Goal: Task Accomplishment & Management: Manage account settings

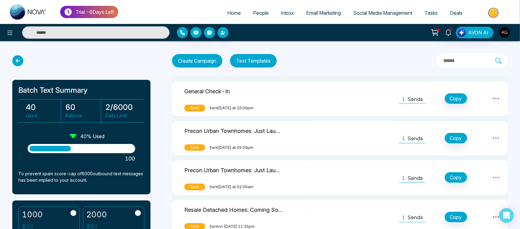
click at [235, 10] on span "Home" at bounding box center [234, 13] width 14 height 6
select select "*"
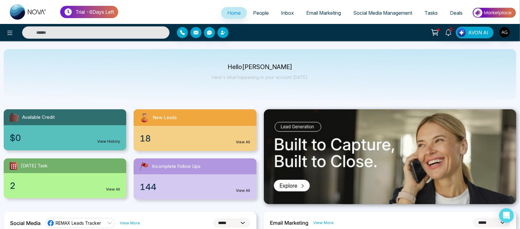
click at [258, 13] on span "People" at bounding box center [261, 13] width 16 height 6
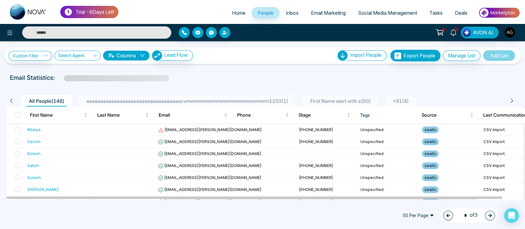
click at [288, 11] on span "Inbox" at bounding box center [292, 13] width 13 height 6
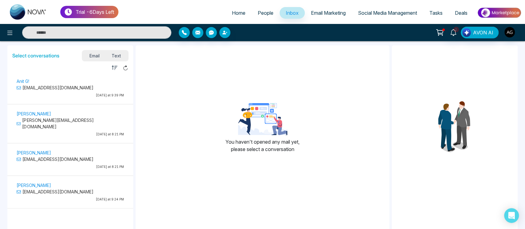
click at [320, 10] on span "Email Marketing" at bounding box center [328, 13] width 35 height 6
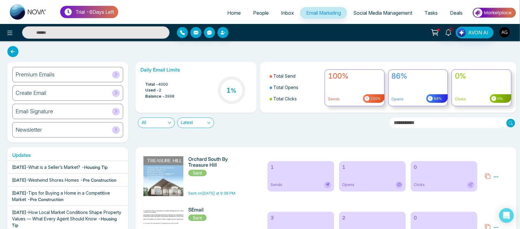
click at [508, 32] on img "button" at bounding box center [505, 32] width 10 height 10
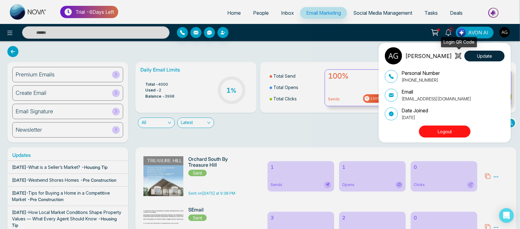
click at [458, 56] on icon at bounding box center [458, 56] width 4 height 4
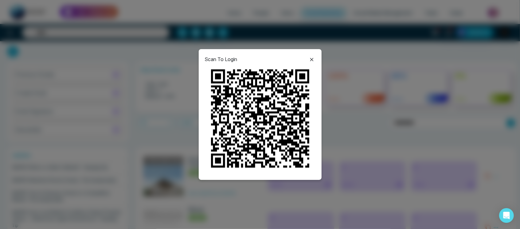
click at [314, 57] on icon at bounding box center [311, 59] width 7 height 7
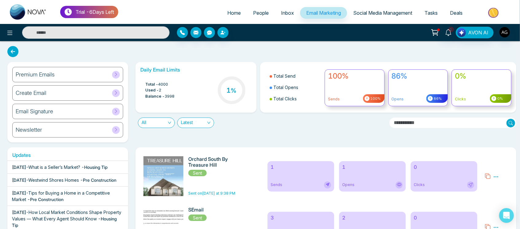
click at [111, 33] on input "text" at bounding box center [96, 32] width 148 height 12
type input "*"
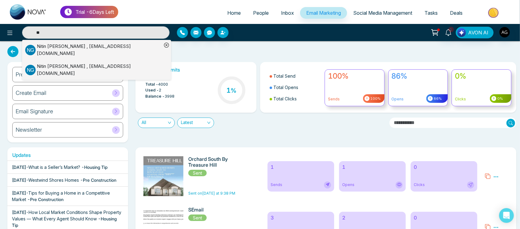
type input "*"
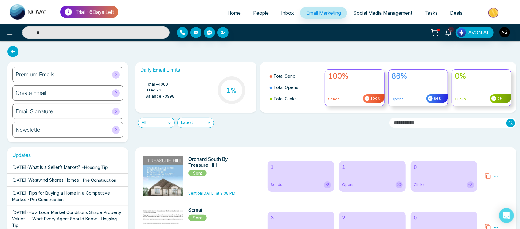
type input "*"
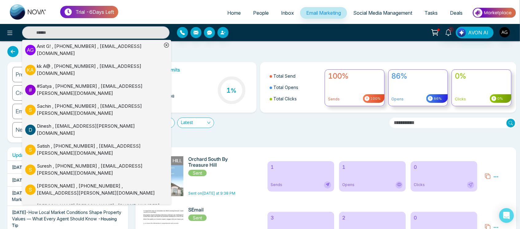
click at [204, 41] on div "A G Anit G! , +919930053035 , anit@mmnovatech.com k A kk A@ , +919898123432 , a…" at bounding box center [260, 32] width 520 height 17
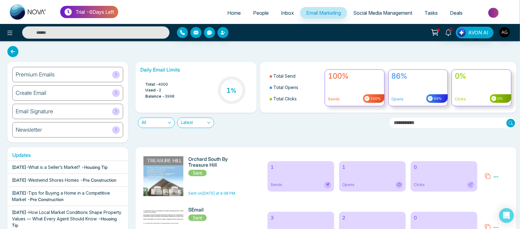
click at [429, 12] on span "Tasks" at bounding box center [431, 13] width 13 height 6
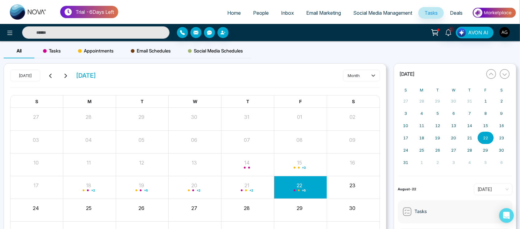
click at [44, 58] on div "Tasks" at bounding box center [51, 51] width 35 height 15
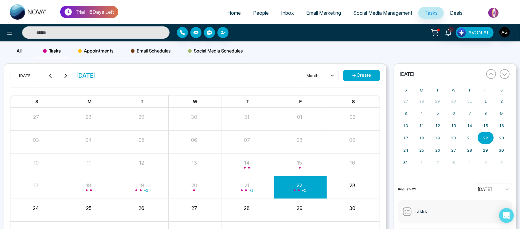
click at [364, 78] on button "Create" at bounding box center [361, 75] width 37 height 11
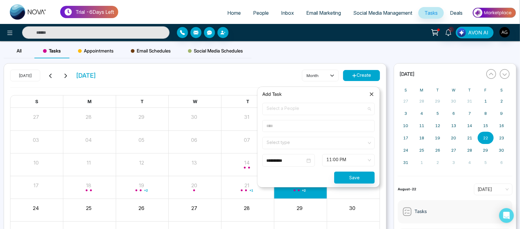
click at [315, 110] on span "Select a People" at bounding box center [319, 109] width 104 height 10
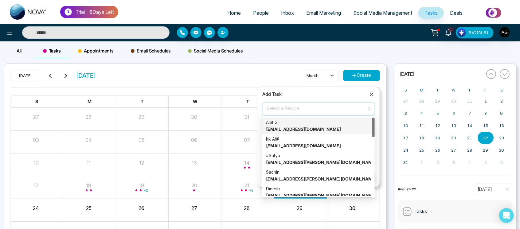
click at [313, 120] on div "Anit G! anit@mmnovatech.com" at bounding box center [318, 126] width 105 height 14
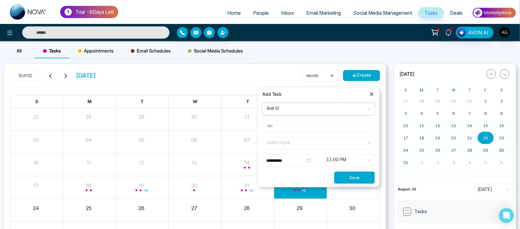
click at [303, 127] on input "text" at bounding box center [318, 126] width 112 height 12
type input "******"
click at [300, 142] on input "search" at bounding box center [316, 141] width 101 height 9
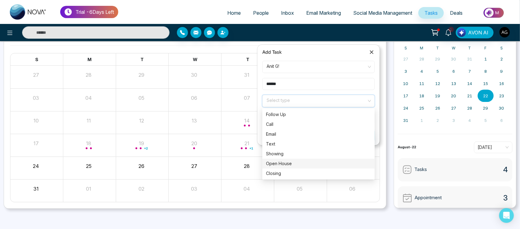
scroll to position [42, 0]
click at [282, 154] on div "Showing" at bounding box center [318, 153] width 105 height 7
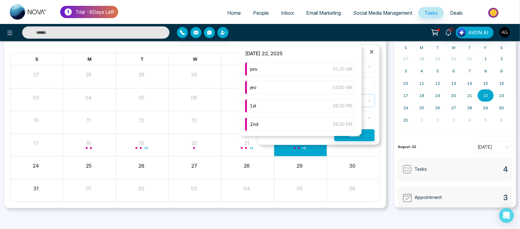
scroll to position [44, 0]
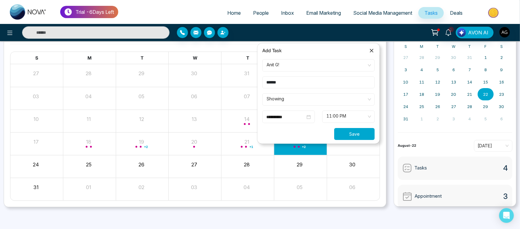
drag, startPoint x: 369, startPoint y: 138, endPoint x: 357, endPoint y: 132, distance: 12.8
click at [357, 132] on button "Save" at bounding box center [354, 134] width 41 height 12
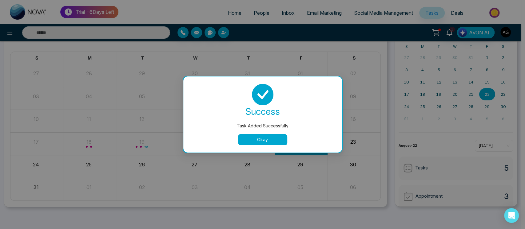
click at [253, 136] on button "Okay" at bounding box center [262, 139] width 49 height 11
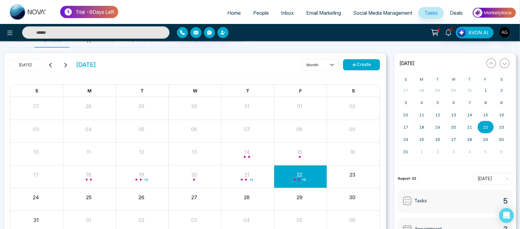
scroll to position [0, 0]
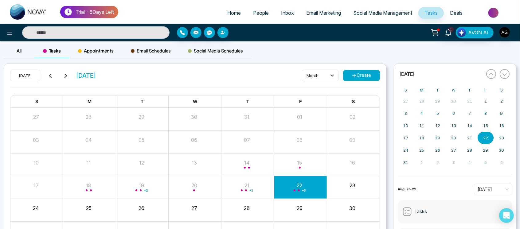
click at [80, 47] on span "Appointments" at bounding box center [96, 50] width 36 height 7
click at [352, 69] on div "Today August 2025 month Create S M T W T F S 27 28 29 30 31 01 02 03 04 05 06 0…" at bounding box center [195, 157] width 382 height 187
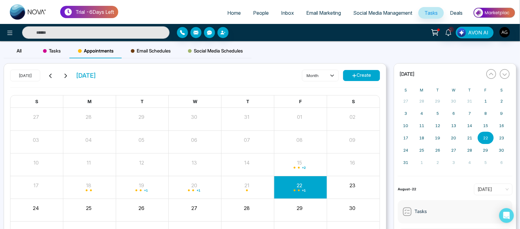
click at [357, 76] on button "Create" at bounding box center [361, 75] width 37 height 11
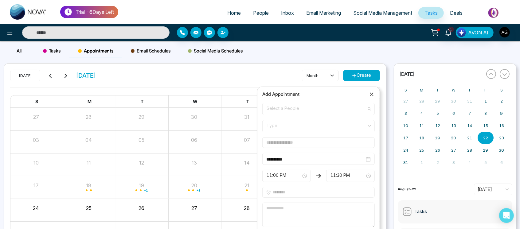
click at [344, 110] on span "Select a People" at bounding box center [319, 109] width 104 height 10
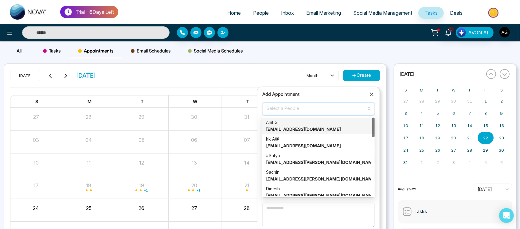
click at [303, 131] on strong "[EMAIL_ADDRESS][DOMAIN_NAME]" at bounding box center [303, 129] width 75 height 5
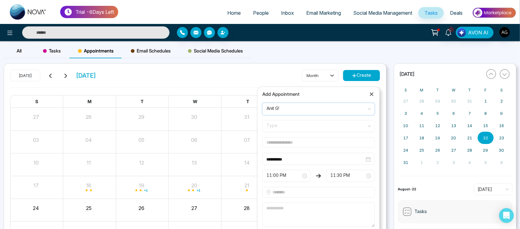
click at [317, 129] on span "Type" at bounding box center [319, 126] width 104 height 10
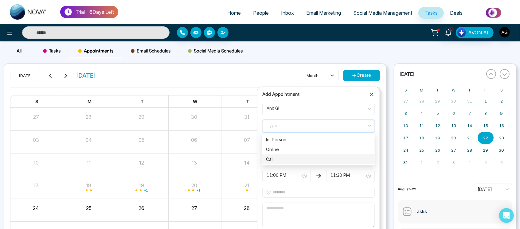
click at [311, 156] on div "Call" at bounding box center [318, 159] width 105 height 7
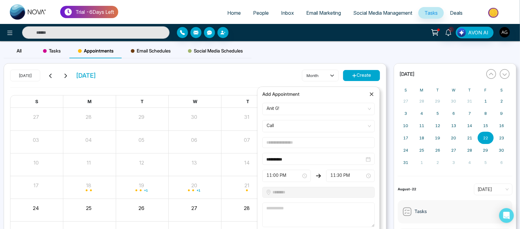
click at [311, 144] on input "text" at bounding box center [318, 142] width 112 height 11
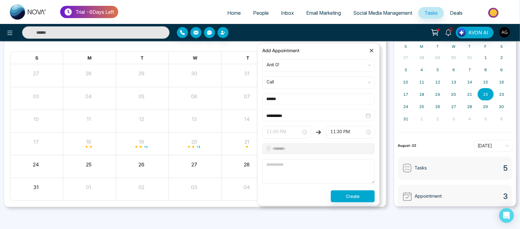
click at [277, 129] on span "11:00 PM" at bounding box center [287, 132] width 40 height 10
type input "******"
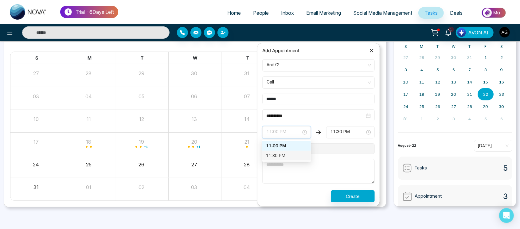
click at [281, 156] on div "11:30 PM" at bounding box center [286, 155] width 41 height 7
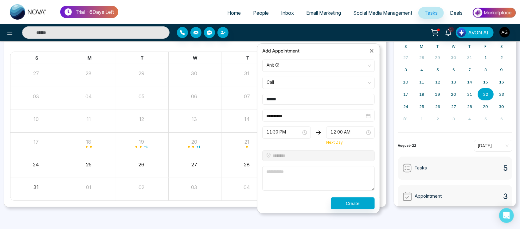
click at [295, 169] on textarea at bounding box center [318, 178] width 112 height 25
type textarea "****"
click at [371, 205] on button "Create" at bounding box center [353, 203] width 44 height 12
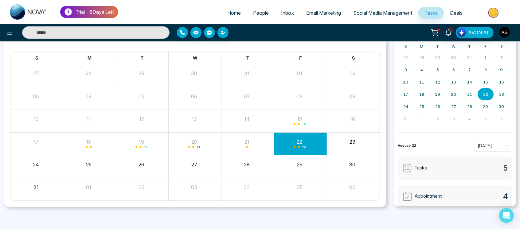
click at [258, 18] on link "People" at bounding box center [261, 13] width 28 height 12
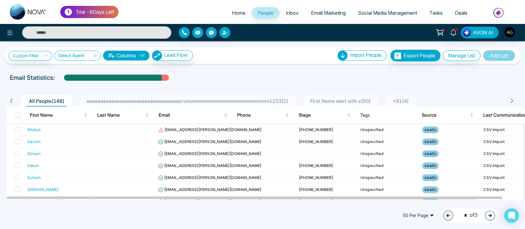
click at [259, 99] on span "aaaaaaaaaaaaaaaaaaaaaaaaaaaaaaaaaacvnnnnnnnnnnnnnnnnnnnnnnnnnnnnnn1233 ( 1 )" at bounding box center [187, 101] width 207 height 6
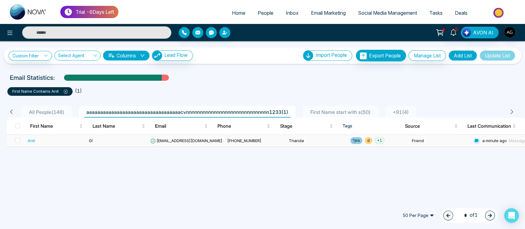
click at [144, 136] on td "G!" at bounding box center [116, 141] width 61 height 12
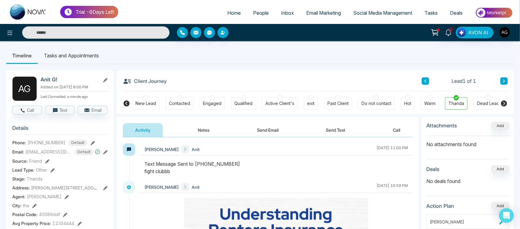
scroll to position [0, 100]
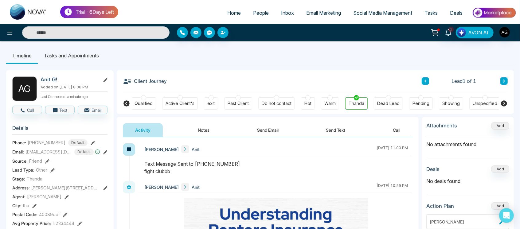
click at [219, 124] on button "Notes" at bounding box center [204, 130] width 36 height 14
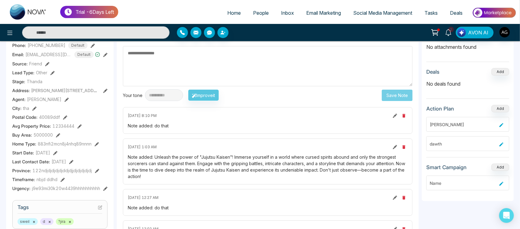
scroll to position [73, 0]
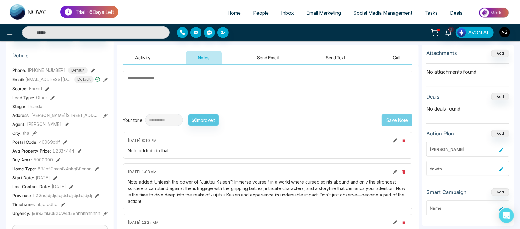
click at [189, 139] on div "[DATE] 8:10 PM" at bounding box center [268, 140] width 280 height 7
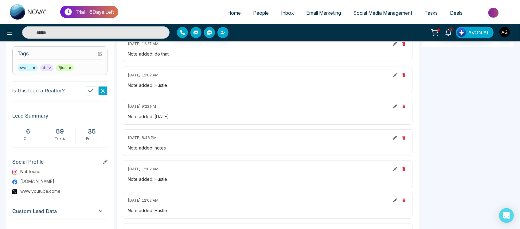
scroll to position [280, 0]
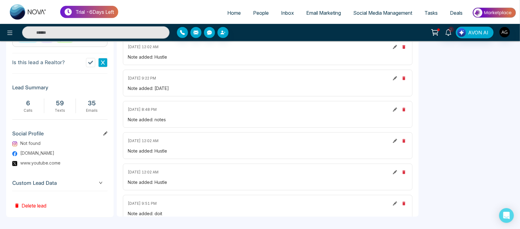
click at [90, 186] on span "Custom Lead Data" at bounding box center [59, 183] width 95 height 8
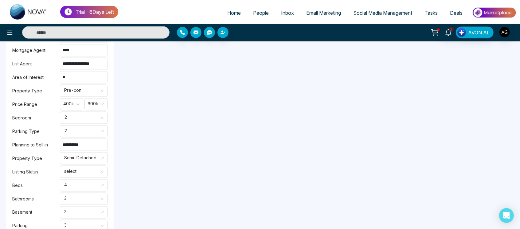
scroll to position [540, 0]
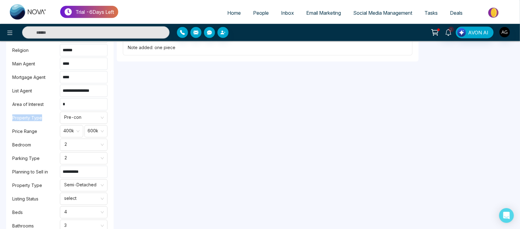
drag, startPoint x: 5, startPoint y: 120, endPoint x: 51, endPoint y: 119, distance: 46.4
click at [51, 119] on label "Property Type" at bounding box center [36, 118] width 48 height 7
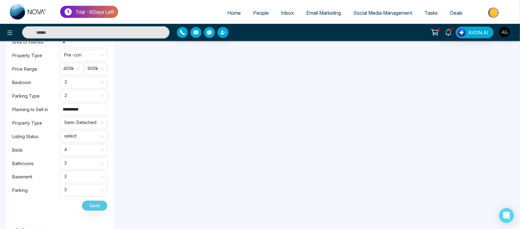
scroll to position [602, 0]
click at [101, 109] on input "**********" at bounding box center [84, 110] width 48 height 12
type input "*********"
click at [99, 207] on button "Save" at bounding box center [95, 206] width 26 height 11
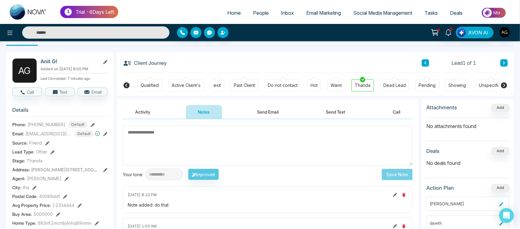
scroll to position [0, 0]
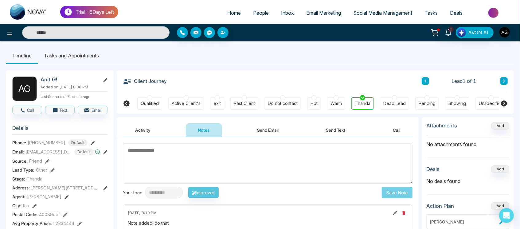
click at [258, 135] on button "Send Email" at bounding box center [268, 130] width 46 height 14
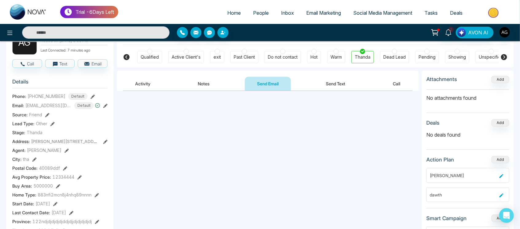
scroll to position [59, 0]
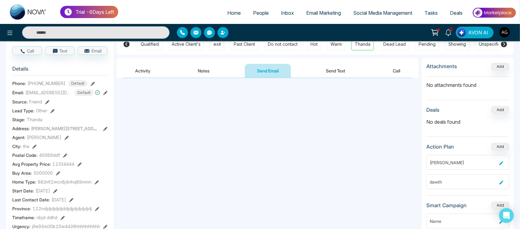
click at [333, 70] on button "Send Text" at bounding box center [336, 71] width 44 height 14
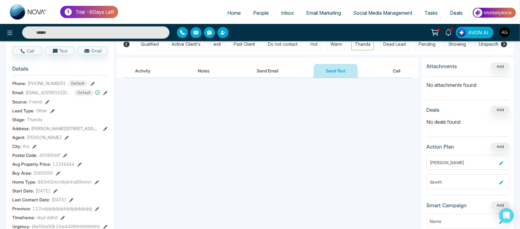
click at [396, 70] on button "Call" at bounding box center [397, 71] width 32 height 14
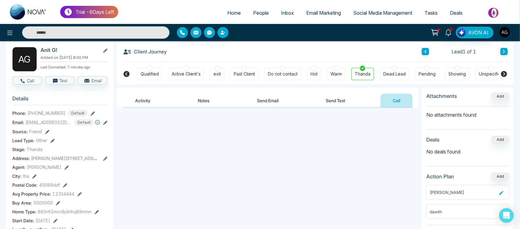
scroll to position [20, 0]
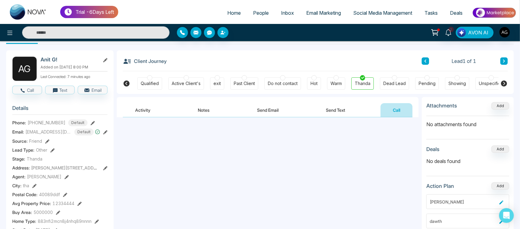
click at [348, 117] on button "Send Text" at bounding box center [336, 110] width 44 height 14
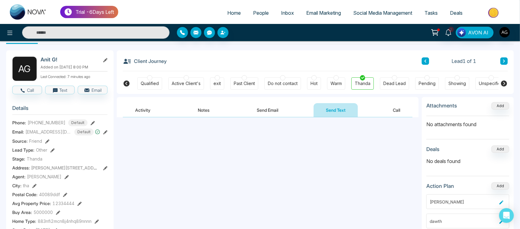
click at [385, 109] on button "Call" at bounding box center [397, 110] width 32 height 14
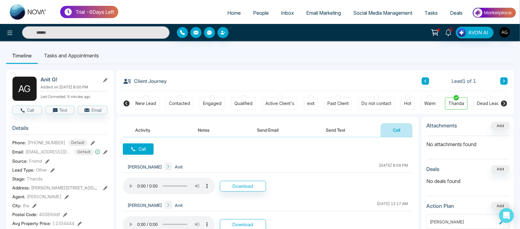
click at [126, 102] on icon at bounding box center [127, 104] width 6 height 6
click at [501, 102] on icon at bounding box center [504, 103] width 7 height 7
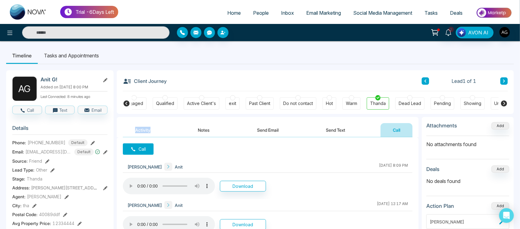
click at [501, 102] on icon at bounding box center [504, 103] width 7 height 7
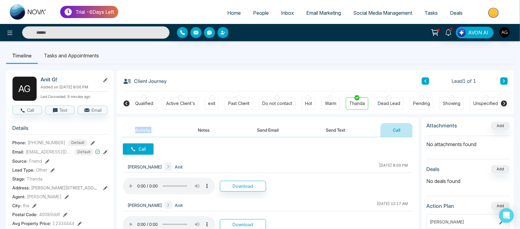
click at [501, 102] on icon at bounding box center [504, 103] width 7 height 7
drag, startPoint x: 501, startPoint y: 102, endPoint x: 507, endPoint y: 102, distance: 6.5
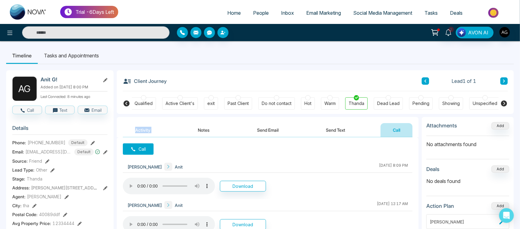
click at [507, 102] on icon at bounding box center [504, 103] width 7 height 7
click at [503, 104] on icon at bounding box center [504, 104] width 6 height 6
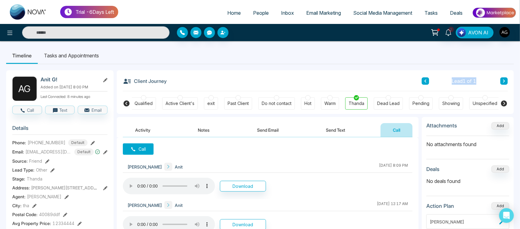
drag, startPoint x: 448, startPoint y: 81, endPoint x: 487, endPoint y: 80, distance: 38.4
click at [487, 80] on div "Lead 1 of 1" at bounding box center [465, 80] width 86 height 7
drag, startPoint x: 487, startPoint y: 80, endPoint x: 451, endPoint y: 80, distance: 36.0
click at [451, 80] on div "Lead 1 of 1" at bounding box center [465, 80] width 86 height 7
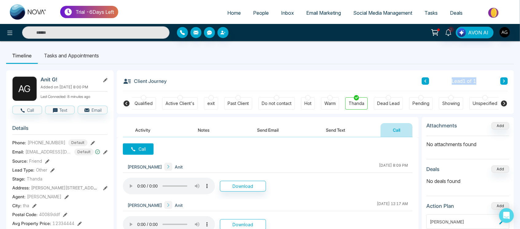
click at [452, 80] on span "Lead 1 of 1" at bounding box center [464, 80] width 25 height 7
drag, startPoint x: 451, startPoint y: 80, endPoint x: 480, endPoint y: 80, distance: 29.2
click at [480, 80] on div "Lead 1 of 1" at bounding box center [465, 80] width 86 height 7
drag, startPoint x: 480, startPoint y: 80, endPoint x: 441, endPoint y: 80, distance: 39.3
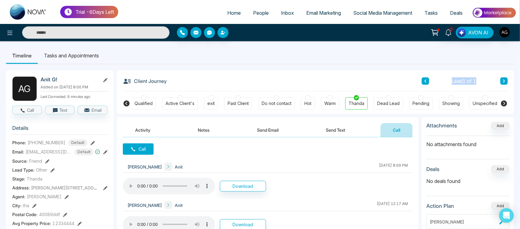
click at [441, 80] on div "Lead 1 of 1" at bounding box center [465, 80] width 86 height 7
click at [457, 80] on span "Lead 1 of 1" at bounding box center [464, 80] width 25 height 7
drag, startPoint x: 450, startPoint y: 80, endPoint x: 488, endPoint y: 83, distance: 37.9
click at [488, 83] on div "Lead 1 of 1" at bounding box center [465, 80] width 86 height 7
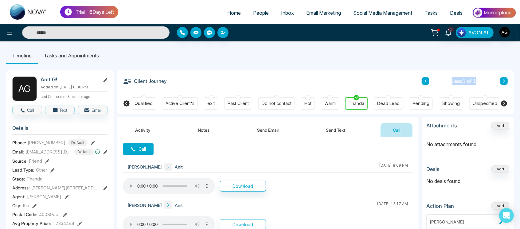
drag, startPoint x: 450, startPoint y: 81, endPoint x: 482, endPoint y: 81, distance: 32.0
click at [482, 81] on div "Lead 1 of 1" at bounding box center [465, 80] width 86 height 7
drag, startPoint x: 482, startPoint y: 81, endPoint x: 460, endPoint y: 81, distance: 22.4
click at [460, 81] on div "Lead 1 of 1" at bounding box center [465, 80] width 86 height 7
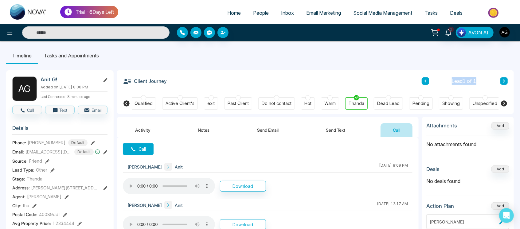
click at [444, 81] on div "Lead 1 of 1" at bounding box center [465, 80] width 86 height 7
drag, startPoint x: 444, startPoint y: 81, endPoint x: 472, endPoint y: 82, distance: 28.6
click at [472, 82] on div "Lead 1 of 1" at bounding box center [465, 80] width 86 height 7
click at [478, 82] on div "Lead 1 of 1" at bounding box center [465, 80] width 26 height 7
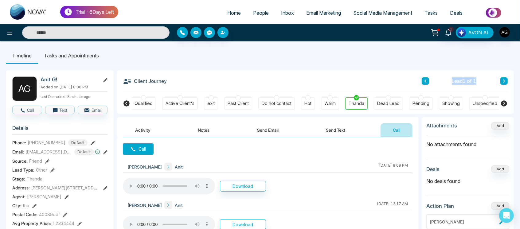
drag, startPoint x: 479, startPoint y: 82, endPoint x: 440, endPoint y: 85, distance: 39.1
click at [440, 85] on div "Client Journey Lead 1 of 1" at bounding box center [315, 80] width 385 height 21
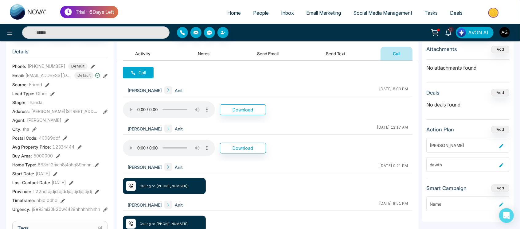
scroll to position [77, 0]
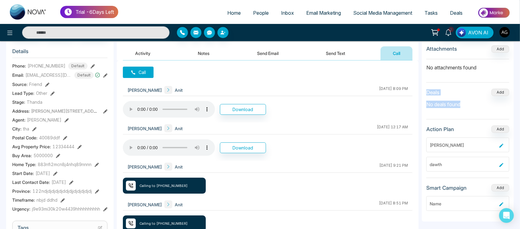
drag, startPoint x: 424, startPoint y: 92, endPoint x: 467, endPoint y: 105, distance: 45.0
click at [467, 105] on div "Attachments Add No attachments found Deals Add No deals found Action Plan Add j…" at bounding box center [468, 131] width 92 height 182
click at [467, 105] on p "No deals found" at bounding box center [468, 104] width 83 height 7
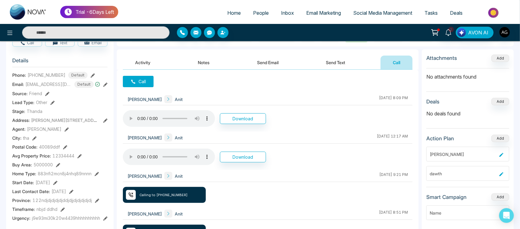
scroll to position [0, 0]
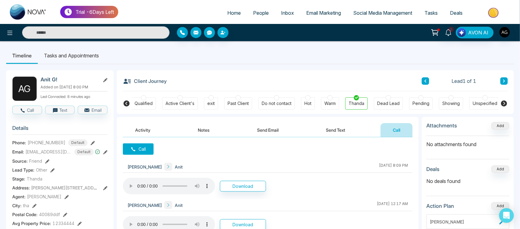
click at [85, 60] on li "Tasks and Appointments" at bounding box center [71, 55] width 67 height 17
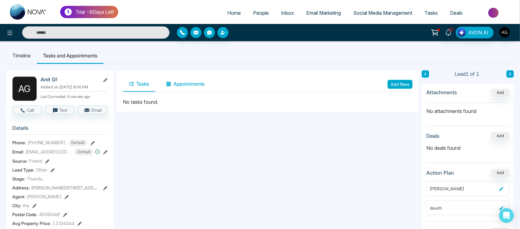
click at [198, 87] on button "Appointments" at bounding box center [185, 84] width 51 height 15
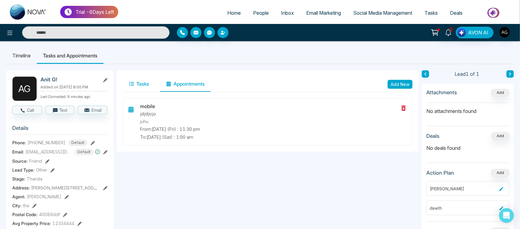
click at [149, 84] on button "Tasks" at bounding box center [139, 84] width 32 height 15
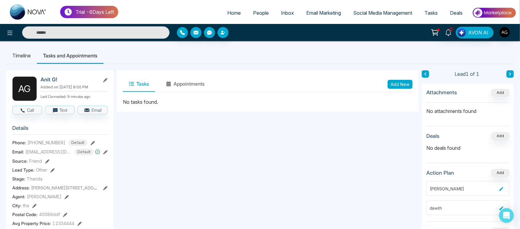
click at [15, 50] on li "Timeline" at bounding box center [21, 55] width 31 height 17
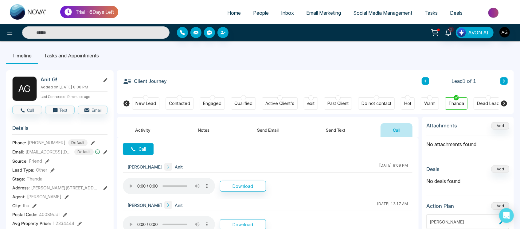
click at [74, 54] on li "Tasks and Appointments" at bounding box center [71, 55] width 67 height 17
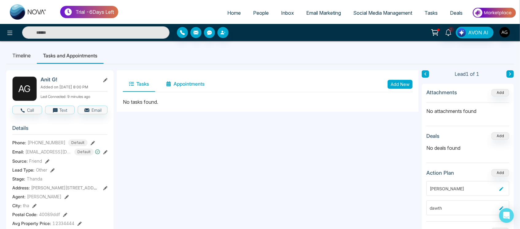
click at [187, 85] on button "Appointments" at bounding box center [185, 84] width 51 height 15
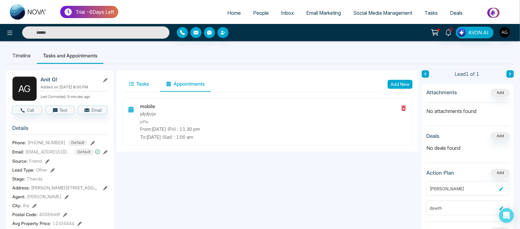
click at [150, 85] on button "Tasks" at bounding box center [139, 84] width 32 height 15
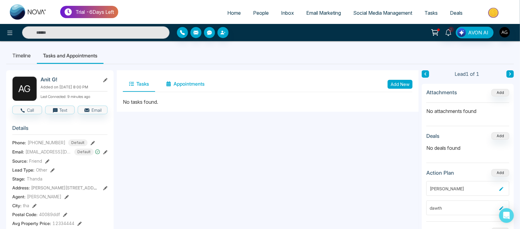
click at [183, 82] on button "Appointments" at bounding box center [185, 84] width 51 height 15
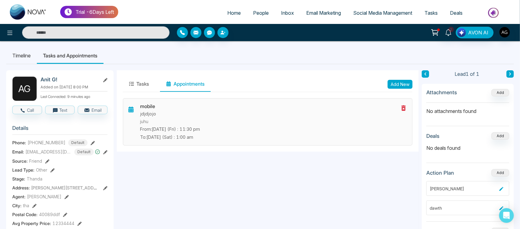
drag, startPoint x: 141, startPoint y: 105, endPoint x: 224, endPoint y: 142, distance: 91.1
click at [224, 142] on div "mobile jdjdjojo juhu From: Aug-22-2025 (Fri) : 11:30 pm To: Aug-23-2025 (Sat) :…" at bounding box center [268, 121] width 290 height 47
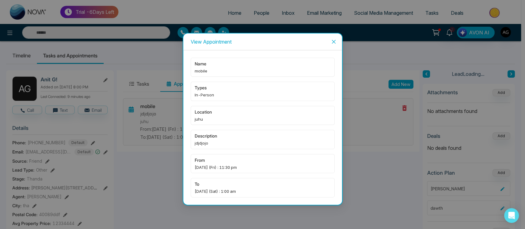
click at [224, 142] on div "View Appointment name mobile types In-Person location juhu description jdjdjojo…" at bounding box center [262, 114] width 525 height 229
click at [334, 41] on icon "close" at bounding box center [333, 42] width 4 height 4
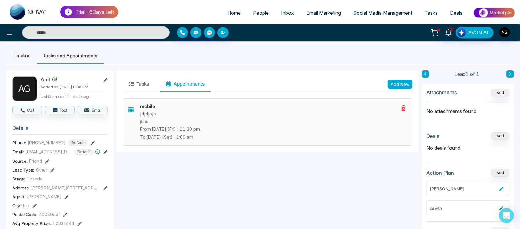
drag, startPoint x: 133, startPoint y: 108, endPoint x: 222, endPoint y: 143, distance: 95.5
click at [222, 143] on div "mobile jdjdjojo juhu From: Aug-22-2025 (Fri) : 11:30 pm To: Aug-23-2025 (Sat) :…" at bounding box center [268, 121] width 290 height 47
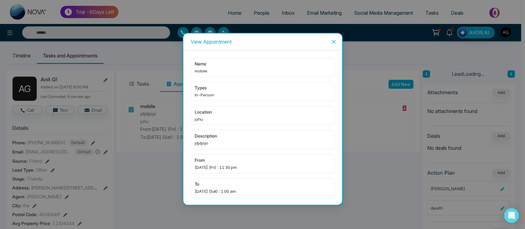
click at [219, 156] on div "from Aug-22-2025 (Fri) : 11:30 pm" at bounding box center [263, 163] width 144 height 19
click at [335, 40] on icon "close" at bounding box center [333, 41] width 5 height 5
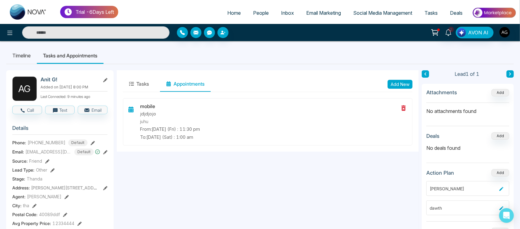
click at [272, 150] on div "mobile jdjdjojo juhu From: Aug-22-2025 (Fri) : 11:30 pm To: Aug-23-2025 (Sat) :…" at bounding box center [268, 124] width 302 height 53
drag, startPoint x: 139, startPoint y: 106, endPoint x: 221, endPoint y: 140, distance: 89.0
click at [221, 140] on div "mobile jdjdjojo juhu From: Aug-22-2025 (Fri) : 11:30 pm To: Aug-23-2025 (Sat) :…" at bounding box center [268, 121] width 290 height 47
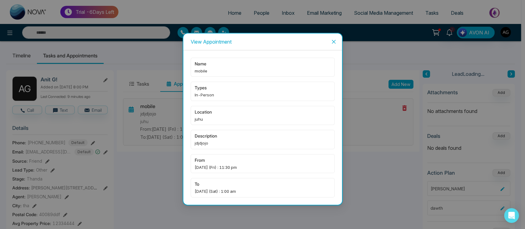
click at [221, 140] on span "jdjdjojo" at bounding box center [263, 143] width 136 height 6
click at [329, 41] on span "Close" at bounding box center [333, 42] width 17 height 17
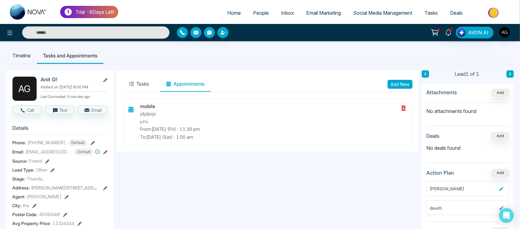
click at [229, 51] on ul "Timeline Tasks and Appointments" at bounding box center [260, 55] width 508 height 17
drag, startPoint x: 141, startPoint y: 105, endPoint x: 235, endPoint y: 144, distance: 101.4
click at [235, 144] on div "mobile jdjdjojo juhu From: Aug-22-2025 (Fri) : 11:30 pm To: Aug-23-2025 (Sat) :…" at bounding box center [268, 121] width 290 height 47
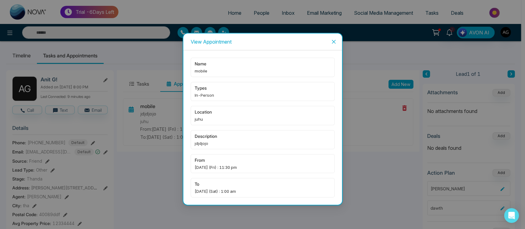
click at [337, 38] on span "Close" at bounding box center [333, 42] width 17 height 17
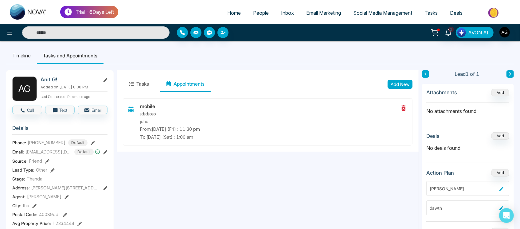
click at [231, 12] on span "Home" at bounding box center [234, 13] width 14 height 6
select select "*"
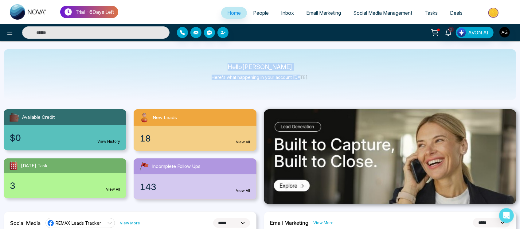
drag, startPoint x: 234, startPoint y: 63, endPoint x: 318, endPoint y: 85, distance: 87.6
click at [318, 85] on div "Hello Anit Gupta Here's what happening in your account today." at bounding box center [260, 74] width 513 height 51
drag, startPoint x: 318, startPoint y: 85, endPoint x: 222, endPoint y: 60, distance: 99.4
click at [222, 60] on div "Hello Anit Gupta Here's what happening in your account today." at bounding box center [260, 74] width 513 height 51
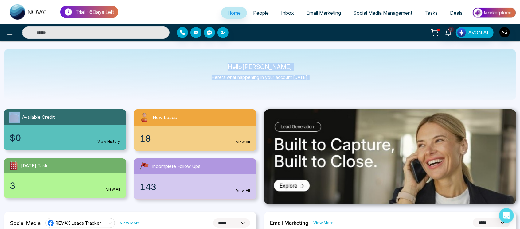
click at [222, 60] on div "Hello Anit Gupta Here's what happening in your account today." at bounding box center [260, 74] width 513 height 51
drag, startPoint x: 239, startPoint y: 66, endPoint x: 327, endPoint y: 83, distance: 90.1
click at [327, 83] on div "Hello Anit Gupta Here's what happening in your account today." at bounding box center [260, 74] width 513 height 51
drag, startPoint x: 327, startPoint y: 83, endPoint x: 220, endPoint y: 59, distance: 109.9
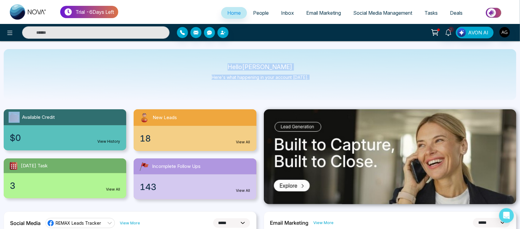
click at [220, 59] on div "Hello Anit Gupta Here's what happening in your account today." at bounding box center [260, 74] width 513 height 51
click at [228, 63] on div "Hello Anit Gupta Here's what happening in your account today." at bounding box center [260, 74] width 513 height 51
drag, startPoint x: 231, startPoint y: 65, endPoint x: 321, endPoint y: 79, distance: 90.5
click at [321, 79] on div "Hello Anit Gupta Here's what happening in your account today." at bounding box center [260, 74] width 513 height 51
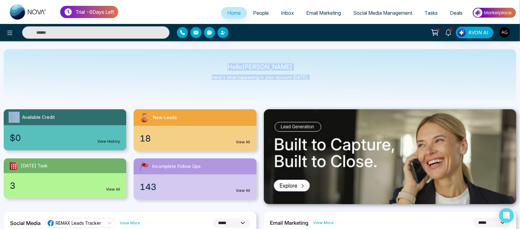
drag, startPoint x: 321, startPoint y: 79, endPoint x: 234, endPoint y: 66, distance: 87.6
click at [234, 66] on div "Hello Anit Gupta Here's what happening in your account today." at bounding box center [260, 74] width 513 height 51
click at [234, 66] on p "Hello Anit Gupta" at bounding box center [260, 67] width 97 height 5
drag, startPoint x: 234, startPoint y: 66, endPoint x: 324, endPoint y: 82, distance: 91.6
click at [324, 82] on div "Hello Anit Gupta Here's what happening in your account today." at bounding box center [260, 74] width 513 height 51
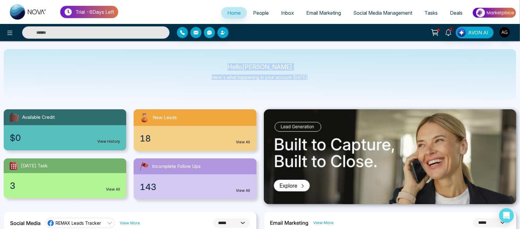
click at [324, 82] on div "Hello Anit Gupta Here's what happening in your account today." at bounding box center [260, 74] width 513 height 51
drag, startPoint x: 313, startPoint y: 79, endPoint x: 227, endPoint y: 66, distance: 86.8
click at [227, 66] on div "Hello Anit Gupta Here's what happening in your account today." at bounding box center [260, 74] width 513 height 51
click at [315, 14] on span "Email Marketing" at bounding box center [323, 13] width 35 height 6
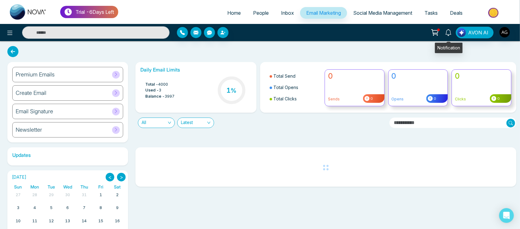
click at [451, 34] on icon at bounding box center [449, 32] width 6 height 7
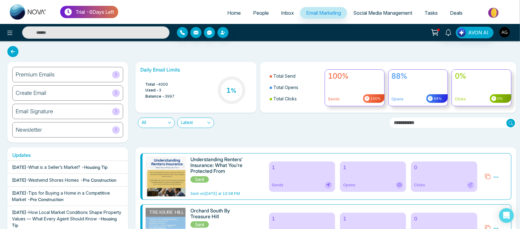
click at [507, 34] on img "button" at bounding box center [505, 32] width 10 height 10
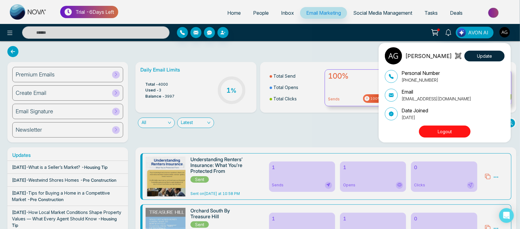
click at [450, 133] on button "Logout" at bounding box center [445, 132] width 52 height 12
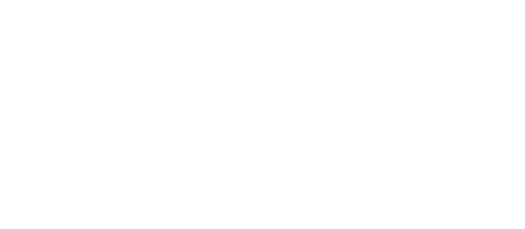
select select "*"
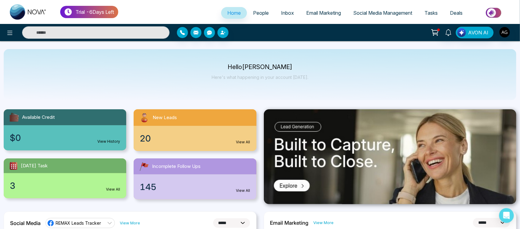
click at [253, 14] on span "People" at bounding box center [261, 13] width 16 height 6
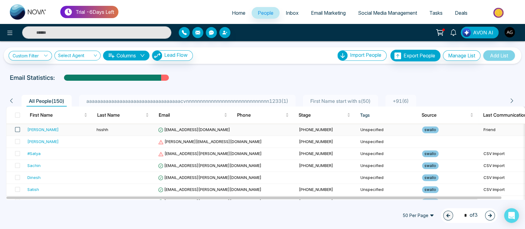
click at [17, 130] on span at bounding box center [17, 129] width 5 height 5
click at [18, 143] on span at bounding box center [17, 141] width 5 height 5
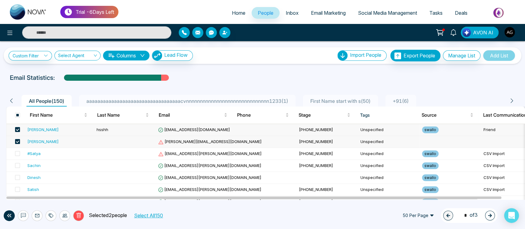
click at [73, 218] on div "Delete Selected 2 people Select All 150" at bounding box center [107, 216] width 184 height 11
click at [80, 217] on icon at bounding box center [79, 216] width 6 height 6
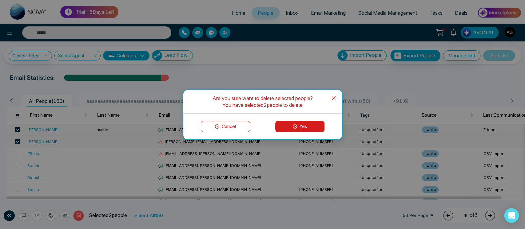
click at [305, 123] on button "Yes" at bounding box center [299, 126] width 49 height 11
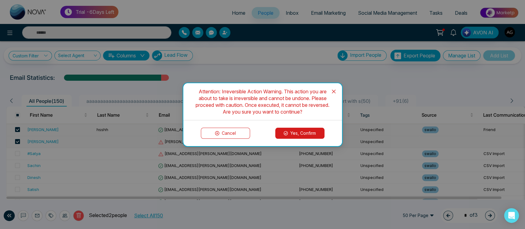
click at [308, 130] on button "Yes, Confirm" at bounding box center [299, 133] width 49 height 11
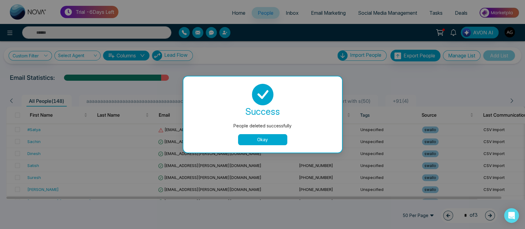
click at [269, 138] on button "Okay" at bounding box center [262, 139] width 49 height 11
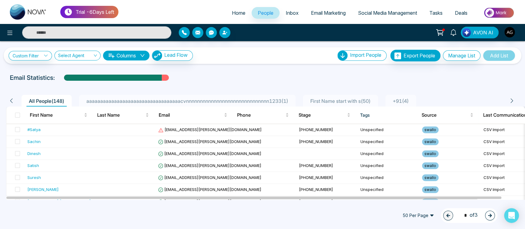
click at [236, 102] on span "aaaaaaaaaaaaaaaaaaaaaaaaaaaaaaaaaacvnnnnnnnnnnnnnnnnnnnnnnnnnnnnnn1233 ( 1 )" at bounding box center [187, 101] width 207 height 6
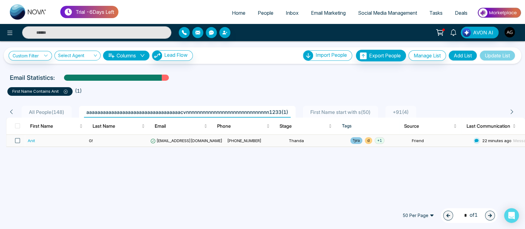
click at [18, 141] on span at bounding box center [17, 140] width 5 height 5
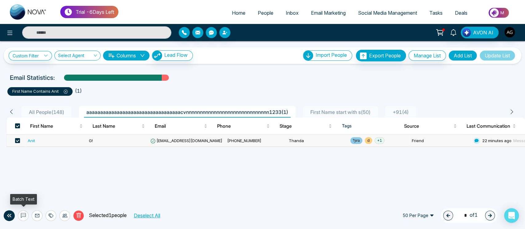
click at [23, 215] on icon at bounding box center [23, 215] width 3 height 1
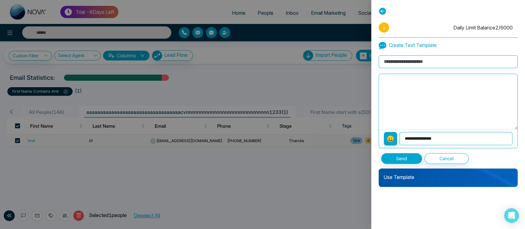
click at [434, 178] on p "Use Template" at bounding box center [447, 175] width 139 height 12
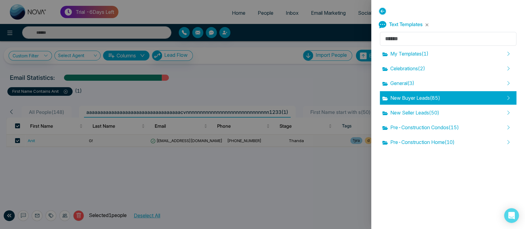
click at [435, 92] on div "New Buyer Leads ( 85 )" at bounding box center [448, 98] width 136 height 14
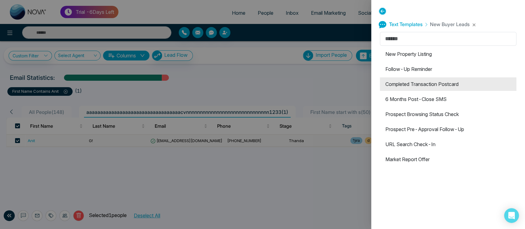
click at [429, 91] on li "Completed Transaction Postcard" at bounding box center [448, 84] width 136 height 14
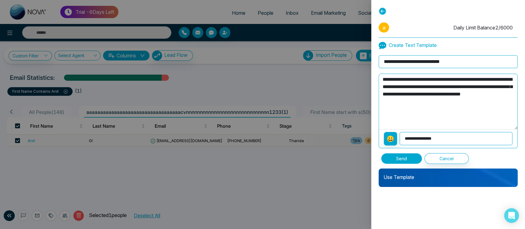
click at [405, 160] on button "Send" at bounding box center [401, 158] width 41 height 11
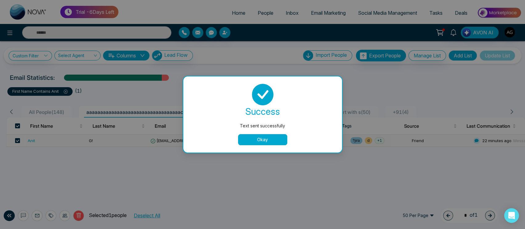
click at [262, 136] on button "Okay" at bounding box center [262, 139] width 49 height 11
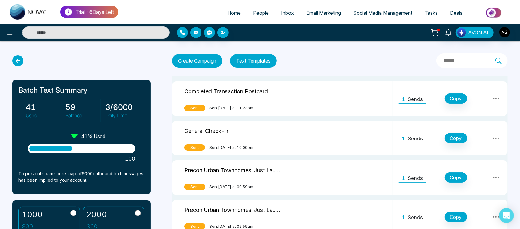
click at [266, 16] on link "People" at bounding box center [261, 13] width 28 height 12
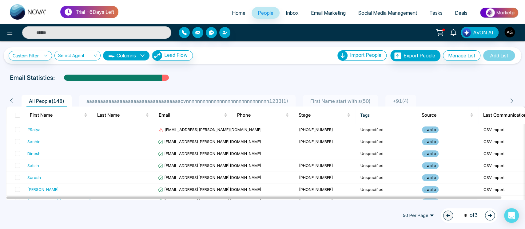
click at [263, 100] on span "aaaaaaaaaaaaaaaaaaaaaaaaaaaaaaaaaacvnnnnnnnnnnnnnnnnnnnnnnnnnnnnnn1233 ( 1 )" at bounding box center [187, 101] width 207 height 6
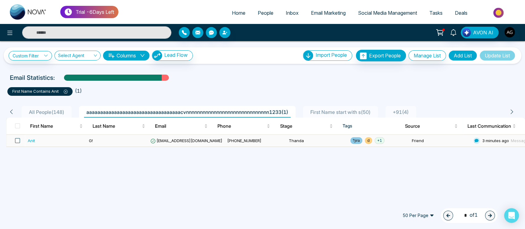
click at [18, 140] on span at bounding box center [17, 140] width 5 height 5
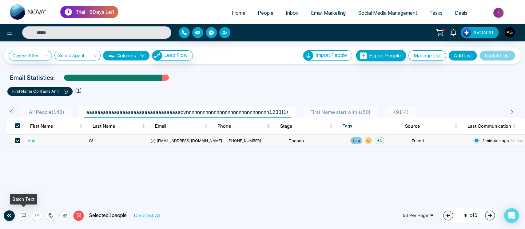
click at [21, 214] on icon at bounding box center [23, 215] width 5 height 5
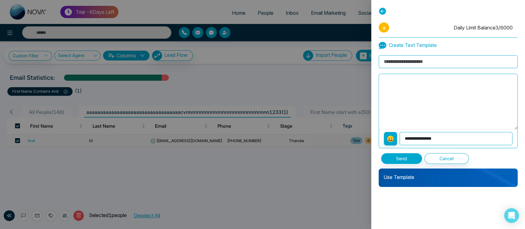
click at [404, 183] on div "Use Template" at bounding box center [447, 178] width 139 height 18
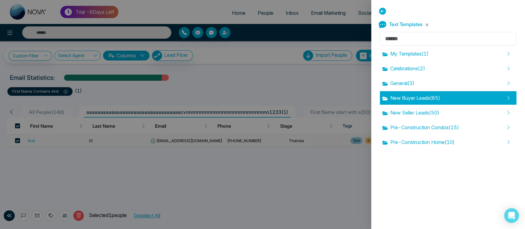
click at [415, 92] on div "New Buyer Leads ( 85 )" at bounding box center [448, 98] width 136 height 14
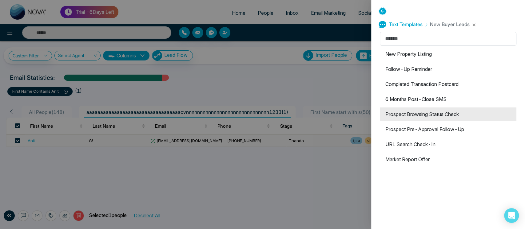
click at [420, 109] on li "Prospect Browsing Status Check" at bounding box center [448, 115] width 136 height 14
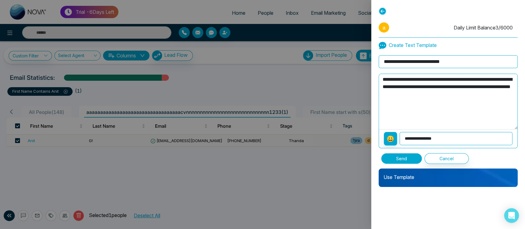
click at [399, 157] on button "Send" at bounding box center [401, 158] width 41 height 11
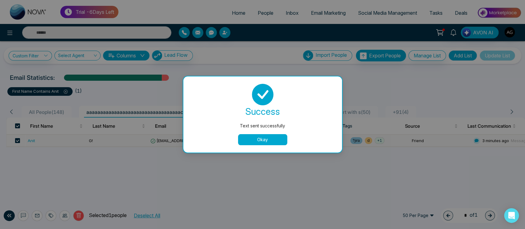
click at [275, 140] on button "Okay" at bounding box center [262, 139] width 49 height 11
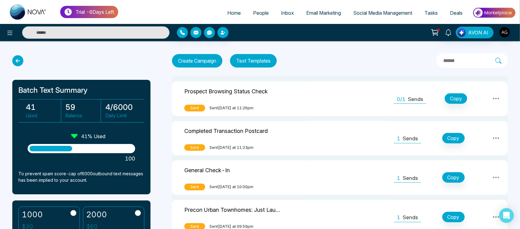
click at [412, 106] on td "0/1 Sends Copy" at bounding box center [448, 98] width 120 height 35
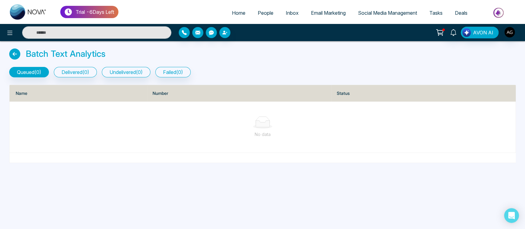
click at [14, 53] on icon at bounding box center [14, 54] width 11 height 11
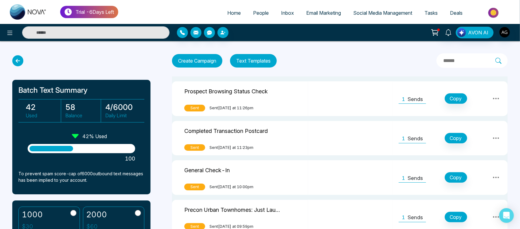
click at [416, 98] on p "Sends" at bounding box center [415, 100] width 15 height 8
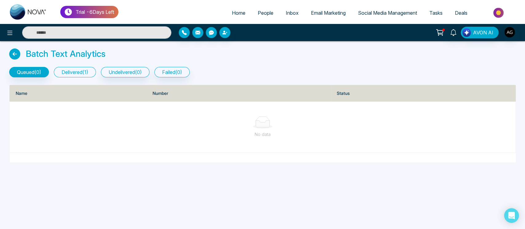
click at [71, 74] on button "delivered ( 1 )" at bounding box center [75, 72] width 42 height 10
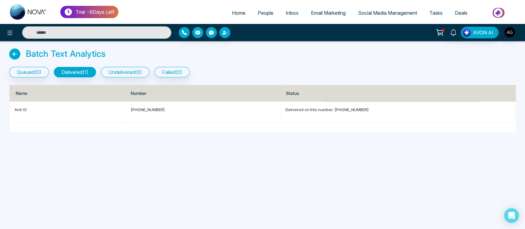
click at [12, 56] on icon at bounding box center [14, 54] width 11 height 11
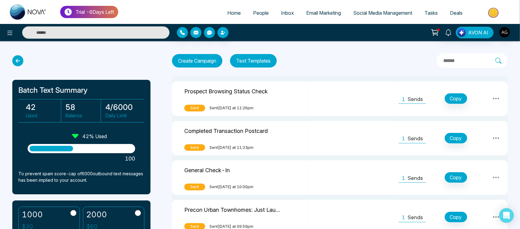
click at [18, 61] on icon at bounding box center [17, 60] width 11 height 11
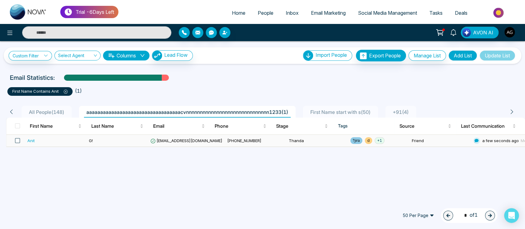
click at [15, 140] on span at bounding box center [17, 140] width 5 height 5
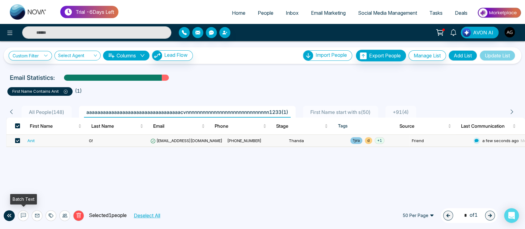
click at [22, 215] on icon at bounding box center [23, 215] width 5 height 5
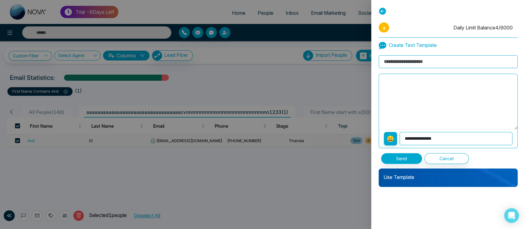
click at [149, 192] on div at bounding box center [262, 114] width 525 height 229
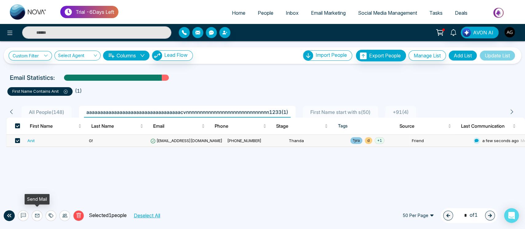
click at [37, 216] on icon at bounding box center [37, 215] width 5 height 5
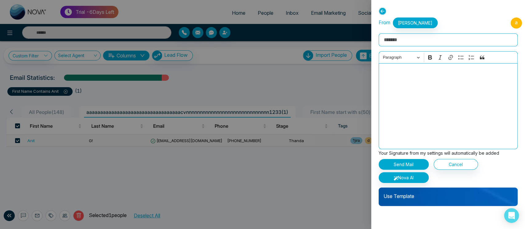
click at [418, 203] on div "Use Template" at bounding box center [447, 197] width 139 height 18
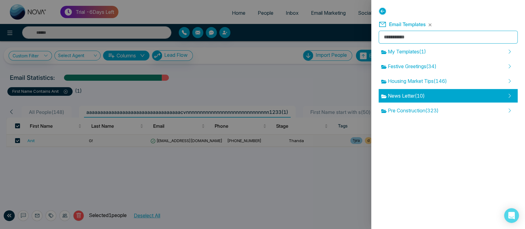
click at [429, 102] on div "News Letter ( 10 )" at bounding box center [447, 96] width 139 height 14
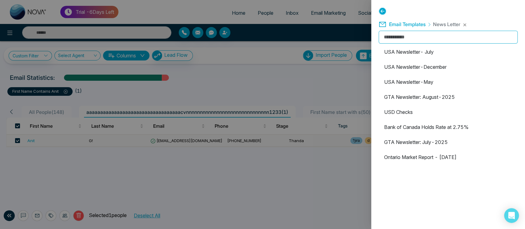
click at [385, 15] on div at bounding box center [447, 12] width 139 height 10
click at [383, 12] on icon at bounding box center [382, 11] width 8 height 8
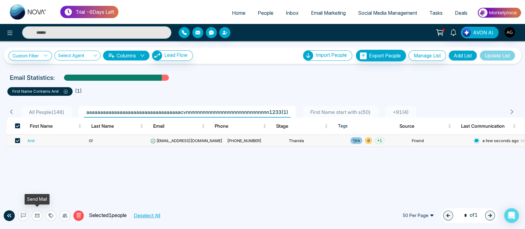
click at [39, 219] on button at bounding box center [37, 216] width 11 height 11
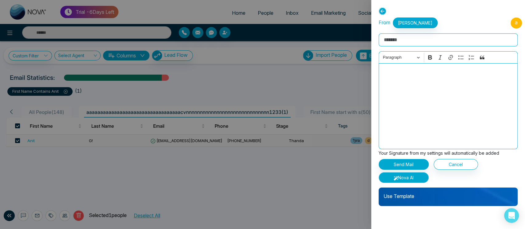
click at [407, 178] on button "Nova AI" at bounding box center [403, 177] width 50 height 11
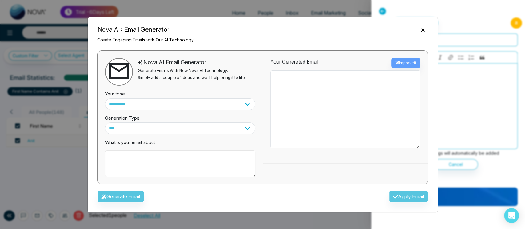
click at [159, 174] on textarea at bounding box center [180, 164] width 150 height 26
click at [171, 168] on textarea at bounding box center [180, 164] width 150 height 26
type textarea "**********"
click at [132, 195] on button "Generate Email" at bounding box center [120, 197] width 46 height 12
type textarea "**********"
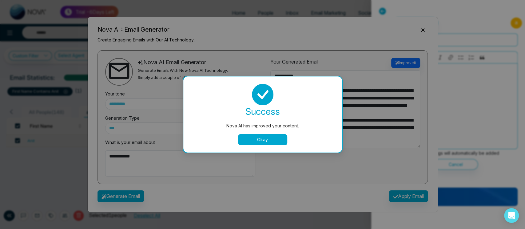
click at [271, 137] on button "Okay" at bounding box center [262, 139] width 49 height 11
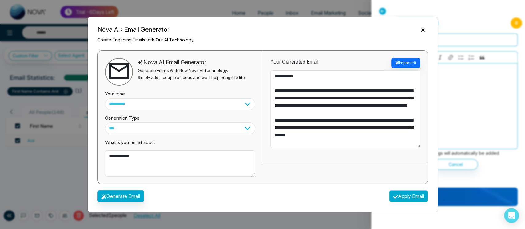
click at [410, 191] on button "Apply Email" at bounding box center [408, 197] width 39 height 12
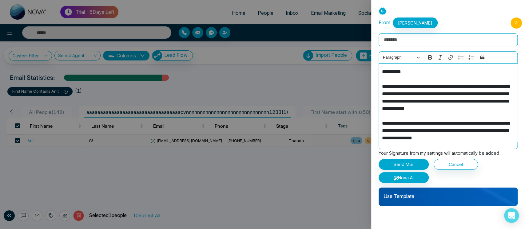
click at [414, 39] on input "Rich Text Editor" at bounding box center [447, 40] width 139 height 13
type input "*"
type input "**********"
click at [414, 168] on button "Send Mail" at bounding box center [403, 164] width 50 height 11
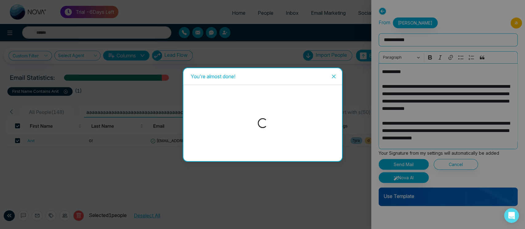
drag, startPoint x: 414, startPoint y: 168, endPoint x: 339, endPoint y: 159, distance: 74.9
click at [339, 159] on div "You're almost done!" at bounding box center [262, 114] width 525 height 229
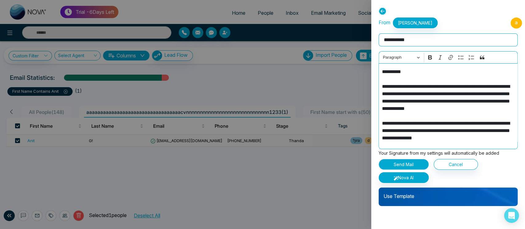
click at [405, 162] on button "Send Mail" at bounding box center [403, 164] width 50 height 11
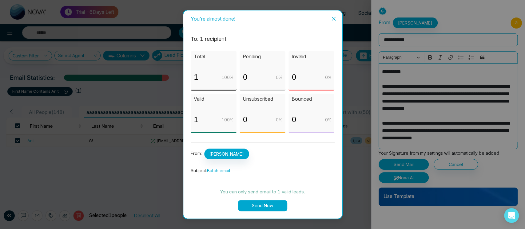
click at [272, 200] on button "Send Now" at bounding box center [262, 205] width 49 height 11
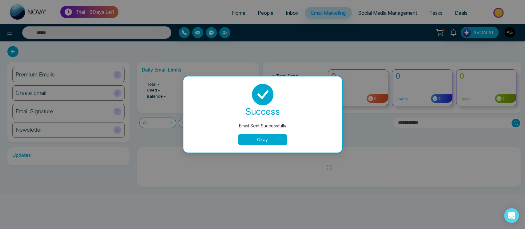
click at [268, 139] on button "Okay" at bounding box center [262, 139] width 49 height 11
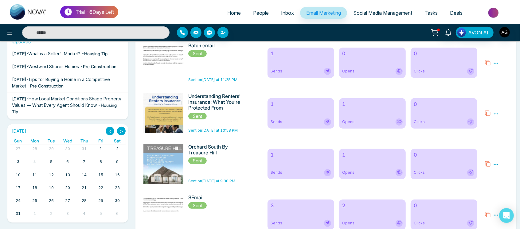
scroll to position [101, 0]
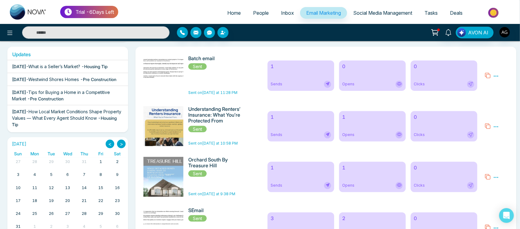
click at [118, 146] on button ">" at bounding box center [121, 144] width 9 height 9
click at [122, 145] on button ">" at bounding box center [121, 144] width 9 height 9
drag, startPoint x: 122, startPoint y: 145, endPoint x: 106, endPoint y: 140, distance: 16.0
click at [122, 145] on button ">" at bounding box center [121, 144] width 9 height 9
click at [110, 145] on button "<" at bounding box center [110, 144] width 9 height 9
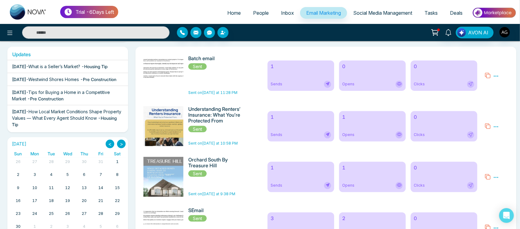
click at [110, 145] on button "<" at bounding box center [110, 144] width 9 height 9
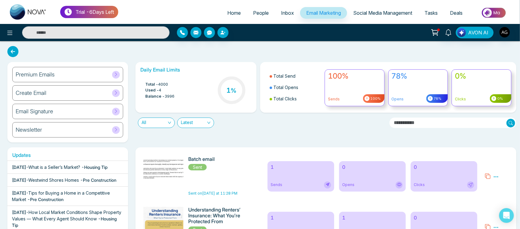
click at [393, 13] on span "Social Media Management" at bounding box center [382, 13] width 59 height 6
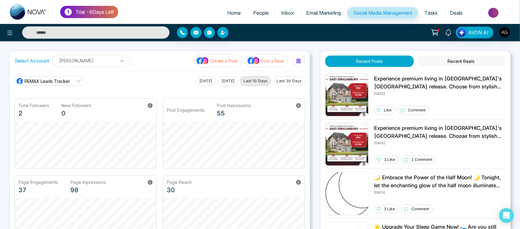
click at [210, 56] on button "Create a Post" at bounding box center [218, 60] width 47 height 13
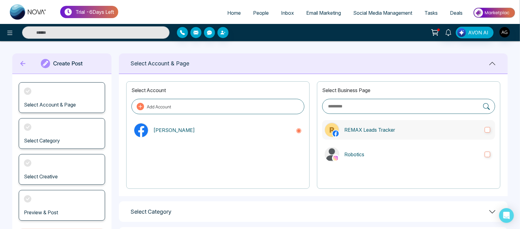
click at [362, 128] on p "REMAX Leads Tracker" at bounding box center [413, 129] width 136 height 7
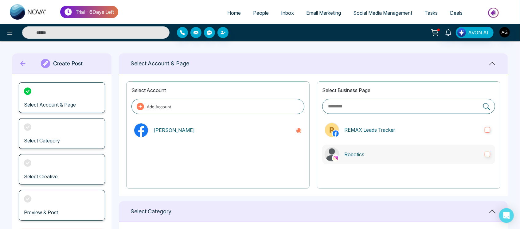
click at [372, 152] on p "Robotics" at bounding box center [413, 154] width 136 height 7
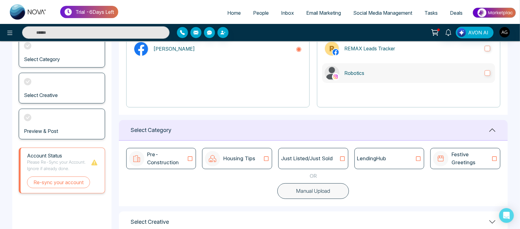
scroll to position [86, 0]
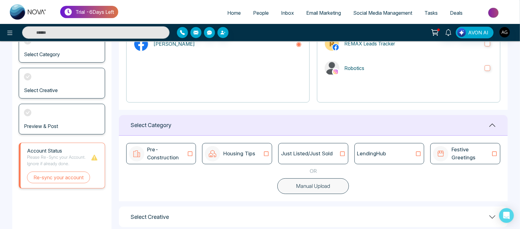
click at [303, 152] on p "Just Listed/Just Sold" at bounding box center [307, 154] width 52 height 8
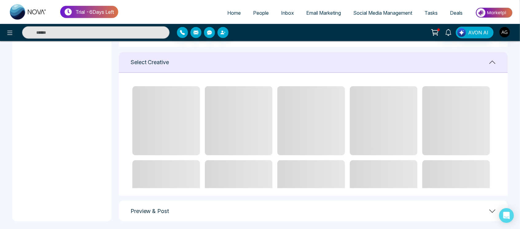
scroll to position [3, 0]
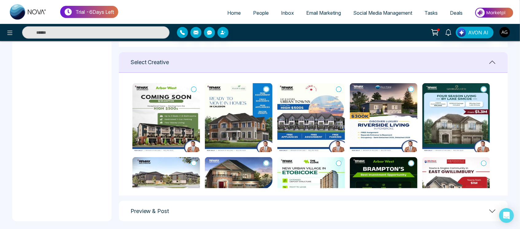
click at [337, 166] on img at bounding box center [312, 191] width 68 height 69
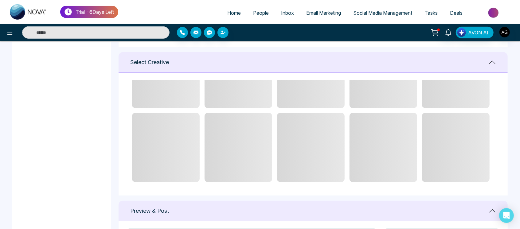
scroll to position [259, 0]
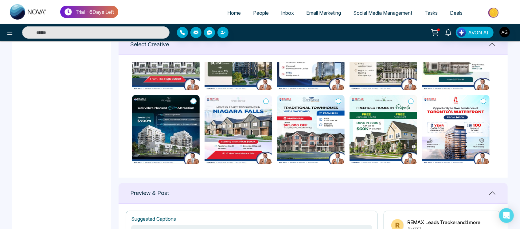
click at [192, 102] on icon at bounding box center [194, 101] width 6 height 6
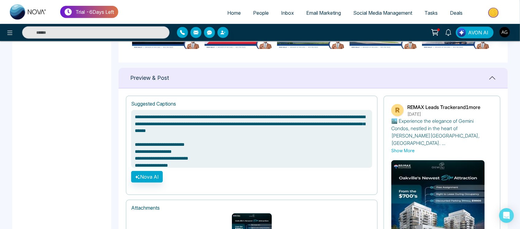
scroll to position [432, 0]
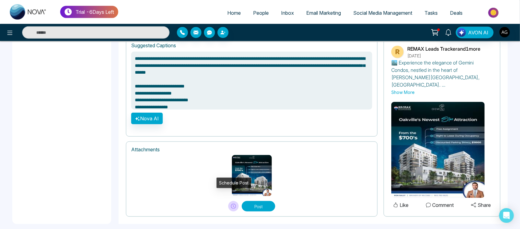
click at [231, 201] on button at bounding box center [233, 206] width 10 height 10
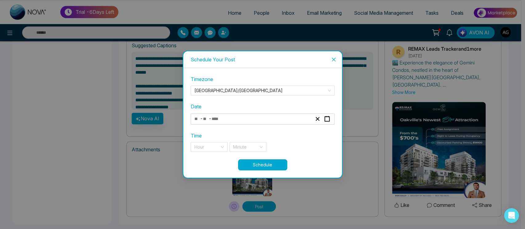
type textarea "**********"
click at [268, 123] on div "- -" at bounding box center [252, 119] width 119 height 8
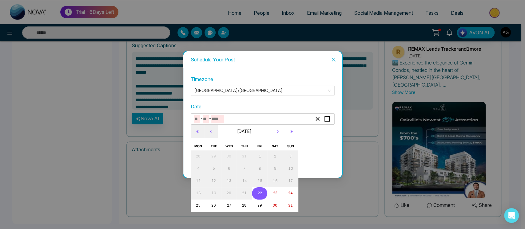
click at [258, 198] on button "22" at bounding box center [259, 193] width 15 height 12
type input "*"
type input "**"
type input "****"
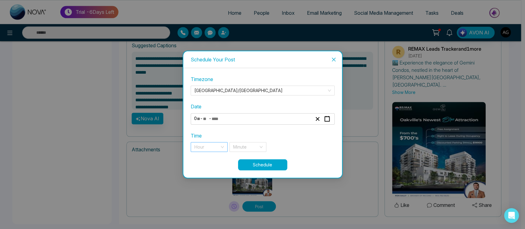
click at [218, 143] on input "search" at bounding box center [206, 147] width 25 height 9
click at [214, 161] on div "11 pm" at bounding box center [209, 159] width 30 height 7
click at [244, 145] on input "search" at bounding box center [245, 147] width 25 height 9
click at [254, 144] on input "search" at bounding box center [245, 147] width 25 height 9
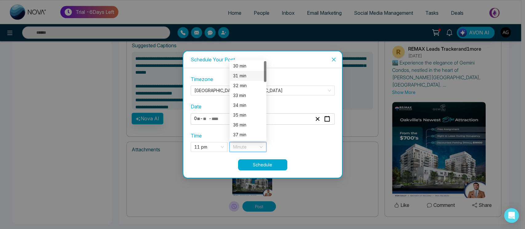
click at [247, 76] on div "31 min" at bounding box center [248, 76] width 30 height 7
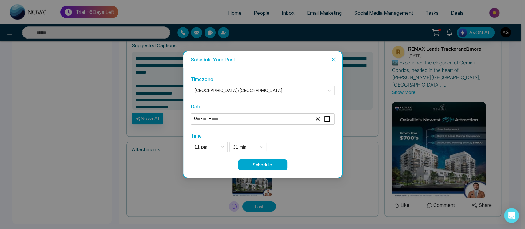
click at [262, 165] on button "Schedule" at bounding box center [262, 165] width 49 height 11
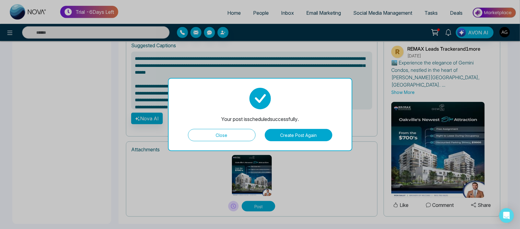
click at [235, 131] on button "Close" at bounding box center [222, 135] width 68 height 12
type textarea "**********"
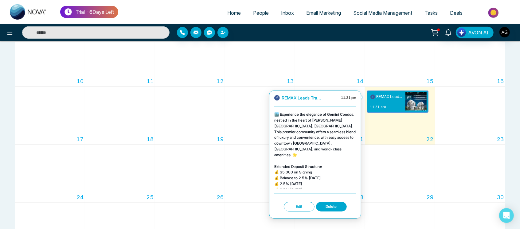
scroll to position [175, 0]
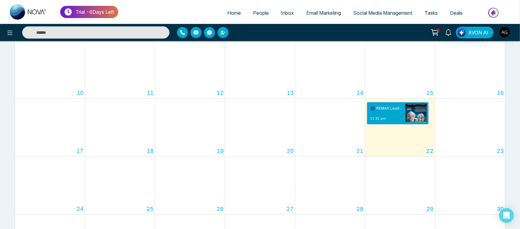
click at [243, 114] on div "20" at bounding box center [260, 128] width 70 height 58
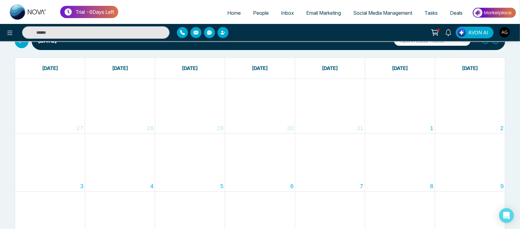
scroll to position [24, 0]
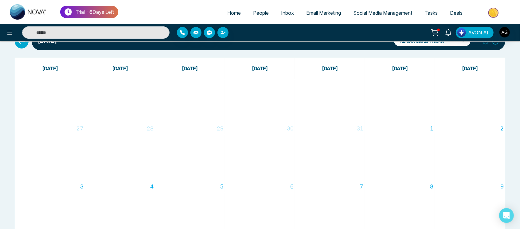
click at [20, 45] on icon at bounding box center [22, 42] width 8 height 8
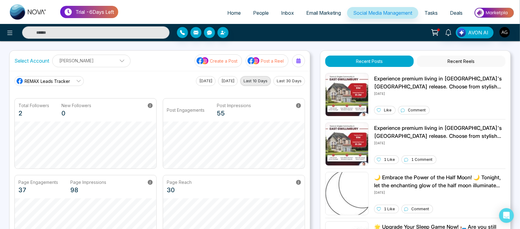
click at [223, 55] on button "Create a Post" at bounding box center [218, 60] width 47 height 13
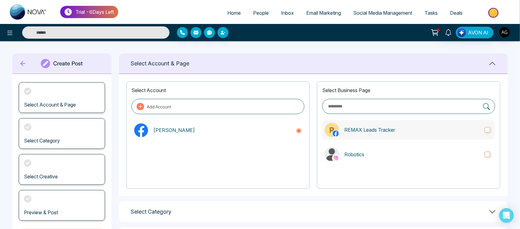
click at [401, 130] on p "REMAX Leads Tracker" at bounding box center [413, 129] width 136 height 7
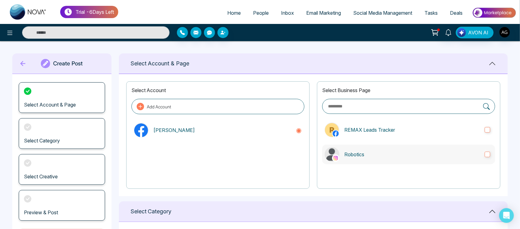
scroll to position [123, 0]
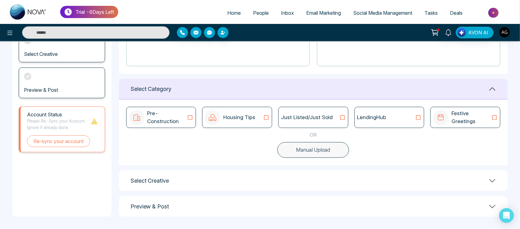
click at [410, 116] on div "LendingHub" at bounding box center [389, 118] width 65 height 8
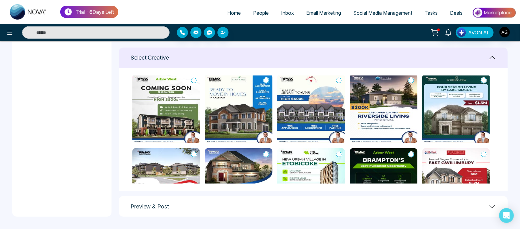
scroll to position [0, 0]
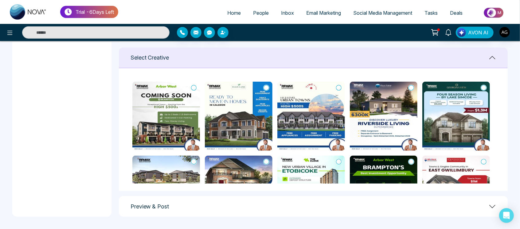
click at [191, 83] on img at bounding box center [166, 116] width 68 height 69
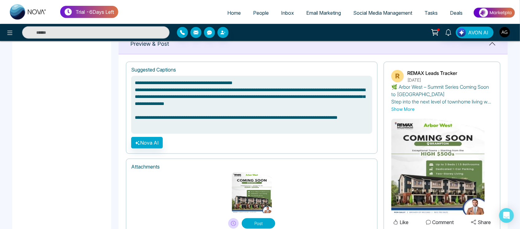
scroll to position [432, 0]
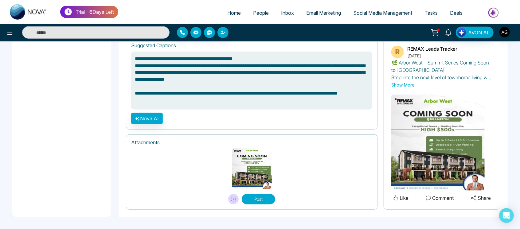
click at [248, 195] on button "Post" at bounding box center [259, 199] width 34 height 10
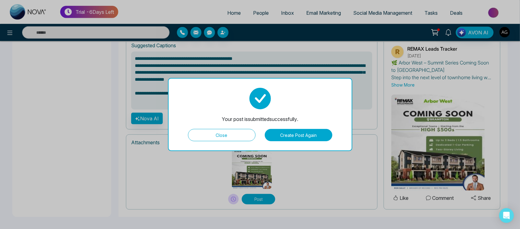
click at [300, 136] on button "Create Post Again" at bounding box center [299, 135] width 68 height 12
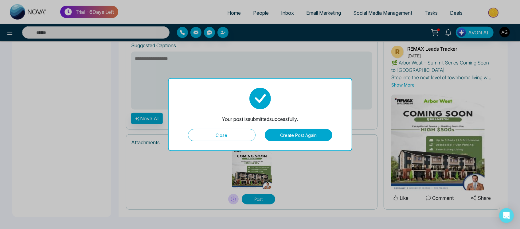
scroll to position [67, 0]
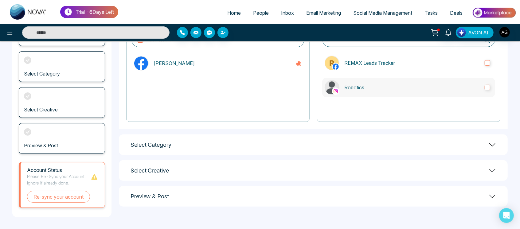
click at [394, 90] on p "Robotics" at bounding box center [413, 87] width 136 height 7
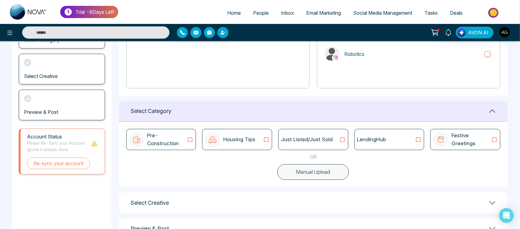
scroll to position [117, 0]
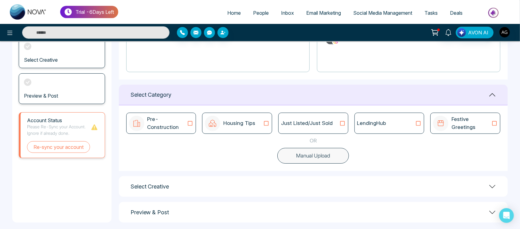
drag, startPoint x: 416, startPoint y: 138, endPoint x: 422, endPoint y: 125, distance: 13.7
click at [422, 125] on div "Pre-Construction Housing Tips Just Listed/Just Sold LendingHub Festive Greeting…" at bounding box center [313, 138] width 389 height 66
click at [422, 125] on icon at bounding box center [419, 123] width 8 height 6
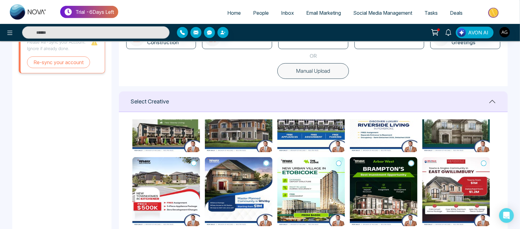
scroll to position [60, 0]
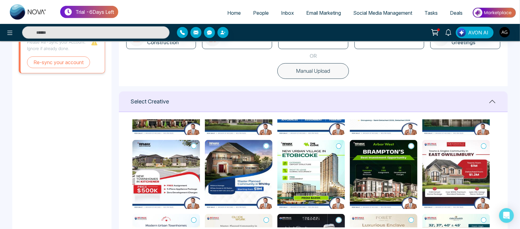
click at [412, 144] on icon at bounding box center [412, 146] width 6 height 6
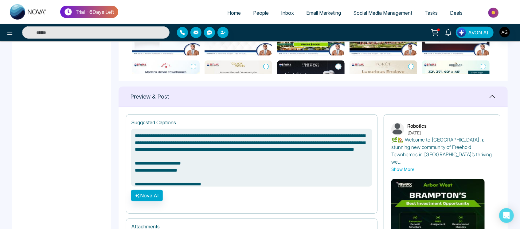
scroll to position [432, 0]
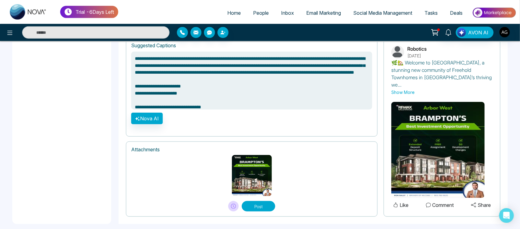
click at [256, 202] on button "Post" at bounding box center [259, 206] width 34 height 10
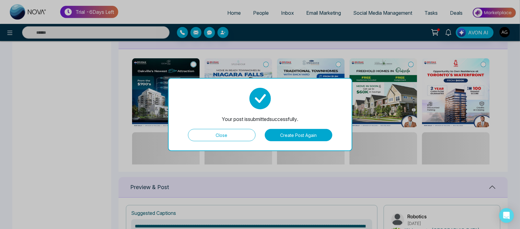
scroll to position [274, 0]
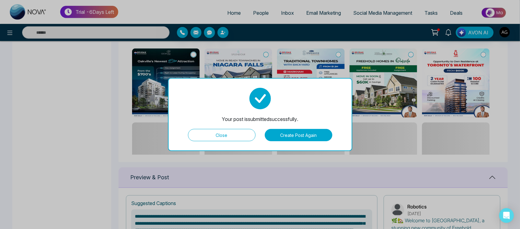
click at [242, 141] on div "Your post is submitted successfully. Close Create Post Again" at bounding box center [260, 114] width 184 height 73
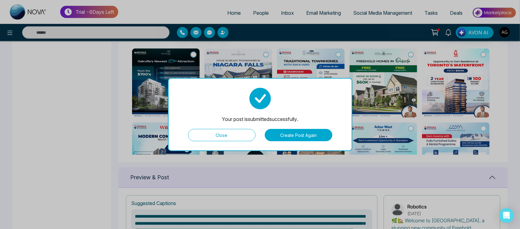
click at [236, 138] on button "Close" at bounding box center [222, 135] width 68 height 12
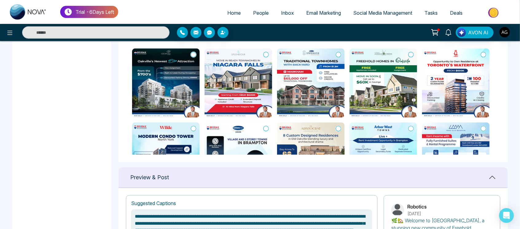
type textarea "**********"
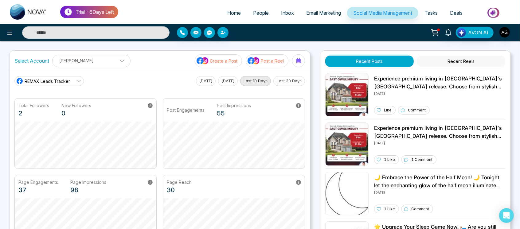
click at [266, 54] on button "Post a Reel" at bounding box center [267, 60] width 43 height 13
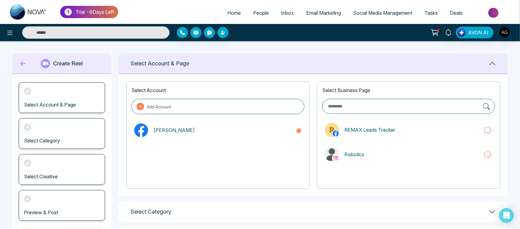
click at [17, 61] on div "Create Reel" at bounding box center [61, 63] width 99 height 21
click at [20, 62] on icon at bounding box center [22, 63] width 9 height 12
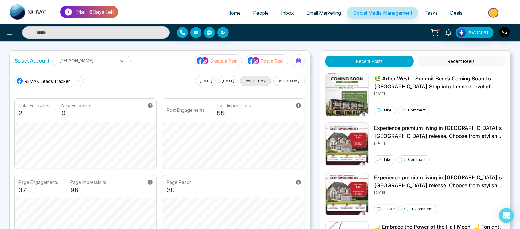
click at [222, 64] on button "Create a Post" at bounding box center [218, 60] width 47 height 13
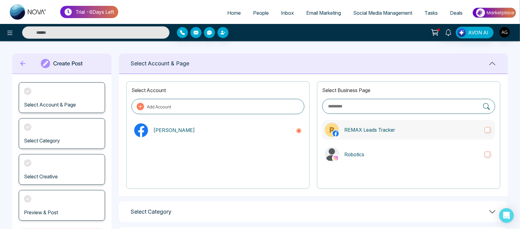
click at [389, 126] on p "REMAX Leads Tracker" at bounding box center [413, 129] width 136 height 7
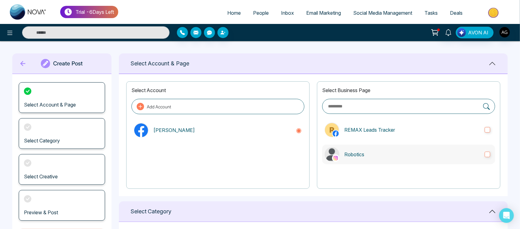
click at [397, 152] on p "Robotics" at bounding box center [413, 154] width 136 height 7
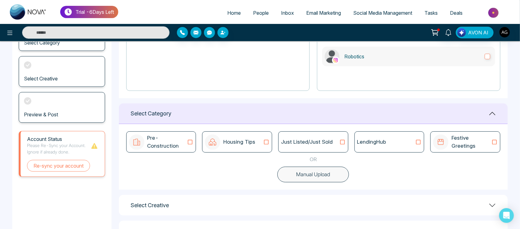
scroll to position [116, 0]
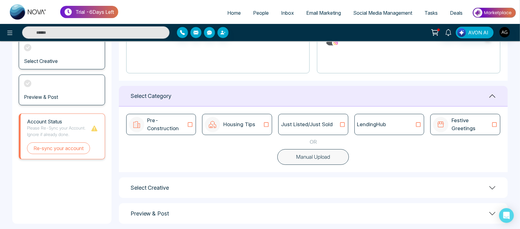
click at [324, 152] on button "Manual Upload" at bounding box center [314, 157] width 72 height 16
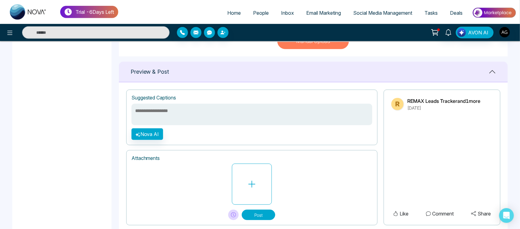
scroll to position [247, 0]
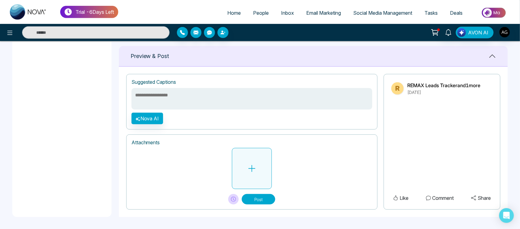
click at [263, 175] on button at bounding box center [252, 168] width 40 height 41
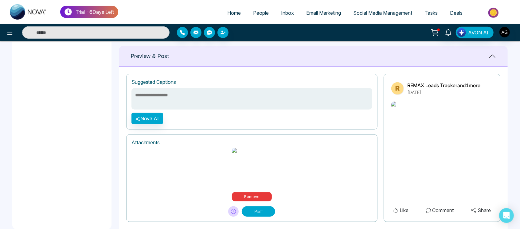
click at [181, 103] on textarea at bounding box center [252, 99] width 241 height 22
type textarea "**********"
drag, startPoint x: 165, startPoint y: 93, endPoint x: 120, endPoint y: 98, distance: 45.2
click at [120, 98] on div "**********" at bounding box center [313, 148] width 389 height 163
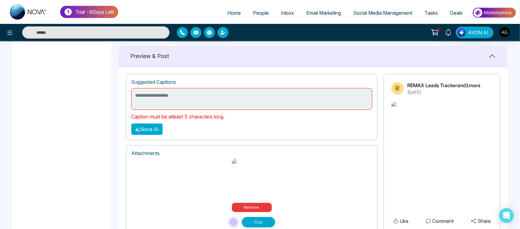
click at [153, 132] on button "Nova AI" at bounding box center [147, 130] width 32 height 12
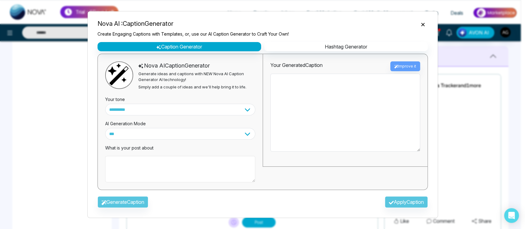
click at [164, 161] on textarea at bounding box center [180, 169] width 150 height 26
paste textarea "**********"
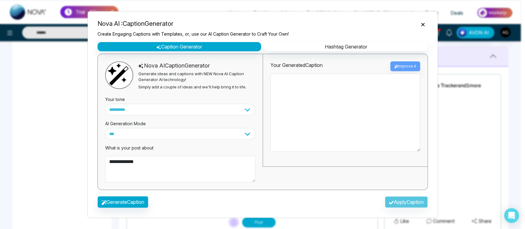
type textarea "**********"
click at [141, 205] on button "Generate Caption" at bounding box center [122, 202] width 51 height 12
type textarea "**********"
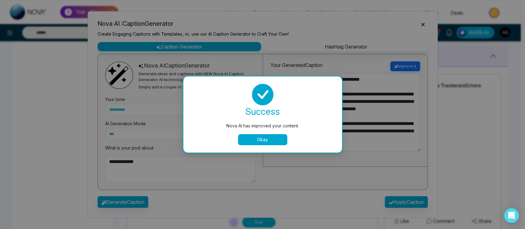
click at [277, 141] on button "Okay" at bounding box center [262, 139] width 49 height 11
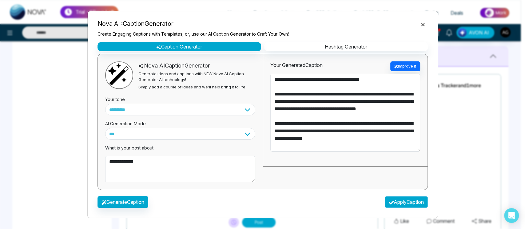
click at [401, 198] on button "Apply Caption" at bounding box center [406, 202] width 43 height 12
type textarea "**********"
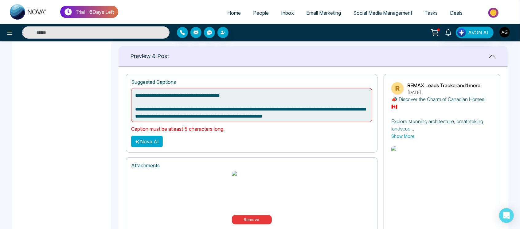
scroll to position [291, 0]
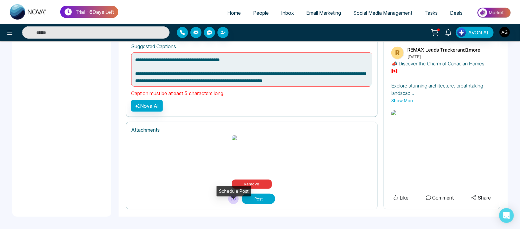
click at [233, 202] on button at bounding box center [233, 199] width 10 height 10
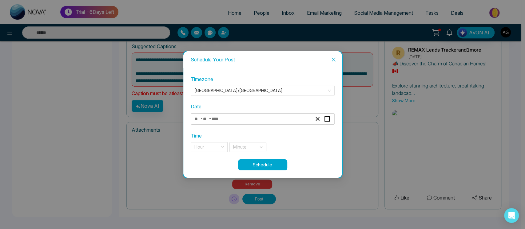
click at [288, 115] on div "- -" at bounding box center [252, 119] width 119 height 8
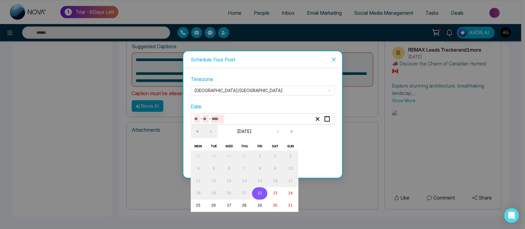
click at [256, 188] on button "22" at bounding box center [259, 193] width 15 height 12
type input "*"
type input "**"
type input "****"
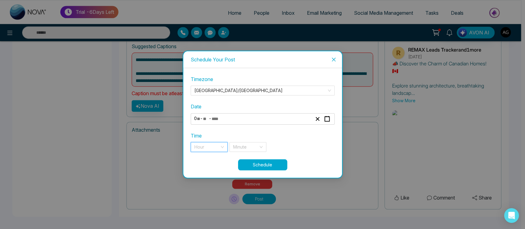
click at [207, 146] on input "search" at bounding box center [206, 147] width 25 height 9
click at [217, 160] on div "11 pm" at bounding box center [209, 159] width 30 height 7
click at [247, 150] on input "search" at bounding box center [245, 147] width 25 height 9
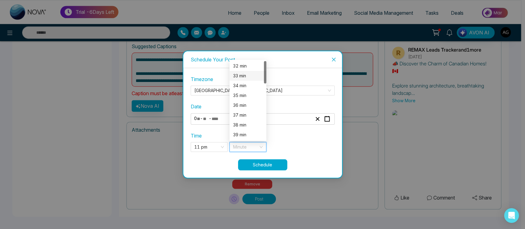
click at [246, 76] on div "33 min" at bounding box center [248, 76] width 30 height 7
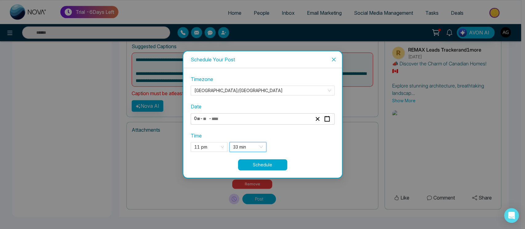
click at [277, 161] on button "Schedule" at bounding box center [262, 165] width 49 height 11
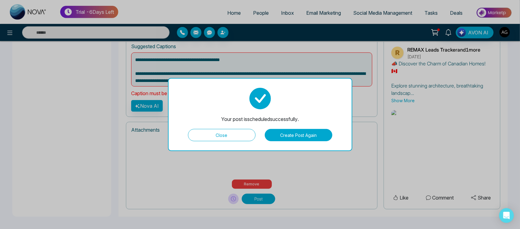
click at [220, 131] on button "Close" at bounding box center [222, 135] width 68 height 12
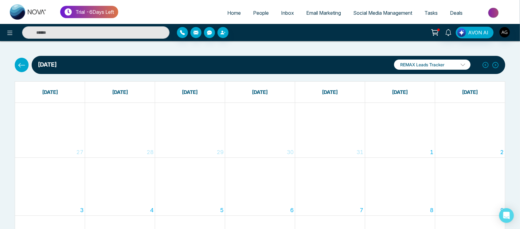
click at [26, 67] on button at bounding box center [22, 65] width 14 height 14
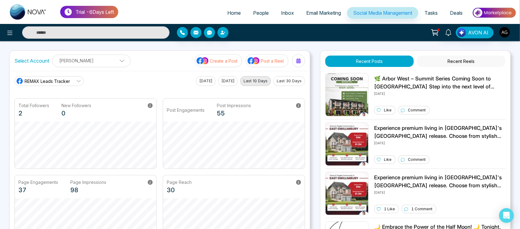
click at [43, 61] on label "Select Account" at bounding box center [31, 60] width 35 height 7
click at [89, 63] on p "[PERSON_NAME]" at bounding box center [91, 61] width 70 height 10
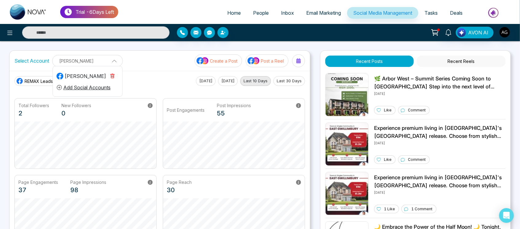
click at [89, 63] on p "[PERSON_NAME]" at bounding box center [87, 61] width 63 height 10
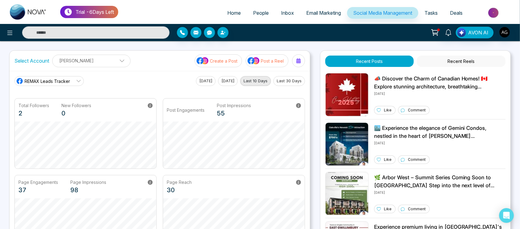
click at [232, 59] on p "Create a Post" at bounding box center [224, 61] width 28 height 6
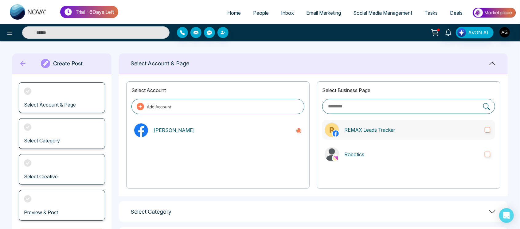
click at [361, 136] on label "REMAX Leads Tracker" at bounding box center [408, 130] width 173 height 20
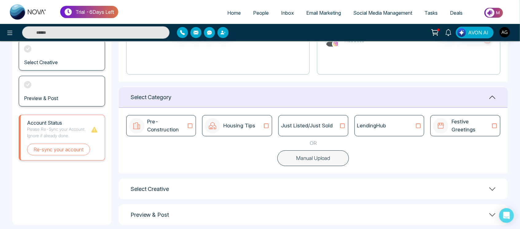
scroll to position [116, 0]
click at [320, 157] on button "Manual Upload" at bounding box center [314, 157] width 72 height 16
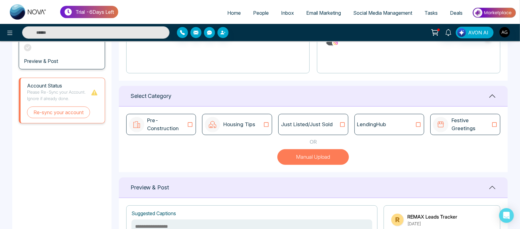
scroll to position [247, 0]
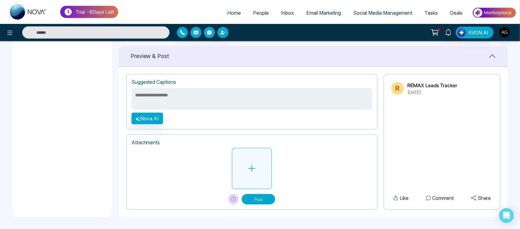
click at [243, 179] on button at bounding box center [252, 168] width 40 height 41
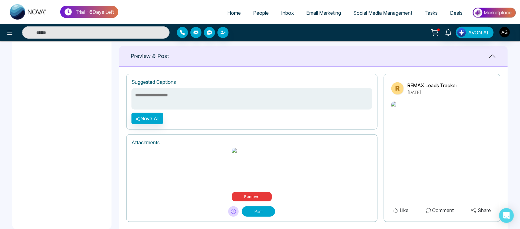
click at [208, 108] on textarea at bounding box center [252, 99] width 241 height 22
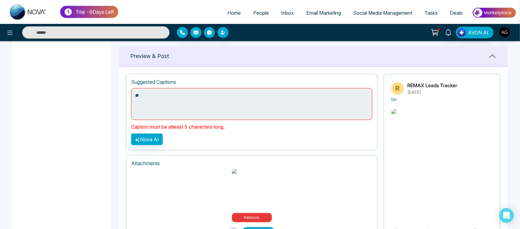
type textarea "*"
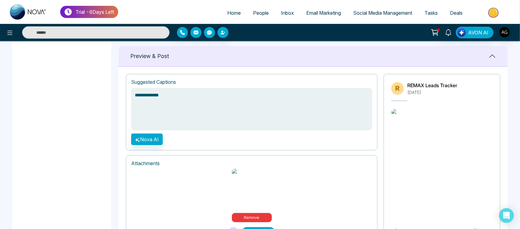
type textarea "**********"
click at [255, 227] on button "Post" at bounding box center [259, 232] width 34 height 10
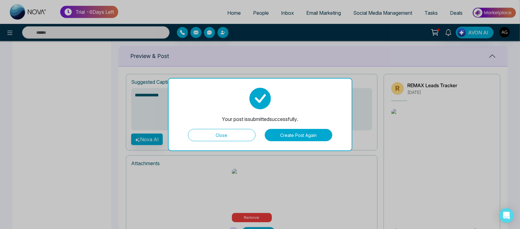
click at [241, 136] on button "Close" at bounding box center [222, 135] width 68 height 12
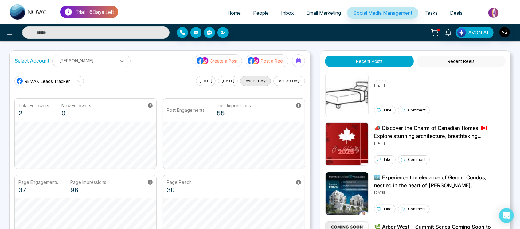
click at [229, 64] on button "Create a Post" at bounding box center [218, 60] width 47 height 13
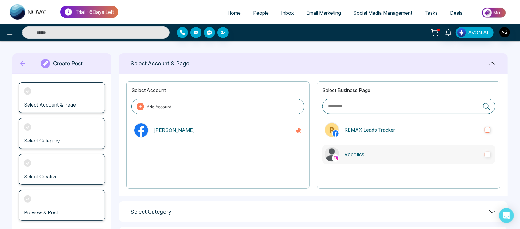
click at [365, 160] on label "Robotics" at bounding box center [408, 155] width 173 height 20
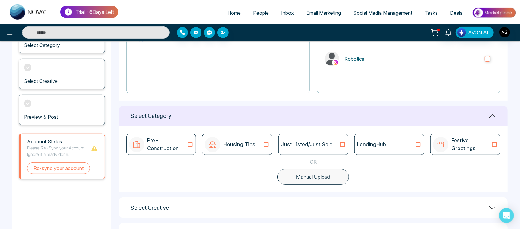
scroll to position [123, 0]
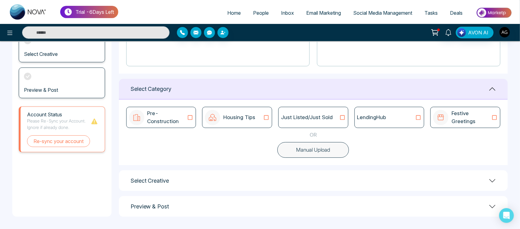
click at [341, 123] on div "Just Listed/Just Sold" at bounding box center [313, 117] width 70 height 21
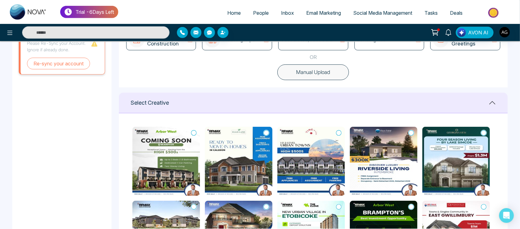
scroll to position [199, 0]
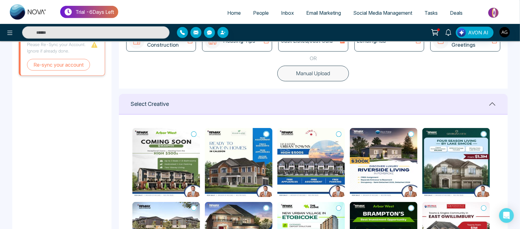
click at [272, 131] on img at bounding box center [239, 162] width 68 height 69
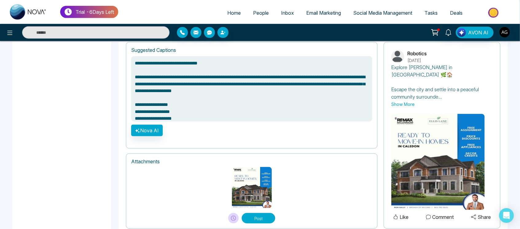
scroll to position [440, 0]
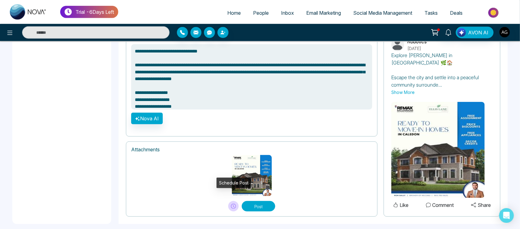
click at [235, 204] on icon at bounding box center [233, 206] width 5 height 5
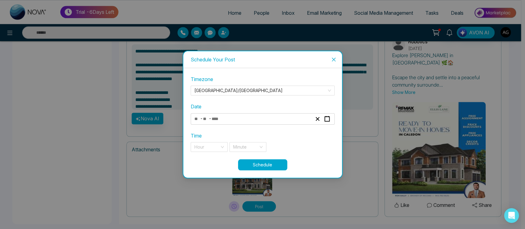
click at [338, 55] on span "Close" at bounding box center [333, 59] width 17 height 17
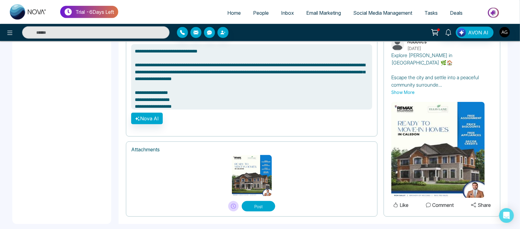
click at [338, 55] on textarea "**********" at bounding box center [251, 76] width 241 height 65
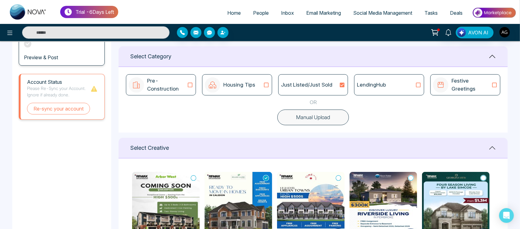
scroll to position [148, 0]
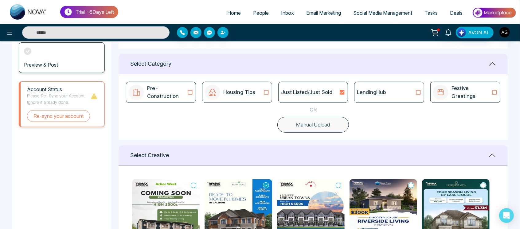
click at [308, 127] on button "Manual Upload" at bounding box center [314, 125] width 72 height 16
type textarea "**********"
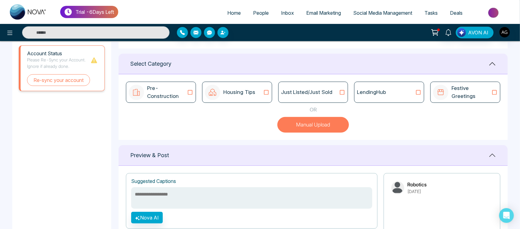
scroll to position [247, 0]
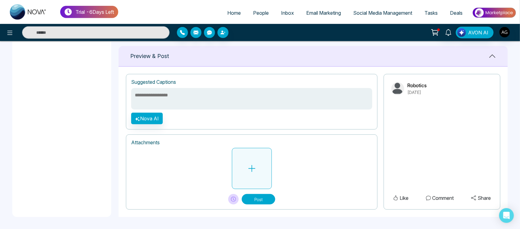
click at [257, 163] on button at bounding box center [252, 168] width 40 height 41
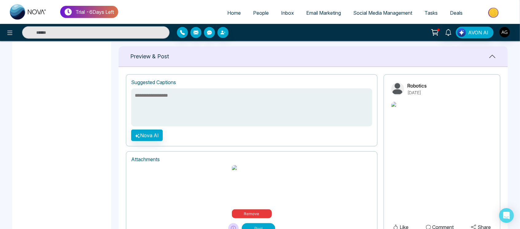
scroll to position [254, 0]
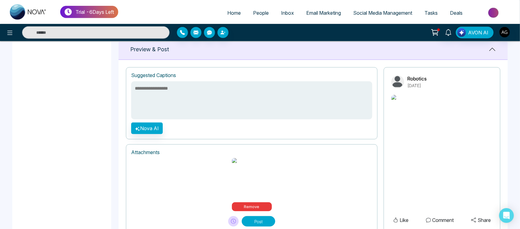
click at [231, 105] on textarea at bounding box center [251, 100] width 241 height 38
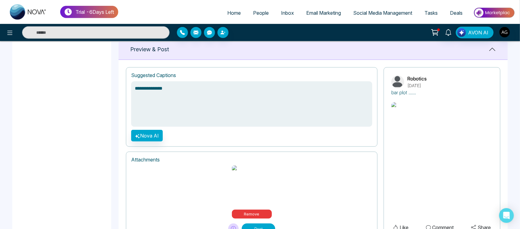
type textarea "**********"
click at [263, 224] on button "Post" at bounding box center [259, 229] width 34 height 10
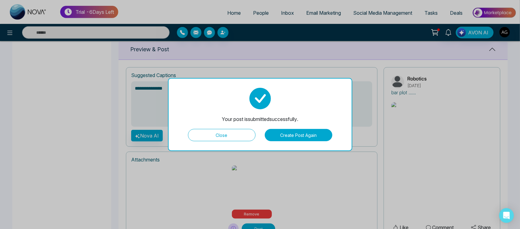
click at [216, 138] on button "Close" at bounding box center [222, 135] width 68 height 12
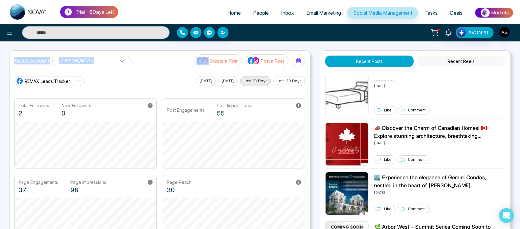
drag, startPoint x: 14, startPoint y: 62, endPoint x: 119, endPoint y: 68, distance: 104.3
click at [119, 68] on div "Select Account Anit Gupta Anit Gupta Add Social Accounts Create a Post Post a R…" at bounding box center [160, 61] width 301 height 20
click at [109, 64] on p "[PERSON_NAME]" at bounding box center [91, 61] width 70 height 10
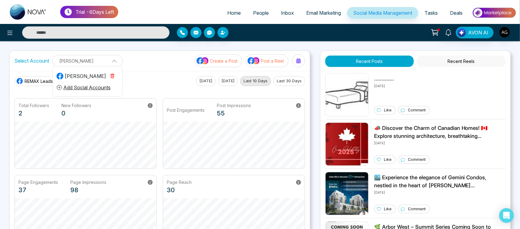
click at [109, 64] on p "[PERSON_NAME]" at bounding box center [87, 61] width 63 height 10
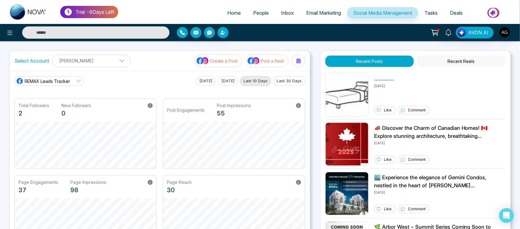
click at [109, 64] on p "[PERSON_NAME]" at bounding box center [91, 61] width 70 height 10
click at [114, 77] on icon "button" at bounding box center [113, 76] width 4 height 5
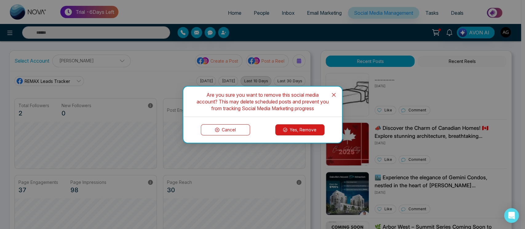
click at [201, 130] on button "Cancel" at bounding box center [225, 129] width 49 height 11
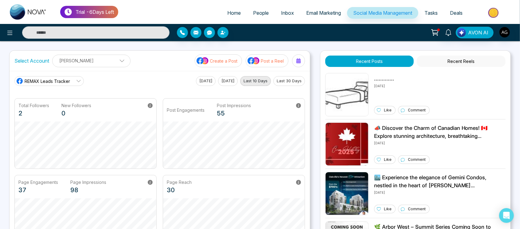
click at [270, 61] on p "Post a Reel" at bounding box center [272, 61] width 23 height 6
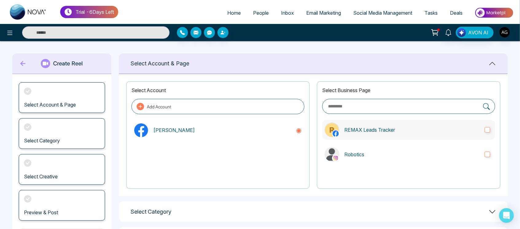
click at [382, 127] on p "REMAX Leads Tracker" at bounding box center [413, 129] width 136 height 7
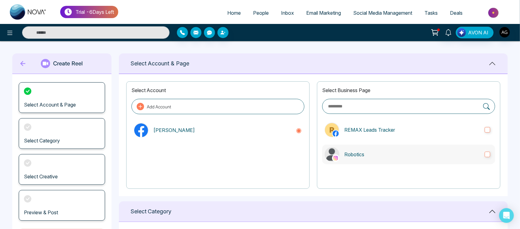
click at [393, 163] on label "Robotics" at bounding box center [408, 155] width 173 height 20
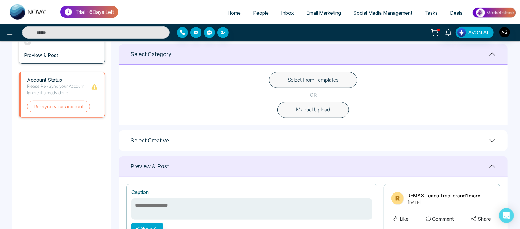
click at [335, 84] on button "Select From Templates" at bounding box center [313, 80] width 88 height 16
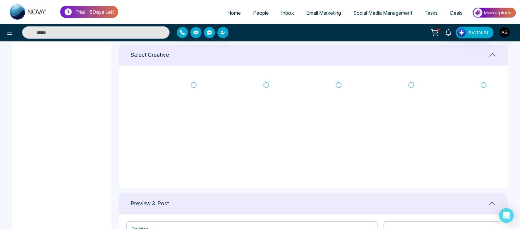
scroll to position [243, 0]
click at [193, 86] on icon at bounding box center [194, 86] width 6 height 6
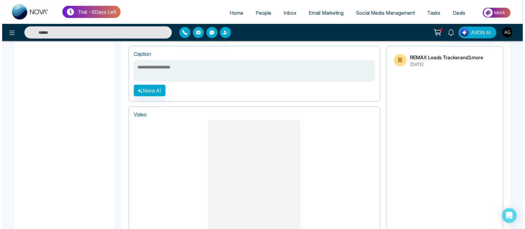
scroll to position [428, 0]
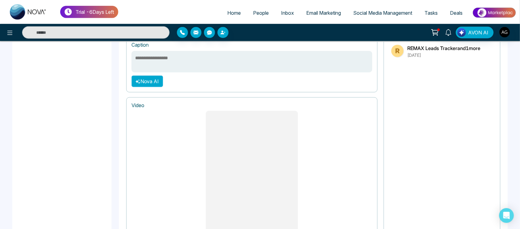
click at [145, 81] on button "Nova AI" at bounding box center [148, 82] width 32 height 12
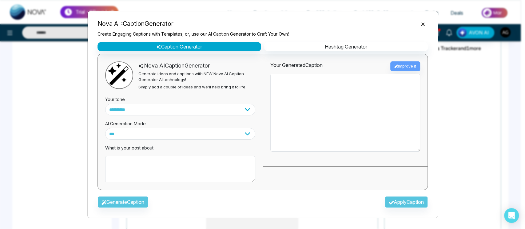
click at [160, 156] on div "What is your post about" at bounding box center [180, 161] width 150 height 43
click at [147, 161] on textarea at bounding box center [180, 169] width 150 height 26
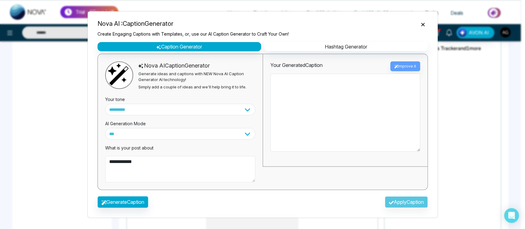
type textarea "**********"
click at [111, 203] on button "Generate Caption" at bounding box center [122, 202] width 51 height 12
type textarea "**********"
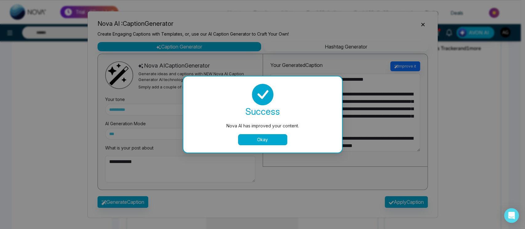
click at [260, 140] on button "Okay" at bounding box center [262, 139] width 49 height 11
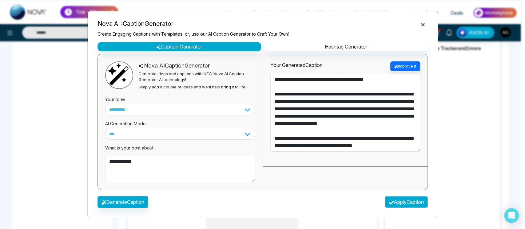
click at [394, 205] on button "Apply Caption" at bounding box center [406, 202] width 43 height 12
type textarea "**********"
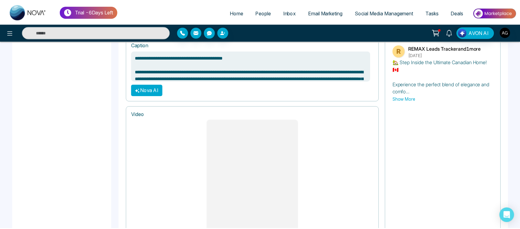
scroll to position [522, 0]
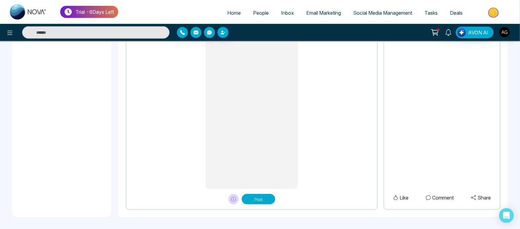
click at [262, 197] on button "Post" at bounding box center [259, 199] width 34 height 10
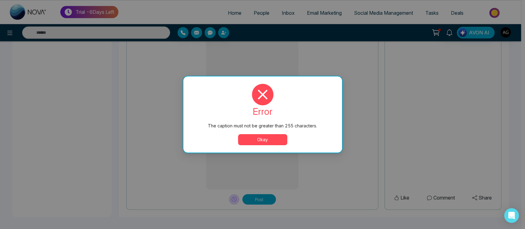
click at [274, 136] on button "Okay" at bounding box center [262, 139] width 49 height 11
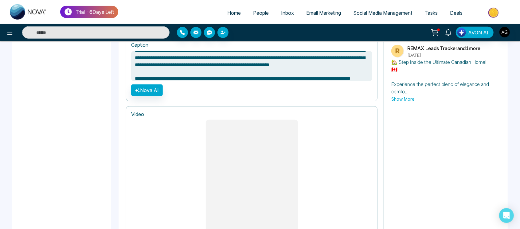
scroll to position [0, 0]
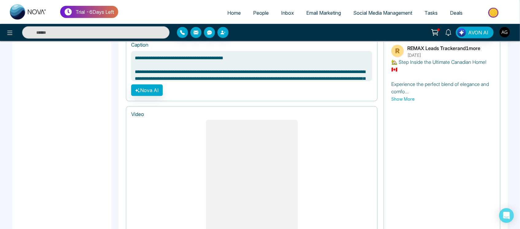
drag, startPoint x: 177, startPoint y: 75, endPoint x: 128, endPoint y: 64, distance: 50.3
click at [128, 64] on div "**********" at bounding box center [252, 69] width 252 height 65
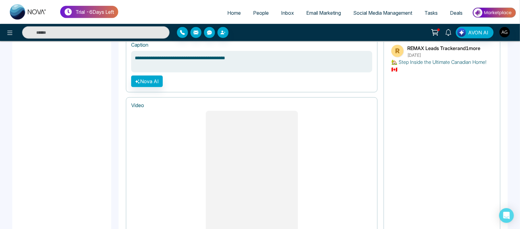
scroll to position [513, 0]
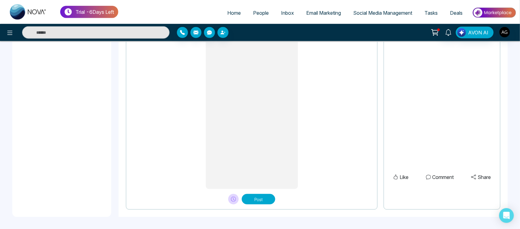
type textarea "**********"
click at [266, 195] on button "Post" at bounding box center [259, 199] width 34 height 10
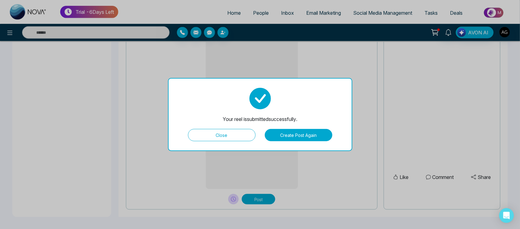
click at [290, 140] on button "Create Post Again" at bounding box center [299, 135] width 68 height 12
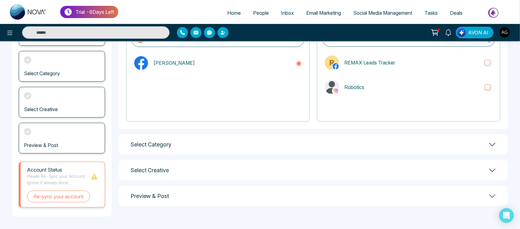
scroll to position [67, 0]
click at [290, 140] on div "Select Category" at bounding box center [313, 145] width 389 height 21
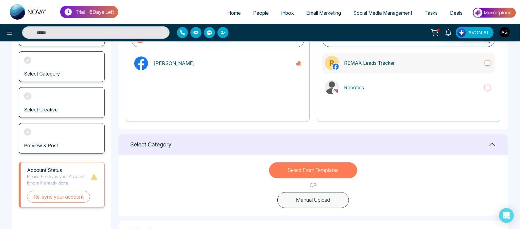
click at [441, 68] on label "REMAX Leads Tracker" at bounding box center [408, 63] width 173 height 20
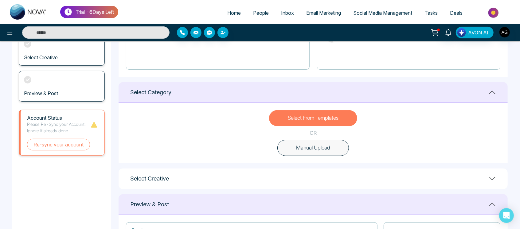
scroll to position [118, 0]
click at [331, 119] on button "Select From Templates" at bounding box center [313, 119] width 88 height 16
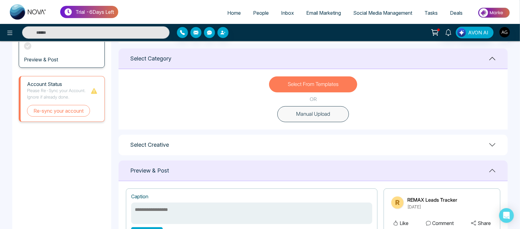
click at [321, 110] on button "Manual Upload" at bounding box center [314, 114] width 72 height 16
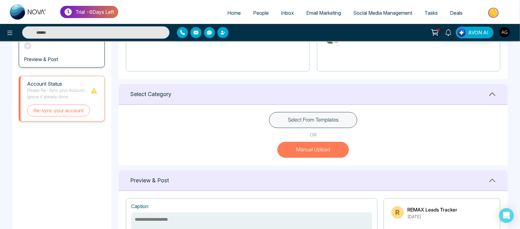
click at [321, 121] on button "Select From Templates" at bounding box center [313, 120] width 88 height 16
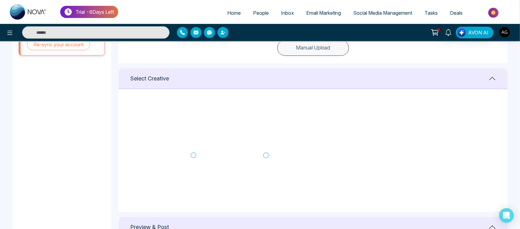
scroll to position [81, 0]
click at [268, 153] on icon at bounding box center [266, 153] width 6 height 6
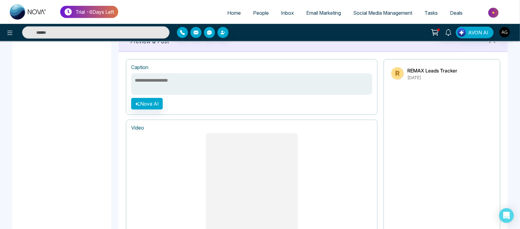
scroll to position [513, 0]
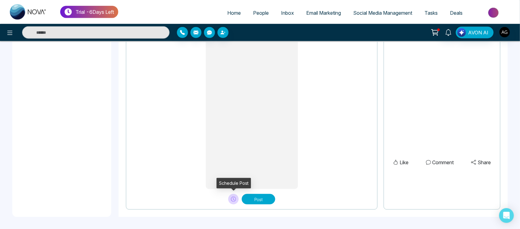
click at [233, 200] on icon at bounding box center [233, 199] width 5 height 5
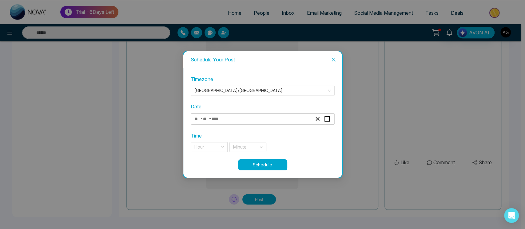
click at [268, 121] on div "- -" at bounding box center [252, 119] width 119 height 8
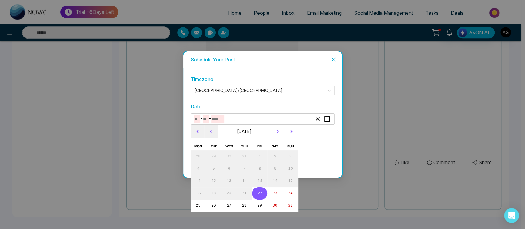
click at [262, 193] on button "22" at bounding box center [259, 193] width 15 height 12
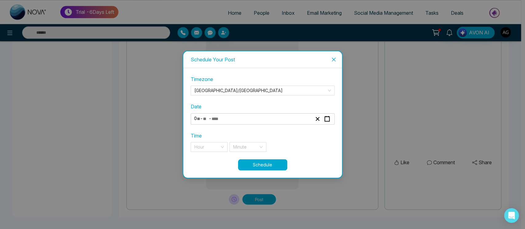
type input "*"
type input "**"
type input "****"
click at [214, 150] on input "search" at bounding box center [206, 147] width 25 height 9
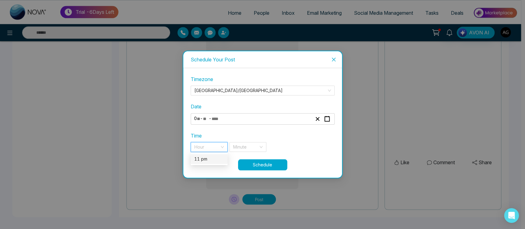
click at [214, 157] on div "11 pm" at bounding box center [209, 159] width 30 height 7
click at [252, 144] on input "search" at bounding box center [245, 147] width 25 height 9
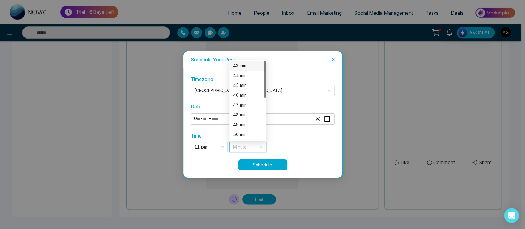
click at [246, 66] on div "43 min" at bounding box center [248, 65] width 30 height 7
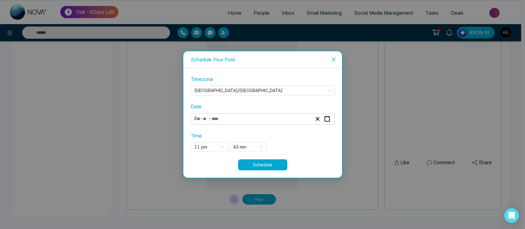
click at [273, 169] on button "Schedule" at bounding box center [262, 165] width 49 height 11
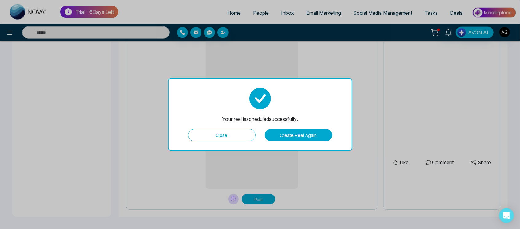
click at [229, 137] on button "Close" at bounding box center [222, 135] width 68 height 12
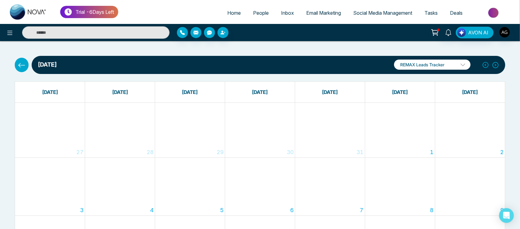
click at [27, 62] on button at bounding box center [22, 65] width 14 height 14
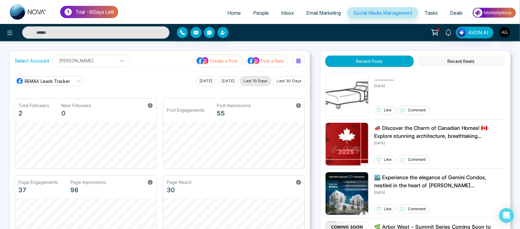
click at [275, 58] on p "Post a Reel" at bounding box center [272, 61] width 23 height 6
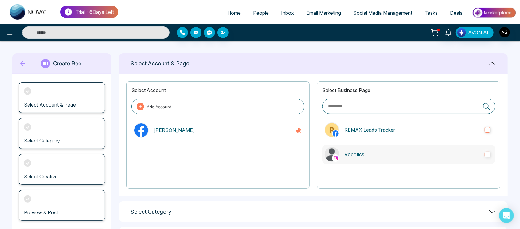
click at [391, 161] on label "Robotics" at bounding box center [408, 155] width 173 height 20
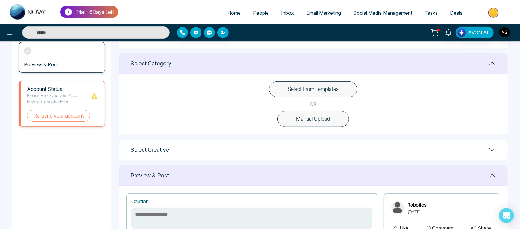
scroll to position [149, 0]
click at [327, 84] on button "Select From Templates" at bounding box center [313, 89] width 88 height 16
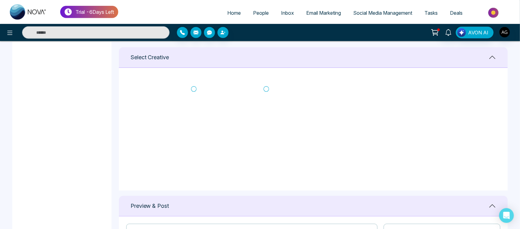
scroll to position [124, 0]
click at [195, 88] on icon at bounding box center [194, 88] width 6 height 6
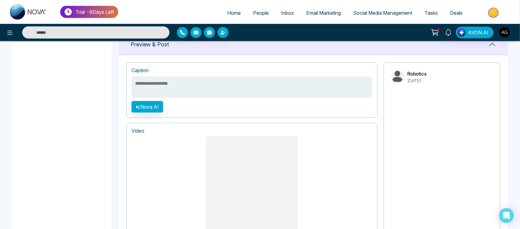
scroll to position [513, 0]
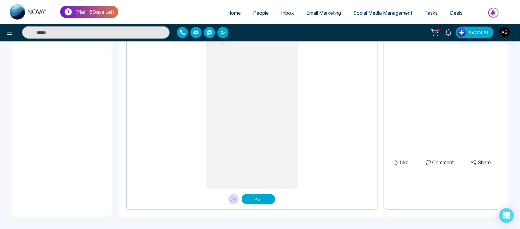
click at [264, 199] on button "Post" at bounding box center [259, 199] width 34 height 10
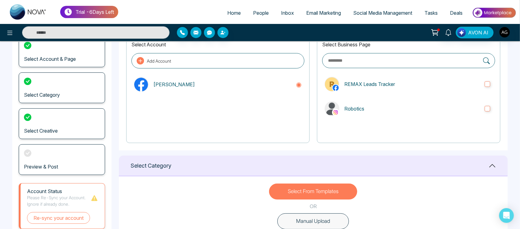
scroll to position [45, 0]
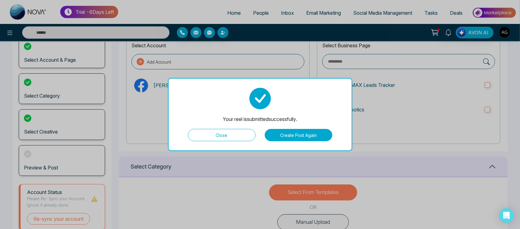
click at [233, 136] on button "Close" at bounding box center [222, 135] width 68 height 12
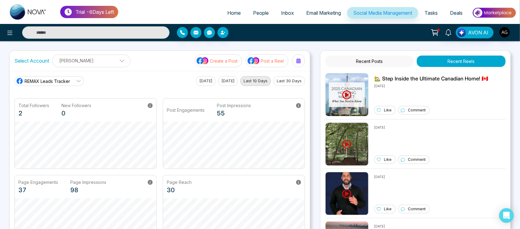
click at [266, 64] on button "Post a Reel" at bounding box center [267, 60] width 43 height 13
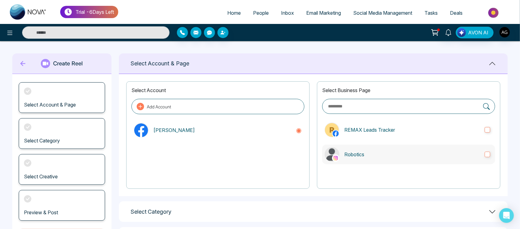
click at [367, 145] on label "Robotics" at bounding box center [408, 155] width 173 height 20
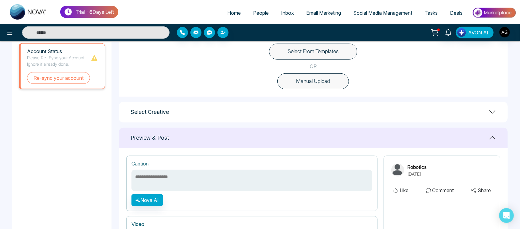
scroll to position [186, 0]
click at [323, 55] on button "Select From Templates" at bounding box center [313, 52] width 88 height 16
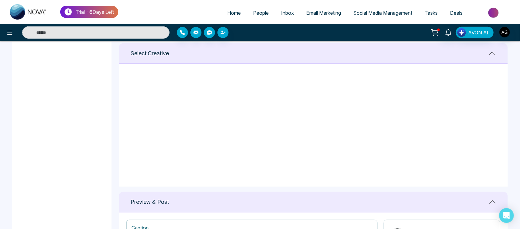
scroll to position [0, 0]
click at [484, 82] on icon at bounding box center [484, 84] width 6 height 6
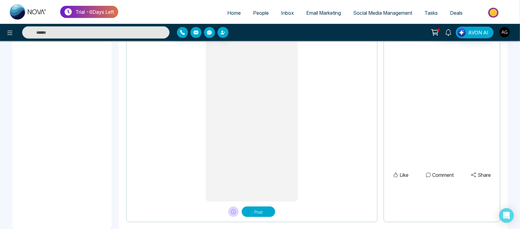
scroll to position [513, 0]
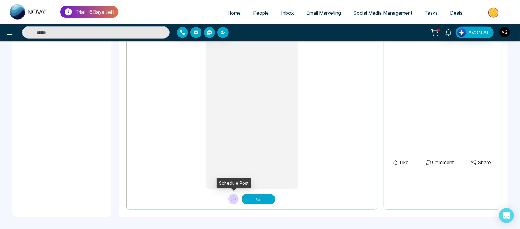
click at [231, 199] on icon at bounding box center [233, 199] width 5 height 5
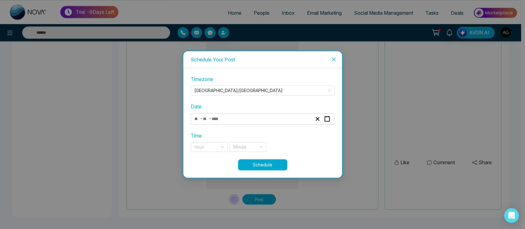
click at [286, 115] on div "- -" at bounding box center [252, 119] width 119 height 8
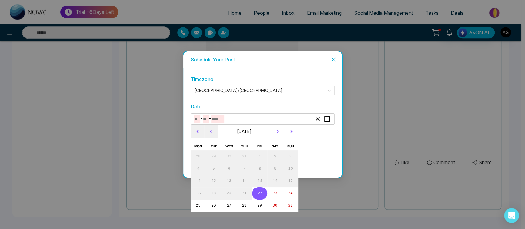
click at [261, 190] on button "22" at bounding box center [259, 193] width 15 height 12
type input "*"
type input "**"
type input "****"
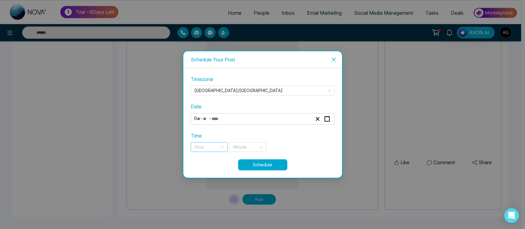
click at [216, 145] on input "search" at bounding box center [206, 147] width 25 height 9
click at [203, 161] on div "11 pm" at bounding box center [209, 159] width 30 height 7
click at [251, 148] on input "search" at bounding box center [245, 147] width 25 height 9
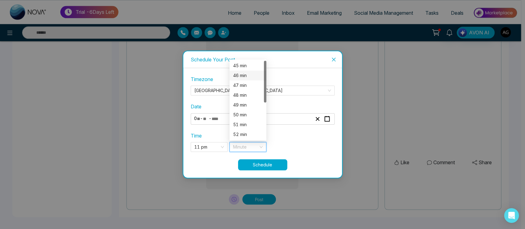
click at [244, 75] on div "46 min" at bounding box center [248, 75] width 30 height 7
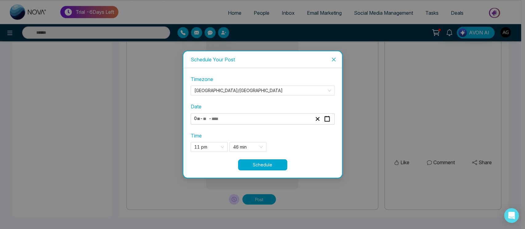
click at [259, 164] on button "Schedule" at bounding box center [262, 165] width 49 height 11
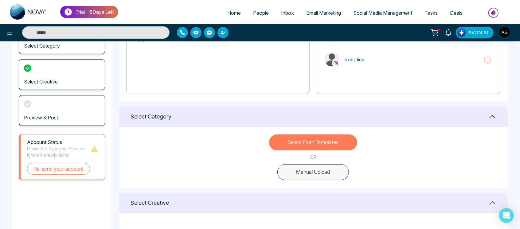
scroll to position [112, 0]
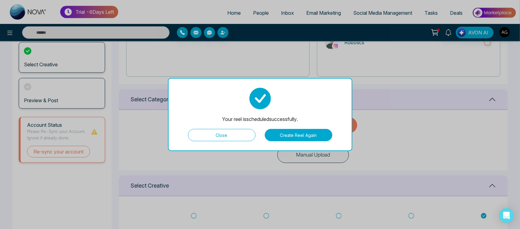
click at [232, 132] on button "Close" at bounding box center [222, 135] width 68 height 12
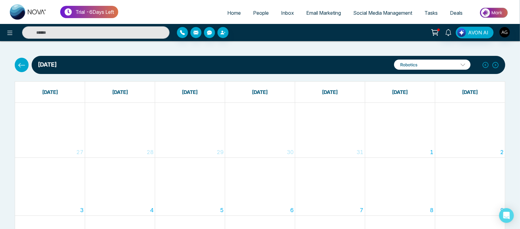
click at [22, 68] on icon at bounding box center [22, 65] width 8 height 8
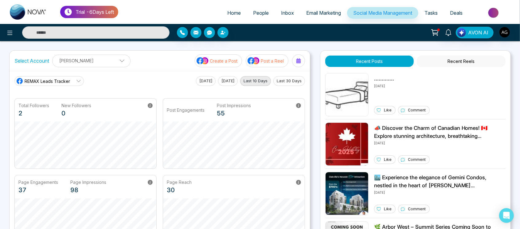
click at [253, 61] on div at bounding box center [252, 61] width 10 height 10
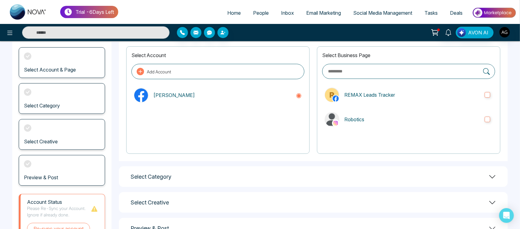
scroll to position [36, 0]
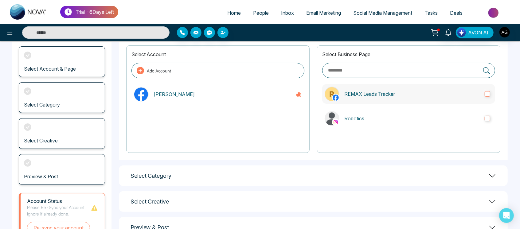
click at [381, 95] on p "REMAX Leads Tracker" at bounding box center [413, 93] width 136 height 7
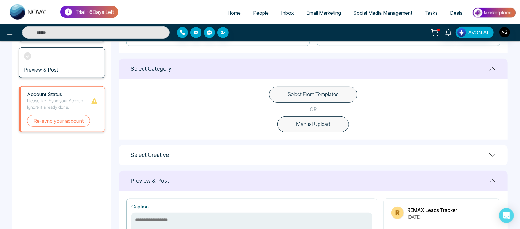
scroll to position [148, 0]
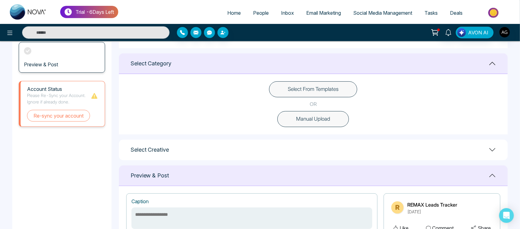
click at [339, 109] on div "Select From Templates OR Manual Upload" at bounding box center [313, 104] width 389 height 61
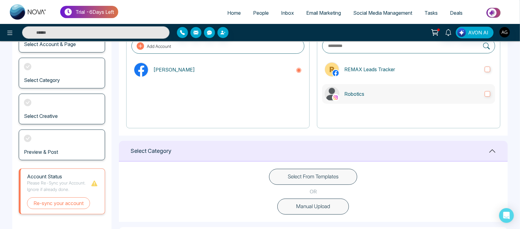
click at [404, 103] on label "Robotics" at bounding box center [408, 94] width 173 height 20
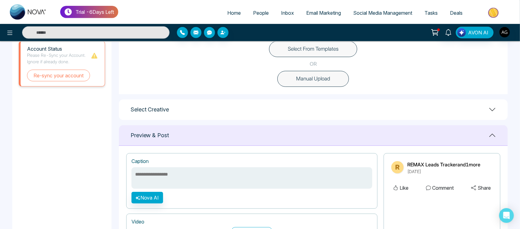
click at [308, 74] on button "Manual Upload" at bounding box center [314, 79] width 72 height 16
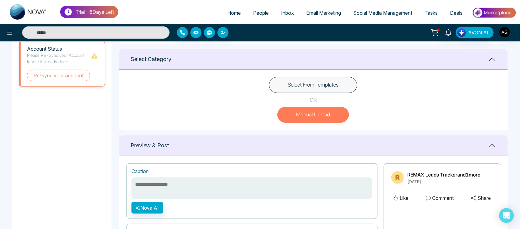
scroll to position [242, 0]
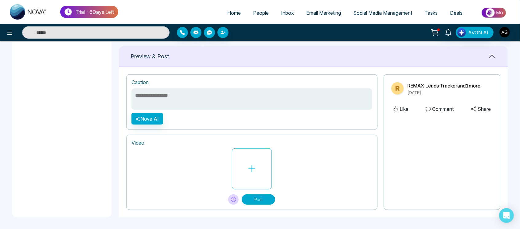
click at [229, 176] on div at bounding box center [252, 168] width 241 height 41
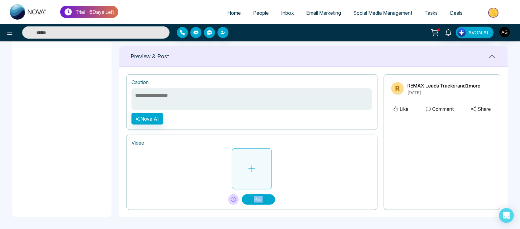
drag, startPoint x: 229, startPoint y: 176, endPoint x: 251, endPoint y: 176, distance: 21.5
click at [251, 176] on div at bounding box center [252, 168] width 241 height 41
click at [251, 176] on button at bounding box center [252, 168] width 40 height 41
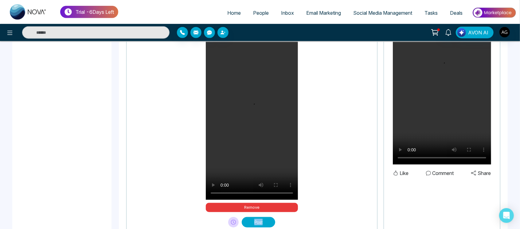
scroll to position [377, 0]
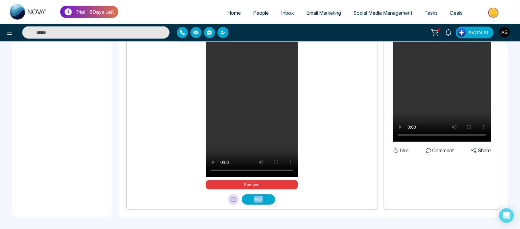
click at [256, 204] on button "Post" at bounding box center [259, 200] width 34 height 10
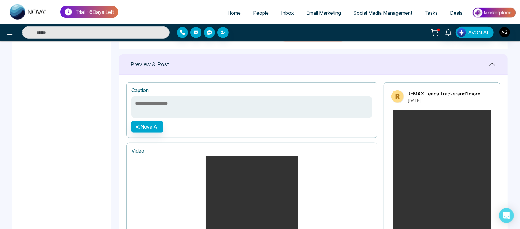
scroll to position [220, 0]
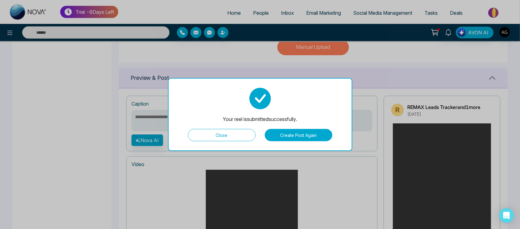
click at [236, 136] on button "Close" at bounding box center [222, 135] width 68 height 12
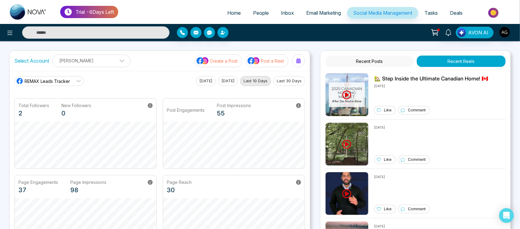
click at [265, 64] on button "Post a Reel" at bounding box center [267, 60] width 43 height 13
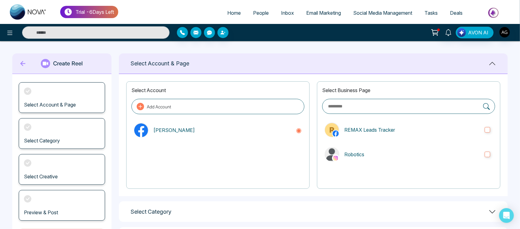
click at [364, 141] on div "Select Business Page REMAX Leads Tracker Robotics" at bounding box center [409, 135] width 184 height 108
click at [391, 127] on p "REMAX Leads Tracker" at bounding box center [413, 129] width 136 height 7
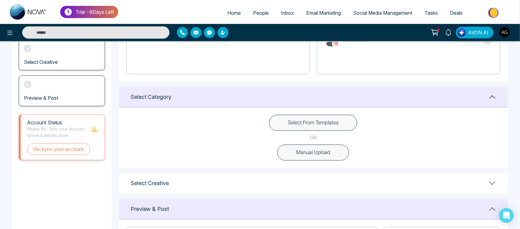
scroll to position [131, 0]
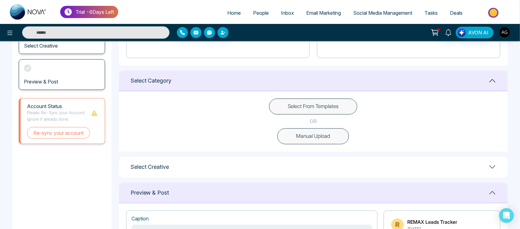
click at [328, 139] on button "Manual Upload" at bounding box center [314, 136] width 72 height 16
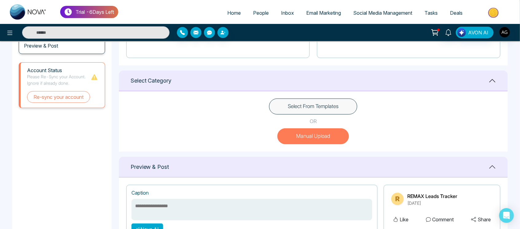
scroll to position [242, 0]
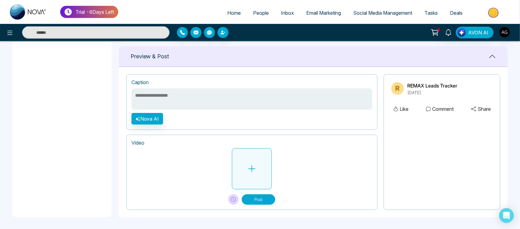
click at [253, 162] on button at bounding box center [252, 168] width 40 height 41
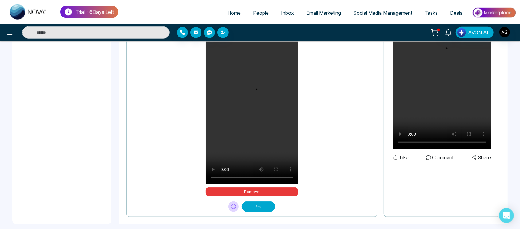
scroll to position [377, 0]
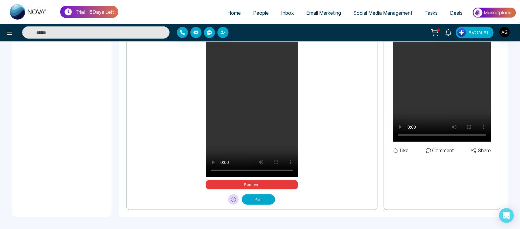
click at [267, 201] on button "Post" at bounding box center [259, 200] width 34 height 10
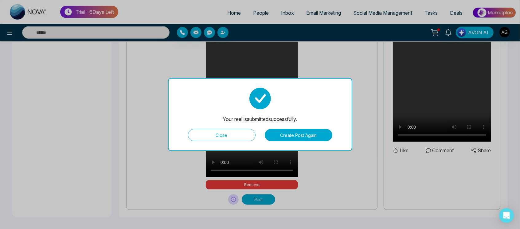
click at [229, 131] on button "Close" at bounding box center [222, 135] width 68 height 12
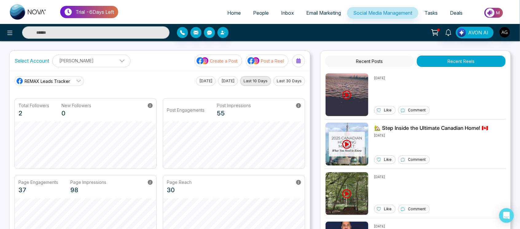
click at [72, 81] on link "REMAX Leads Tracker" at bounding box center [48, 81] width 69 height 10
click at [104, 81] on div "REMAX Leads Tracker REMAX Leads Tracker Robotics Today Yesterday Last 10 Days L…" at bounding box center [159, 81] width 291 height 10
click at [73, 80] on link "REMAX Leads Tracker" at bounding box center [48, 81] width 69 height 10
click at [137, 66] on div "Select Account Anit Gupta Anit Gupta Add Social Accounts Create a Post Post a R…" at bounding box center [160, 61] width 301 height 20
drag, startPoint x: 15, startPoint y: 63, endPoint x: 135, endPoint y: 72, distance: 120.3
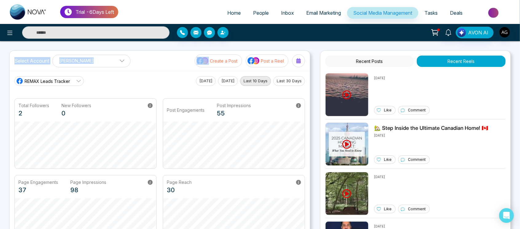
click at [135, 72] on div "Select Account Anit Gupta Anit Gupta Add Social Accounts Create a Post Post a R…" at bounding box center [159, 150] width 301 height 201
click at [135, 72] on div "REMAX Leads Tracker REMAX Leads Tracker Robotics Today Yesterday Last 10 Days L…" at bounding box center [160, 161] width 301 height 180
click at [270, 63] on p "Post a Reel" at bounding box center [272, 61] width 23 height 6
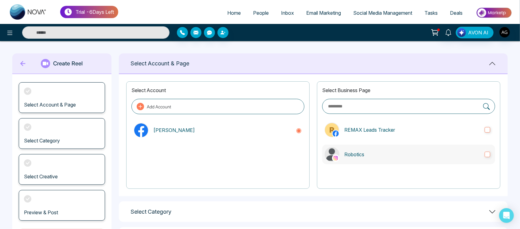
click at [356, 156] on p "Robotics" at bounding box center [413, 154] width 136 height 7
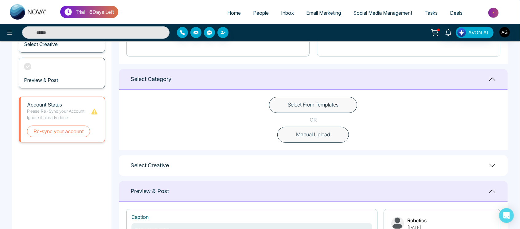
scroll to position [138, 0]
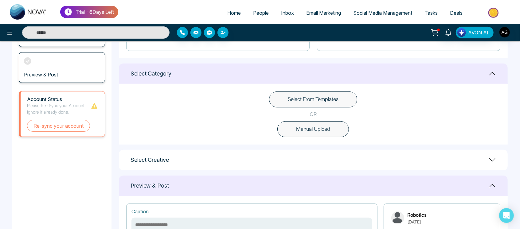
click at [302, 132] on button "Manual Upload" at bounding box center [314, 129] width 72 height 16
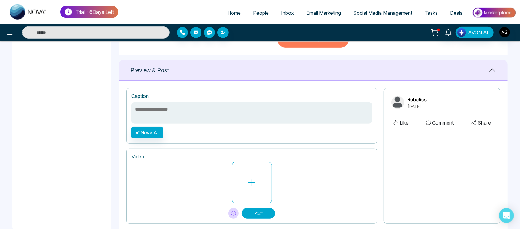
scroll to position [242, 0]
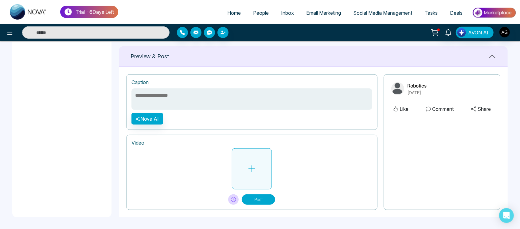
click at [261, 170] on button at bounding box center [252, 168] width 40 height 41
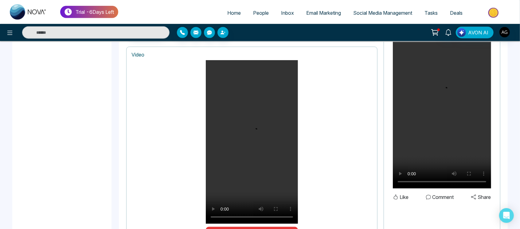
scroll to position [368, 0]
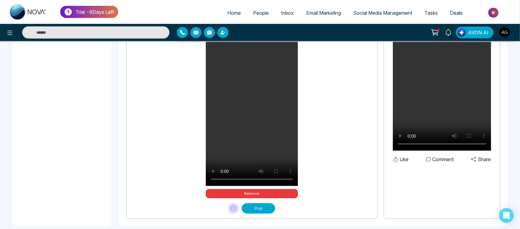
click at [271, 204] on button "Post" at bounding box center [259, 208] width 34 height 10
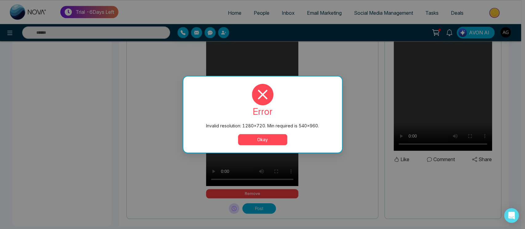
click at [270, 144] on button "Okay" at bounding box center [262, 139] width 49 height 11
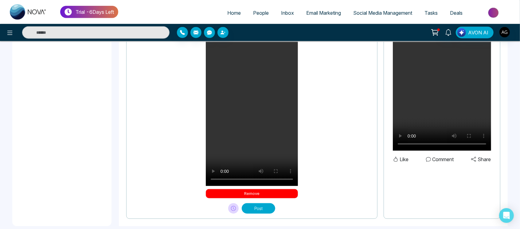
click at [247, 192] on button "Remove" at bounding box center [252, 193] width 92 height 9
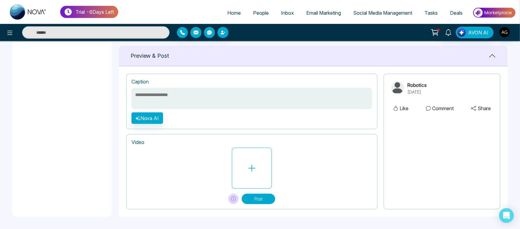
scroll to position [242, 0]
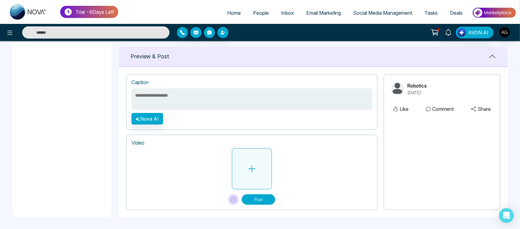
click at [254, 161] on button at bounding box center [252, 168] width 40 height 41
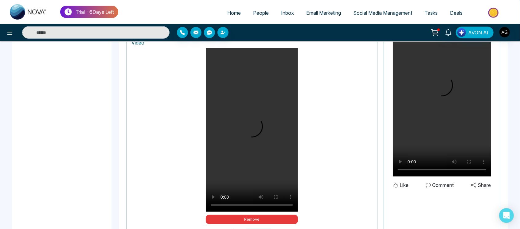
scroll to position [377, 0]
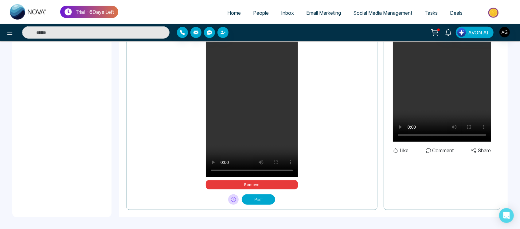
click at [266, 202] on button "Post" at bounding box center [259, 200] width 34 height 10
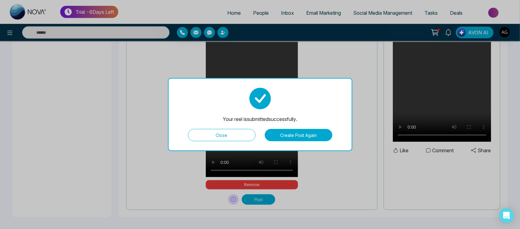
click at [241, 134] on button "Close" at bounding box center [222, 135] width 68 height 12
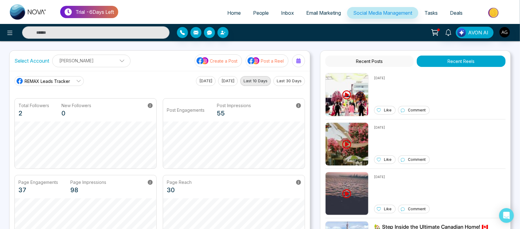
click at [199, 80] on button "Today" at bounding box center [206, 81] width 20 height 10
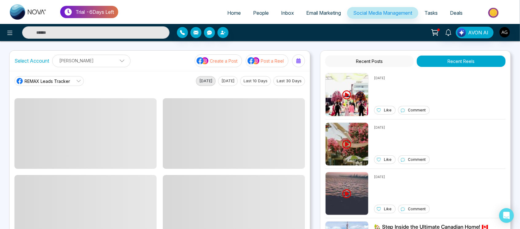
click at [227, 83] on button "Yesterday" at bounding box center [228, 81] width 20 height 10
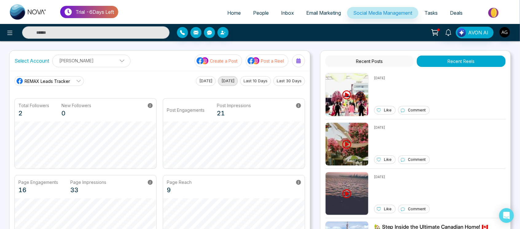
click at [221, 10] on link "Home" at bounding box center [234, 13] width 26 height 12
select select "*"
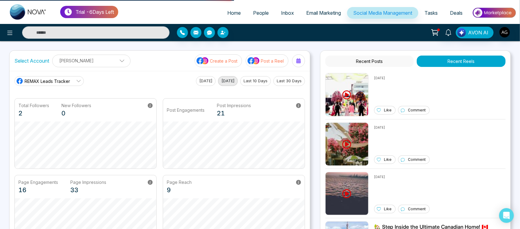
select select "*"
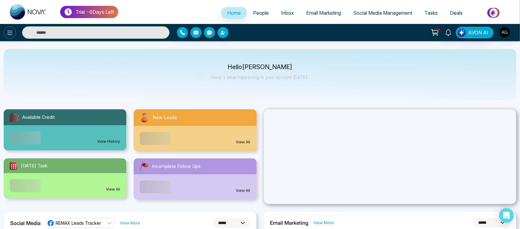
click at [13, 34] on icon at bounding box center [9, 32] width 7 height 7
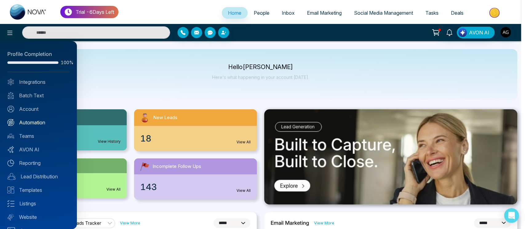
click at [41, 121] on link "Automation" at bounding box center [38, 122] width 62 height 7
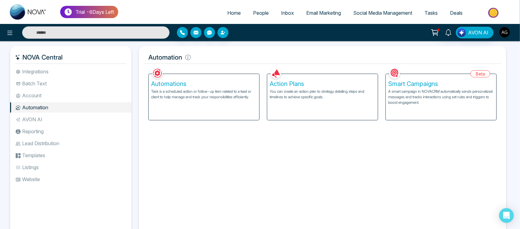
click at [506, 37] on img "button" at bounding box center [505, 32] width 10 height 10
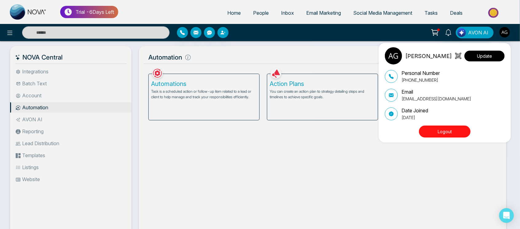
click at [479, 55] on button "Update" at bounding box center [485, 56] width 40 height 11
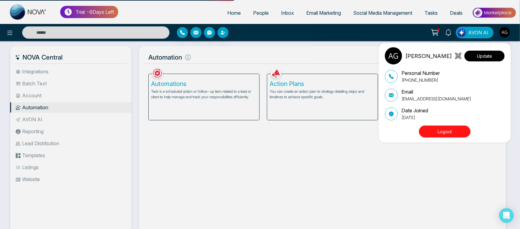
select select
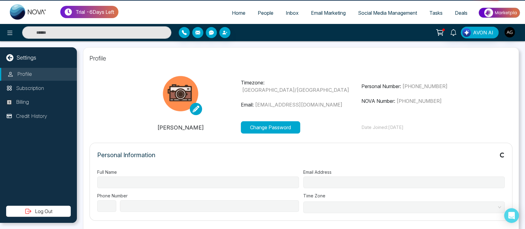
type input "**********"
select select "***"
type input "**********"
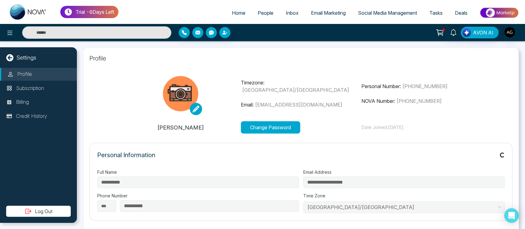
type input "**********"
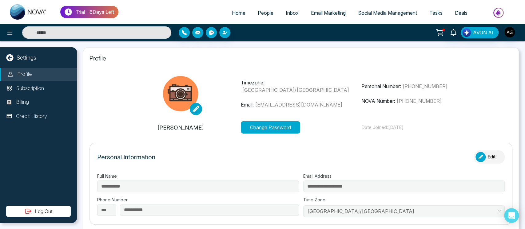
click at [239, 12] on span "Home" at bounding box center [239, 13] width 14 height 6
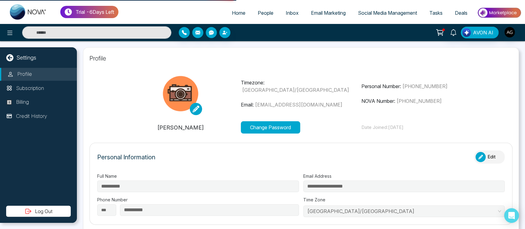
select select "*"
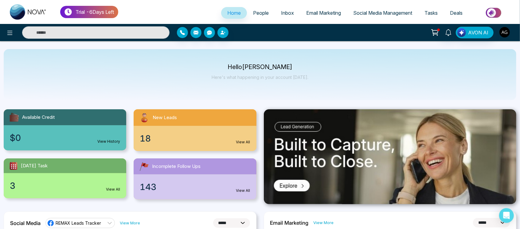
click at [503, 32] on img "button" at bounding box center [505, 32] width 10 height 10
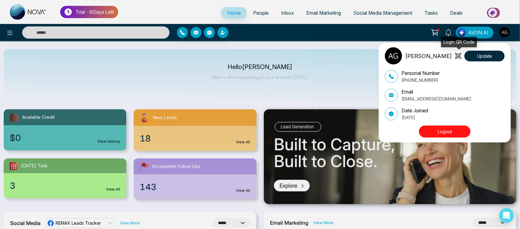
click at [460, 55] on icon at bounding box center [460, 56] width 2 height 5
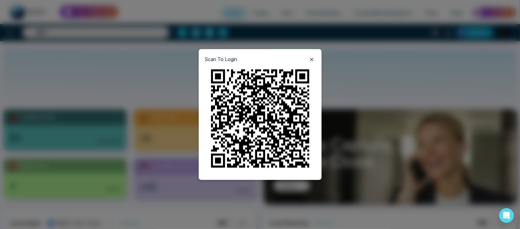
click at [312, 58] on icon at bounding box center [311, 59] width 3 height 3
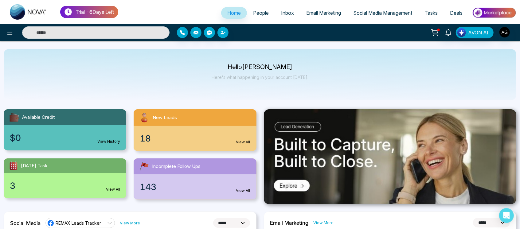
click at [511, 30] on div "AVON AI" at bounding box center [411, 33] width 209 height 12
click at [507, 30] on img "button" at bounding box center [505, 32] width 10 height 10
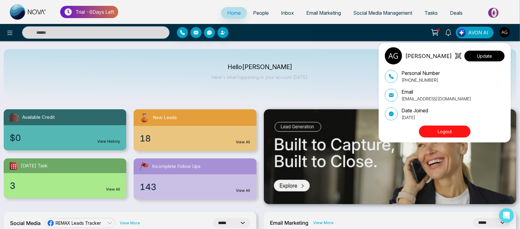
click at [484, 57] on button "Update" at bounding box center [485, 56] width 40 height 11
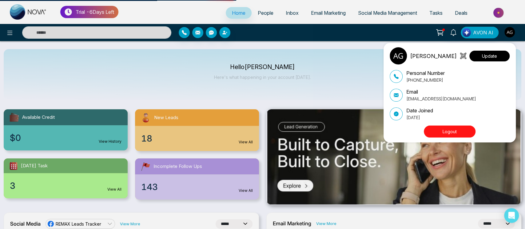
select select
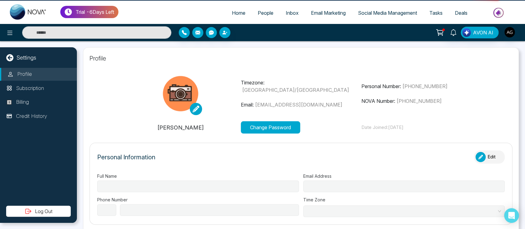
type input "**********"
select select "***"
type input "**********"
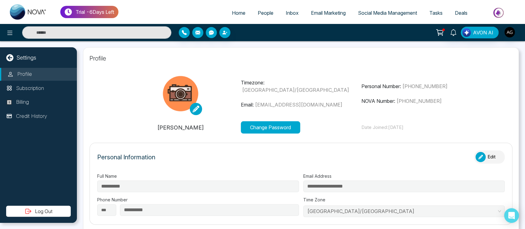
type input "**********"
click at [266, 131] on button "Change Password" at bounding box center [270, 127] width 59 height 12
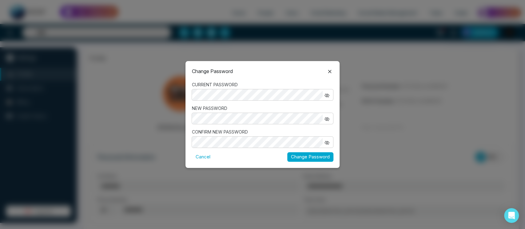
click at [325, 144] on icon "button" at bounding box center [326, 142] width 5 height 5
click at [327, 120] on icon "button" at bounding box center [326, 119] width 5 height 5
click at [326, 95] on icon "button" at bounding box center [326, 95] width 4 height 4
click at [310, 157] on button "Change Password" at bounding box center [310, 157] width 46 height 10
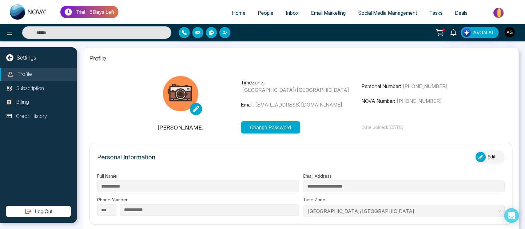
click at [4, 17] on link at bounding box center [28, 12] width 49 height 20
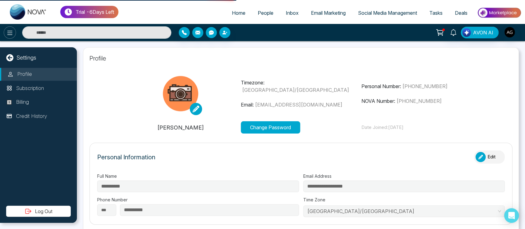
select select "*"
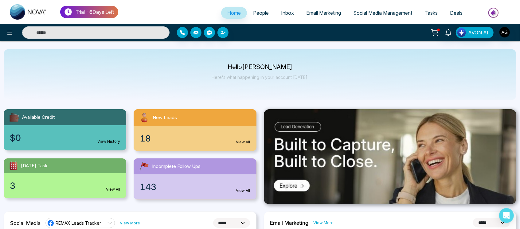
click at [13, 35] on icon at bounding box center [9, 32] width 7 height 7
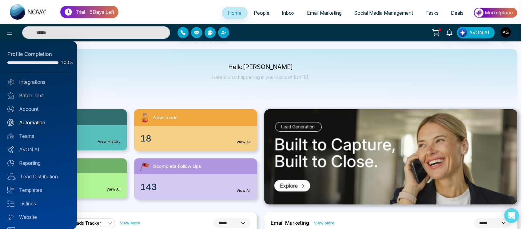
click at [35, 124] on link "Automation" at bounding box center [38, 122] width 62 height 7
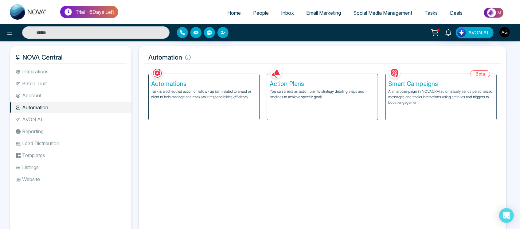
click at [221, 96] on p "Task is a scheduled action or follow-up item related to a lead or client to hel…" at bounding box center [204, 94] width 106 height 11
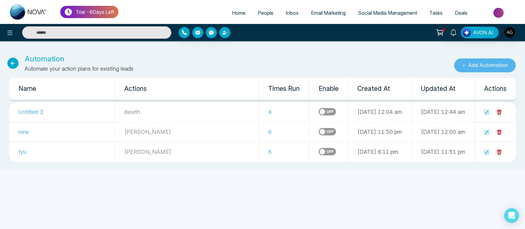
click at [482, 61] on button "Add Automation" at bounding box center [485, 65] width 62 height 14
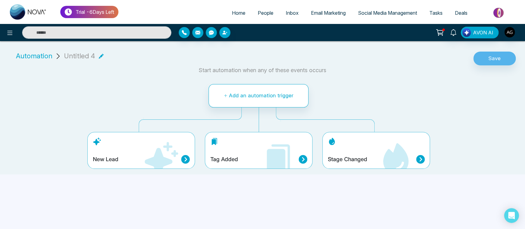
click at [285, 150] on icon at bounding box center [278, 159] width 37 height 37
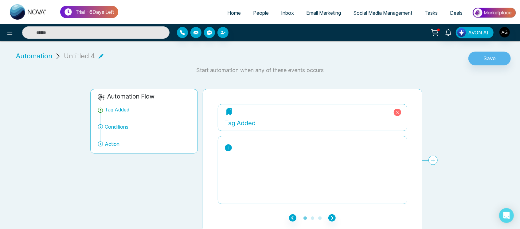
click at [226, 146] on link at bounding box center [228, 147] width 7 height 7
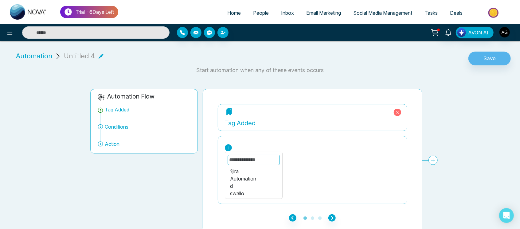
scroll to position [7, 0]
click at [245, 191] on div "sweil" at bounding box center [253, 193] width 47 height 7
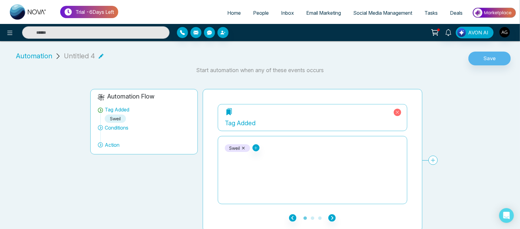
click at [333, 222] on div "**********" at bounding box center [313, 160] width 220 height 143
click at [333, 216] on icon "button" at bounding box center [332, 218] width 7 height 7
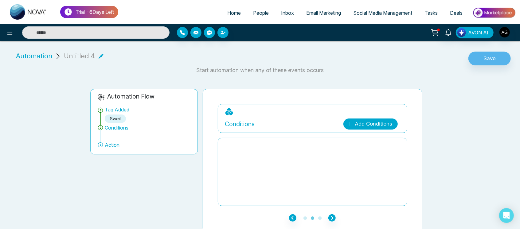
click at [376, 123] on link "Add Conditions" at bounding box center [371, 124] width 54 height 11
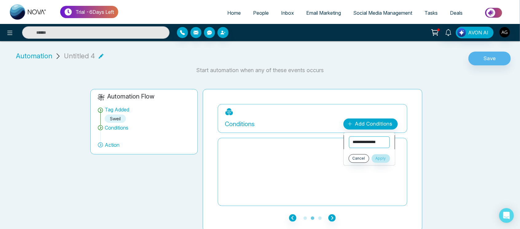
click at [368, 139] on select "**********" at bounding box center [369, 142] width 41 height 12
select select "****"
click at [349, 136] on select "**********" at bounding box center [369, 142] width 41 height 12
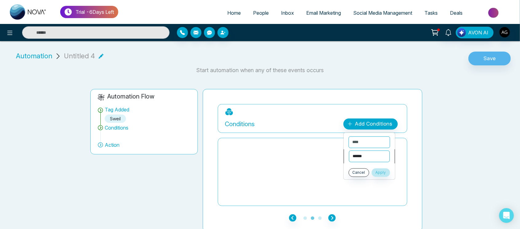
click at [377, 161] on select "**********" at bounding box center [369, 157] width 41 height 12
select select "*******"
click at [349, 151] on select "**********" at bounding box center [369, 157] width 41 height 12
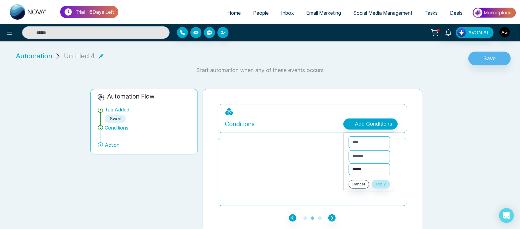
click at [377, 169] on select "**********" at bounding box center [369, 170] width 41 height 12
select select "*****"
click at [349, 164] on select "**********" at bounding box center [369, 170] width 41 height 12
click at [390, 183] on button "Apply" at bounding box center [381, 184] width 18 height 9
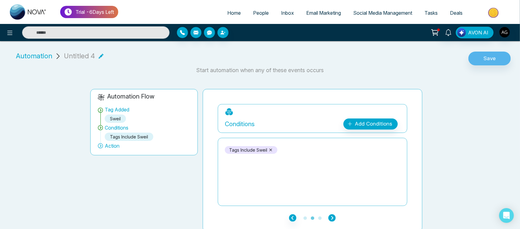
click at [331, 219] on icon "button" at bounding box center [332, 218] width 7 height 7
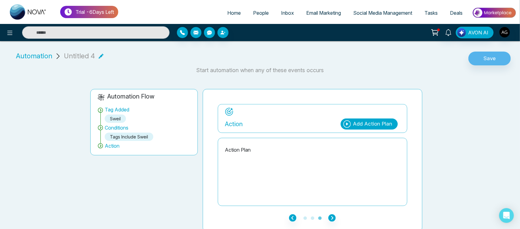
click at [375, 119] on div "Add Action Plan" at bounding box center [369, 124] width 57 height 11
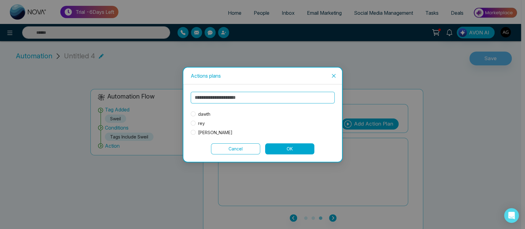
click at [196, 124] on span "rey" at bounding box center [201, 123] width 12 height 7
click at [292, 146] on button "OK" at bounding box center [289, 149] width 49 height 11
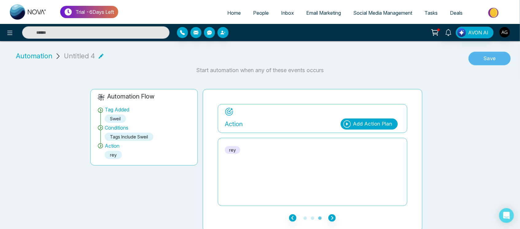
click at [500, 53] on button "Save" at bounding box center [490, 59] width 42 height 14
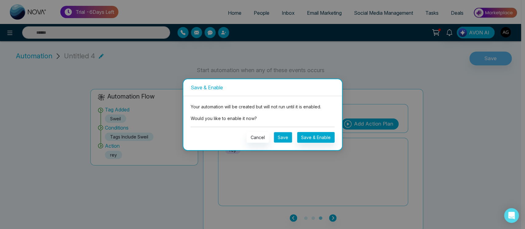
click at [284, 139] on button "Save" at bounding box center [283, 137] width 18 height 11
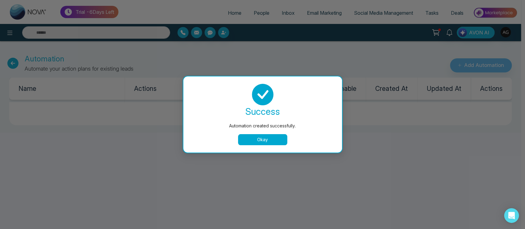
click at [262, 136] on button "Okay" at bounding box center [262, 139] width 49 height 11
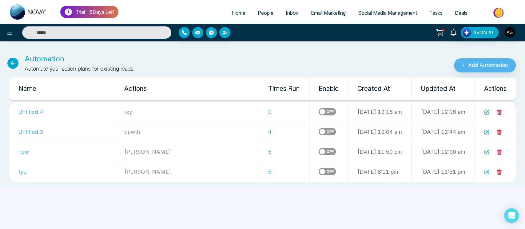
click at [318, 112] on label at bounding box center [326, 111] width 17 height 7
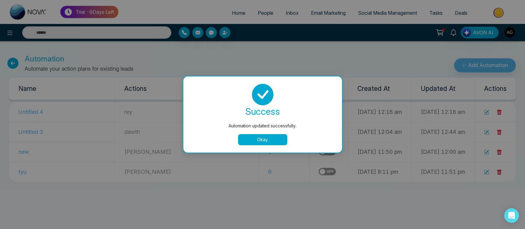
click at [264, 141] on button "Okay" at bounding box center [262, 139] width 49 height 11
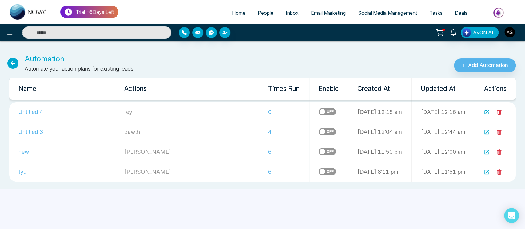
click at [268, 8] on link "People" at bounding box center [265, 13] width 28 height 12
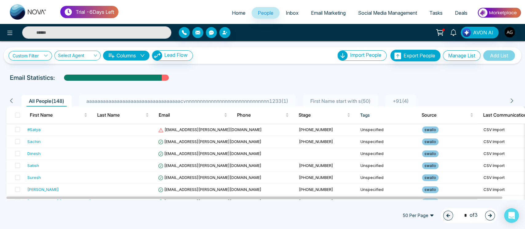
click at [255, 101] on span "aaaaaaaaaaaaaaaaaaaaaaaaaaaaaaaaaacvnnnnnnnnnnnnnnnnnnnnnnnnnnnnnn1233 ( 1 )" at bounding box center [187, 101] width 207 height 6
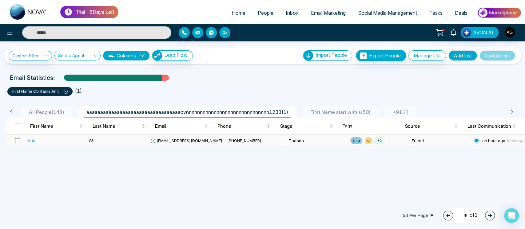
click at [18, 140] on span at bounding box center [17, 140] width 5 height 5
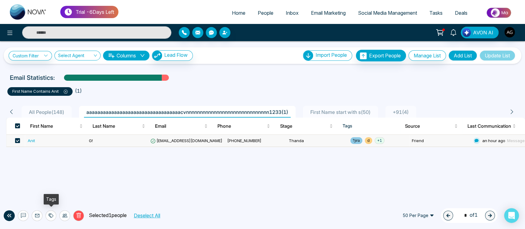
click at [51, 212] on div at bounding box center [50, 216] width 11 height 11
click at [45, 190] on link "Add Tags" at bounding box center [36, 192] width 20 height 5
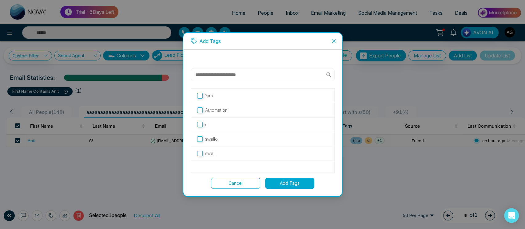
click at [214, 153] on p "sweil" at bounding box center [210, 153] width 10 height 7
click at [302, 181] on button "Add Tags" at bounding box center [289, 183] width 49 height 11
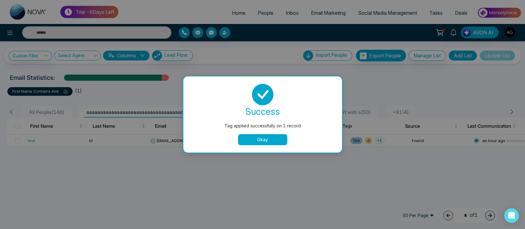
click at [271, 139] on button "Okay" at bounding box center [262, 139] width 49 height 11
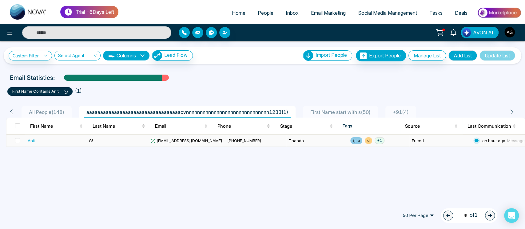
click at [255, 139] on td "+919930053035" at bounding box center [255, 141] width 61 height 12
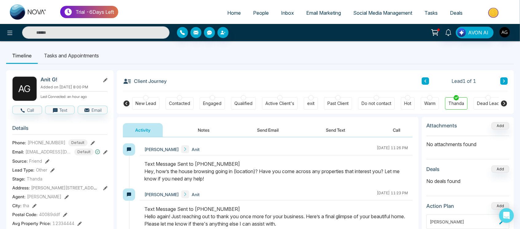
click at [195, 132] on button "Notes" at bounding box center [204, 130] width 36 height 14
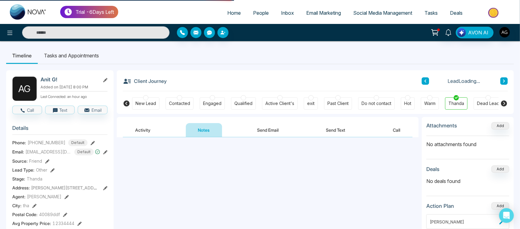
click at [152, 128] on button "Activity" at bounding box center [143, 130] width 40 height 14
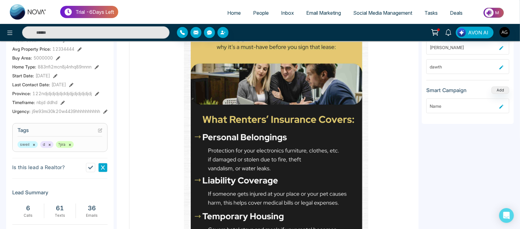
scroll to position [179, 0]
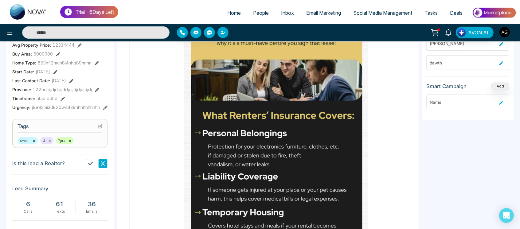
click at [31, 140] on span "sweil ×" at bounding box center [28, 140] width 20 height 7
click at [35, 140] on span "sweil ×" at bounding box center [28, 140] width 20 height 7
click at [34, 140] on button "×" at bounding box center [34, 141] width 3 height 6
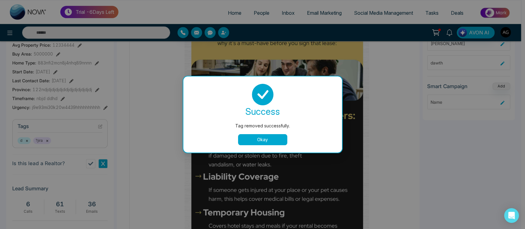
click at [271, 142] on button "Okay" at bounding box center [262, 139] width 49 height 11
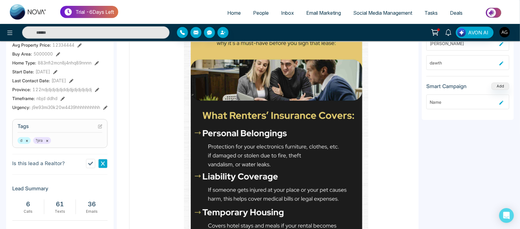
scroll to position [0, 96]
click at [99, 125] on icon at bounding box center [100, 126] width 4 height 4
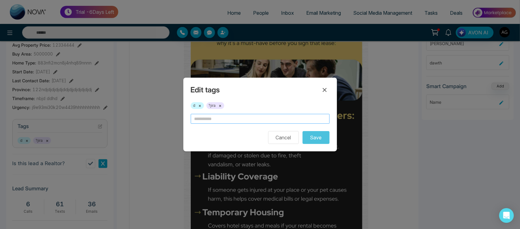
click at [219, 123] on input "text" at bounding box center [260, 119] width 139 height 10
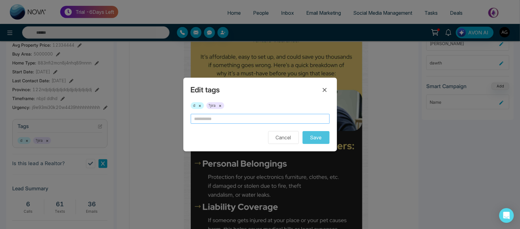
click at [219, 123] on input "text" at bounding box center [260, 119] width 139 height 10
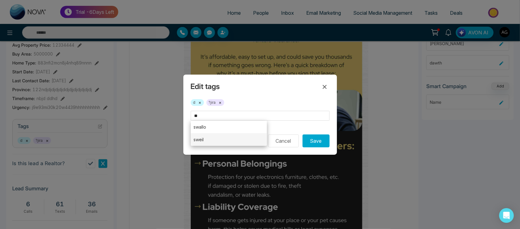
click at [233, 135] on li "sweil" at bounding box center [229, 139] width 77 height 13
type input "*****"
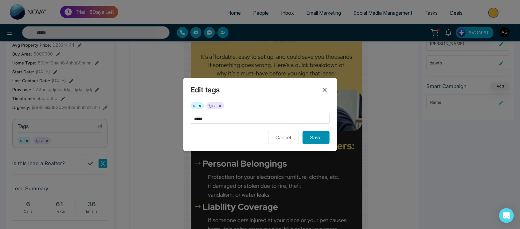
click at [317, 132] on button "Save" at bounding box center [316, 137] width 27 height 13
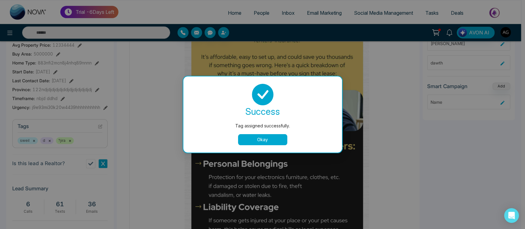
click at [263, 140] on button "Okay" at bounding box center [262, 139] width 49 height 11
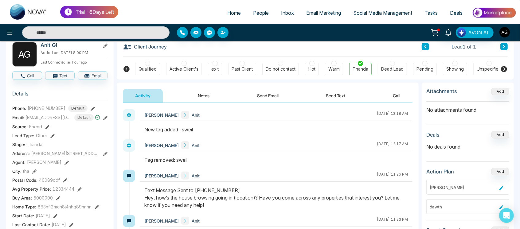
scroll to position [0, 0]
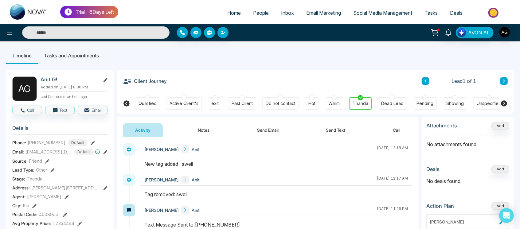
click at [205, 136] on button "Notes" at bounding box center [204, 130] width 36 height 14
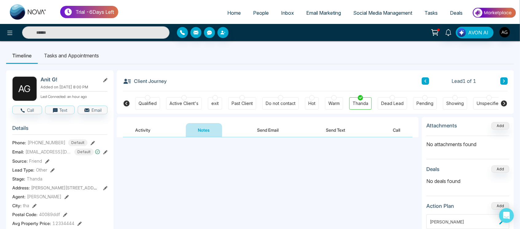
click at [157, 136] on button "Activity" at bounding box center [143, 130] width 40 height 14
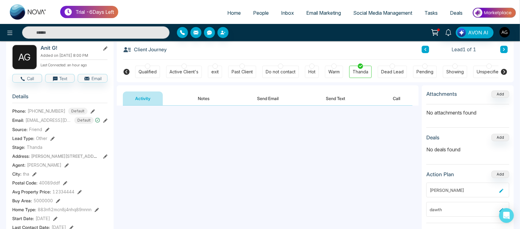
scroll to position [33, 0]
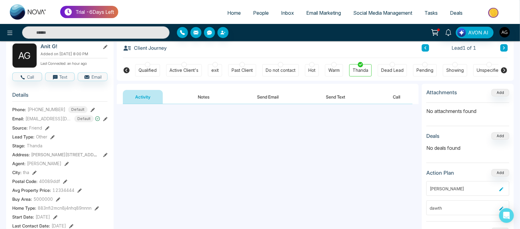
click at [211, 100] on button "Notes" at bounding box center [204, 97] width 36 height 14
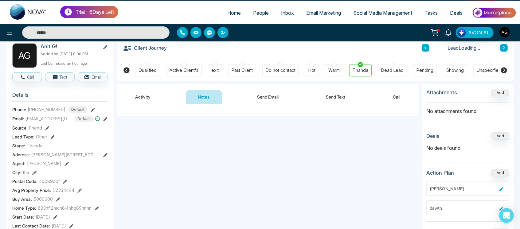
click at [152, 97] on button "Activity" at bounding box center [143, 97] width 40 height 14
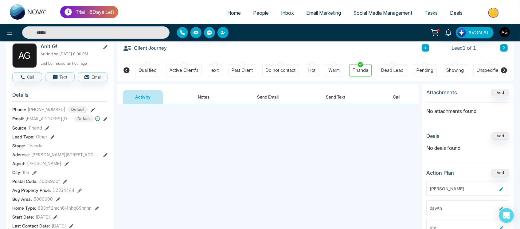
click at [199, 102] on button "Notes" at bounding box center [204, 97] width 36 height 14
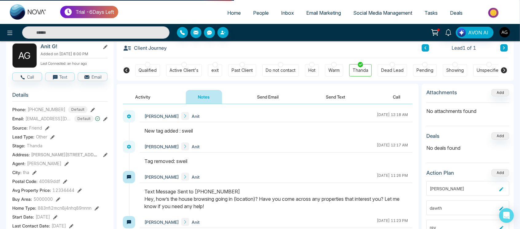
click at [262, 95] on button "Send Email" at bounding box center [268, 97] width 46 height 14
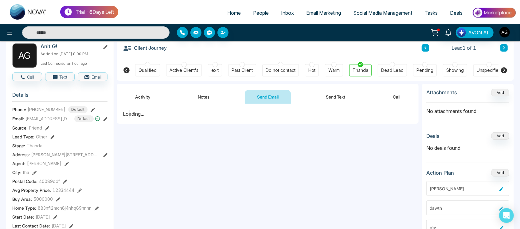
click at [336, 97] on button "Send Text" at bounding box center [336, 97] width 44 height 14
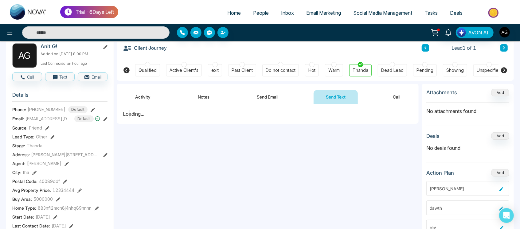
click at [283, 100] on button "Send Email" at bounding box center [268, 97] width 46 height 14
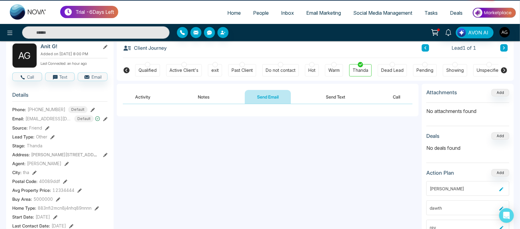
click at [210, 97] on button "Notes" at bounding box center [204, 97] width 36 height 14
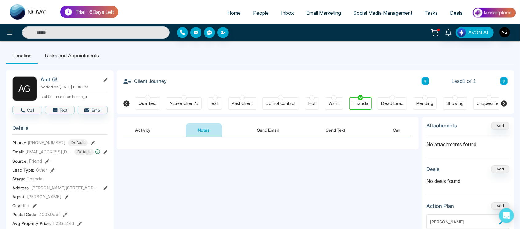
click at [132, 129] on button "Activity" at bounding box center [143, 130] width 40 height 14
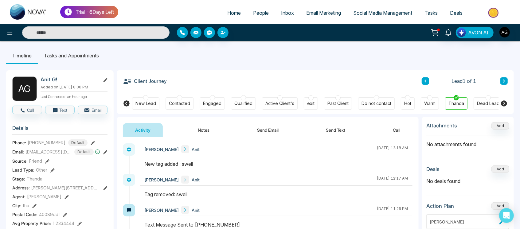
click at [192, 126] on button "Notes" at bounding box center [204, 130] width 36 height 14
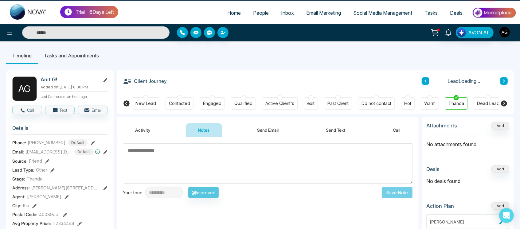
click at [137, 130] on button "Activity" at bounding box center [143, 130] width 40 height 14
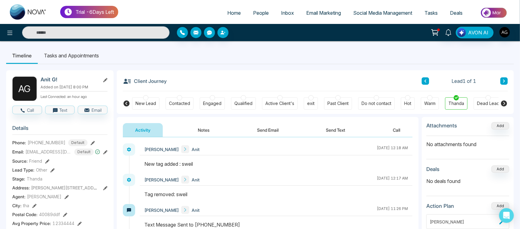
click at [209, 123] on div "Activity Notes Send Email Send Text Call" at bounding box center [268, 127] width 302 height 20
click at [211, 132] on button "Notes" at bounding box center [204, 130] width 36 height 14
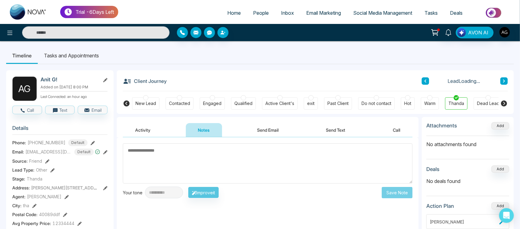
click at [144, 128] on button "Activity" at bounding box center [143, 130] width 40 height 14
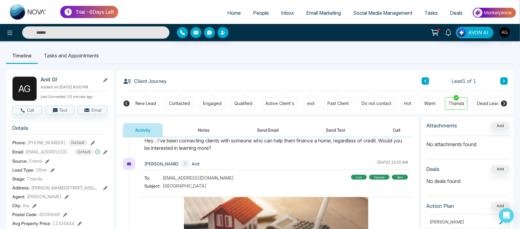
click at [428, 14] on span "Tasks" at bounding box center [431, 13] width 13 height 6
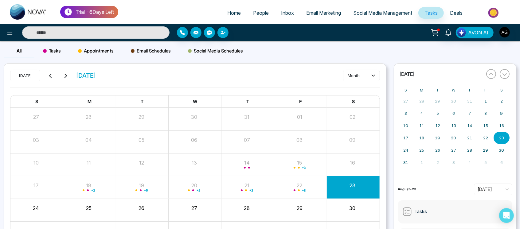
click at [54, 48] on span "Tasks" at bounding box center [52, 50] width 18 height 7
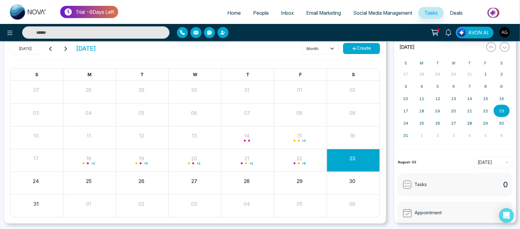
scroll to position [28, 0]
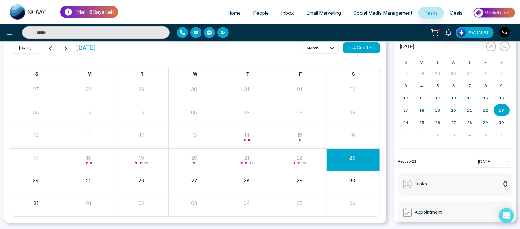
click at [361, 46] on button "Create" at bounding box center [361, 47] width 37 height 11
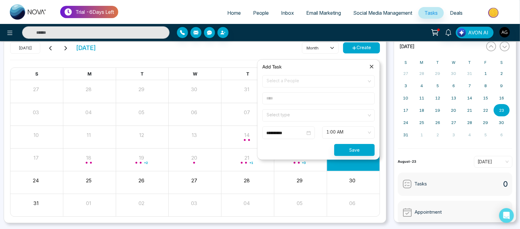
drag, startPoint x: 322, startPoint y: 88, endPoint x: 337, endPoint y: 77, distance: 18.9
click at [337, 77] on form "**********" at bounding box center [319, 115] width 120 height 81
click at [337, 77] on span "Select a People" at bounding box center [319, 81] width 104 height 10
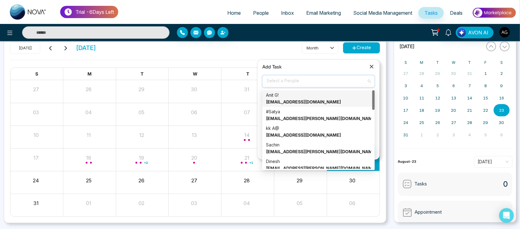
click at [312, 102] on strong "[EMAIL_ADDRESS][DOMAIN_NAME]" at bounding box center [303, 101] width 75 height 5
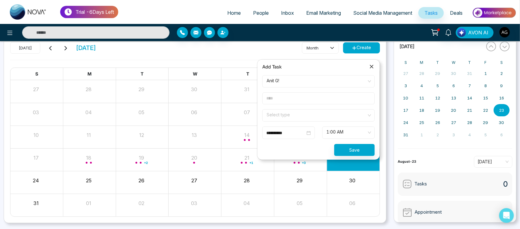
click at [290, 97] on input "text" at bounding box center [318, 99] width 112 height 12
click at [301, 120] on span at bounding box center [316, 116] width 101 height 12
type input "********"
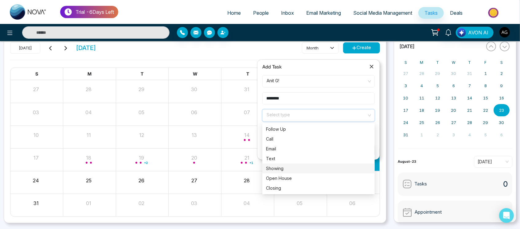
click at [301, 169] on div "Showing" at bounding box center [318, 168] width 105 height 7
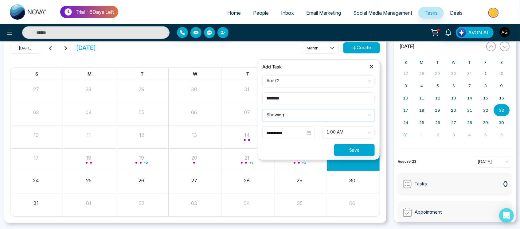
scroll to position [44, 0]
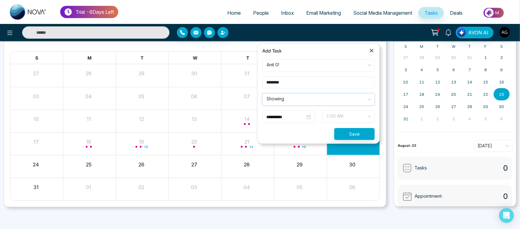
click at [348, 115] on span "1:00 AM" at bounding box center [349, 117] width 44 height 10
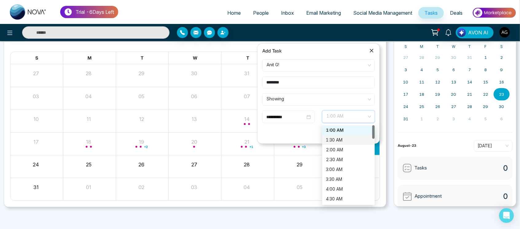
click at [345, 138] on div "1:30 AM" at bounding box center [348, 140] width 45 height 7
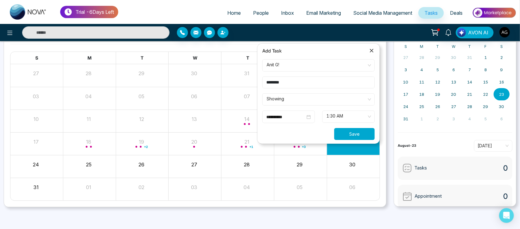
click at [355, 134] on button "Save" at bounding box center [354, 134] width 41 height 12
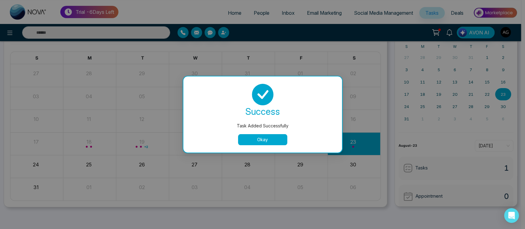
click at [248, 138] on button "Okay" at bounding box center [262, 139] width 49 height 11
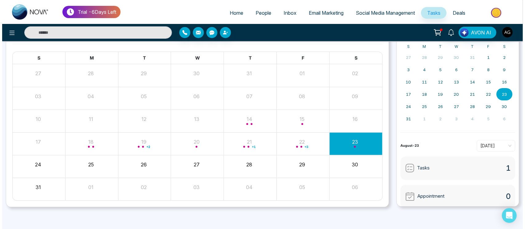
scroll to position [0, 0]
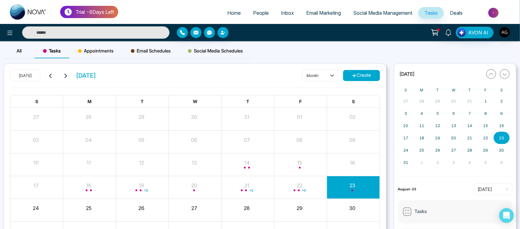
click at [227, 11] on span "Home" at bounding box center [234, 13] width 14 height 6
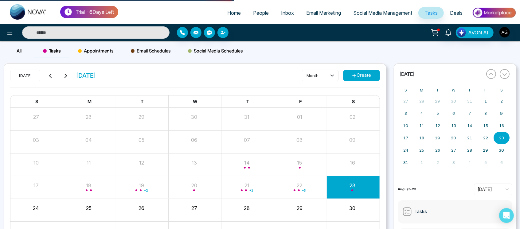
select select "*"
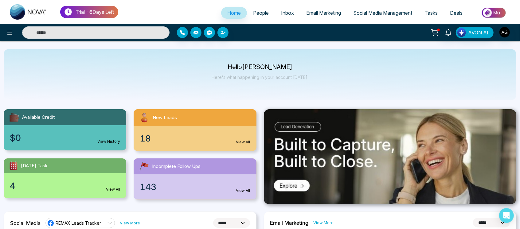
click at [257, 15] on span "People" at bounding box center [261, 13] width 16 height 6
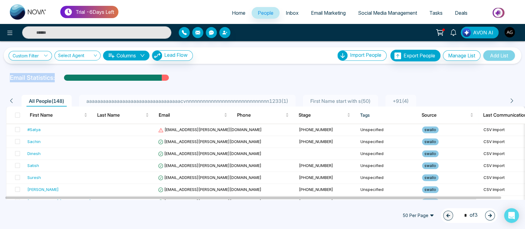
drag, startPoint x: 2, startPoint y: 72, endPoint x: 83, endPoint y: 73, distance: 81.2
click at [83, 73] on div "**********" at bounding box center [262, 120] width 525 height 159
click at [219, 65] on div "**********" at bounding box center [262, 120] width 525 height 159
click at [244, 103] on span "aaaaaaaaaaaaaaaaaaaaaaaaaaaaaaaaaacvnnnnnnnnnnnnnnnnnnnnnnnnnnnnnn1233 ( 1 )" at bounding box center [187, 101] width 207 height 6
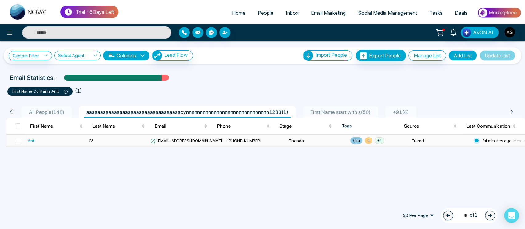
click at [173, 144] on td "[EMAIL_ADDRESS][DOMAIN_NAME]" at bounding box center [186, 141] width 77 height 12
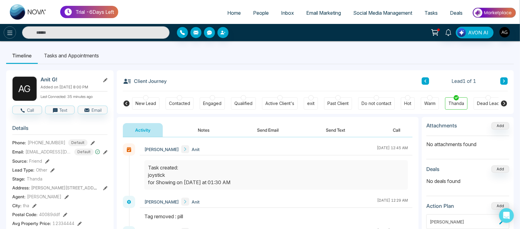
click at [14, 33] on button at bounding box center [10, 32] width 12 height 12
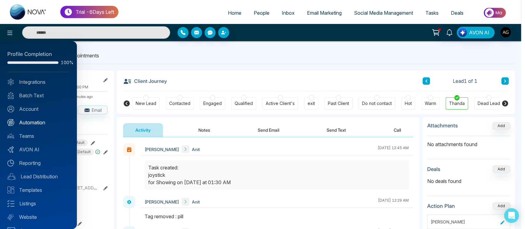
click at [39, 122] on link "Automation" at bounding box center [38, 122] width 62 height 7
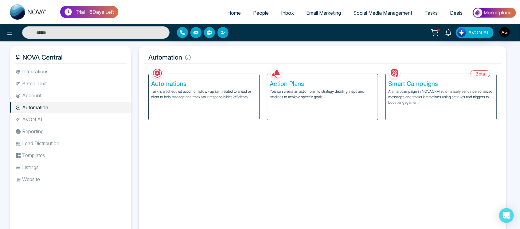
click at [62, 128] on li "Reporting" at bounding box center [70, 131] width 121 height 10
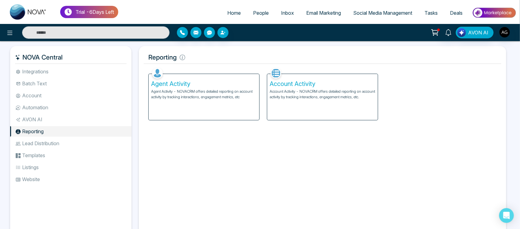
click at [55, 158] on li "Templates" at bounding box center [70, 155] width 121 height 10
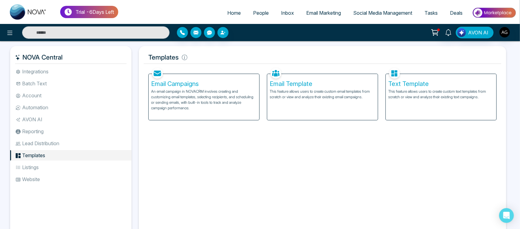
click at [49, 70] on li "Integrations" at bounding box center [70, 71] width 121 height 10
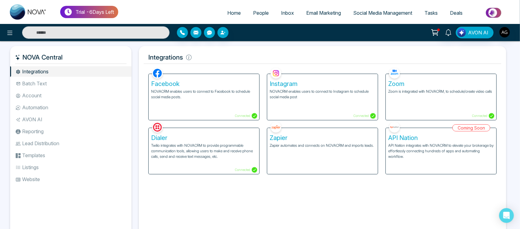
click at [57, 86] on li "Batch Text" at bounding box center [70, 83] width 121 height 10
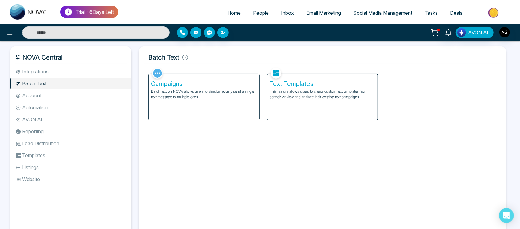
click at [51, 100] on li "Account" at bounding box center [70, 95] width 121 height 10
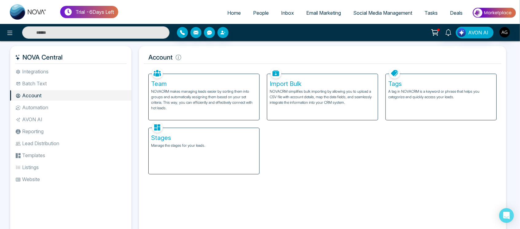
click at [438, 83] on h5 "Tags" at bounding box center [442, 83] width 106 height 7
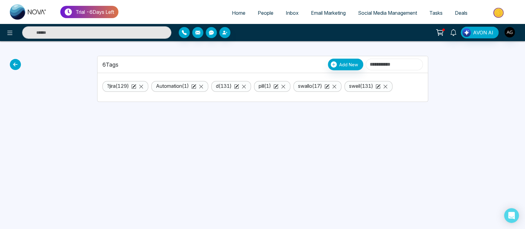
click at [366, 63] on input at bounding box center [393, 65] width 57 height 12
type input "*"
click at [12, 63] on icon at bounding box center [15, 64] width 11 height 11
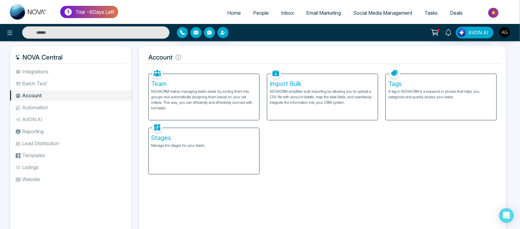
click at [39, 105] on li "Automation" at bounding box center [70, 107] width 121 height 10
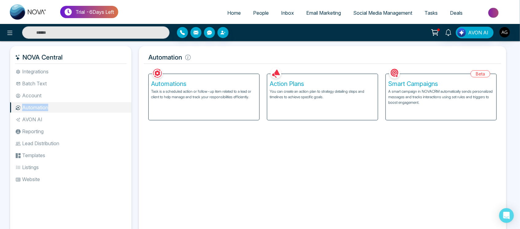
click at [39, 105] on li "Automation" at bounding box center [70, 107] width 121 height 10
click at [231, 72] on div "Automations Task is a scheduled action or follow-up item related to a lead or c…" at bounding box center [204, 93] width 119 height 54
click at [233, 88] on div "Automations Task is a scheduled action or follow-up item related to a lead or c…" at bounding box center [204, 97] width 111 height 46
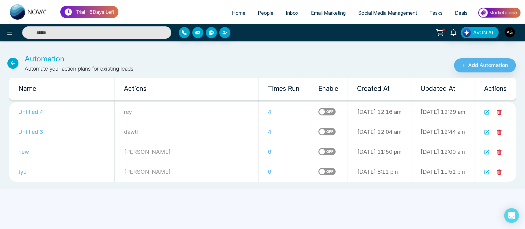
click at [318, 113] on label at bounding box center [326, 111] width 17 height 7
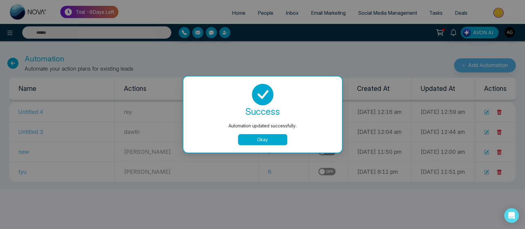
click at [269, 139] on button "Okay" at bounding box center [262, 139] width 49 height 11
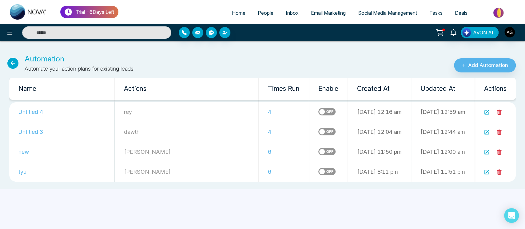
click at [15, 65] on icon at bounding box center [12, 63] width 11 height 11
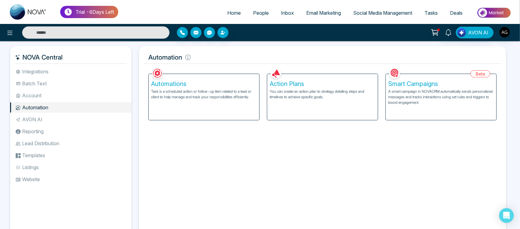
click at [60, 116] on li "AVON AI" at bounding box center [70, 119] width 121 height 10
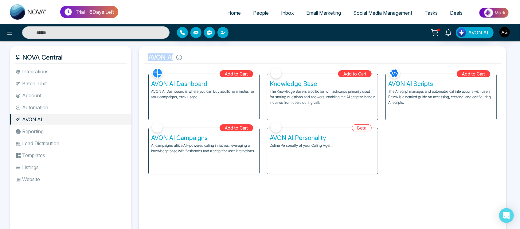
drag, startPoint x: 149, startPoint y: 55, endPoint x: 201, endPoint y: 54, distance: 52.0
click at [201, 54] on h5 "AVON AI" at bounding box center [323, 57] width 358 height 13
drag, startPoint x: 185, startPoint y: 58, endPoint x: 130, endPoint y: 95, distance: 66.6
click at [130, 95] on div "NOVA Central Integrations Batch Text Account Automation AVON AI Reporting Lead …" at bounding box center [260, 142] width 500 height 193
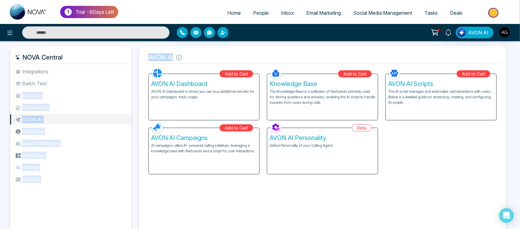
click at [54, 132] on li "Reporting" at bounding box center [70, 131] width 121 height 10
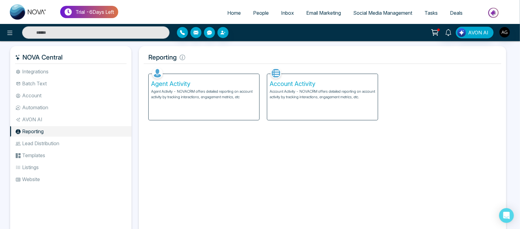
click at [304, 92] on p "Account Activity - NOVACRM offers detailed reporting on account activity by tra…" at bounding box center [323, 94] width 106 height 11
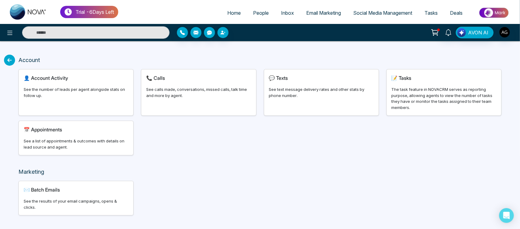
click at [94, 91] on div "See the number of leads per agent alongside stats on follow up." at bounding box center [76, 93] width 105 height 12
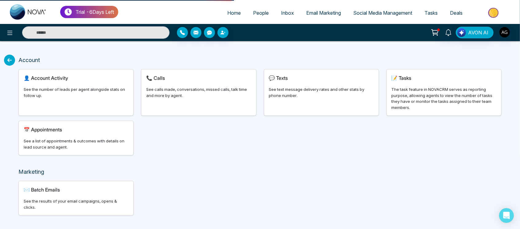
select select "***"
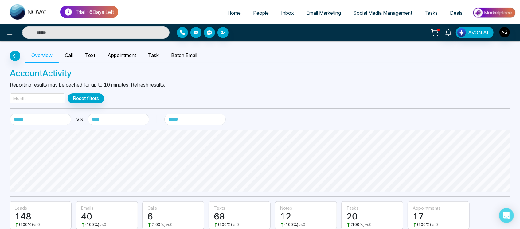
click at [41, 97] on div "Month" at bounding box center [37, 98] width 55 height 10
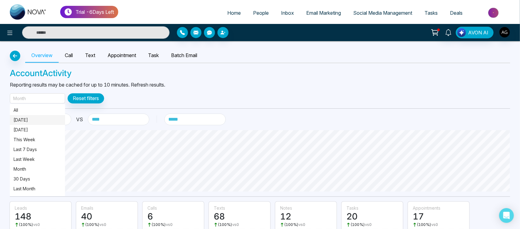
click at [44, 122] on p "Today" at bounding box center [38, 120] width 48 height 7
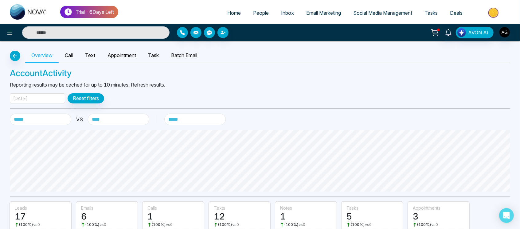
scroll to position [73, 0]
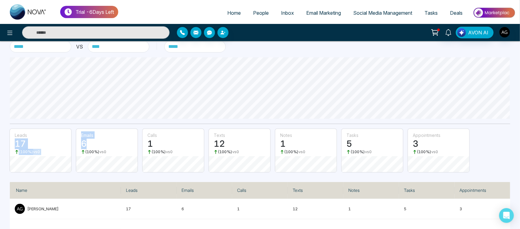
drag, startPoint x: 6, startPoint y: 146, endPoint x: 87, endPoint y: 142, distance: 80.9
click at [87, 142] on div "**********" at bounding box center [260, 98] width 520 height 261
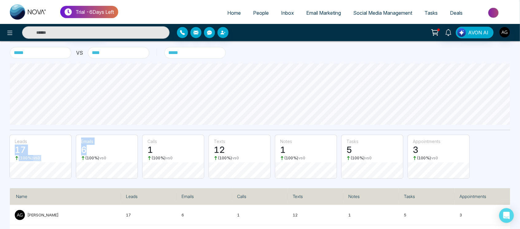
scroll to position [0, 0]
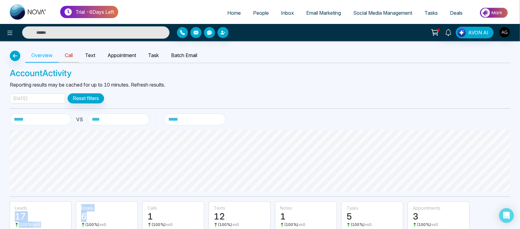
click at [78, 53] on link "Call" at bounding box center [69, 56] width 20 height 14
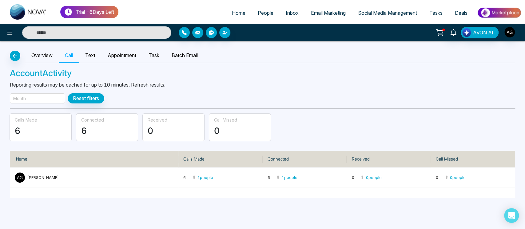
click at [58, 95] on div "Month" at bounding box center [37, 98] width 55 height 10
click at [44, 97] on div "Month" at bounding box center [37, 98] width 55 height 10
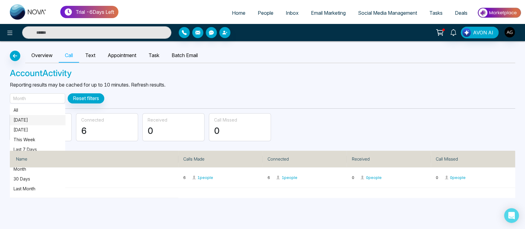
click at [37, 121] on p "Today" at bounding box center [38, 120] width 48 height 7
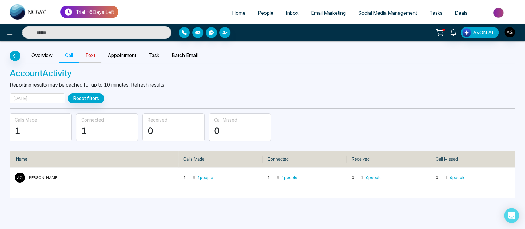
click at [89, 58] on link "Text" at bounding box center [90, 56] width 22 height 14
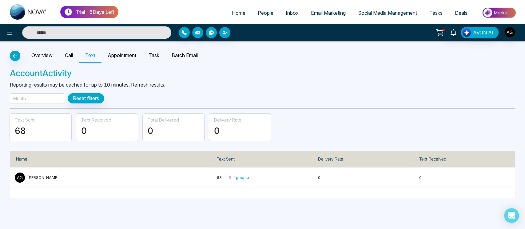
click at [50, 100] on div "Month" at bounding box center [37, 98] width 55 height 10
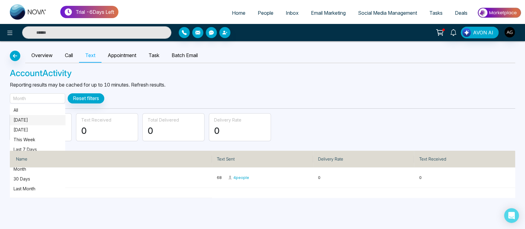
click at [41, 120] on p "Today" at bounding box center [38, 120] width 48 height 7
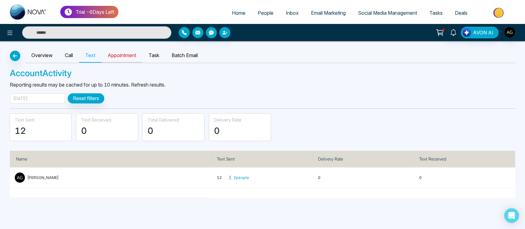
click at [118, 60] on link "Appointment" at bounding box center [121, 56] width 41 height 14
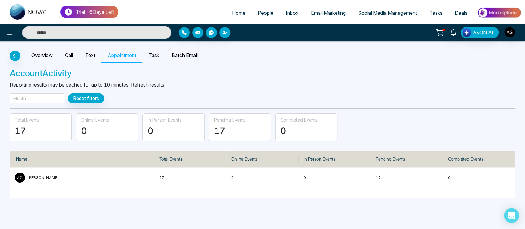
click at [47, 99] on div "Month" at bounding box center [37, 98] width 55 height 10
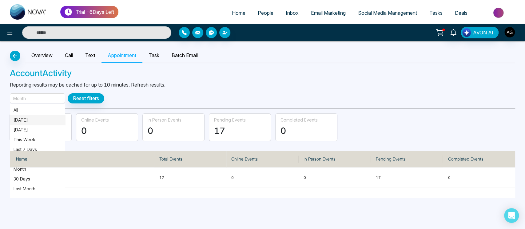
click at [43, 121] on p "[DATE]" at bounding box center [38, 120] width 48 height 7
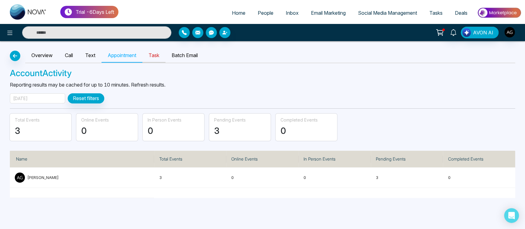
click at [156, 54] on link "Task" at bounding box center [153, 56] width 23 height 14
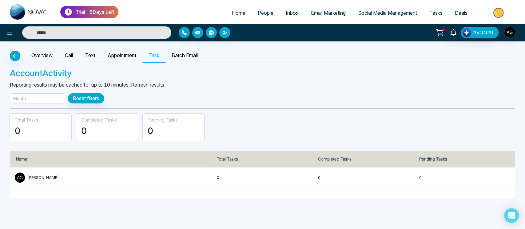
click at [39, 100] on div "Month" at bounding box center [37, 98] width 55 height 10
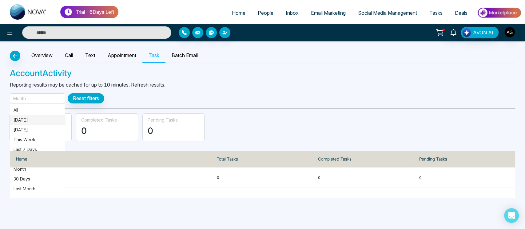
click at [39, 119] on p "[DATE]" at bounding box center [38, 120] width 48 height 7
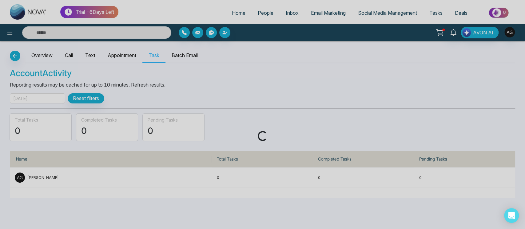
click at [39, 119] on div "Loading..." at bounding box center [262, 114] width 525 height 229
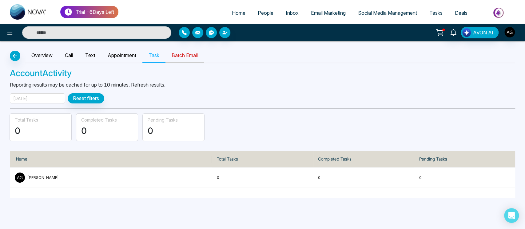
click at [193, 49] on link "Batch Email" at bounding box center [184, 56] width 38 height 14
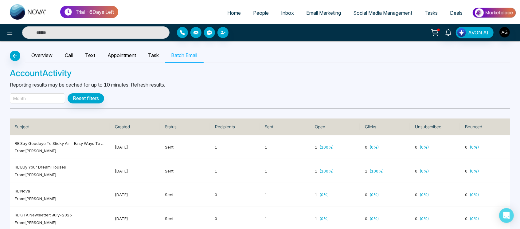
click at [37, 100] on div "Month" at bounding box center [37, 98] width 55 height 10
click at [36, 127] on th "Subject" at bounding box center [60, 127] width 100 height 17
click at [41, 97] on div "Month" at bounding box center [37, 98] width 55 height 10
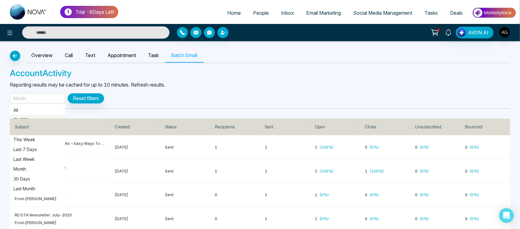
click at [22, 118] on p "[DATE]" at bounding box center [38, 120] width 48 height 7
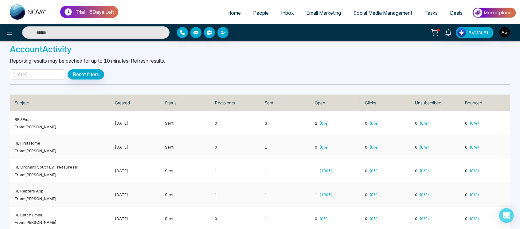
scroll to position [35, 0]
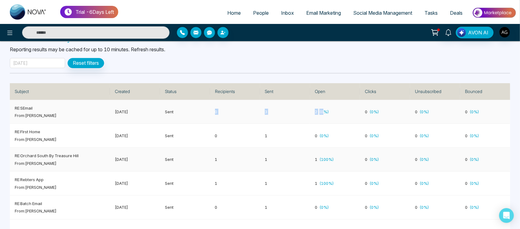
drag, startPoint x: 208, startPoint y: 109, endPoint x: 301, endPoint y: 154, distance: 102.6
click at [301, 154] on tbody "RE: SEmail From: Anit Gupta August 22, 2025 Sent 0 3 2 ( 0 %) 0 ( 0 %) 0 ( 0 %)…" at bounding box center [260, 160] width 501 height 120
click at [228, 73] on hr at bounding box center [260, 73] width 501 height 0
click at [224, 22] on div "Trial - 6 Days Left Home People Inbox Email Marketing Social Media Management T…" at bounding box center [260, 12] width 520 height 24
click at [229, 18] on link "Home" at bounding box center [234, 13] width 26 height 12
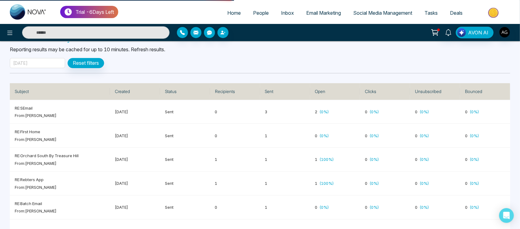
select select "*"
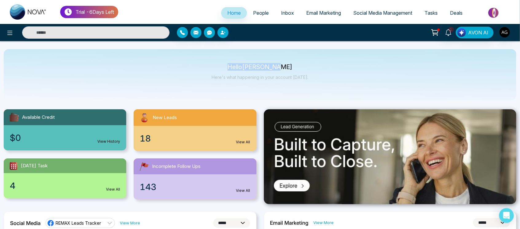
drag, startPoint x: 231, startPoint y: 65, endPoint x: 318, endPoint y: 70, distance: 86.8
click at [318, 70] on div "Hello [PERSON_NAME] Here's what happening in your account [DATE]." at bounding box center [260, 74] width 513 height 51
drag, startPoint x: 318, startPoint y: 70, endPoint x: 204, endPoint y: 56, distance: 114.9
click at [204, 56] on div "Hello [PERSON_NAME] Here's what happening in your account [DATE]." at bounding box center [260, 74] width 513 height 51
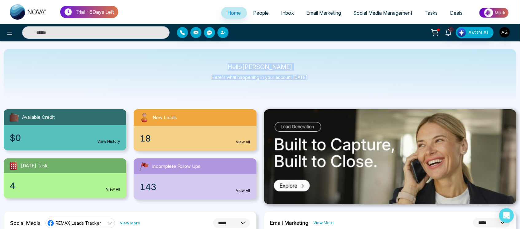
click at [204, 56] on div "Hello [PERSON_NAME] Here's what happening in your account [DATE]." at bounding box center [260, 74] width 513 height 51
drag, startPoint x: 240, startPoint y: 66, endPoint x: 306, endPoint y: 73, distance: 67.0
click at [306, 73] on div "Hello [PERSON_NAME] Here's what happening in your account [DATE]." at bounding box center [260, 75] width 97 height 20
drag, startPoint x: 306, startPoint y: 73, endPoint x: 214, endPoint y: 67, distance: 92.4
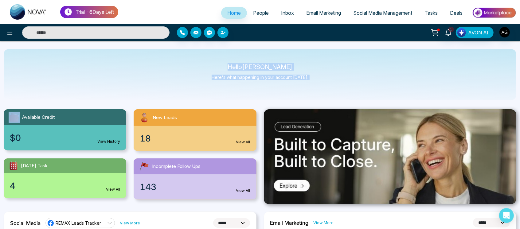
click at [214, 67] on div "Hello [PERSON_NAME] Here's what happening in your account [DATE]." at bounding box center [260, 75] width 97 height 20
click at [214, 67] on p "Hello [PERSON_NAME]" at bounding box center [260, 67] width 97 height 5
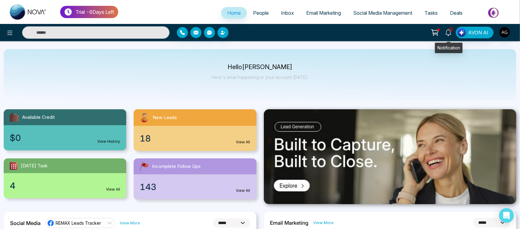
click at [452, 32] on icon at bounding box center [448, 32] width 7 height 7
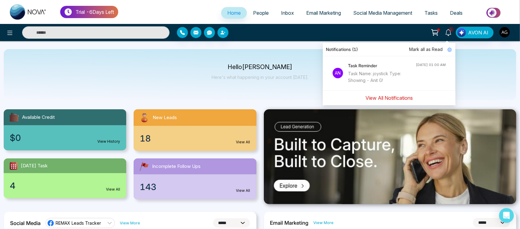
click at [389, 96] on button "View All Notifications" at bounding box center [389, 98] width 55 height 12
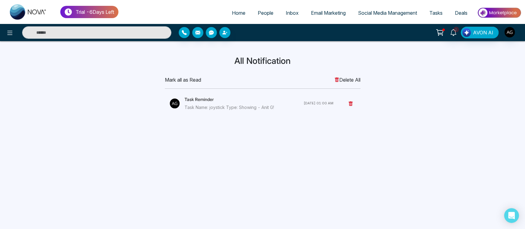
click at [334, 82] on icon at bounding box center [336, 79] width 4 height 5
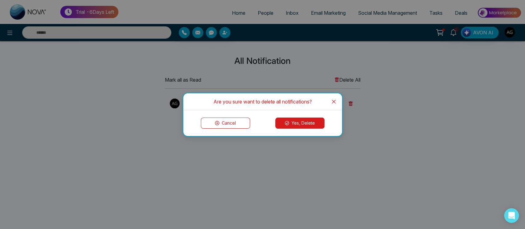
click at [292, 126] on button "Yes, Delete" at bounding box center [299, 123] width 49 height 11
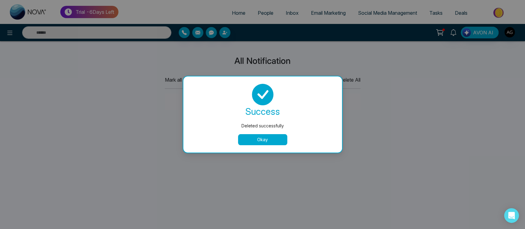
click at [263, 132] on div "success Deleted successfully Okay" at bounding box center [263, 114] width 144 height 61
drag, startPoint x: 263, startPoint y: 132, endPoint x: 265, endPoint y: 141, distance: 9.4
click at [265, 141] on div "success Deleted successfully Okay" at bounding box center [263, 114] width 144 height 61
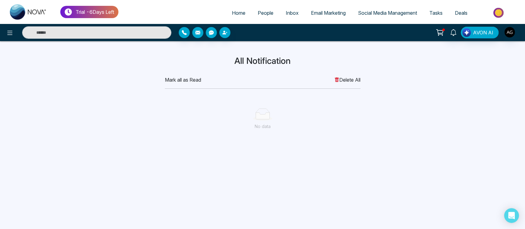
click at [230, 6] on ul "Home People Inbox Email Marketing Social Media Management Tasks Deals" at bounding box center [319, 13] width 403 height 17
click at [232, 14] on span "Home" at bounding box center [239, 13] width 14 height 6
select select "*"
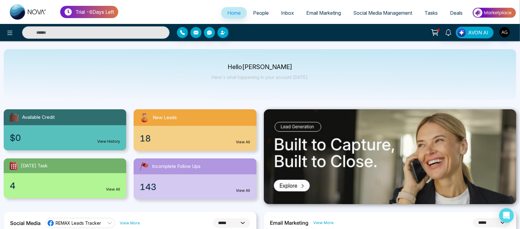
click at [435, 31] on icon at bounding box center [435, 32] width 9 height 9
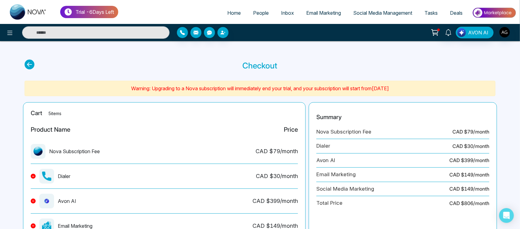
click at [27, 62] on icon at bounding box center [30, 65] width 10 height 10
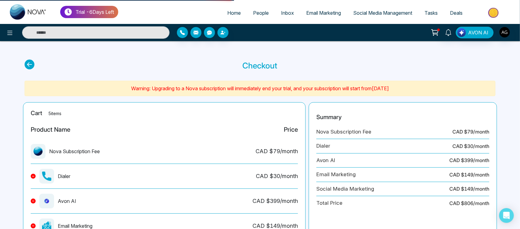
select select "*"
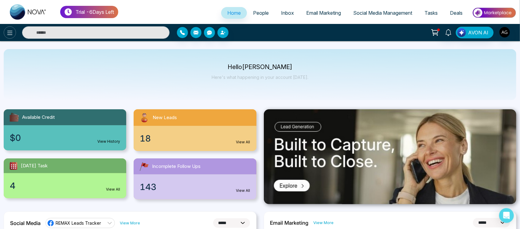
click at [9, 34] on icon at bounding box center [9, 32] width 7 height 7
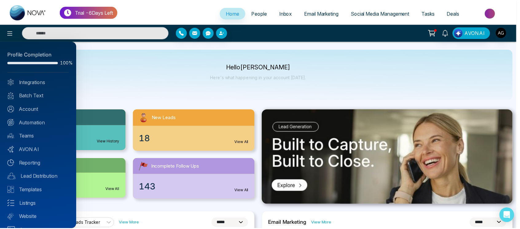
scroll to position [12, 0]
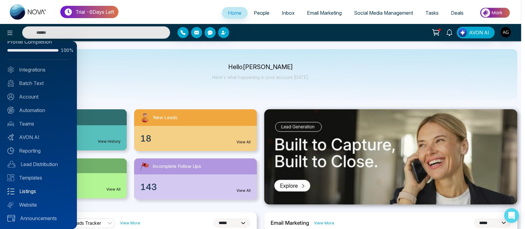
click at [34, 191] on link "Listings" at bounding box center [38, 191] width 62 height 7
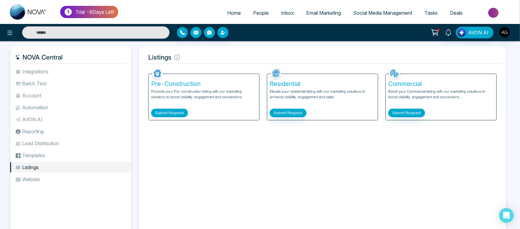
click at [180, 109] on button "Submit Request" at bounding box center [169, 113] width 37 height 9
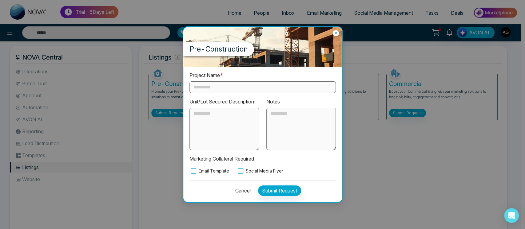
click at [244, 85] on input "text" at bounding box center [262, 87] width 146 height 12
type input "***"
click at [280, 191] on button "Submit Request" at bounding box center [279, 191] width 43 height 10
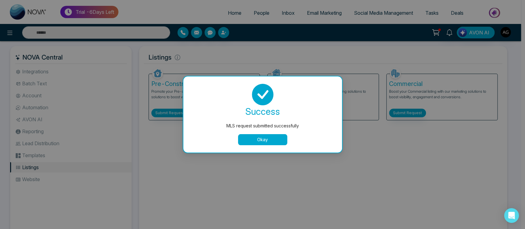
click at [268, 138] on button "Okay" at bounding box center [262, 139] width 49 height 11
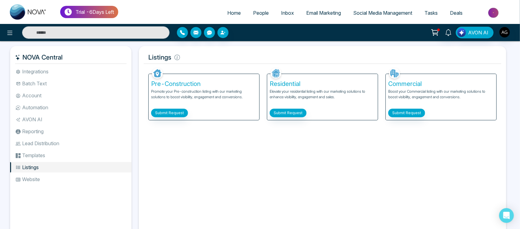
click at [73, 73] on li "Integrations" at bounding box center [70, 71] width 121 height 10
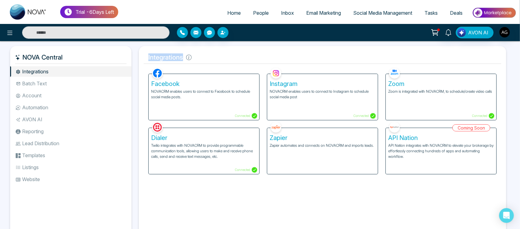
drag, startPoint x: 146, startPoint y: 55, endPoint x: 204, endPoint y: 52, distance: 57.9
click at [204, 52] on h5 "Integrations" at bounding box center [323, 57] width 358 height 13
drag, startPoint x: 14, startPoint y: 59, endPoint x: 69, endPoint y: 58, distance: 56.0
click at [69, 58] on div "NOVA Central" at bounding box center [70, 57] width 121 height 13
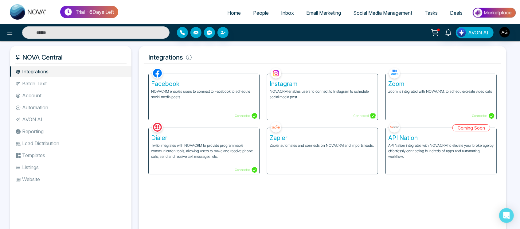
click at [69, 58] on h5 "NOVA Central" at bounding box center [71, 57] width 112 height 13
drag, startPoint x: 69, startPoint y: 58, endPoint x: 61, endPoint y: 58, distance: 8.0
click at [61, 58] on h5 "NOVA Central" at bounding box center [71, 57] width 112 height 13
drag, startPoint x: 207, startPoint y: 51, endPoint x: 142, endPoint y: 61, distance: 66.3
click at [142, 61] on div "Integrations Facebook NOVACRM enables users to connect to Facebook to schedule …" at bounding box center [323, 142] width 368 height 193
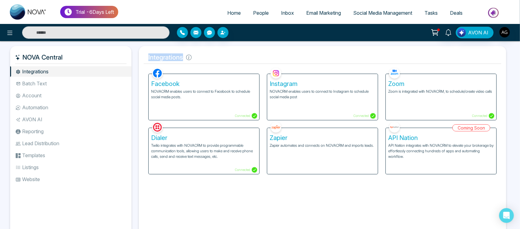
drag, startPoint x: 197, startPoint y: 57, endPoint x: 140, endPoint y: 60, distance: 56.9
click at [140, 60] on div "Integrations Facebook NOVACRM enables users to connect to Facebook to schedule …" at bounding box center [323, 142] width 368 height 193
click at [187, 58] on icon at bounding box center [189, 58] width 6 height 6
click at [227, 93] on p "NOVACRM enables users to connect to Facebook to schedule social media posts." at bounding box center [204, 94] width 106 height 11
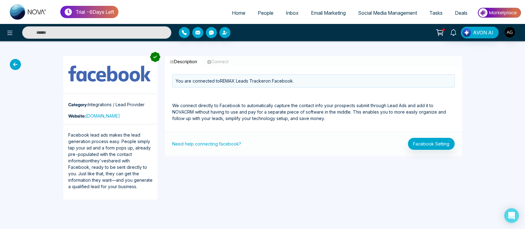
click at [14, 68] on icon at bounding box center [15, 64] width 11 height 11
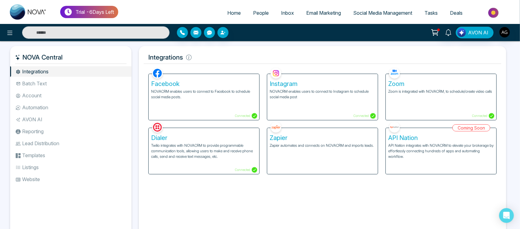
click at [318, 102] on div "Instagram NOVACRM enables users to connect to Instagram to schedule social medi…" at bounding box center [322, 97] width 111 height 46
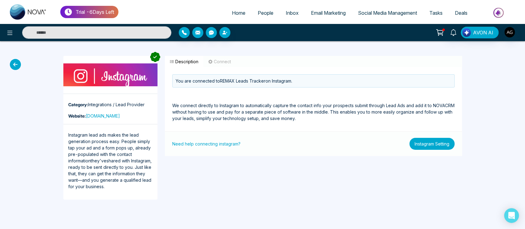
click at [440, 141] on button "Instagram Setting" at bounding box center [431, 144] width 45 height 12
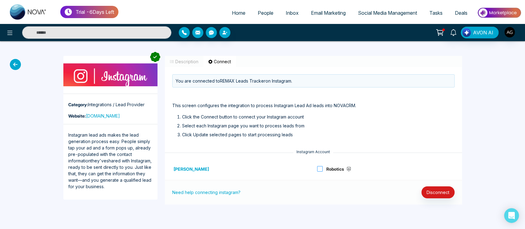
click at [317, 168] on span at bounding box center [320, 169] width 6 height 6
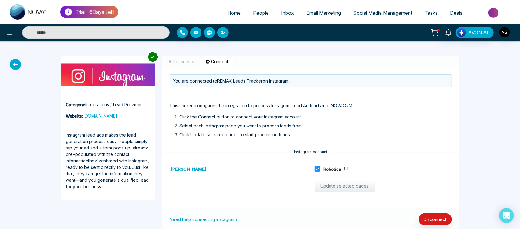
click at [344, 184] on button "Update selected pages" at bounding box center [345, 186] width 61 height 12
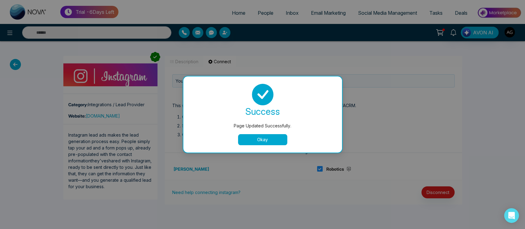
click at [246, 138] on button "Okay" at bounding box center [262, 139] width 49 height 11
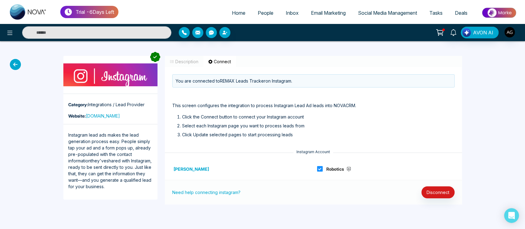
click at [320, 170] on span at bounding box center [320, 169] width 6 height 6
click at [12, 64] on icon at bounding box center [15, 64] width 11 height 11
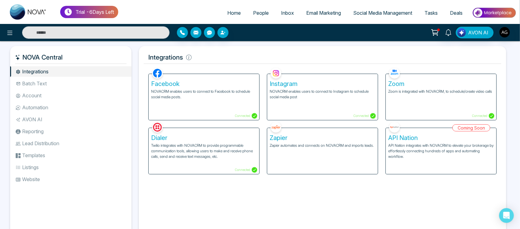
click at [292, 100] on p "NOVACRM enables users to connect to Instagram to schedule social media post" at bounding box center [323, 94] width 106 height 11
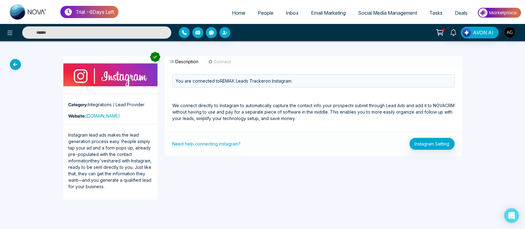
click at [216, 61] on button "Connect" at bounding box center [219, 61] width 33 height 11
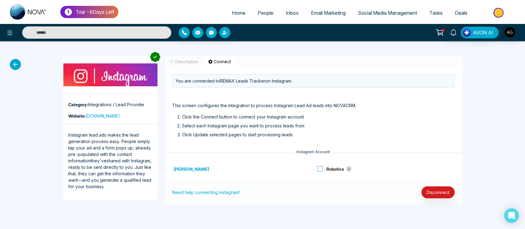
click at [320, 169] on span at bounding box center [320, 169] width 6 height 6
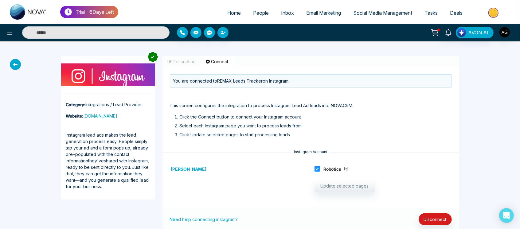
click at [336, 192] on div "Robotics Update selected pages" at bounding box center [383, 182] width 145 height 49
click at [339, 190] on button "Update selected pages" at bounding box center [345, 186] width 61 height 12
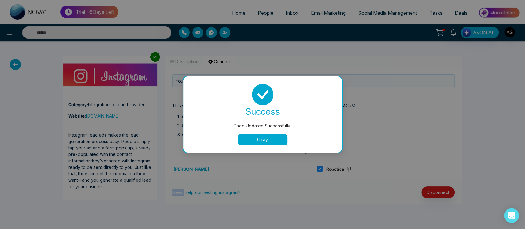
click at [269, 137] on button "Okay" at bounding box center [262, 139] width 49 height 11
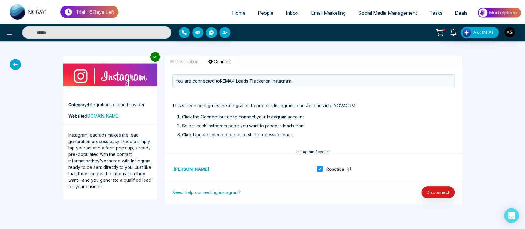
click at [322, 167] on span at bounding box center [320, 169] width 6 height 6
click at [345, 183] on div "Need help connecting instagram? Disconnect" at bounding box center [313, 192] width 297 height 25
click at [19, 65] on icon at bounding box center [15, 64] width 11 height 11
click at [16, 64] on icon at bounding box center [15, 64] width 11 height 11
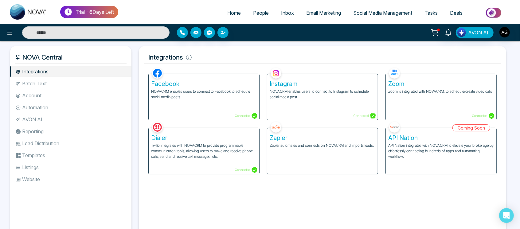
click at [32, 11] on img at bounding box center [28, 11] width 37 height 15
select select "*"
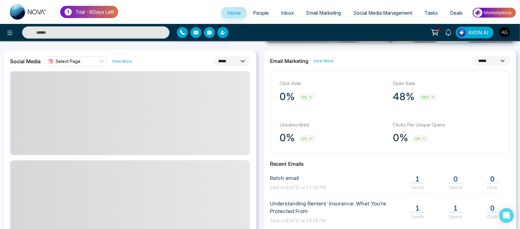
scroll to position [167, 0]
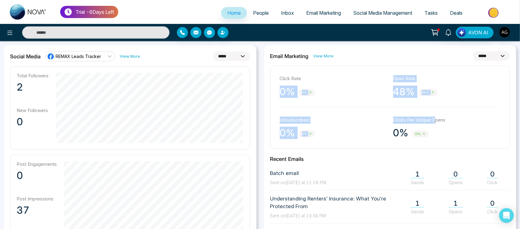
drag, startPoint x: 270, startPoint y: 85, endPoint x: 439, endPoint y: 146, distance: 179.2
click at [439, 146] on div "Click Rate 0% 0% Open Rate 48% 48% Unsubscribed 0% 0% Clicks Per Unique Opens 0…" at bounding box center [390, 107] width 240 height 83
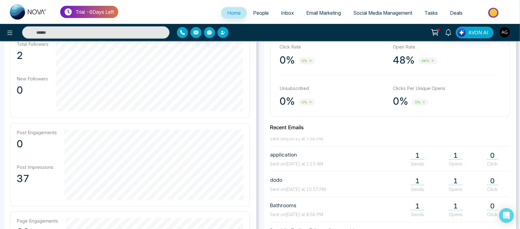
scroll to position [198, 0]
click at [256, 10] on span "People" at bounding box center [261, 13] width 16 height 6
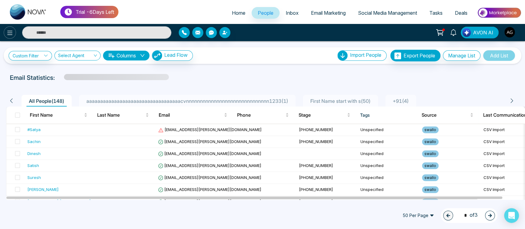
click at [5, 35] on button at bounding box center [10, 32] width 12 height 12
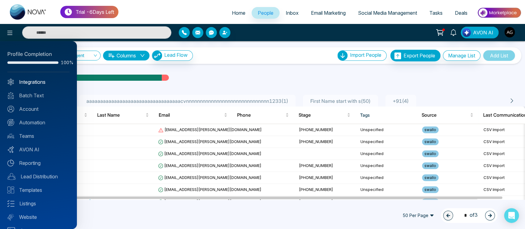
click at [46, 82] on link "Integrations" at bounding box center [38, 81] width 62 height 7
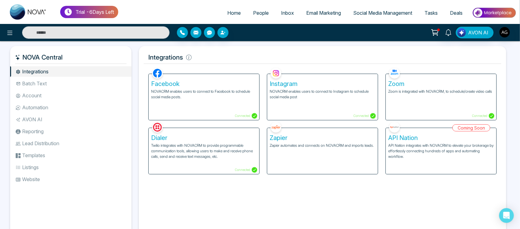
click at [46, 82] on li "Batch Text" at bounding box center [70, 83] width 121 height 10
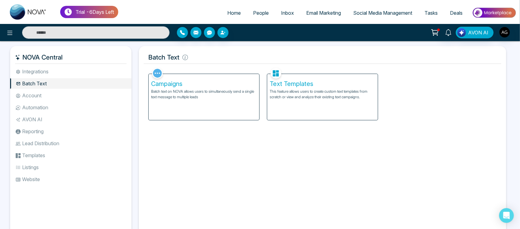
click at [437, 32] on icon at bounding box center [435, 32] width 9 height 9
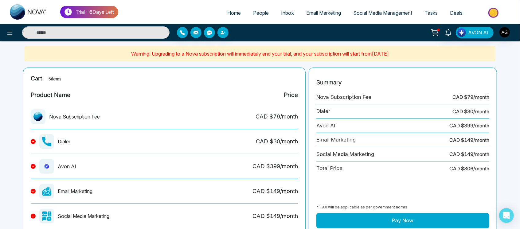
scroll to position [36, 0]
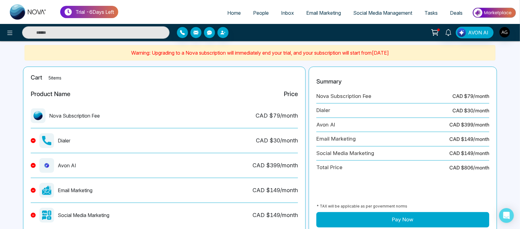
drag, startPoint x: 136, startPoint y: 51, endPoint x: 440, endPoint y: 53, distance: 304.0
click at [440, 53] on p "Warning: Upgrading to a Nova subscription will immediately end your trial, and …" at bounding box center [260, 52] width 463 height 7
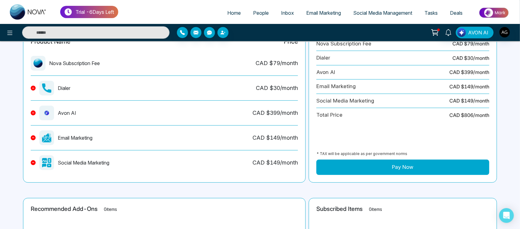
scroll to position [0, 0]
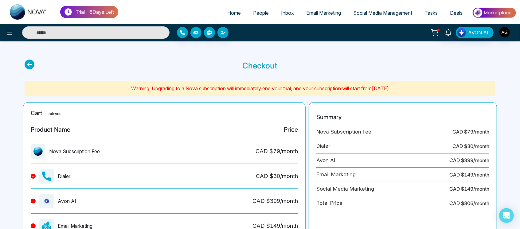
click at [31, 65] on icon at bounding box center [30, 65] width 10 height 10
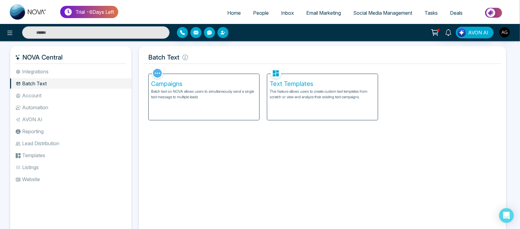
drag, startPoint x: 67, startPoint y: 65, endPoint x: 74, endPoint y: 78, distance: 15.1
click at [74, 78] on div "NOVA Central Integrations Batch Text Account Automation AVON AI Reporting Lead …" at bounding box center [70, 141] width 121 height 191
click at [74, 78] on li "Batch Text" at bounding box center [70, 83] width 121 height 10
click at [90, 70] on li "Integrations" at bounding box center [70, 71] width 121 height 10
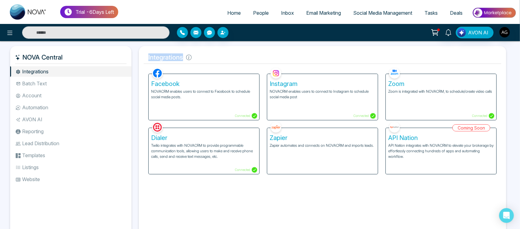
drag, startPoint x: 142, startPoint y: 55, endPoint x: 221, endPoint y: 53, distance: 78.4
click at [221, 53] on div "Integrations Facebook NOVACRM enables users to connect to Facebook to schedule …" at bounding box center [323, 142] width 368 height 193
click at [221, 53] on h5 "Integrations" at bounding box center [323, 57] width 358 height 13
drag, startPoint x: 143, startPoint y: 61, endPoint x: 209, endPoint y: 54, distance: 66.5
click at [209, 54] on div "Integrations Facebook NOVACRM enables users to connect to Facebook to schedule …" at bounding box center [323, 142] width 368 height 193
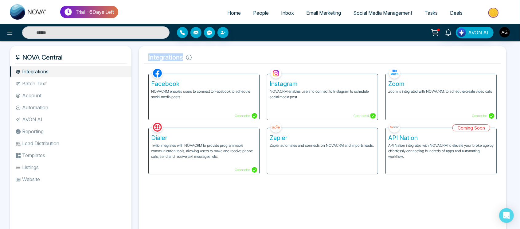
click at [209, 54] on h5 "Integrations" at bounding box center [323, 57] width 358 height 13
click at [56, 83] on li "Batch Text" at bounding box center [70, 83] width 121 height 10
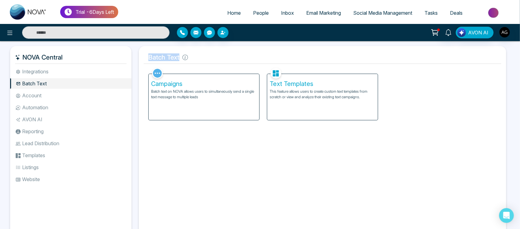
drag, startPoint x: 144, startPoint y: 58, endPoint x: 205, endPoint y: 62, distance: 61.3
click at [205, 62] on h5 "Batch Text" at bounding box center [323, 57] width 358 height 13
click at [184, 59] on icon at bounding box center [186, 58] width 6 height 6
drag, startPoint x: 146, startPoint y: 60, endPoint x: 215, endPoint y: 60, distance: 68.5
click at [215, 60] on h5 "Batch Text" at bounding box center [323, 57] width 358 height 13
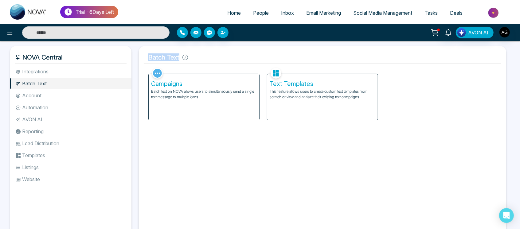
click at [215, 60] on h5 "Batch Text" at bounding box center [323, 57] width 358 height 13
drag, startPoint x: 146, startPoint y: 54, endPoint x: 193, endPoint y: 57, distance: 46.8
click at [193, 57] on h5 "Batch Text" at bounding box center [323, 57] width 358 height 13
click at [188, 58] on icon at bounding box center [186, 58] width 6 height 6
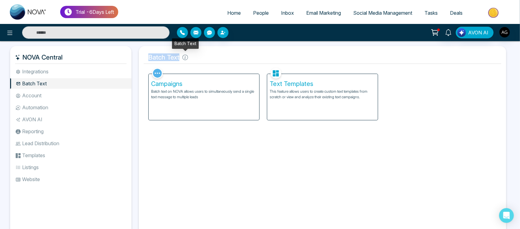
drag, startPoint x: 150, startPoint y: 57, endPoint x: 185, endPoint y: 57, distance: 35.7
click at [185, 57] on h5 "Batch Text" at bounding box center [323, 57] width 358 height 13
click at [185, 57] on icon at bounding box center [186, 58] width 6 height 6
click at [84, 77] on li "Integrations" at bounding box center [70, 71] width 121 height 10
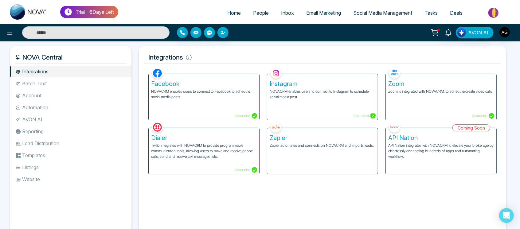
click at [298, 146] on p "Zapier automates and connects on NOVACRM and imports leads." at bounding box center [323, 146] width 106 height 6
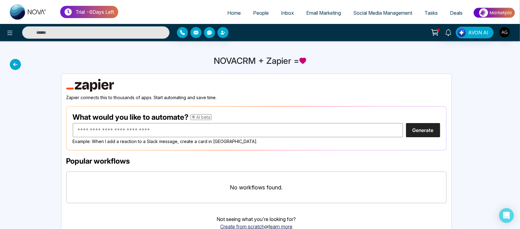
scroll to position [27, 0]
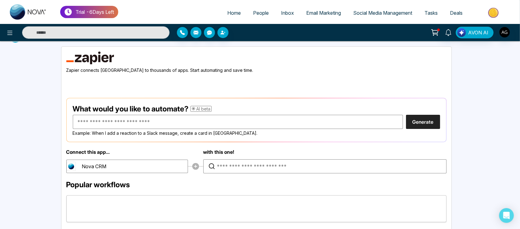
click at [416, 112] on h2 "What would you like to automate? AI beta" at bounding box center [257, 109] width 368 height 9
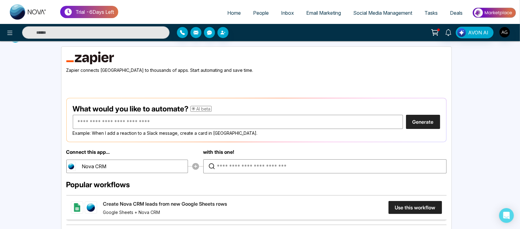
click at [420, 119] on button "Generate" at bounding box center [423, 122] width 34 height 14
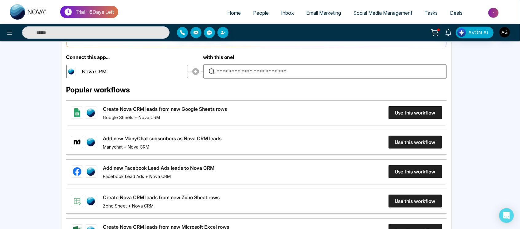
scroll to position [132, 0]
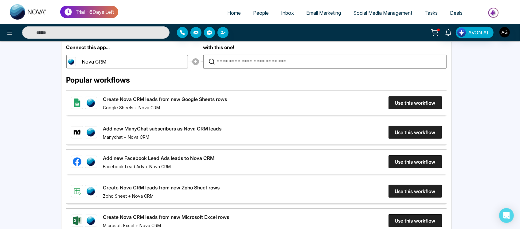
click at [227, 99] on link "Create Nova CRM leads from new Google Sheets rows" at bounding box center [165, 99] width 124 height 7
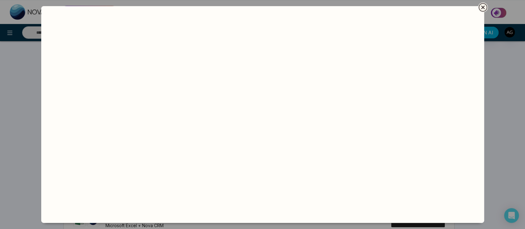
click at [481, 10] on icon "Close" at bounding box center [482, 7] width 7 height 7
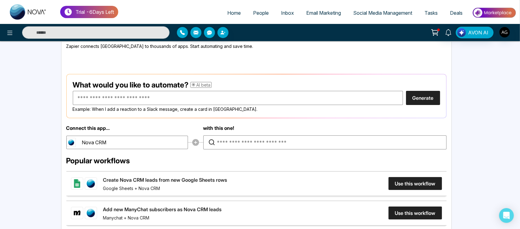
scroll to position [0, 0]
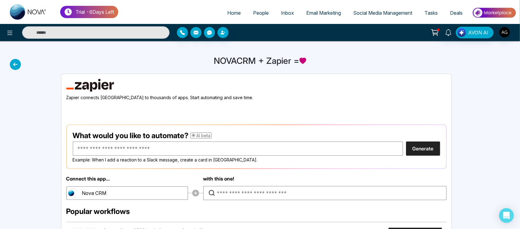
click at [15, 63] on icon at bounding box center [15, 64] width 11 height 11
click at [15, 65] on icon at bounding box center [15, 64] width 11 height 11
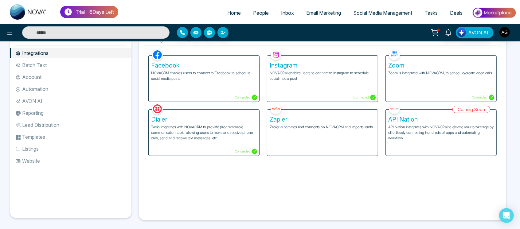
scroll to position [22, 0]
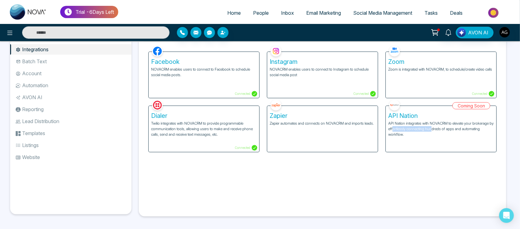
drag, startPoint x: 397, startPoint y: 132, endPoint x: 436, endPoint y: 132, distance: 39.7
click at [436, 132] on div "Coming Soon API Nation API Nation integrates with NOVACRM to elevate your broke…" at bounding box center [441, 125] width 119 height 54
click at [409, 137] on div "Coming Soon API Nation API Nation integrates with NOVACRM to elevate your broke…" at bounding box center [441, 125] width 119 height 54
drag, startPoint x: 409, startPoint y: 137, endPoint x: 385, endPoint y: 121, distance: 27.9
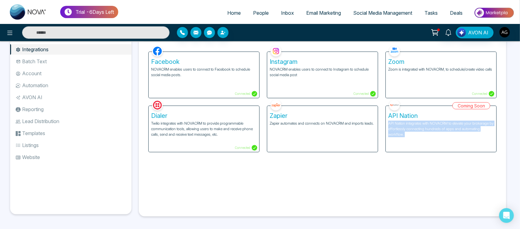
click at [385, 121] on div "Coming Soon API Nation API Nation integrates with NOVACRM to elevate your broke…" at bounding box center [441, 125] width 119 height 54
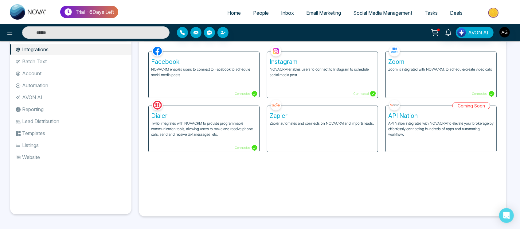
click at [296, 223] on div "NOVA Central Integrations Batch Text Account Automation AVON AI Reporting Lead …" at bounding box center [260, 125] width 520 height 212
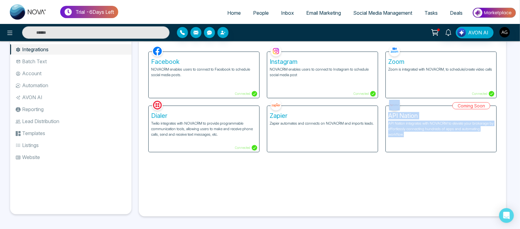
drag, startPoint x: 391, startPoint y: 114, endPoint x: 416, endPoint y: 135, distance: 32.3
click at [416, 135] on div "Coming Soon API Nation API Nation integrates with NOVACRM to elevate your broke…" at bounding box center [441, 125] width 119 height 54
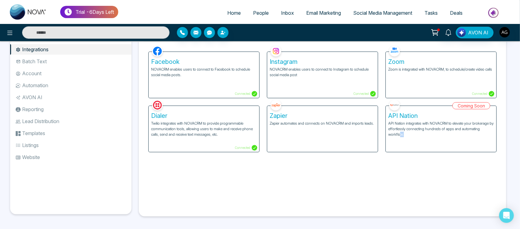
drag, startPoint x: 401, startPoint y: 142, endPoint x: 406, endPoint y: 140, distance: 6.3
click at [406, 140] on div "Coming Soon API Nation API Nation integrates with NOVACRM to elevate your broke…" at bounding box center [441, 125] width 119 height 54
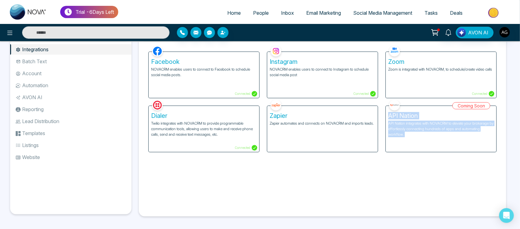
drag, startPoint x: 406, startPoint y: 140, endPoint x: 388, endPoint y: 119, distance: 27.7
click at [388, 119] on div "Coming Soon API Nation API Nation integrates with NOVACRM to elevate your broke…" at bounding box center [441, 125] width 119 height 54
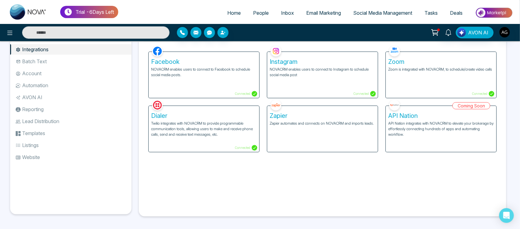
click at [278, 191] on div "Facebook NOVACRM enables users to connect to Facebook to schedule social media …" at bounding box center [323, 128] width 358 height 168
click at [327, 135] on div "Zapier Zapier automates and connects on NOVACRM and imports leads." at bounding box center [322, 129] width 111 height 46
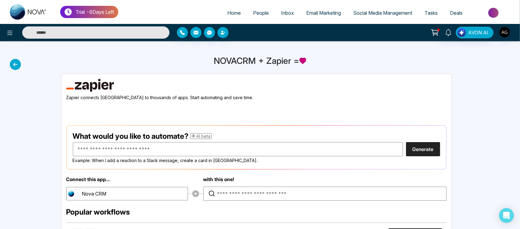
click at [20, 63] on div "NOVACRM + Zapier =" at bounding box center [260, 230] width 520 height 378
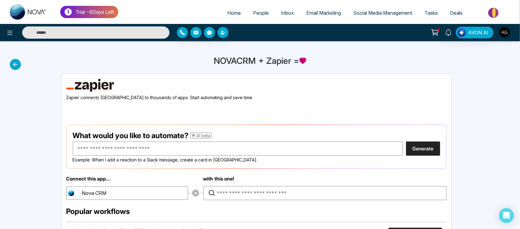
click at [19, 63] on icon at bounding box center [15, 64] width 11 height 11
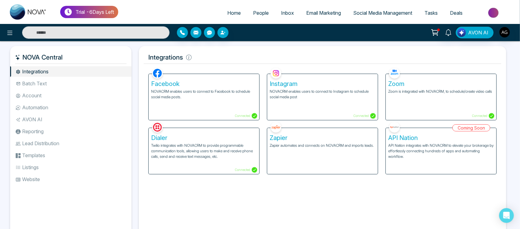
click at [56, 84] on li "Batch Text" at bounding box center [70, 83] width 121 height 10
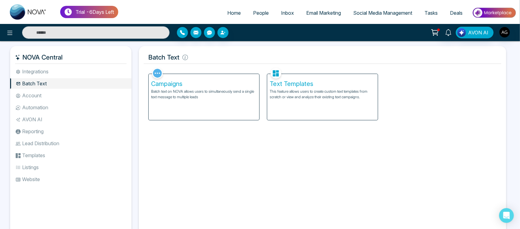
click at [30, 99] on li "Account" at bounding box center [70, 95] width 121 height 10
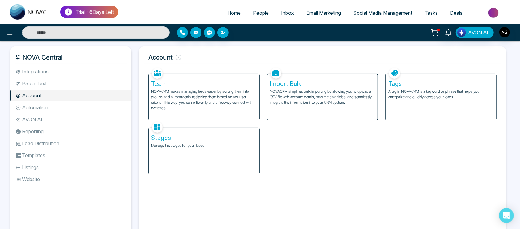
click at [36, 106] on li "Automation" at bounding box center [70, 107] width 121 height 10
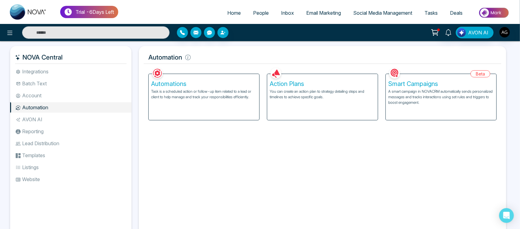
click at [37, 120] on li "AVON AI" at bounding box center [70, 119] width 121 height 10
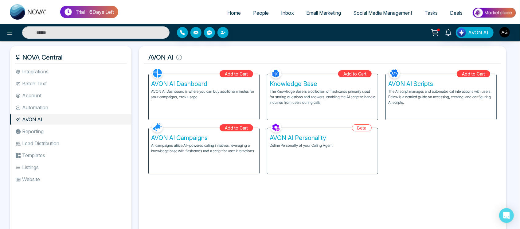
click at [43, 139] on li "Lead Distribution" at bounding box center [70, 143] width 121 height 10
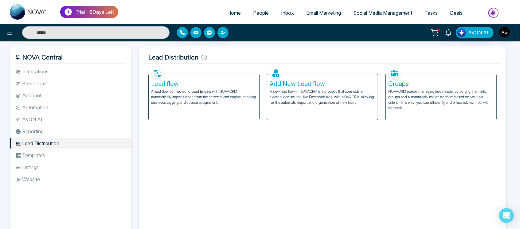
click at [39, 131] on li "Reporting" at bounding box center [70, 131] width 121 height 10
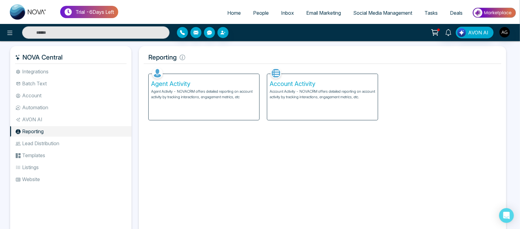
click at [47, 151] on li "Templates" at bounding box center [70, 155] width 121 height 10
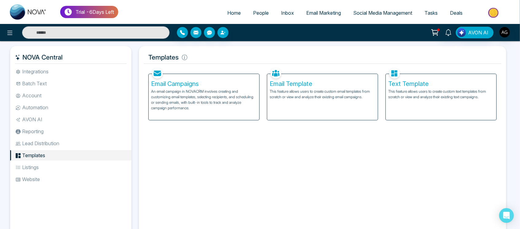
click at [37, 166] on li "Listings" at bounding box center [70, 167] width 121 height 10
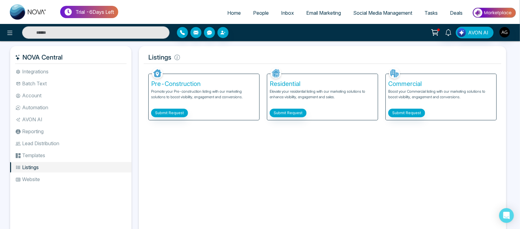
click at [41, 184] on li "Website" at bounding box center [70, 179] width 121 height 10
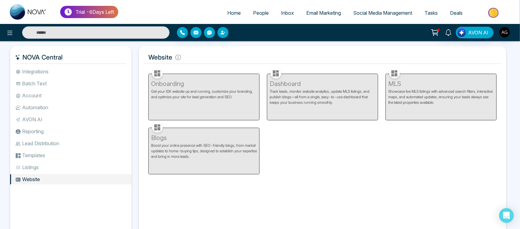
click at [59, 71] on li "Integrations" at bounding box center [70, 71] width 121 height 10
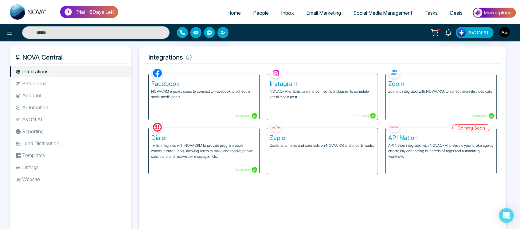
click at [55, 178] on li "Website" at bounding box center [70, 179] width 121 height 10
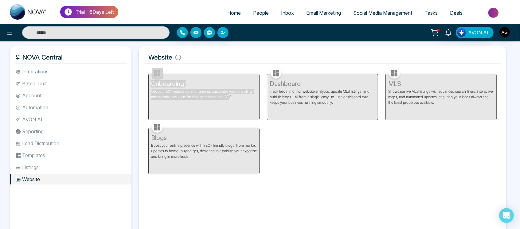
drag, startPoint x: 148, startPoint y: 81, endPoint x: 231, endPoint y: 105, distance: 85.8
click at [231, 105] on div "Onboarding Get your IDX website up and running, customize your branding, and op…" at bounding box center [204, 93] width 119 height 54
drag, startPoint x: 236, startPoint y: 102, endPoint x: 140, endPoint y: 77, distance: 99.2
click at [140, 77] on div "Website Facebook NOVACRM enables users to connect to Facebook to schedule socia…" at bounding box center [323, 142] width 368 height 193
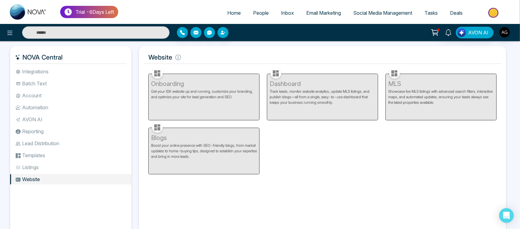
click at [181, 54] on h5 "Website" at bounding box center [323, 57] width 358 height 13
click at [178, 58] on icon at bounding box center [178, 57] width 1 height 3
click at [34, 77] on ul "Integrations Batch Text Account Automation AVON AI Reporting Lead Distribution …" at bounding box center [70, 146] width 121 height 160
click at [75, 95] on li "Account" at bounding box center [70, 95] width 121 height 10
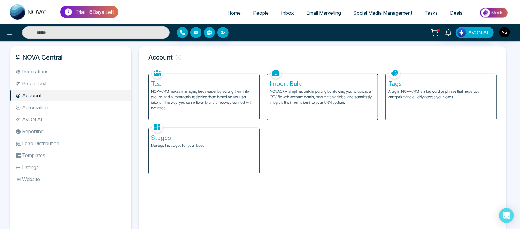
click at [44, 84] on li "Batch Text" at bounding box center [70, 83] width 121 height 10
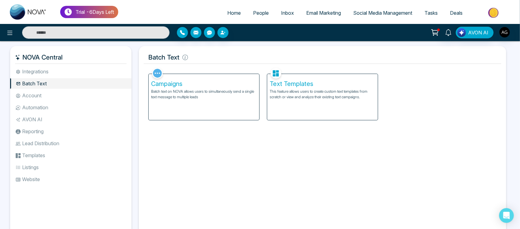
click at [236, 9] on link "Home" at bounding box center [234, 13] width 26 height 12
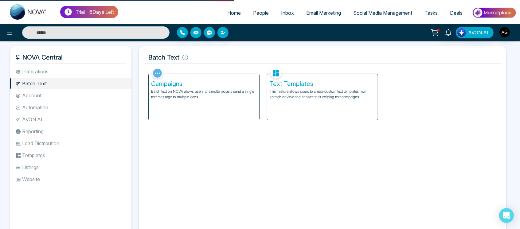
select select "*"
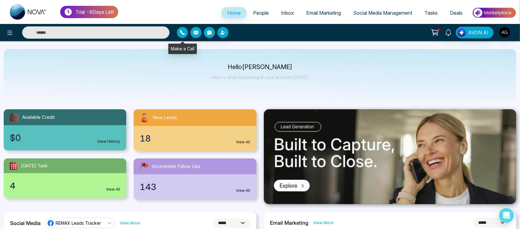
click at [183, 34] on icon "button" at bounding box center [182, 32] width 5 height 5
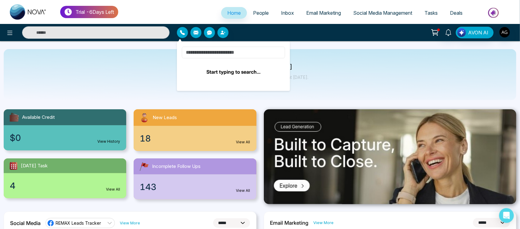
click at [216, 54] on input at bounding box center [233, 53] width 103 height 12
type input "*"
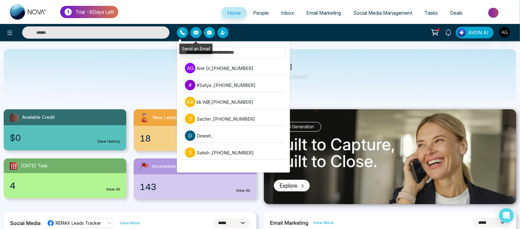
click at [196, 28] on button "button" at bounding box center [196, 32] width 11 height 11
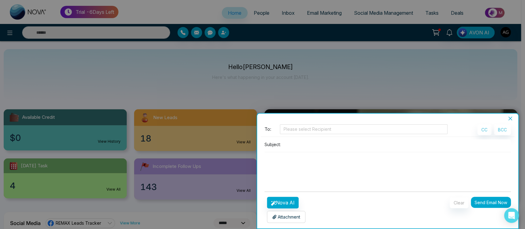
click at [510, 118] on icon "close" at bounding box center [509, 118] width 5 height 5
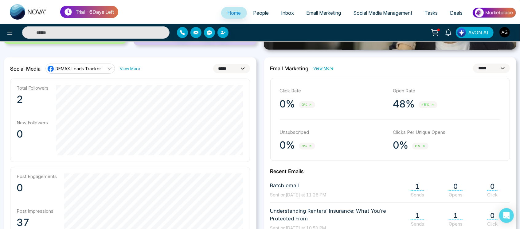
scroll to position [156, 0]
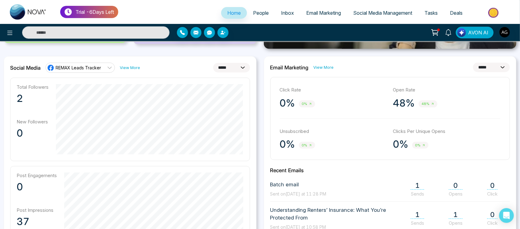
click at [104, 66] on link "REMAX Leads Tracker" at bounding box center [79, 68] width 69 height 10
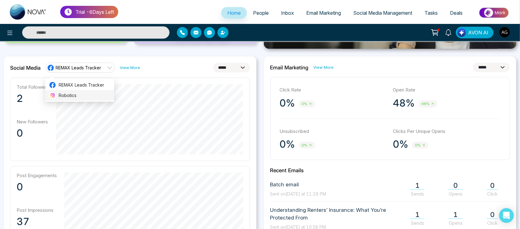
click at [94, 95] on span "Robotics" at bounding box center [85, 95] width 52 height 7
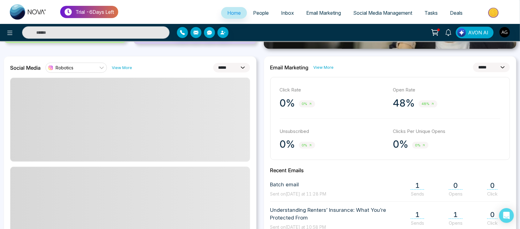
click at [102, 69] on icon at bounding box center [101, 67] width 5 height 5
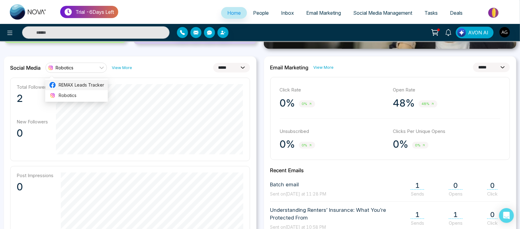
click at [93, 82] on span "REMAX Leads Tracker" at bounding box center [81, 85] width 45 height 7
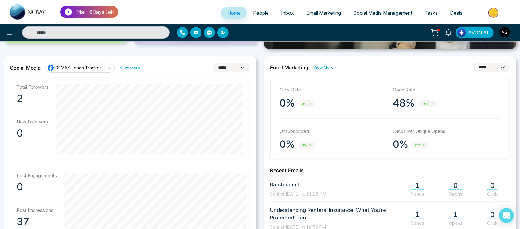
click at [93, 67] on span "REMAX Leads Tracker" at bounding box center [78, 68] width 45 height 6
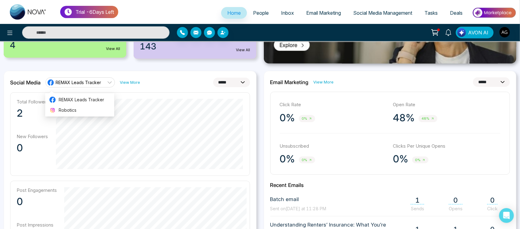
scroll to position [138, 0]
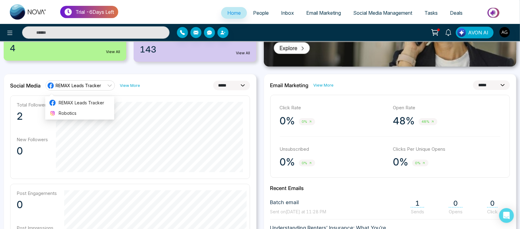
click at [223, 81] on select "**********" at bounding box center [231, 86] width 37 height 10
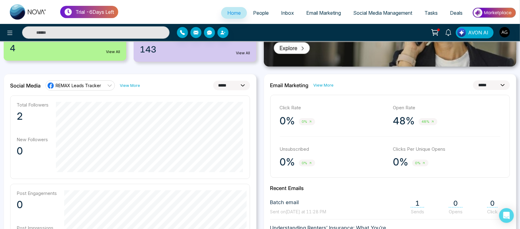
click at [213, 81] on select "**********" at bounding box center [231, 86] width 37 height 10
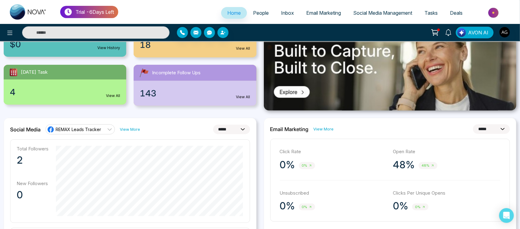
scroll to position [95, 0]
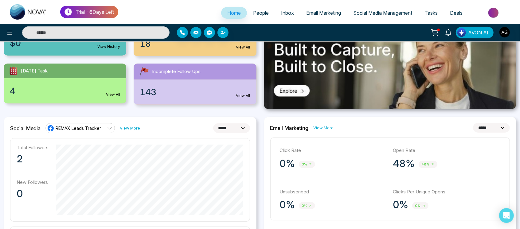
click at [243, 128] on select "**********" at bounding box center [231, 129] width 37 height 10
click at [213, 124] on select "**********" at bounding box center [231, 129] width 37 height 10
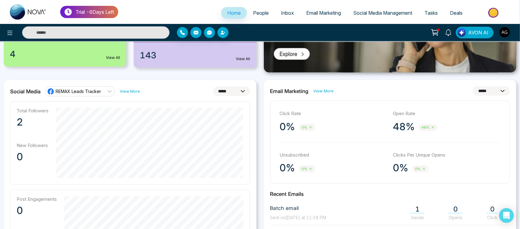
scroll to position [118, 0]
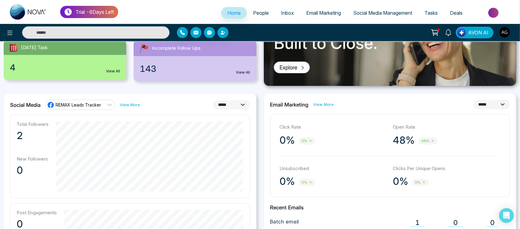
click at [229, 104] on select "**********" at bounding box center [231, 105] width 37 height 10
click at [213, 100] on select "**********" at bounding box center [231, 105] width 37 height 10
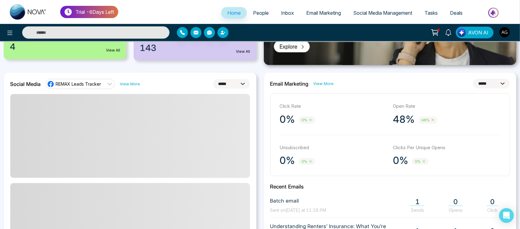
scroll to position [140, 0]
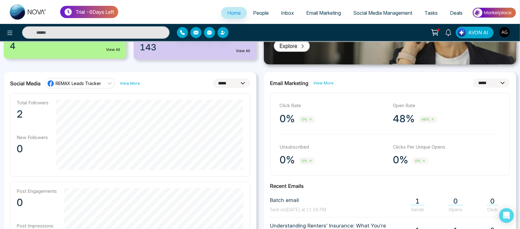
click at [232, 82] on select "**********" at bounding box center [231, 84] width 37 height 10
click at [213, 79] on select "**********" at bounding box center [231, 84] width 37 height 10
click at [244, 85] on select "**********" at bounding box center [231, 84] width 37 height 10
select select "*"
click at [213, 79] on select "**********" at bounding box center [231, 84] width 37 height 10
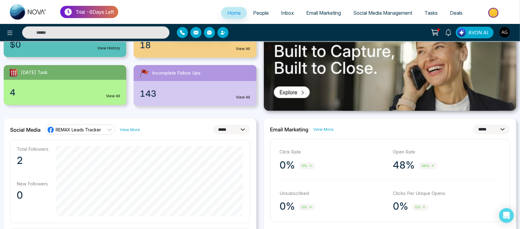
scroll to position [89, 0]
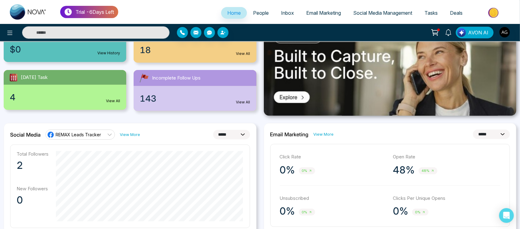
click at [320, 132] on link "View More" at bounding box center [324, 135] width 20 height 6
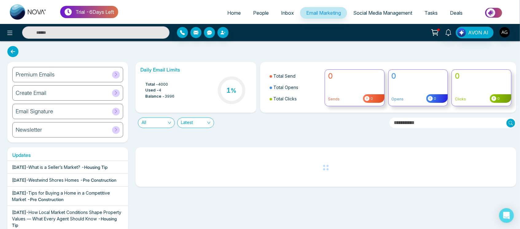
click at [229, 18] on link "Home" at bounding box center [234, 13] width 26 height 12
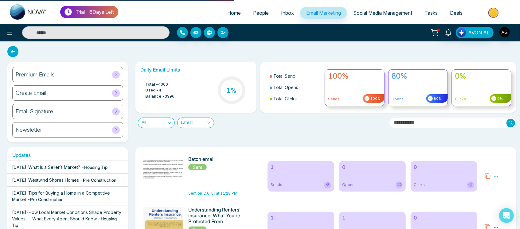
select select "*"
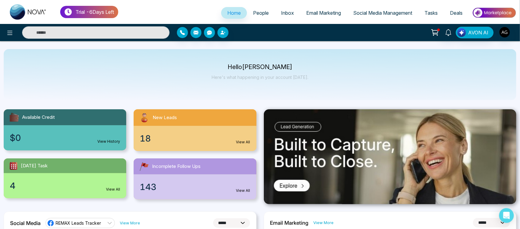
click at [263, 14] on span "People" at bounding box center [261, 13] width 16 height 6
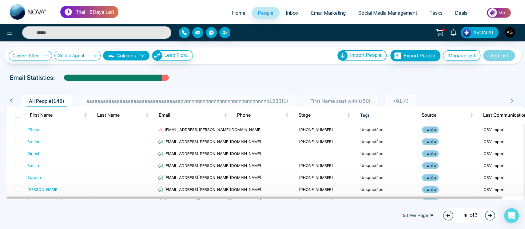
click at [296, 190] on td "+13212100027" at bounding box center [326, 190] width 61 height 12
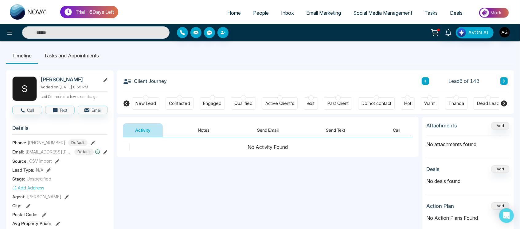
click at [158, 122] on div "Activity Notes Send Email Send Text Call" at bounding box center [268, 127] width 302 height 20
click at [87, 52] on li "Tasks and Appointments" at bounding box center [71, 55] width 67 height 17
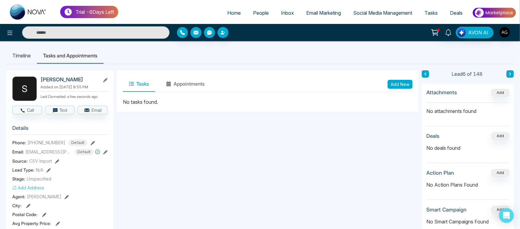
click at [240, 16] on link "Home" at bounding box center [234, 13] width 26 height 12
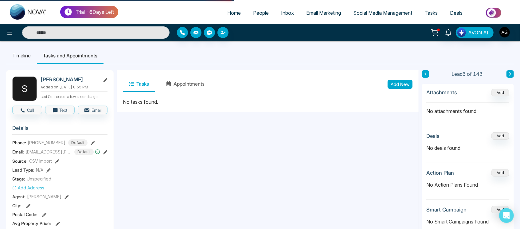
select select "*"
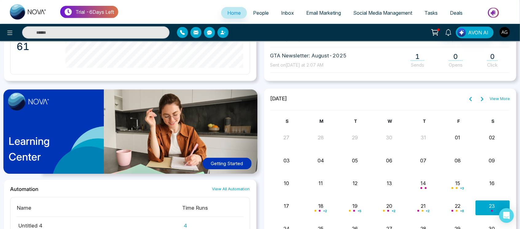
scroll to position [433, 0]
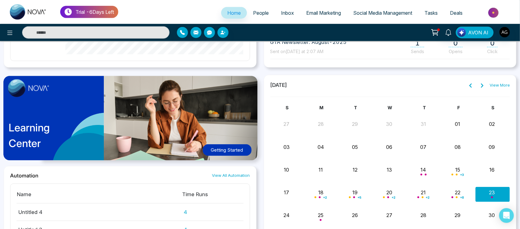
click at [253, 13] on span "People" at bounding box center [261, 13] width 16 height 6
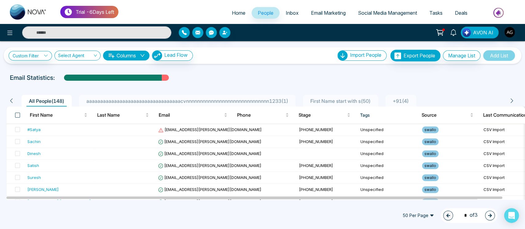
click at [17, 115] on span at bounding box center [17, 115] width 5 height 5
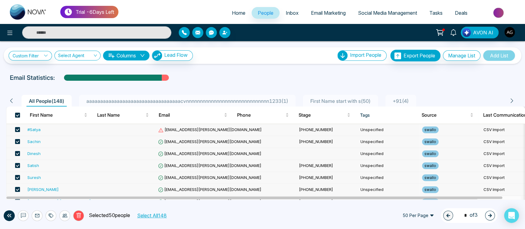
click at [428, 218] on span "50 Per Page" at bounding box center [418, 216] width 40 height 10
click at [417, 203] on div "100 Per Page" at bounding box center [418, 203] width 33 height 7
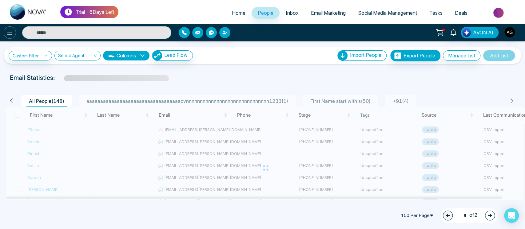
click at [7, 33] on icon at bounding box center [9, 33] width 5 height 4
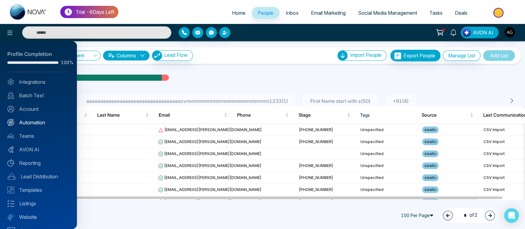
click at [37, 124] on link "Automation" at bounding box center [38, 122] width 62 height 7
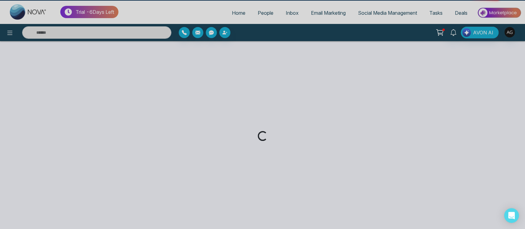
click at [37, 124] on div "Loading..." at bounding box center [262, 114] width 525 height 229
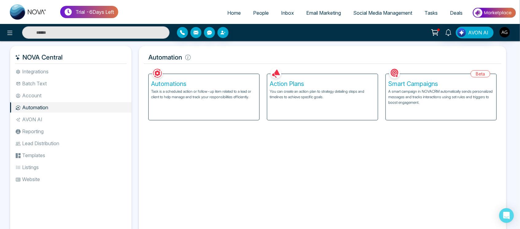
click at [437, 120] on div "Smart Campaigns A smart campaign in NOVACRM automatically sends personalized me…" at bounding box center [441, 97] width 111 height 46
click at [446, 111] on div "Smart Campaigns A smart campaign in NOVACRM automatically sends personalized me…" at bounding box center [441, 97] width 111 height 46
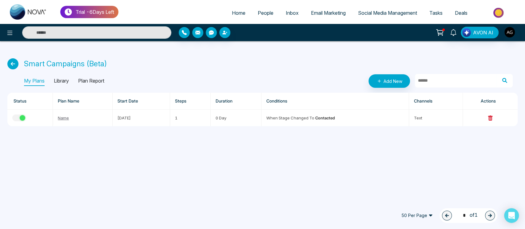
click at [414, 215] on span "50 Per Page" at bounding box center [417, 216] width 40 height 10
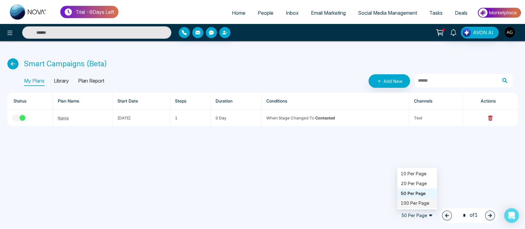
click at [415, 200] on div "100 Per Page" at bounding box center [417, 203] width 33 height 7
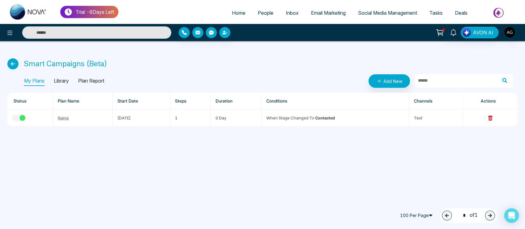
click at [422, 217] on span "100 Per Page" at bounding box center [417, 216] width 40 height 10
click at [419, 176] on div "10 Per Page" at bounding box center [417, 174] width 33 height 7
click at [330, 160] on div "Trial - 6 Days Left Home People Inbox Email Marketing Social Media Management T…" at bounding box center [262, 114] width 525 height 229
click at [18, 118] on button "button" at bounding box center [19, 118] width 14 height 7
click at [391, 84] on link "Add New" at bounding box center [388, 81] width 41 height 14
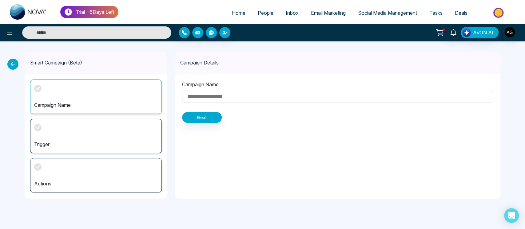
click at [238, 103] on input at bounding box center [337, 96] width 311 height 13
type input "*****"
click at [207, 120] on button "Next" at bounding box center [202, 117] width 40 height 11
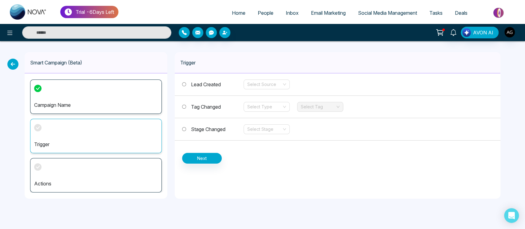
click at [191, 126] on label "Stage Changed" at bounding box center [212, 129] width 61 height 7
click at [264, 109] on input "search" at bounding box center [264, 106] width 34 height 9
click at [269, 112] on div "Select Type" at bounding box center [266, 107] width 46 height 10
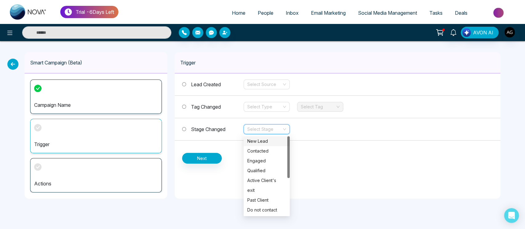
click at [266, 132] on input "search" at bounding box center [264, 129] width 34 height 9
click at [263, 168] on div "Qualified" at bounding box center [266, 171] width 39 height 7
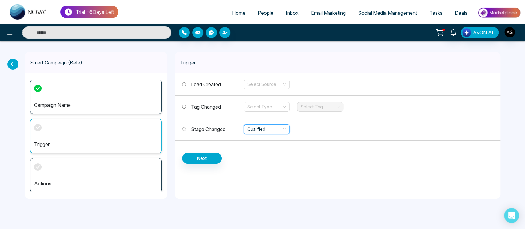
click at [263, 168] on body "Trial - 6 Days Left Home People Inbox Email Marketing Social Media Management T…" at bounding box center [262, 114] width 525 height 229
click at [207, 162] on button "Next" at bounding box center [202, 158] width 40 height 11
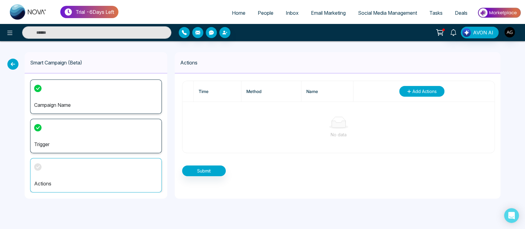
click at [425, 90] on span "Add Actions" at bounding box center [424, 91] width 24 height 6
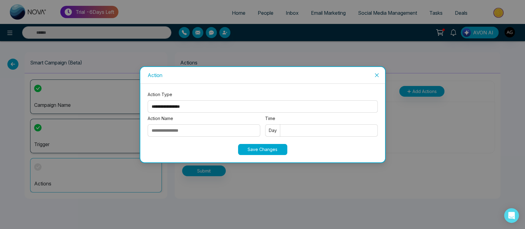
click at [199, 101] on select "**********" at bounding box center [263, 107] width 230 height 12
click at [245, 76] on div "Action" at bounding box center [263, 75] width 230 height 7
click at [238, 101] on select "**********" at bounding box center [263, 107] width 230 height 12
click at [223, 135] on input "Action Name" at bounding box center [204, 130] width 112 height 12
click at [278, 101] on select "**********" at bounding box center [263, 107] width 230 height 12
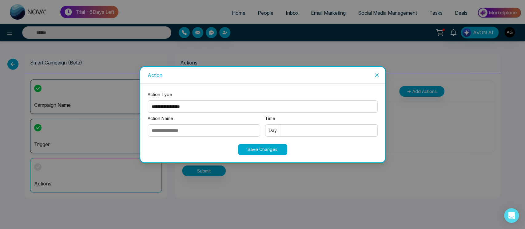
select select "****"
click at [148, 101] on select "**********" at bounding box center [263, 107] width 230 height 12
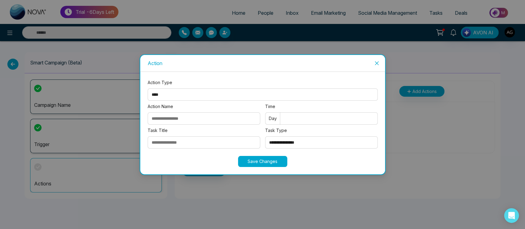
click at [196, 121] on input "Action Name" at bounding box center [204, 118] width 112 height 12
type input "****"
click at [308, 117] on input "Time" at bounding box center [321, 118] width 112 height 12
type input "*"
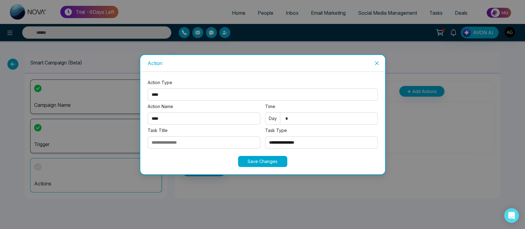
type input "*"
click at [222, 145] on input "Task Title" at bounding box center [204, 142] width 112 height 12
click at [164, 139] on input "Task Title" at bounding box center [204, 142] width 112 height 12
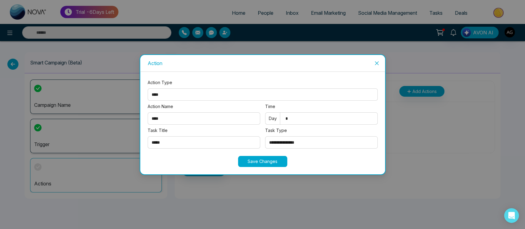
type input "*****"
drag, startPoint x: 305, startPoint y: 150, endPoint x: 320, endPoint y: 147, distance: 15.3
click at [320, 147] on div "**********" at bounding box center [321, 139] width 112 height 24
click at [320, 147] on select "**********" at bounding box center [321, 142] width 112 height 12
select select "**********"
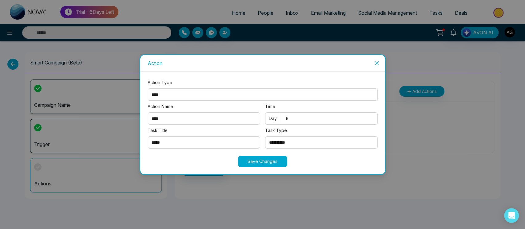
click at [265, 136] on select "**********" at bounding box center [321, 142] width 112 height 12
click at [273, 158] on button "Save Changes" at bounding box center [262, 161] width 49 height 11
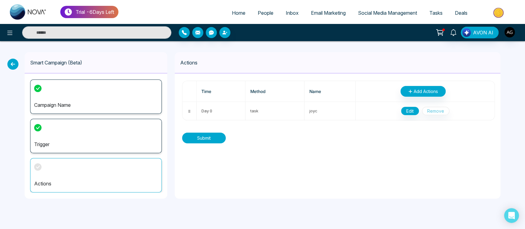
click at [194, 135] on button "Submit" at bounding box center [204, 138] width 44 height 11
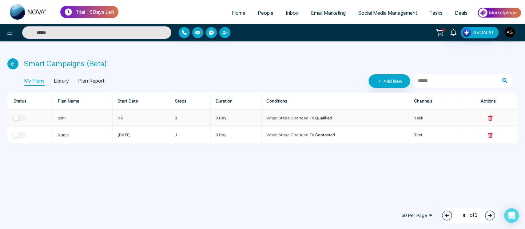
click at [22, 114] on td at bounding box center [29, 118] width 45 height 17
click at [22, 117] on button "button" at bounding box center [19, 118] width 14 height 7
drag, startPoint x: 116, startPoint y: 118, endPoint x: 156, endPoint y: 116, distance: 39.7
click at [156, 116] on td "22 Aug 2025" at bounding box center [141, 118] width 58 height 17
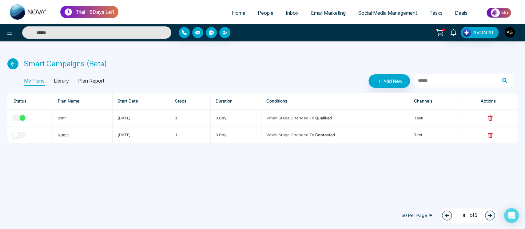
click at [262, 14] on span "People" at bounding box center [266, 13] width 16 height 6
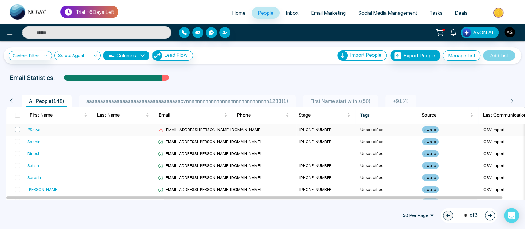
click at [15, 128] on span at bounding box center [17, 129] width 5 height 5
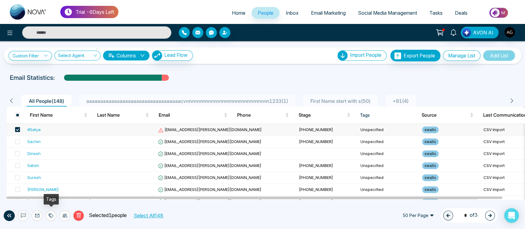
click at [52, 217] on icon at bounding box center [51, 215] width 5 height 5
click at [65, 219] on div at bounding box center [64, 216] width 11 height 11
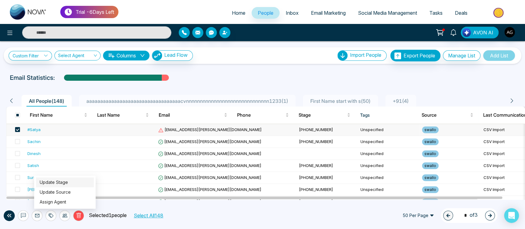
click at [64, 185] on link "Update Stage" at bounding box center [54, 182] width 28 height 5
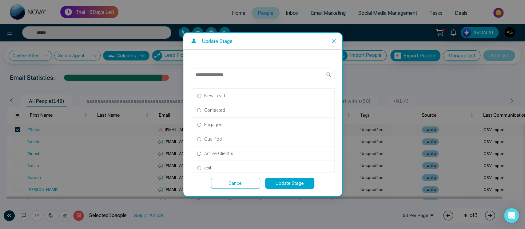
click at [204, 139] on p "Qualified" at bounding box center [213, 139] width 18 height 7
click at [278, 180] on button "Update Stage" at bounding box center [289, 183] width 49 height 11
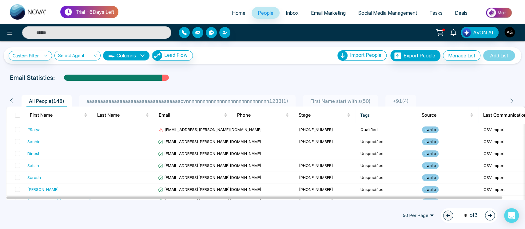
drag, startPoint x: 178, startPoint y: 68, endPoint x: 104, endPoint y: 73, distance: 73.9
click at [104, 73] on div "**********" at bounding box center [262, 120] width 525 height 159
drag, startPoint x: 9, startPoint y: 78, endPoint x: 56, endPoint y: 83, distance: 47.3
click at [56, 83] on div "**********" at bounding box center [262, 120] width 525 height 159
click at [56, 83] on div at bounding box center [262, 83] width 517 height 2
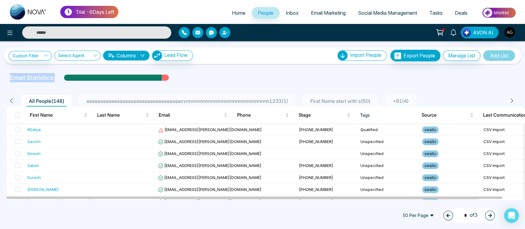
drag, startPoint x: 56, startPoint y: 78, endPoint x: 5, endPoint y: 77, distance: 51.0
click at [5, 77] on div "Email Statistics:" at bounding box center [262, 77] width 525 height 9
drag, startPoint x: 57, startPoint y: 80, endPoint x: 2, endPoint y: 77, distance: 55.4
click at [2, 77] on div "Email Statistics:" at bounding box center [262, 77] width 525 height 9
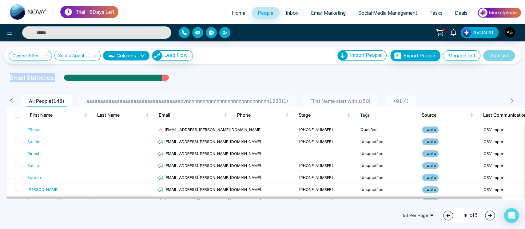
click at [2, 77] on div "Email Statistics:" at bounding box center [262, 77] width 525 height 9
drag, startPoint x: 55, startPoint y: 79, endPoint x: 6, endPoint y: 80, distance: 49.5
click at [6, 80] on div "Email Statistics:" at bounding box center [262, 77] width 512 height 9
drag, startPoint x: 6, startPoint y: 80, endPoint x: 61, endPoint y: 82, distance: 55.7
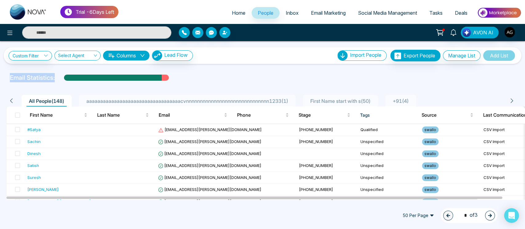
click at [61, 82] on div "**********" at bounding box center [262, 120] width 525 height 159
click at [60, 80] on div "Email Statistics:" at bounding box center [262, 77] width 505 height 9
drag, startPoint x: 60, startPoint y: 80, endPoint x: 12, endPoint y: 81, distance: 48.6
click at [12, 81] on div "Email Statistics:" at bounding box center [262, 77] width 505 height 9
click at [51, 81] on p "Email Statistics:" at bounding box center [32, 77] width 45 height 9
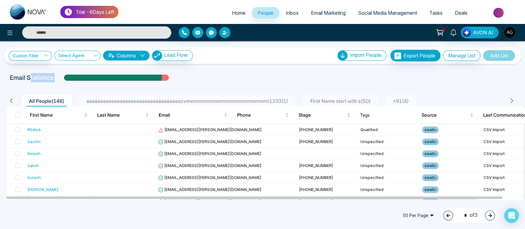
drag, startPoint x: 59, startPoint y: 80, endPoint x: 31, endPoint y: 78, distance: 28.1
click at [31, 78] on div "Email Statistics:" at bounding box center [262, 77] width 505 height 9
click at [29, 78] on p "Email Statistics:" at bounding box center [32, 77] width 45 height 9
drag, startPoint x: 53, startPoint y: 77, endPoint x: 236, endPoint y: 72, distance: 182.7
click at [236, 72] on div "**********" at bounding box center [262, 120] width 525 height 159
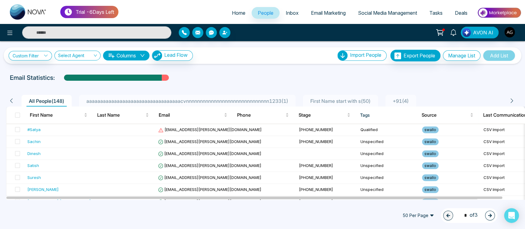
click at [442, 35] on circle at bounding box center [442, 35] width 1 height 1
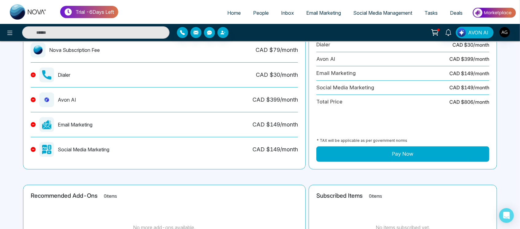
scroll to position [148, 0]
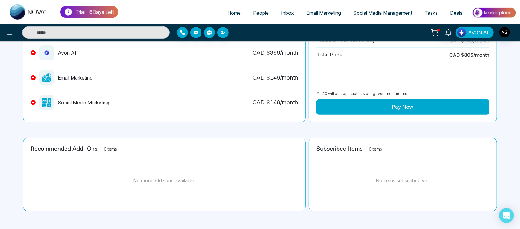
click at [403, 115] on div "Summary Nova Subscription Fee CAD $ 79 /month Dialer CAD $ 30 /month Avon AI CA…" at bounding box center [403, 38] width 188 height 169
click at [404, 111] on button "Pay Now" at bounding box center [403, 107] width 173 height 15
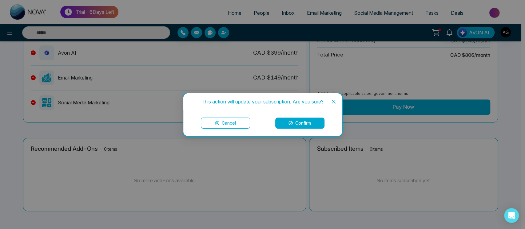
click at [297, 126] on button "Confirm" at bounding box center [299, 123] width 49 height 11
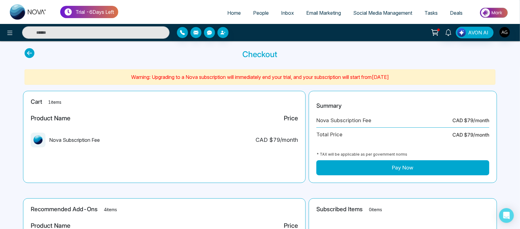
scroll to position [0, 0]
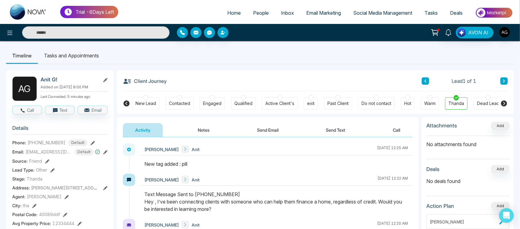
drag, startPoint x: 130, startPoint y: 79, endPoint x: 170, endPoint y: 75, distance: 40.1
click at [170, 75] on div "Client Journey Lead 1 of 1" at bounding box center [315, 80] width 385 height 21
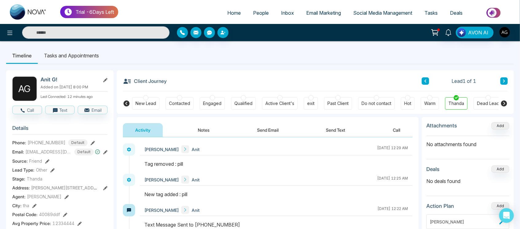
click at [235, 14] on span "Home" at bounding box center [234, 13] width 14 height 6
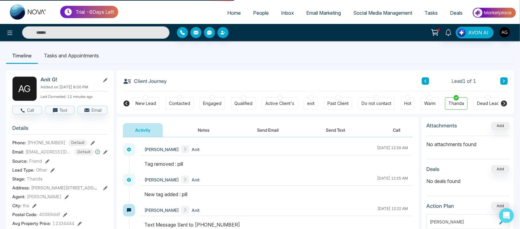
select select "*"
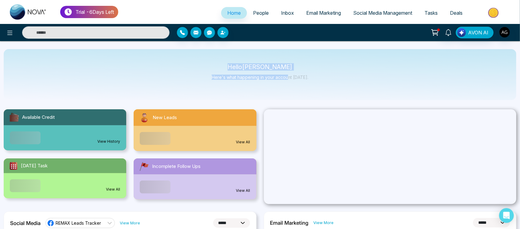
drag, startPoint x: 224, startPoint y: 69, endPoint x: 300, endPoint y: 82, distance: 76.4
click at [300, 82] on div "Hello [PERSON_NAME] Here's what happening in your account [DATE]." at bounding box center [260, 75] width 97 height 20
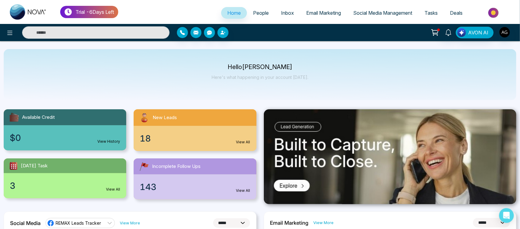
click at [307, 92] on div "Hello [PERSON_NAME] Here's what happening in your account [DATE]." at bounding box center [260, 74] width 513 height 51
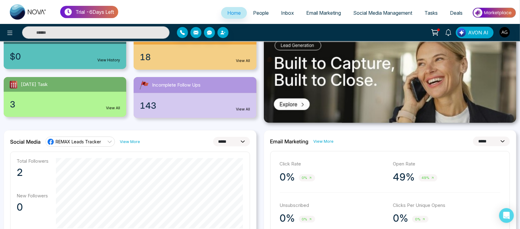
scroll to position [160, 0]
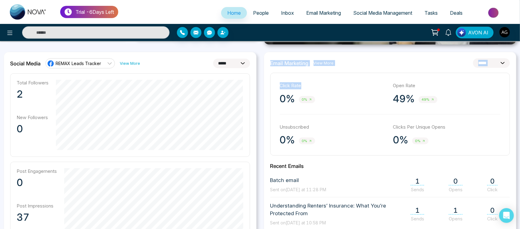
drag, startPoint x: 266, startPoint y: 62, endPoint x: 446, endPoint y: 63, distance: 179.8
click at [446, 63] on div "**********" at bounding box center [390, 196] width 253 height 288
click at [446, 63] on div "**********" at bounding box center [390, 63] width 240 height 10
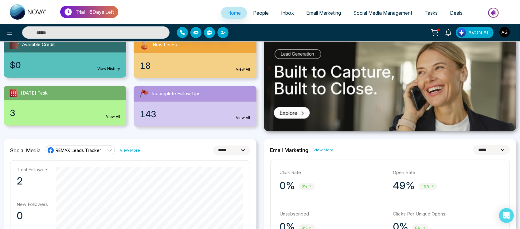
scroll to position [66, 0]
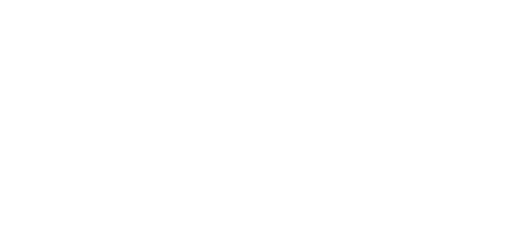
select select "*"
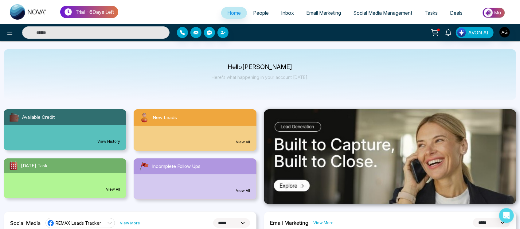
click at [211, 68] on div "Hello [PERSON_NAME] Here's what happening in your account [DATE]." at bounding box center [260, 74] width 513 height 51
click at [432, 31] on icon at bounding box center [435, 32] width 9 height 9
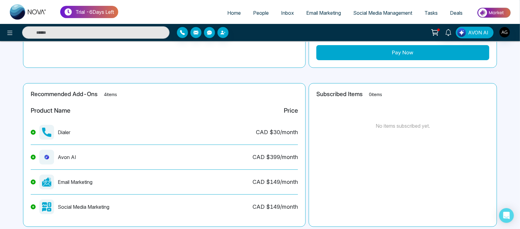
scroll to position [143, 0]
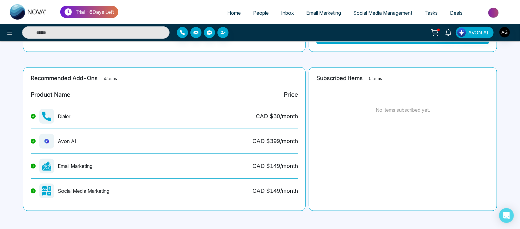
click at [33, 116] on icon at bounding box center [33, 116] width 2 height 2
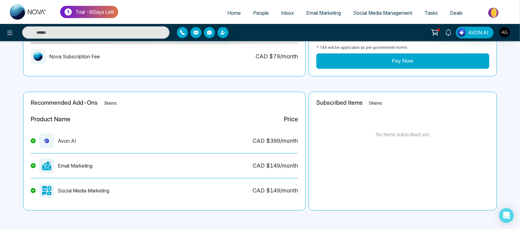
scroll to position [118, 0]
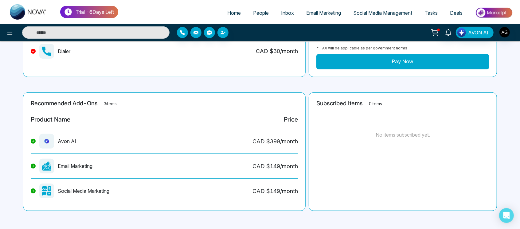
click at [32, 140] on icon at bounding box center [33, 141] width 2 height 2
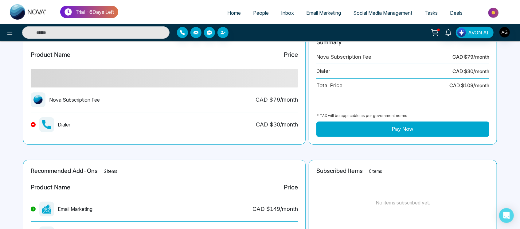
scroll to position [74, 0]
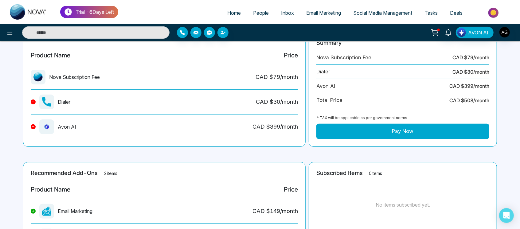
click at [393, 136] on button "Pay Now" at bounding box center [403, 131] width 173 height 15
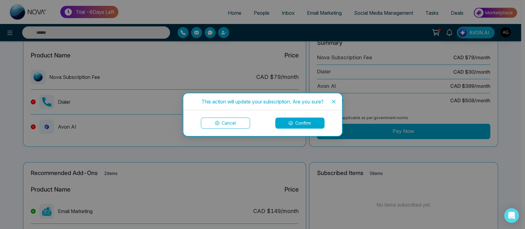
click at [307, 119] on button "Confirm" at bounding box center [299, 123] width 49 height 11
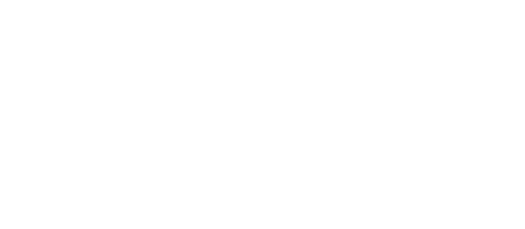
select select "*"
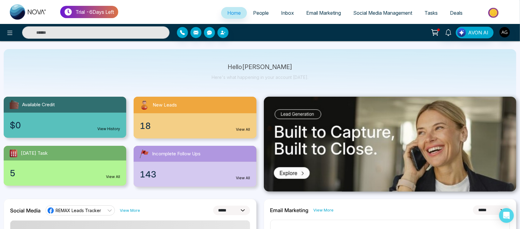
scroll to position [16, 0]
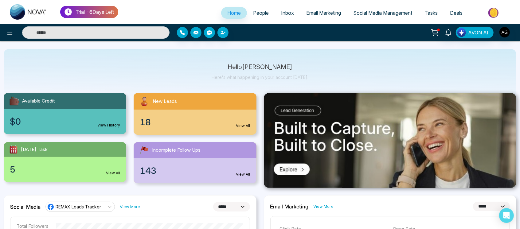
click at [435, 34] on icon at bounding box center [435, 32] width 6 height 5
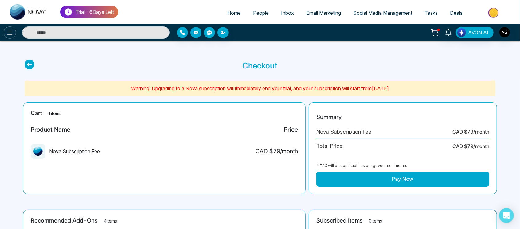
click at [12, 38] on button at bounding box center [10, 32] width 12 height 12
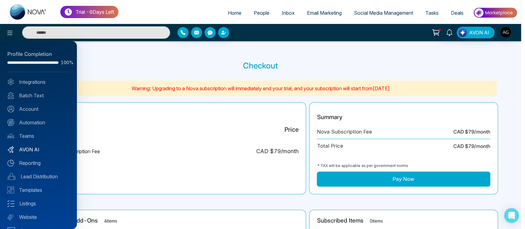
click at [41, 146] on link "AVON AI" at bounding box center [38, 149] width 62 height 7
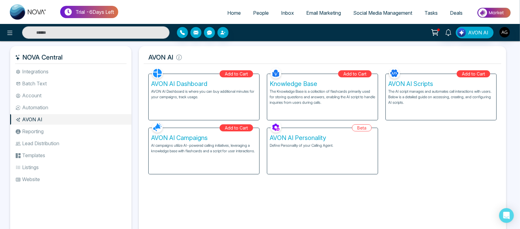
click at [318, 92] on p "The Knowledge Base is a collection of flashcards primarily used for storing que…" at bounding box center [323, 97] width 106 height 17
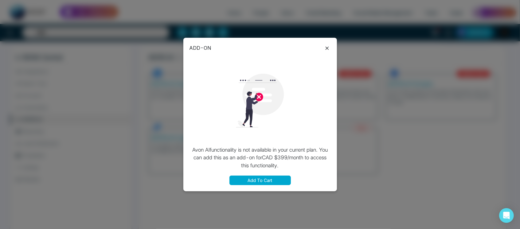
click at [327, 50] on icon at bounding box center [327, 48] width 7 height 7
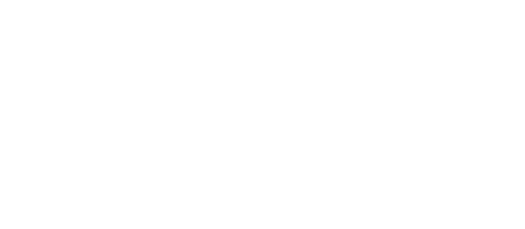
select select "*"
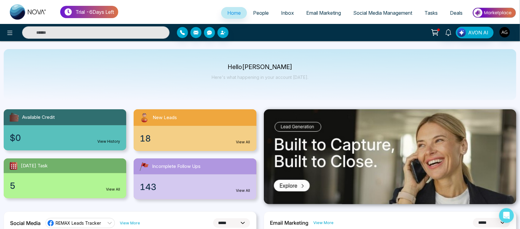
click at [253, 14] on span "People" at bounding box center [261, 13] width 16 height 6
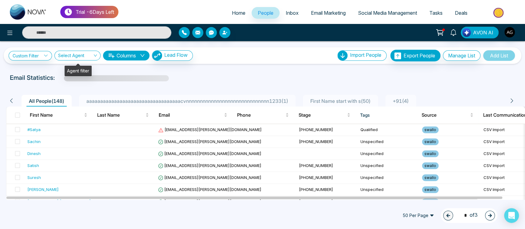
click at [86, 54] on input "search" at bounding box center [75, 57] width 34 height 12
drag, startPoint x: 86, startPoint y: 54, endPoint x: 46, endPoint y: 57, distance: 39.8
click at [46, 57] on div "**********" at bounding box center [101, 55] width 184 height 10
click at [46, 57] on icon at bounding box center [46, 55] width 4 height 4
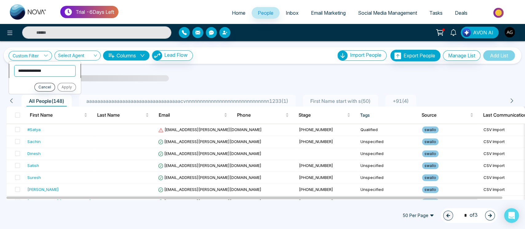
click at [53, 69] on select "**********" at bounding box center [44, 71] width 61 height 12
select select "******"
click at [14, 65] on select "**********" at bounding box center [44, 71] width 61 height 12
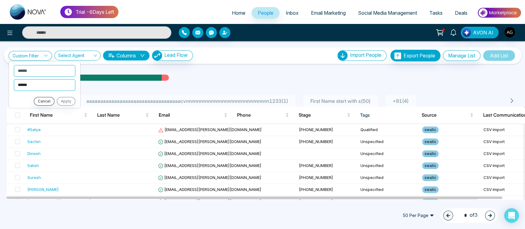
drag, startPoint x: 56, startPoint y: 80, endPoint x: 43, endPoint y: 97, distance: 21.3
click at [43, 97] on ul "**********" at bounding box center [45, 84] width 72 height 47
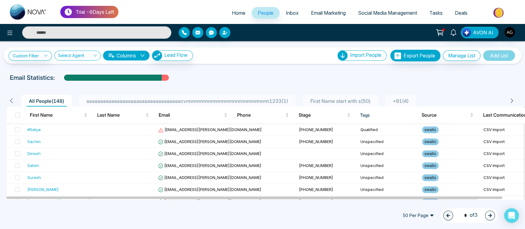
click at [43, 97] on li "All People ( 148 )" at bounding box center [47, 101] width 50 height 12
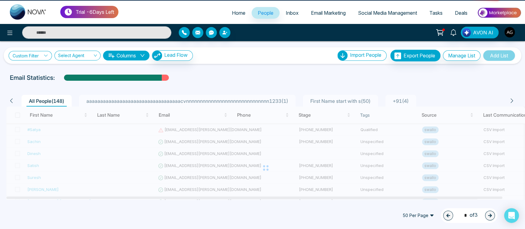
click at [41, 55] on link "Custom Filter" at bounding box center [30, 56] width 43 height 10
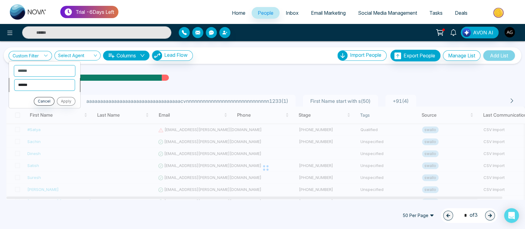
click at [48, 86] on select "**********" at bounding box center [44, 85] width 61 height 12
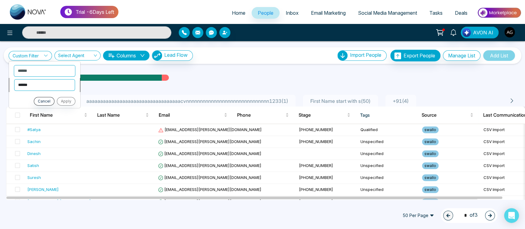
select select "*******"
click at [14, 79] on select "**********" at bounding box center [44, 85] width 61 height 12
click at [52, 100] on select "**********" at bounding box center [44, 98] width 61 height 12
click at [14, 92] on select "**********" at bounding box center [44, 98] width 61 height 12
click at [62, 100] on select "**********" at bounding box center [44, 98] width 61 height 12
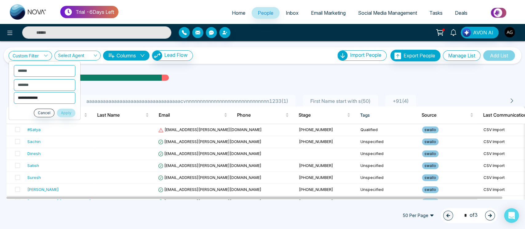
select select "******"
click at [14, 92] on select "**********" at bounding box center [44, 98] width 61 height 12
click at [67, 115] on button "Apply" at bounding box center [66, 113] width 18 height 9
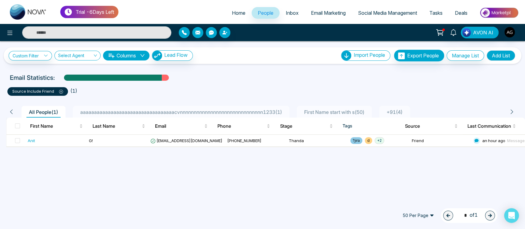
click at [59, 92] on icon at bounding box center [61, 92] width 4 height 4
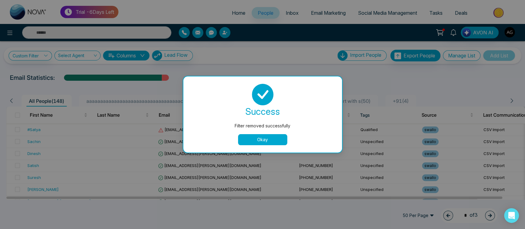
click at [274, 138] on button "Okay" at bounding box center [262, 139] width 49 height 11
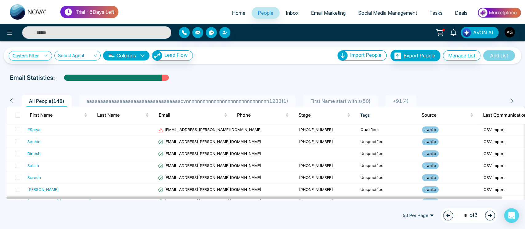
click at [210, 97] on div "aaaaaaaaaaaaaaaaaaaaaaaaaaaaaaaaaacvnnnnnnnnnnnnnnnnnnnnnnnnnnnnnn1233 ( 1 )" at bounding box center [187, 100] width 207 height 7
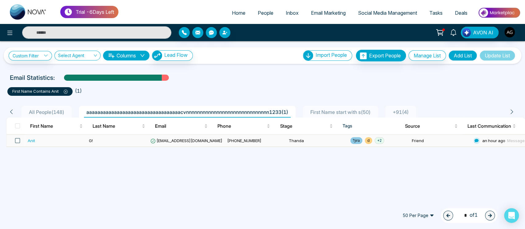
click at [17, 138] on span at bounding box center [17, 140] width 5 height 5
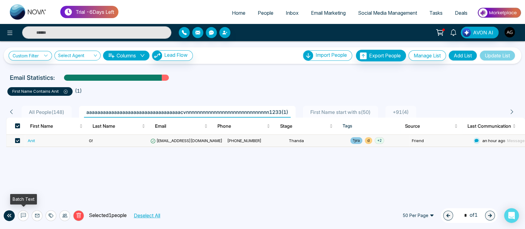
click at [25, 217] on icon at bounding box center [23, 215] width 5 height 5
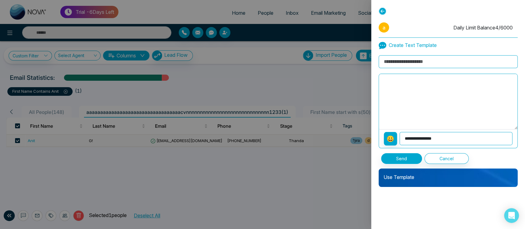
click at [383, 41] on icon at bounding box center [382, 45] width 8 height 8
click at [439, 157] on button "Cancel" at bounding box center [446, 158] width 44 height 11
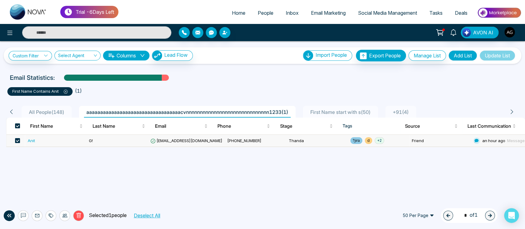
click at [264, 8] on link "People" at bounding box center [265, 13] width 28 height 12
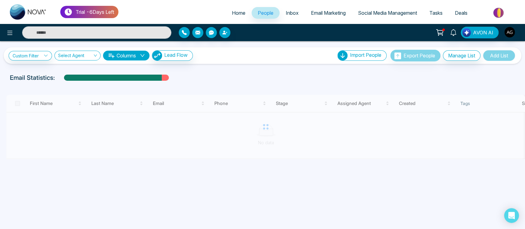
click at [283, 9] on link "Inbox" at bounding box center [291, 13] width 25 height 12
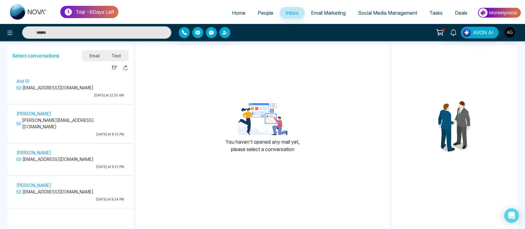
click at [95, 79] on p "Anit G!" at bounding box center [70, 81] width 107 height 6
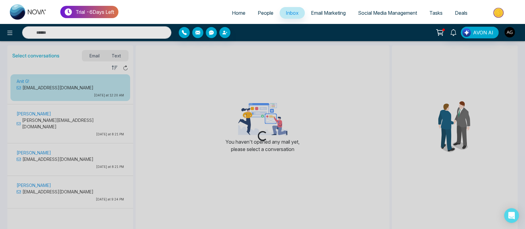
click at [95, 79] on div "Loading..." at bounding box center [262, 114] width 525 height 229
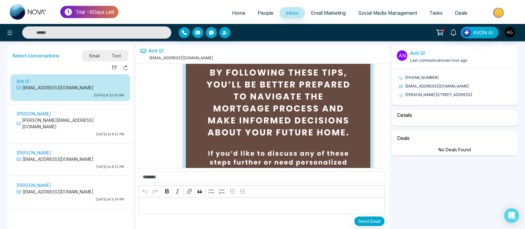
select select "****"
select select "******"
select select "*****"
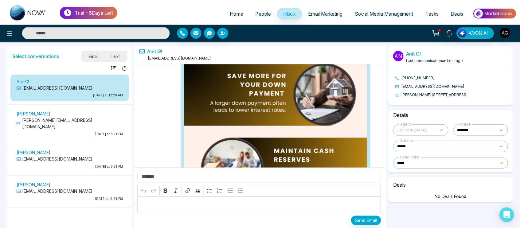
scroll to position [43965, 0]
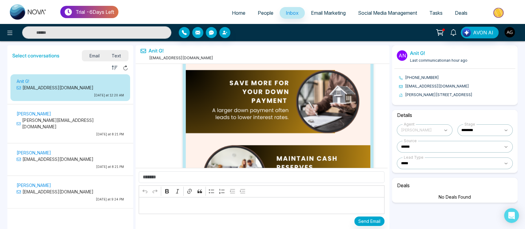
click at [322, 10] on span "Email Marketing" at bounding box center [328, 13] width 35 height 6
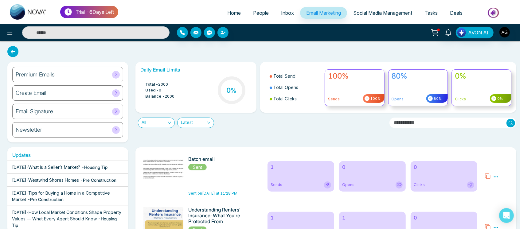
click at [390, 16] on link "Social Media Management" at bounding box center [382, 13] width 71 height 12
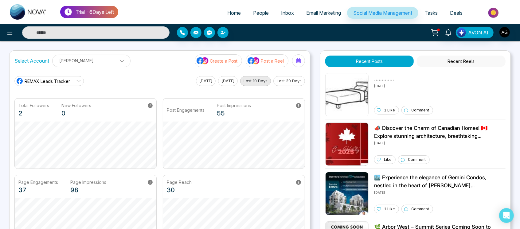
click at [448, 58] on button "Recent Reels" at bounding box center [461, 61] width 89 height 11
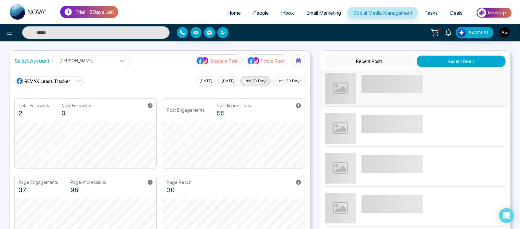
click at [395, 89] on span at bounding box center [392, 84] width 61 height 18
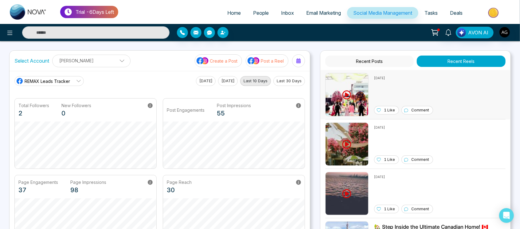
click at [349, 97] on icon at bounding box center [347, 94] width 9 height 9
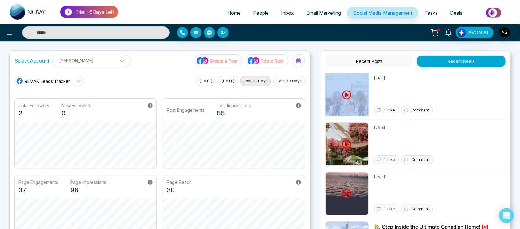
click at [229, 14] on span "Home" at bounding box center [234, 13] width 14 height 6
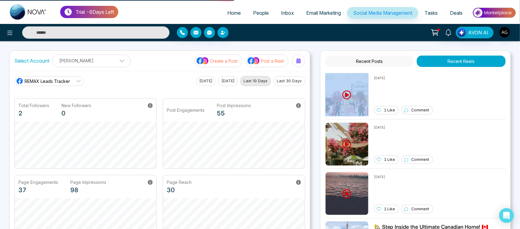
select select "*"
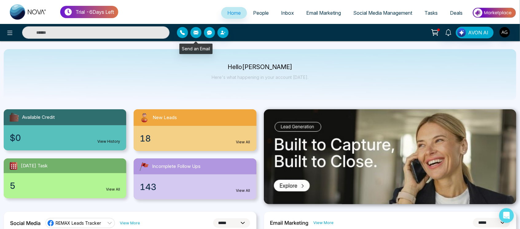
click at [194, 35] on button "button" at bounding box center [196, 32] width 11 height 11
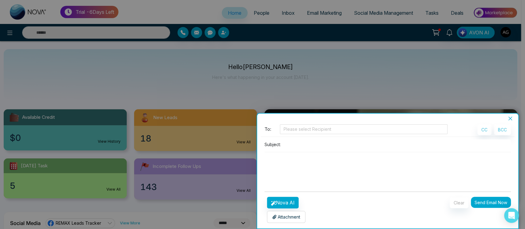
drag, startPoint x: 220, startPoint y: 71, endPoint x: 508, endPoint y: 115, distance: 291.6
click at [508, 115] on div "**********" at bounding box center [262, 114] width 525 height 229
click at [509, 118] on icon "close" at bounding box center [510, 119] width 4 height 4
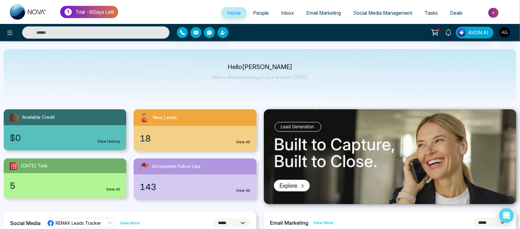
click at [229, 79] on p "Here's what happening in your account [DATE]." at bounding box center [260, 77] width 97 height 5
click at [270, 10] on link "People" at bounding box center [261, 13] width 28 height 12
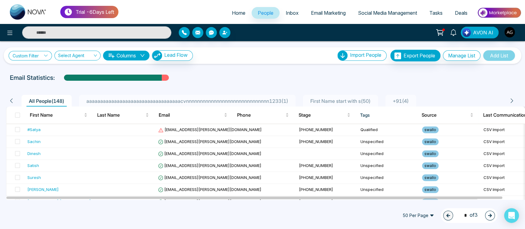
click at [41, 58] on link "Custom Filter" at bounding box center [30, 56] width 43 height 10
click at [45, 70] on select "**********" at bounding box center [44, 71] width 61 height 12
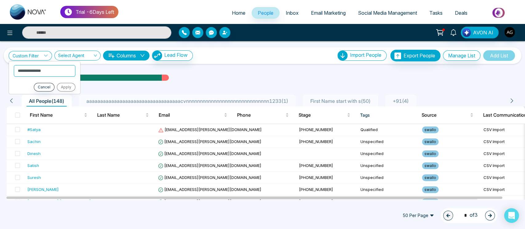
click at [215, 58] on div "**********" at bounding box center [262, 56] width 507 height 12
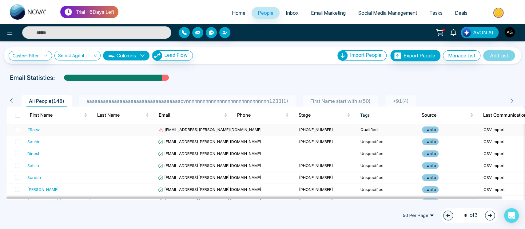
click at [131, 131] on td at bounding box center [124, 130] width 61 height 12
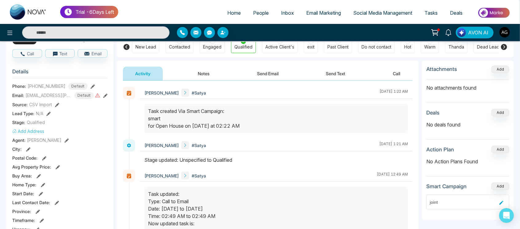
scroll to position [57, 0]
drag, startPoint x: 144, startPoint y: 112, endPoint x: 273, endPoint y: 124, distance: 129.1
click at [273, 124] on div at bounding box center [276, 119] width 264 height 30
click at [273, 124] on div "Task created Via Smart Campaign: smart for Open House on [DATE] at 02:22 AM" at bounding box center [276, 118] width 256 height 22
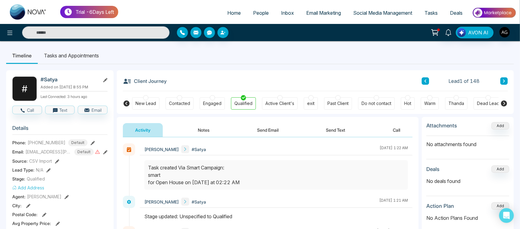
click at [88, 59] on li "Tasks and Appointments" at bounding box center [71, 55] width 67 height 17
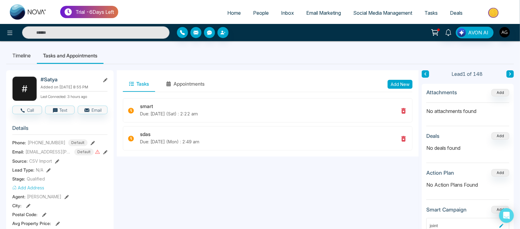
click at [433, 12] on span "Tasks" at bounding box center [431, 13] width 13 height 6
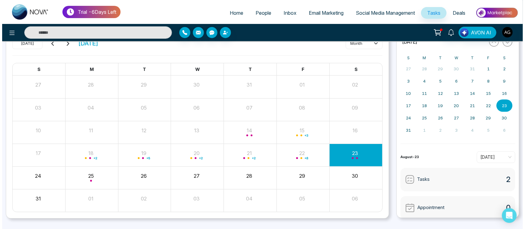
scroll to position [36, 0]
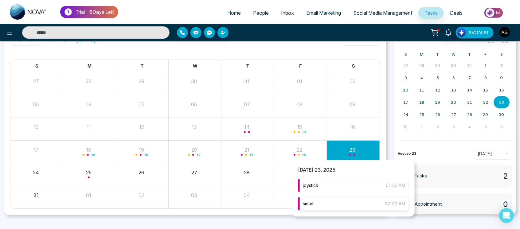
click at [321, 203] on div "smart 02:22 AM" at bounding box center [353, 204] width 111 height 14
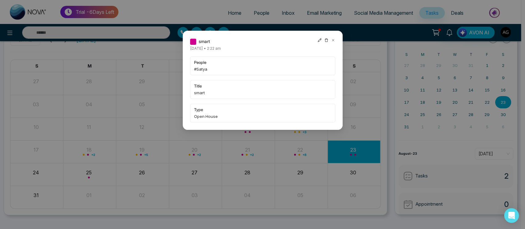
click at [321, 40] on icon at bounding box center [319, 40] width 4 height 4
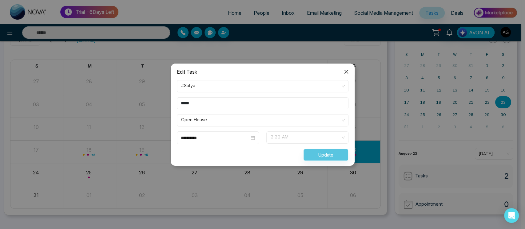
click at [296, 132] on div "2:22 AM" at bounding box center [307, 138] width 82 height 12
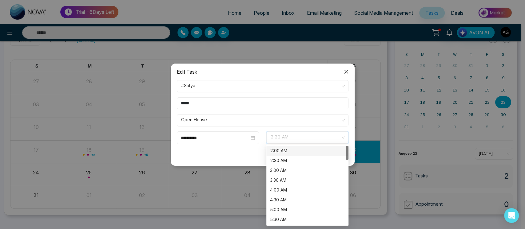
click at [288, 131] on form "**********" at bounding box center [262, 120] width 179 height 81
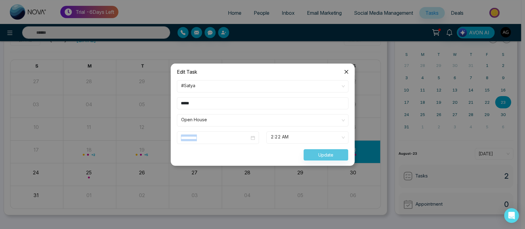
drag, startPoint x: 219, startPoint y: 133, endPoint x: 222, endPoint y: 153, distance: 19.5
click at [222, 153] on form "**********" at bounding box center [262, 120] width 179 height 81
click at [266, 109] on input "*****" at bounding box center [263, 103] width 172 height 12
click at [297, 138] on span "2:22 AM" at bounding box center [306, 137] width 73 height 10
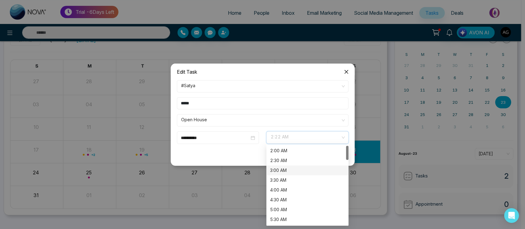
click at [299, 174] on div "3:00 AM" at bounding box center [307, 171] width 82 height 10
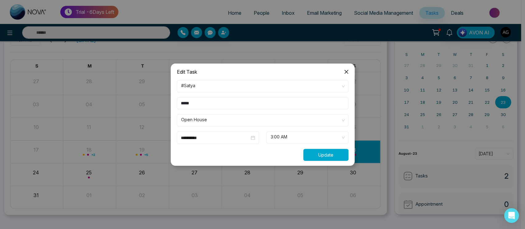
drag, startPoint x: 329, startPoint y: 151, endPoint x: 329, endPoint y: 134, distance: 17.2
click at [329, 134] on form "**********" at bounding box center [262, 120] width 179 height 81
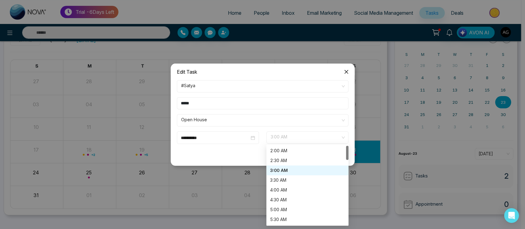
click at [329, 134] on span "3:00 AM" at bounding box center [306, 137] width 73 height 10
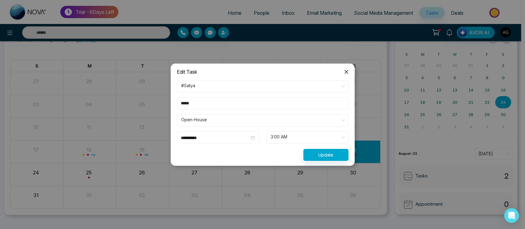
click at [251, 106] on input "*****" at bounding box center [263, 103] width 172 height 12
click at [345, 68] on span "Close" at bounding box center [346, 72] width 17 height 17
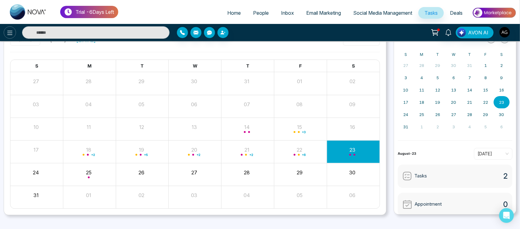
click at [10, 30] on icon at bounding box center [9, 32] width 7 height 7
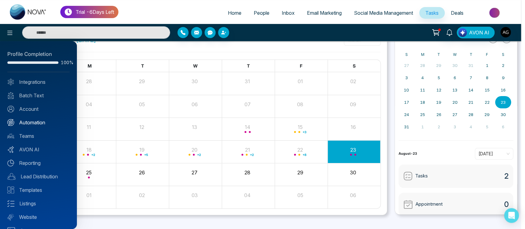
click at [49, 121] on link "Automation" at bounding box center [38, 122] width 62 height 7
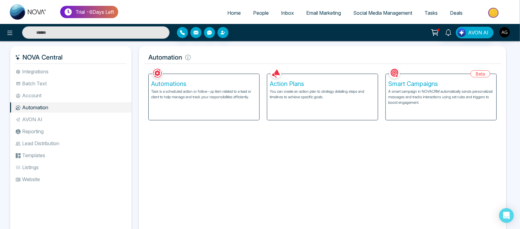
click at [312, 92] on p "You can create an action plan to strategy detailing steps and timelines to achi…" at bounding box center [323, 94] width 106 height 11
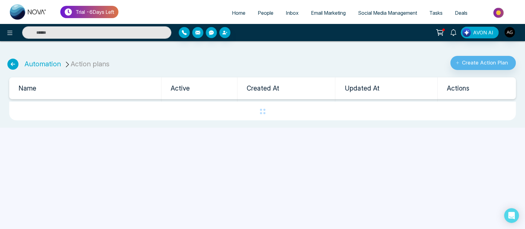
click at [12, 63] on icon at bounding box center [12, 64] width 11 height 11
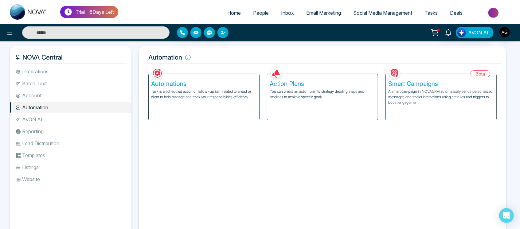
click at [414, 104] on p "A smart campaign in NOVACRM automatically sends personalized messages and track…" at bounding box center [442, 97] width 106 height 17
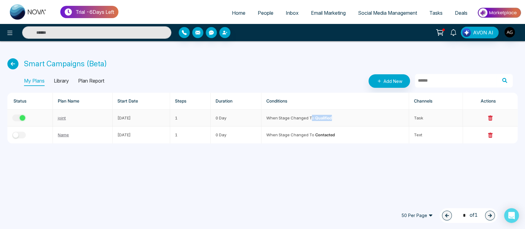
drag, startPoint x: 345, startPoint y: 116, endPoint x: 314, endPoint y: 119, distance: 30.6
click at [314, 119] on td "When stage changed to Qualified" at bounding box center [335, 118] width 148 height 17
click at [103, 82] on p "Plan Report" at bounding box center [91, 81] width 26 height 10
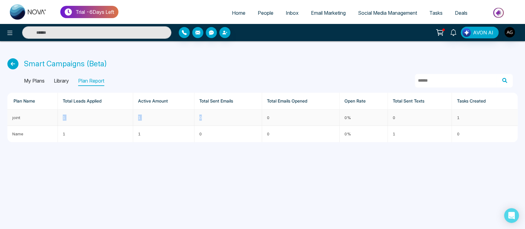
drag, startPoint x: 60, startPoint y: 114, endPoint x: 226, endPoint y: 116, distance: 166.3
click at [226, 116] on tr "joint 1 1 0 0 0% 0 1" at bounding box center [262, 118] width 510 height 16
click at [226, 116] on td "0" at bounding box center [228, 118] width 68 height 16
drag, startPoint x: 452, startPoint y: 117, endPoint x: 481, endPoint y: 117, distance: 28.6
click at [481, 117] on td "1" at bounding box center [485, 118] width 66 height 16
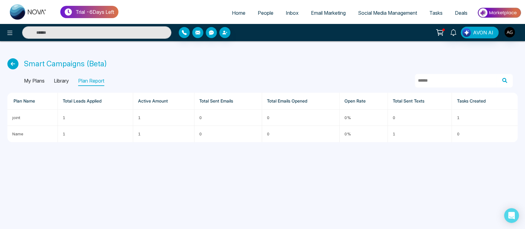
click at [258, 168] on div "Trial - 6 Days Left Home People Inbox Email Marketing Social Media Management T…" at bounding box center [262, 114] width 525 height 229
click at [57, 80] on p "Library" at bounding box center [61, 81] width 15 height 10
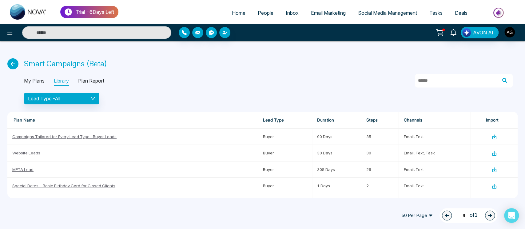
click at [34, 77] on p "My Plans" at bounding box center [34, 81] width 21 height 10
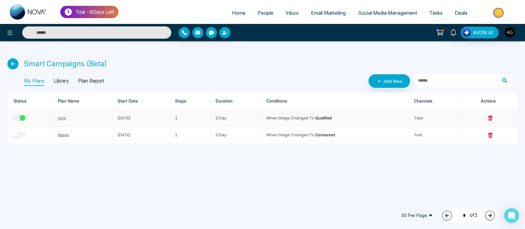
click at [24, 119] on div "button" at bounding box center [23, 118] width 6 height 6
click at [17, 123] on td at bounding box center [29, 118] width 45 height 17
click at [22, 120] on button "button" at bounding box center [19, 118] width 14 height 7
click at [22, 120] on div "button" at bounding box center [23, 118] width 6 height 6
click at [13, 63] on icon at bounding box center [12, 63] width 11 height 11
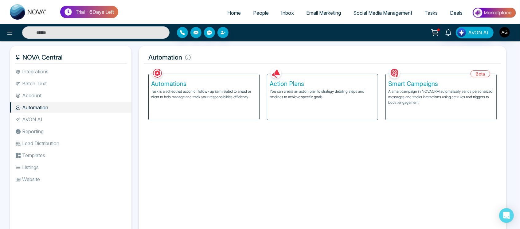
click at [234, 106] on div "Automations Task is a scheduled action or follow-up item related to a lead or c…" at bounding box center [204, 97] width 111 height 46
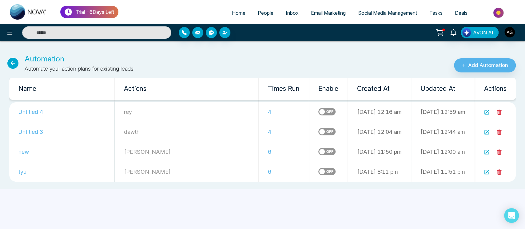
click at [318, 115] on label at bounding box center [326, 111] width 17 height 7
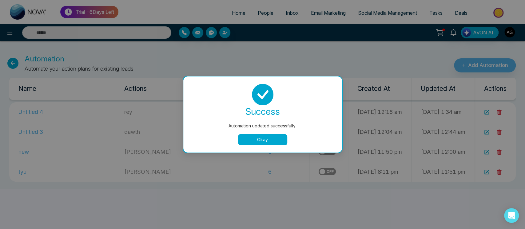
click at [257, 135] on button "Okay" at bounding box center [262, 139] width 49 height 11
click at [252, 134] on div "success Automation updated successfully. Okay" at bounding box center [263, 114] width 144 height 61
click at [266, 143] on button "Okay" at bounding box center [262, 139] width 49 height 11
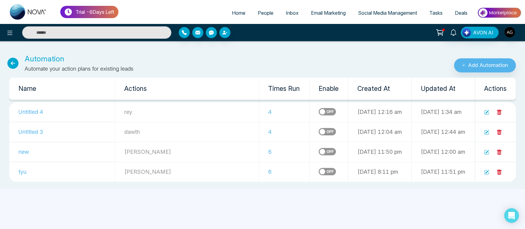
click at [232, 10] on span "Home" at bounding box center [239, 13] width 14 height 6
select select "*"
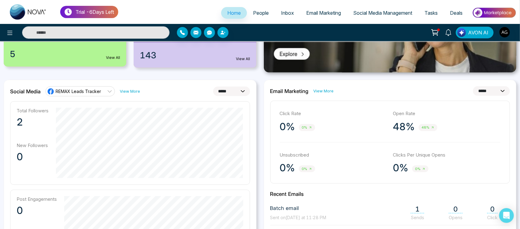
scroll to position [142, 0]
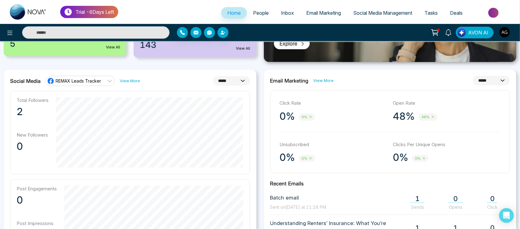
click at [480, 84] on select "**********" at bounding box center [491, 81] width 37 height 10
click at [473, 76] on select "**********" at bounding box center [491, 81] width 37 height 10
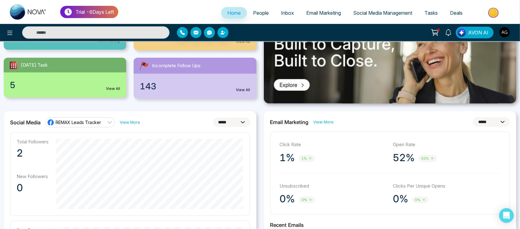
scroll to position [92, 0]
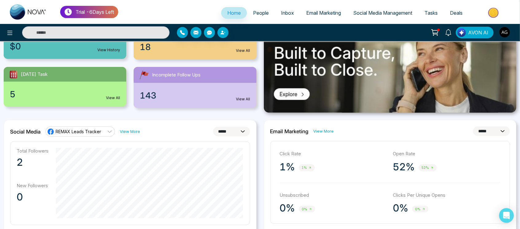
click at [480, 135] on select "**********" at bounding box center [491, 132] width 37 height 10
select select "*"
click at [473, 127] on select "**********" at bounding box center [491, 132] width 37 height 10
click at [254, 9] on link "People" at bounding box center [261, 13] width 28 height 12
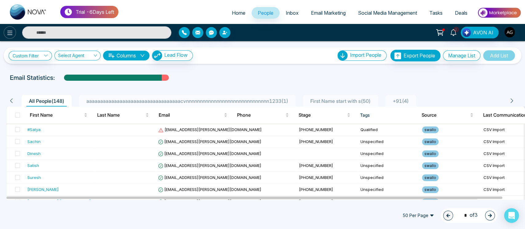
click at [8, 35] on icon at bounding box center [9, 32] width 7 height 7
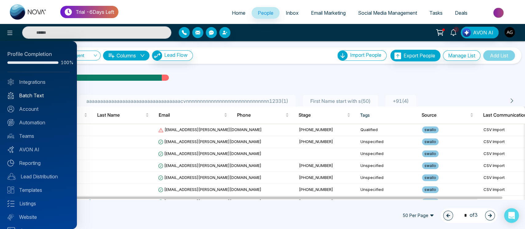
click at [39, 95] on link "Batch Text" at bounding box center [38, 95] width 62 height 7
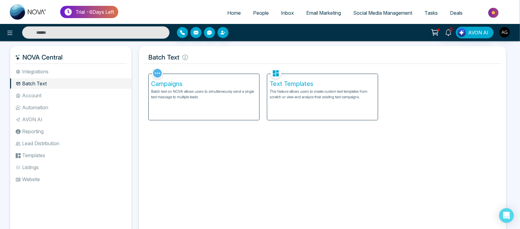
click at [202, 99] on p "Batch text on NOVA allows users to simultaneously send a single text message to…" at bounding box center [204, 94] width 106 height 11
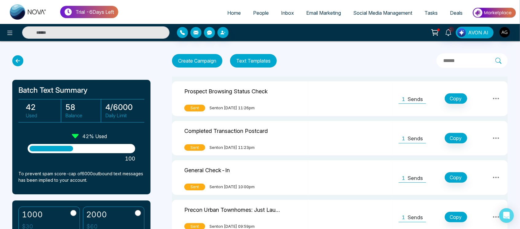
click at [17, 61] on icon at bounding box center [17, 60] width 11 height 11
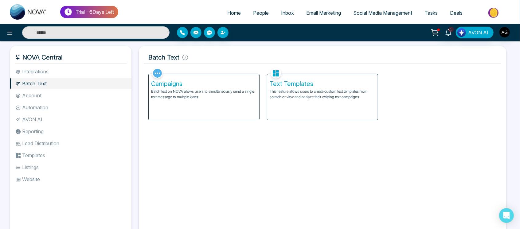
click at [312, 95] on p "This feature allows users to create custom text templates from scratch or view …" at bounding box center [323, 94] width 106 height 11
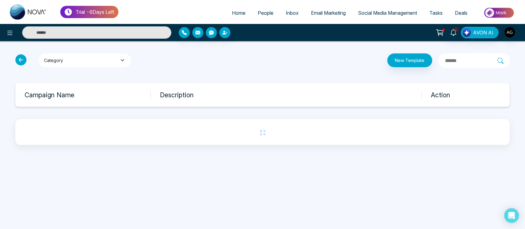
click at [110, 59] on button "Category" at bounding box center [85, 60] width 92 height 14
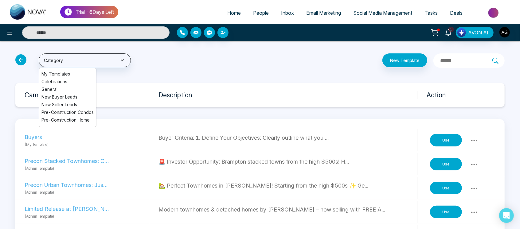
click at [71, 73] on span "My Templates" at bounding box center [67, 74] width 52 height 6
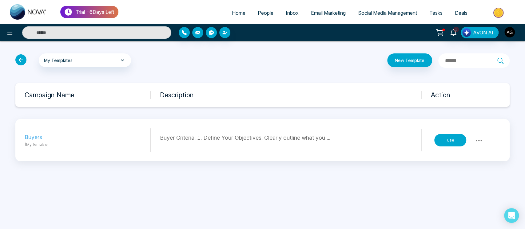
click at [478, 139] on icon at bounding box center [478, 140] width 7 height 7
click at [262, 9] on link "People" at bounding box center [265, 13] width 28 height 12
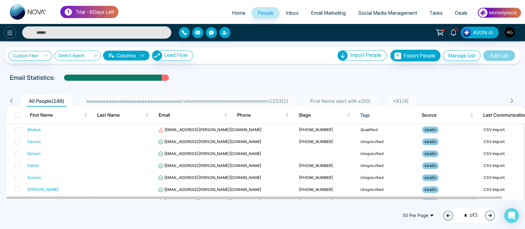
click at [10, 31] on icon at bounding box center [9, 32] width 7 height 7
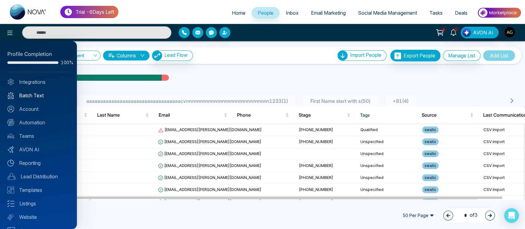
click at [38, 92] on link "Batch Text" at bounding box center [38, 95] width 62 height 7
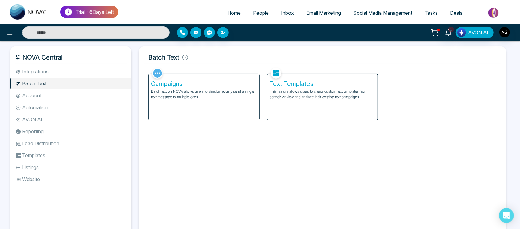
click at [231, 10] on link "Home" at bounding box center [234, 13] width 26 height 12
select select "*"
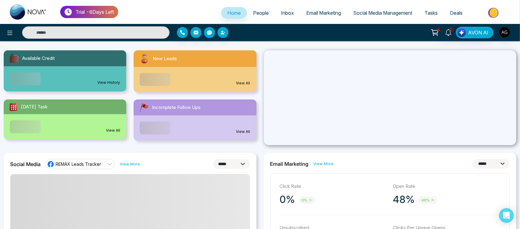
scroll to position [100, 0]
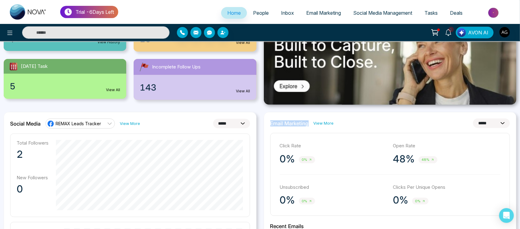
drag, startPoint x: 267, startPoint y: 124, endPoint x: 308, endPoint y: 122, distance: 40.9
drag, startPoint x: 274, startPoint y: 125, endPoint x: 311, endPoint y: 124, distance: 37.9
click at [311, 124] on div "Email Marketing View More" at bounding box center [302, 123] width 64 height 6
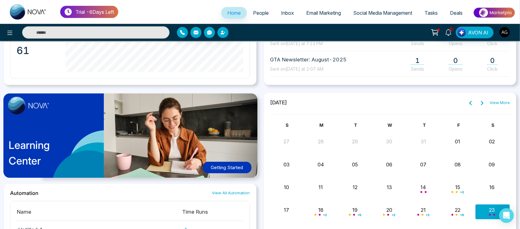
scroll to position [424, 0]
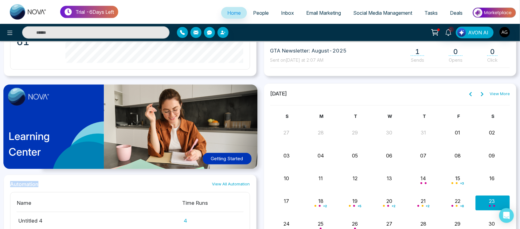
drag, startPoint x: 6, startPoint y: 182, endPoint x: 48, endPoint y: 182, distance: 42.4
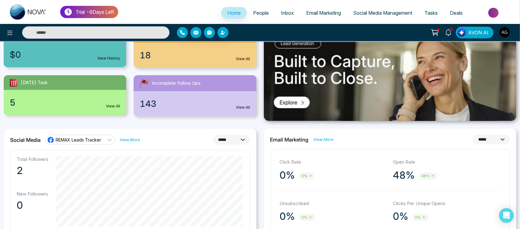
scroll to position [83, 0]
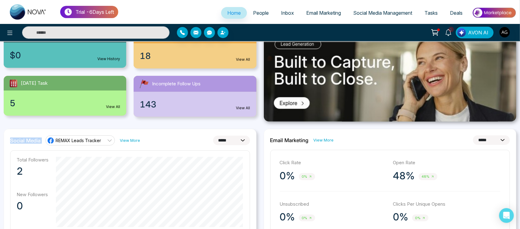
drag, startPoint x: 5, startPoint y: 140, endPoint x: 43, endPoint y: 142, distance: 37.8
click at [43, 142] on div "Social Media REMAX Leads Tracker View More" at bounding box center [75, 141] width 130 height 10
drag, startPoint x: 8, startPoint y: 138, endPoint x: 43, endPoint y: 138, distance: 35.0
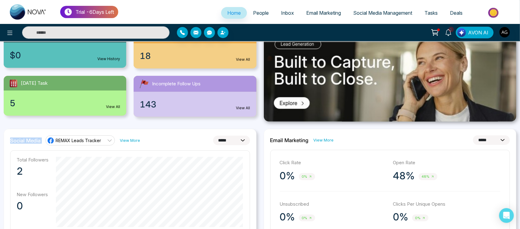
click at [43, 138] on div "Social Media REMAX Leads Tracker View More" at bounding box center [75, 141] width 130 height 10
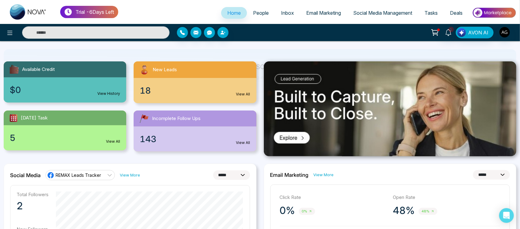
scroll to position [47, 0]
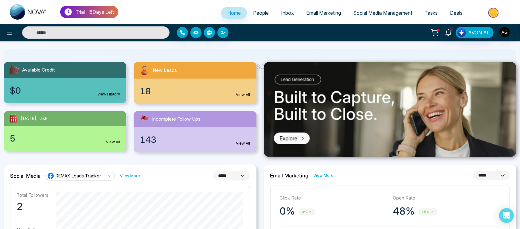
click at [163, 180] on div "**********" at bounding box center [130, 176] width 240 height 10
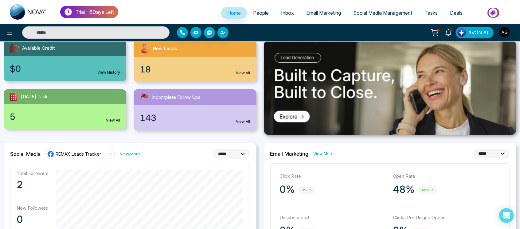
scroll to position [69, 0]
click at [263, 11] on span "People" at bounding box center [261, 13] width 16 height 6
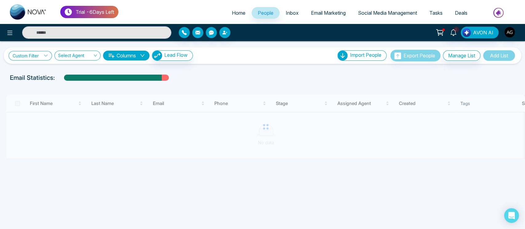
click at [40, 57] on link "Custom Filter" at bounding box center [30, 56] width 43 height 10
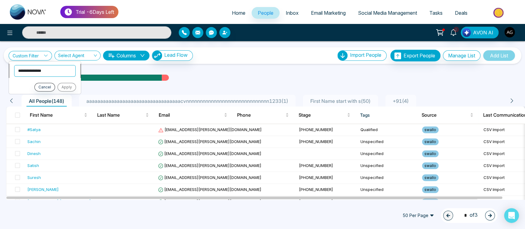
click at [55, 72] on select "**********" at bounding box center [44, 71] width 61 height 12
select select "*****"
click at [14, 65] on select "**********" at bounding box center [44, 71] width 61 height 12
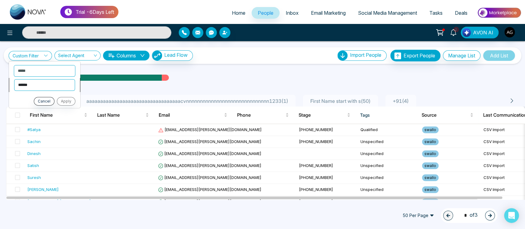
click at [46, 85] on select "**********" at bounding box center [44, 85] width 61 height 12
select select "*******"
click at [14, 79] on select "**********" at bounding box center [44, 85] width 61 height 12
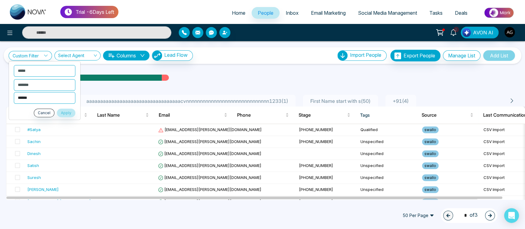
click at [53, 97] on select "**********" at bounding box center [44, 98] width 61 height 12
click at [30, 107] on ul "**********" at bounding box center [45, 90] width 72 height 59
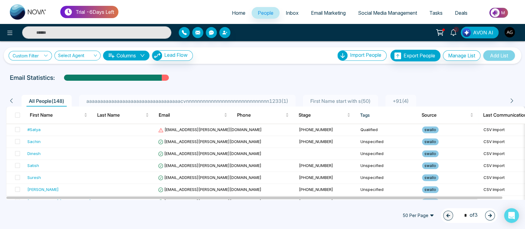
click at [39, 56] on link "Custom Filter" at bounding box center [30, 56] width 43 height 10
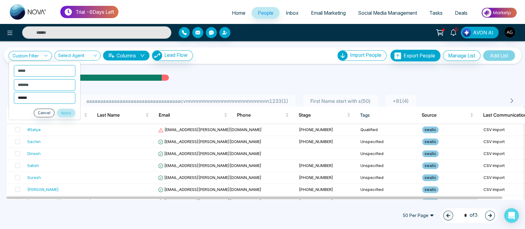
click at [49, 98] on select "**********" at bounding box center [44, 98] width 61 height 12
click at [239, 60] on div "**********" at bounding box center [262, 56] width 507 height 12
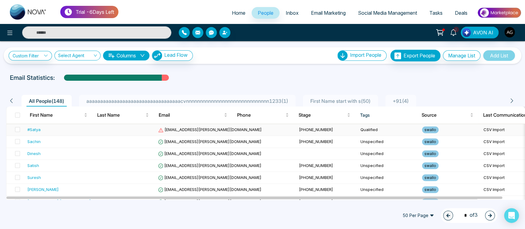
click at [183, 131] on span "cassidy93@irwin.com" at bounding box center [210, 129] width 104 height 5
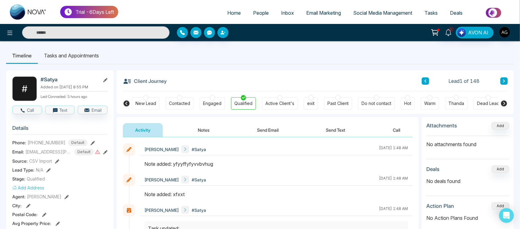
click at [126, 105] on icon at bounding box center [127, 104] width 6 height 6
click at [503, 102] on icon at bounding box center [504, 104] width 6 height 6
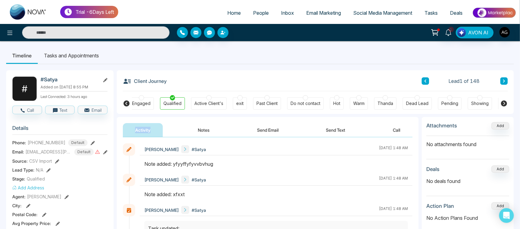
click at [503, 102] on icon at bounding box center [504, 104] width 6 height 6
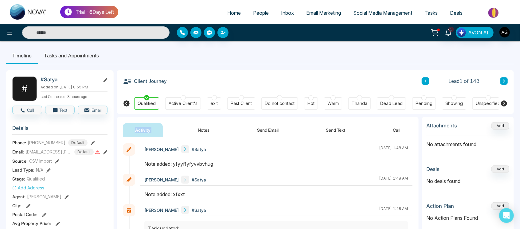
scroll to position [0, 100]
click at [503, 102] on icon at bounding box center [504, 104] width 6 height 6
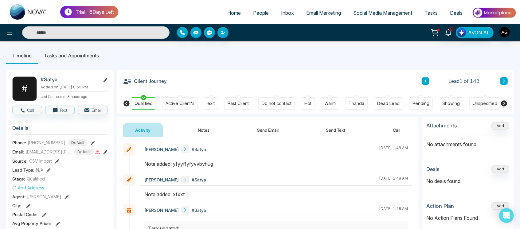
click at [504, 103] on icon at bounding box center [504, 104] width 6 height 6
click at [432, 15] on span "Tasks" at bounding box center [431, 13] width 13 height 6
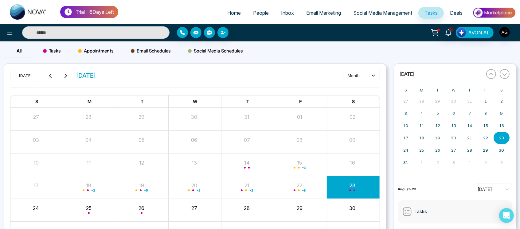
click at [84, 50] on span "Appointments" at bounding box center [96, 50] width 36 height 7
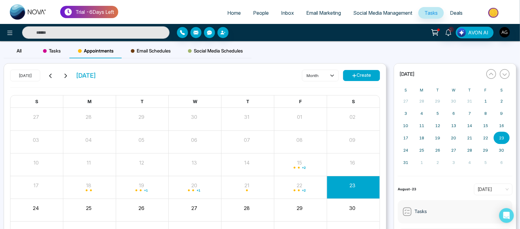
click at [63, 49] on div "Tasks" at bounding box center [51, 51] width 35 height 15
click at [367, 73] on button "Create" at bounding box center [361, 75] width 37 height 11
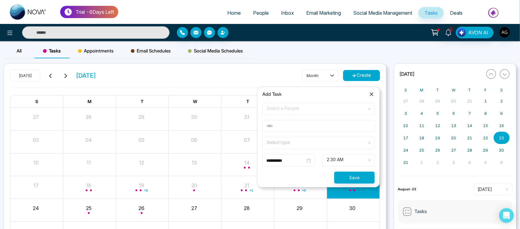
click at [337, 112] on span "Select a People" at bounding box center [319, 109] width 104 height 10
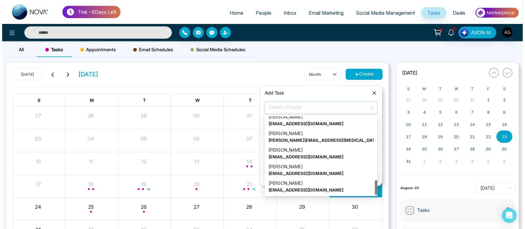
scroll to position [2, 0]
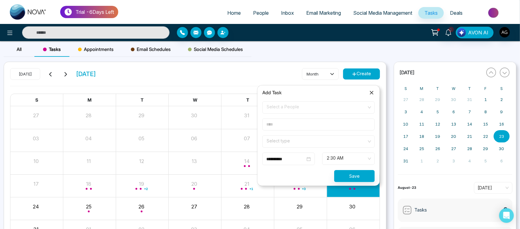
click at [371, 91] on icon at bounding box center [372, 93] width 6 height 6
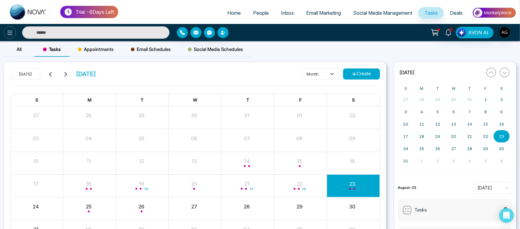
click at [6, 29] on icon at bounding box center [9, 32] width 7 height 7
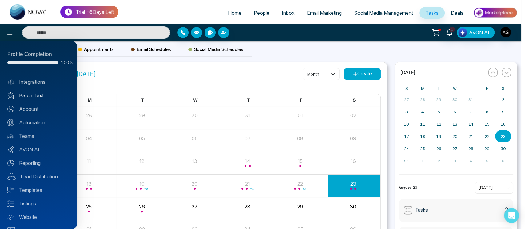
click at [41, 97] on link "Batch Text" at bounding box center [38, 95] width 62 height 7
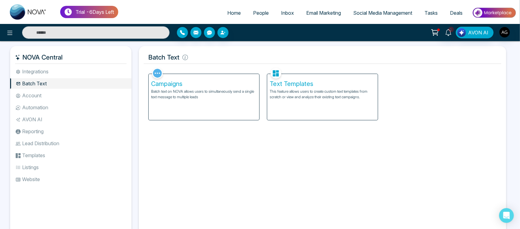
click at [302, 107] on div "Text Templates This feature allows users to create custom text templates from s…" at bounding box center [322, 97] width 111 height 46
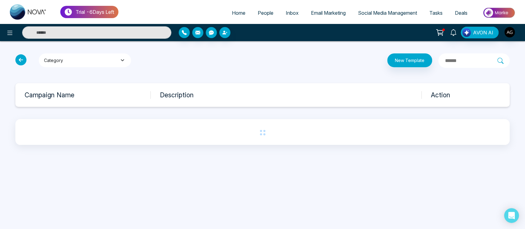
click at [79, 54] on button "Category" at bounding box center [85, 60] width 92 height 14
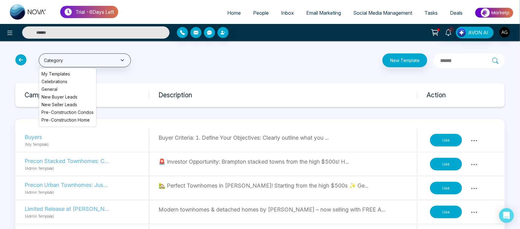
click at [60, 75] on span "My Templates" at bounding box center [67, 74] width 52 height 6
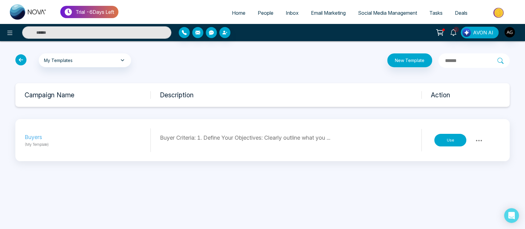
click at [473, 140] on button at bounding box center [478, 140] width 11 height 9
click at [197, 183] on div "Trial - 6 Days Left Home People Inbox Email Marketing Social Media Management T…" at bounding box center [262, 114] width 525 height 229
click at [20, 59] on icon at bounding box center [20, 59] width 11 height 11
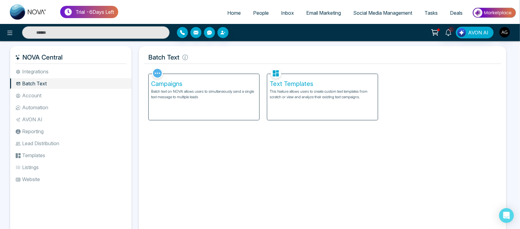
click at [50, 105] on li "Automation" at bounding box center [70, 107] width 121 height 10
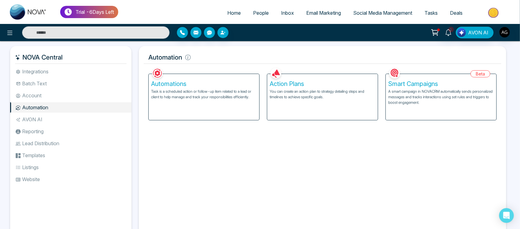
click at [214, 94] on p "Task is a scheduled action or follow-up item related to a lead or client to hel…" at bounding box center [204, 94] width 106 height 11
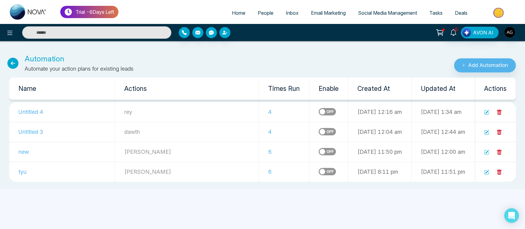
click at [318, 111] on label at bounding box center [326, 111] width 17 height 7
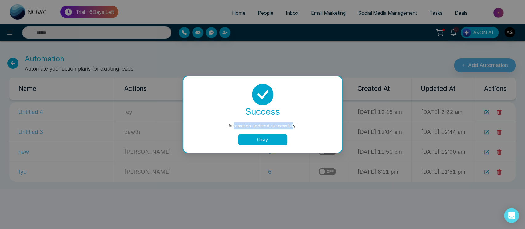
drag, startPoint x: 232, startPoint y: 127, endPoint x: 293, endPoint y: 129, distance: 60.3
click at [293, 129] on div "Automation updated successfully." at bounding box center [262, 126] width 134 height 7
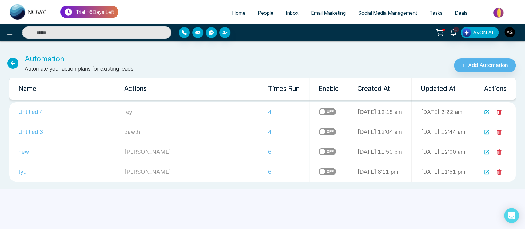
click at [318, 113] on label at bounding box center [326, 111] width 17 height 7
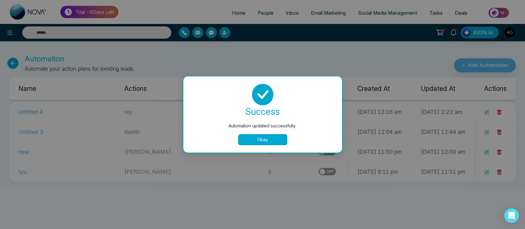
click at [264, 140] on button "Okay" at bounding box center [262, 139] width 49 height 11
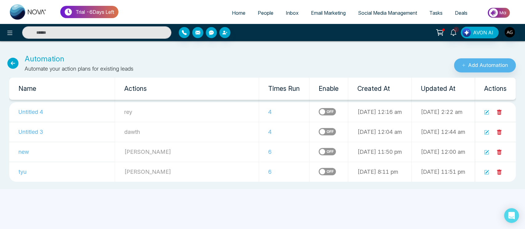
click at [11, 65] on icon at bounding box center [12, 63] width 11 height 11
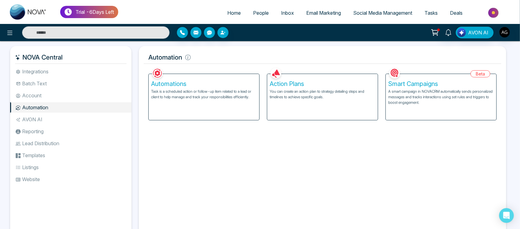
click at [390, 99] on p "A smart campaign in NOVACRM automatically sends personalized messages and track…" at bounding box center [442, 97] width 106 height 17
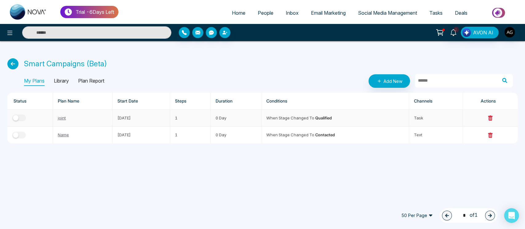
click at [24, 118] on button "button" at bounding box center [19, 118] width 14 height 7
click at [18, 115] on button "button" at bounding box center [19, 118] width 14 height 7
click at [14, 58] on icon at bounding box center [12, 63] width 11 height 11
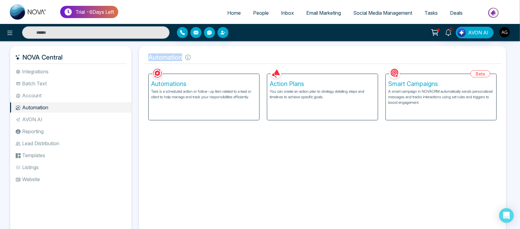
drag, startPoint x: 191, startPoint y: 58, endPoint x: 145, endPoint y: 59, distance: 45.5
click at [145, 59] on h5 "Automation" at bounding box center [323, 57] width 358 height 13
click at [188, 57] on icon at bounding box center [188, 58] width 6 height 6
drag, startPoint x: 148, startPoint y: 60, endPoint x: 187, endPoint y: 59, distance: 40.0
click at [187, 59] on h5 "Automation" at bounding box center [323, 57] width 358 height 13
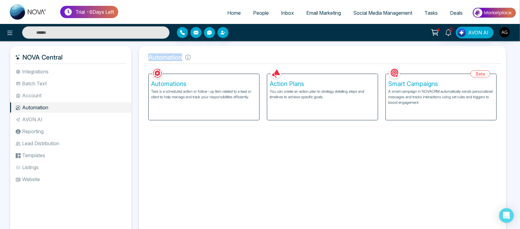
click at [183, 59] on h5 "Automation" at bounding box center [323, 57] width 358 height 13
drag, startPoint x: 183, startPoint y: 59, endPoint x: 140, endPoint y: 57, distance: 43.4
click at [140, 57] on div "Automation Facebook NOVACRM enables users to connect to Facebook to schedule so…" at bounding box center [323, 142] width 368 height 193
click at [202, 58] on h5 "Automation" at bounding box center [323, 57] width 358 height 13
drag, startPoint x: 147, startPoint y: 59, endPoint x: 189, endPoint y: 57, distance: 42.2
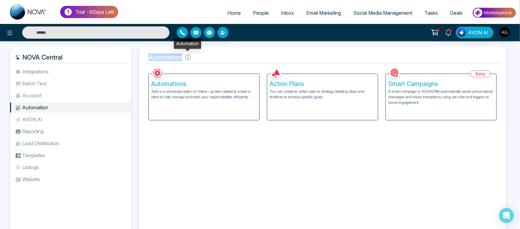
click at [189, 57] on h5 "Automation" at bounding box center [323, 57] width 358 height 13
click at [195, 59] on h5 "Automation" at bounding box center [323, 57] width 358 height 13
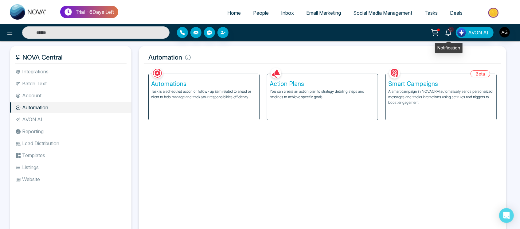
click at [445, 34] on link "1" at bounding box center [448, 32] width 15 height 11
click at [282, 54] on h5 "Automation" at bounding box center [323, 57] width 358 height 13
click at [230, 11] on span "Home" at bounding box center [234, 13] width 14 height 6
select select "*"
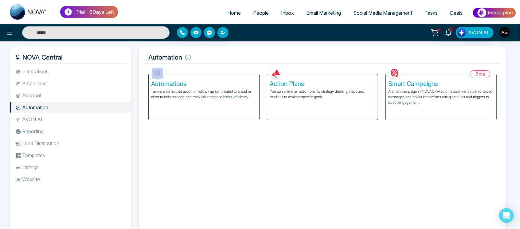
select select "*"
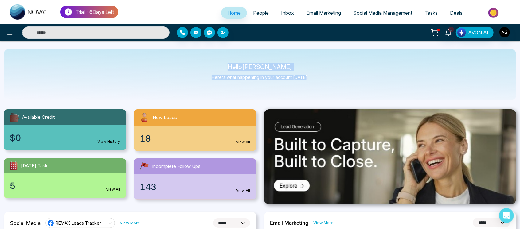
drag, startPoint x: 231, startPoint y: 69, endPoint x: 329, endPoint y: 79, distance: 98.0
click at [329, 79] on div "Hello Anit Gupta Here's what happening in your account today." at bounding box center [260, 74] width 513 height 51
drag, startPoint x: 310, startPoint y: 80, endPoint x: 211, endPoint y: 62, distance: 100.9
click at [211, 62] on div "Hello Anit Gupta Here's what happening in your account today." at bounding box center [260, 74] width 513 height 51
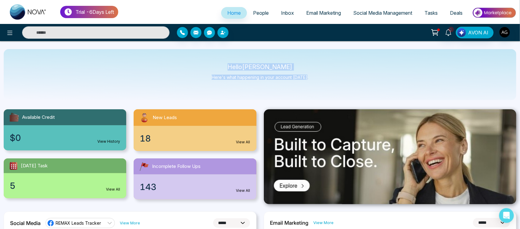
click at [211, 62] on div "Hello Anit Gupta Here's what happening in your account today." at bounding box center [260, 74] width 513 height 51
drag, startPoint x: 234, startPoint y: 61, endPoint x: 319, endPoint y: 80, distance: 87.2
click at [319, 80] on div "Hello Anit Gupta Here's what happening in your account today." at bounding box center [260, 74] width 513 height 51
click at [198, 75] on div "Hello Anit Gupta Here's what happening in your account today." at bounding box center [260, 74] width 513 height 51
drag, startPoint x: 238, startPoint y: 64, endPoint x: 325, endPoint y: 84, distance: 89.3
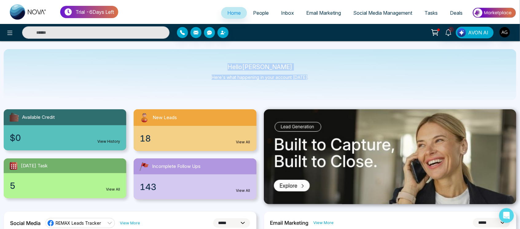
click at [325, 84] on div "Hello Anit Gupta Here's what happening in your account today." at bounding box center [260, 74] width 513 height 51
drag, startPoint x: 308, startPoint y: 83, endPoint x: 211, endPoint y: 62, distance: 99.7
click at [211, 62] on div "Hello Anit Gupta Here's what happening in your account today." at bounding box center [260, 74] width 513 height 51
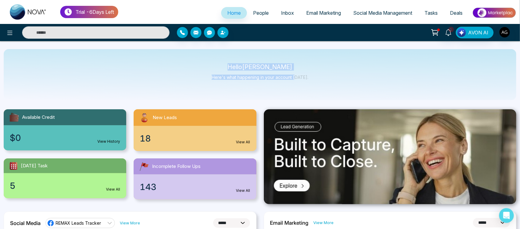
drag, startPoint x: 234, startPoint y: 65, endPoint x: 300, endPoint y: 83, distance: 68.2
click at [300, 83] on div "Hello Anit Gupta Here's what happening in your account today." at bounding box center [260, 75] width 97 height 20
drag, startPoint x: 327, startPoint y: 83, endPoint x: 220, endPoint y: 66, distance: 108.5
click at [220, 66] on div "Hello Anit Gupta Here's what happening in your account today." at bounding box center [260, 74] width 513 height 51
click at [220, 66] on p "Hello Anit Gupta" at bounding box center [260, 67] width 97 height 5
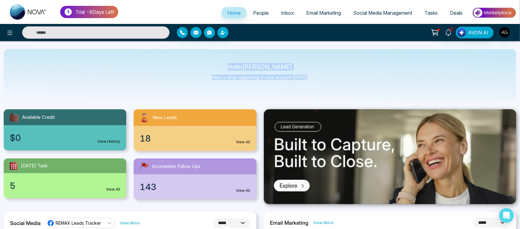
drag, startPoint x: 235, startPoint y: 65, endPoint x: 322, endPoint y: 86, distance: 89.2
click at [322, 86] on div "Hello Anit Gupta Here's what happening in your account today." at bounding box center [260, 74] width 513 height 51
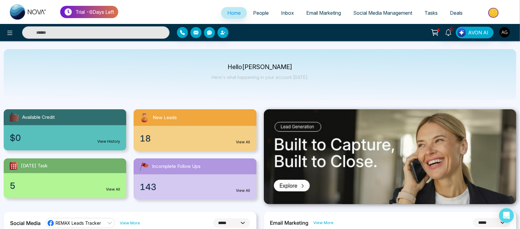
click at [322, 86] on div "Hello Anit Gupta Here's what happening in your account today." at bounding box center [260, 74] width 513 height 51
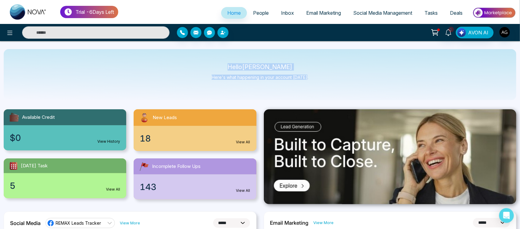
drag, startPoint x: 236, startPoint y: 62, endPoint x: 314, endPoint y: 77, distance: 79.3
click at [314, 77] on div "Hello Anit Gupta Here's what happening in your account today." at bounding box center [260, 74] width 513 height 51
drag, startPoint x: 314, startPoint y: 77, endPoint x: 202, endPoint y: 57, distance: 114.4
click at [202, 57] on div "Hello Anit Gupta Here's what happening in your account today." at bounding box center [260, 74] width 513 height 51
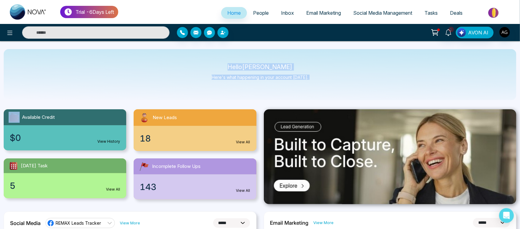
click at [202, 57] on div "Hello Anit Gupta Here's what happening in your account today." at bounding box center [260, 74] width 513 height 51
drag, startPoint x: 234, startPoint y: 68, endPoint x: 327, endPoint y: 78, distance: 93.1
click at [327, 78] on div "Hello Anit Gupta Here's what happening in your account today." at bounding box center [260, 74] width 513 height 51
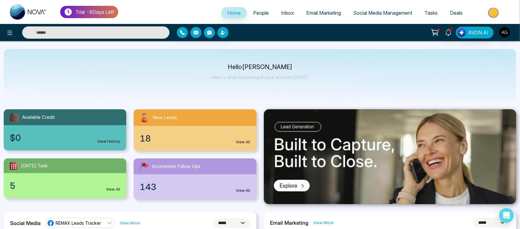
click at [253, 11] on span "People" at bounding box center [261, 13] width 16 height 6
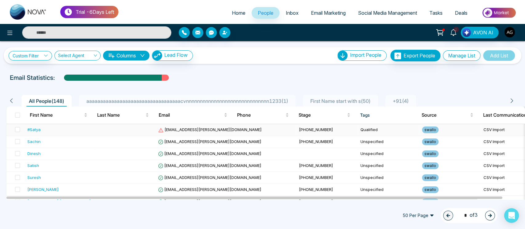
click at [201, 128] on span "cassidy93@irwin.com" at bounding box center [210, 129] width 104 height 5
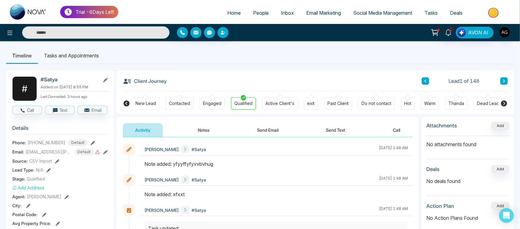
click at [504, 104] on icon at bounding box center [504, 104] width 6 height 6
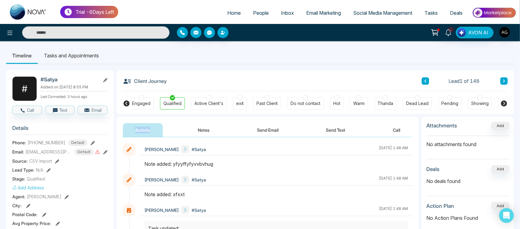
click at [504, 104] on icon at bounding box center [504, 104] width 6 height 6
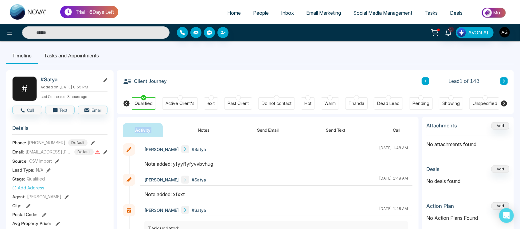
click at [504, 104] on icon at bounding box center [504, 104] width 6 height 6
drag, startPoint x: 504, startPoint y: 104, endPoint x: 504, endPoint y: 100, distance: 3.4
click at [504, 100] on icon at bounding box center [504, 103] width 7 height 7
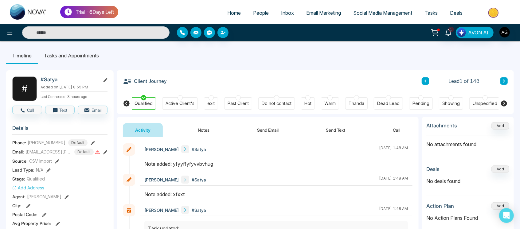
click at [504, 100] on icon at bounding box center [504, 103] width 7 height 7
drag, startPoint x: 504, startPoint y: 100, endPoint x: 504, endPoint y: 109, distance: 8.3
click at [504, 109] on div "New Lead Contacted Engaged Qualified Active Client's exit Past Client Do not co…" at bounding box center [315, 102] width 397 height 23
click at [254, 13] on span "People" at bounding box center [261, 13] width 16 height 6
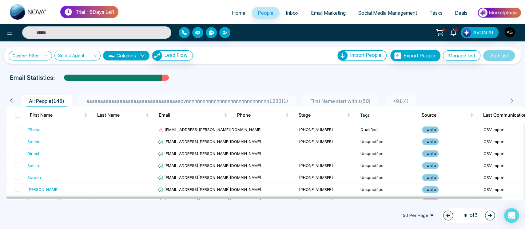
click at [31, 54] on link "Custom Filter" at bounding box center [30, 56] width 43 height 10
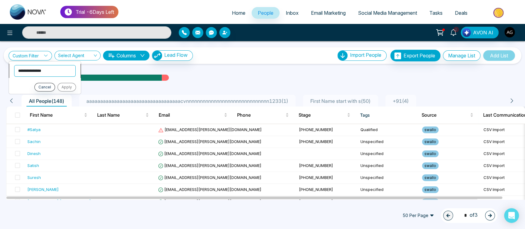
click at [62, 71] on select "**********" at bounding box center [44, 71] width 61 height 12
click at [14, 65] on select "**********" at bounding box center [44, 71] width 61 height 12
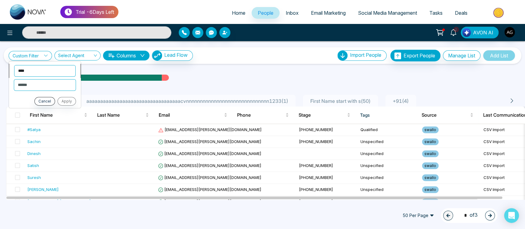
click at [39, 75] on select "**********" at bounding box center [44, 71] width 61 height 12
select select "*****"
click at [14, 65] on select "**********" at bounding box center [44, 71] width 61 height 12
click at [56, 88] on select "**********" at bounding box center [44, 85] width 61 height 12
select select "*******"
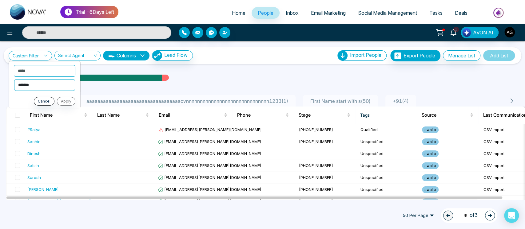
click at [14, 79] on select "**********" at bounding box center [44, 85] width 61 height 12
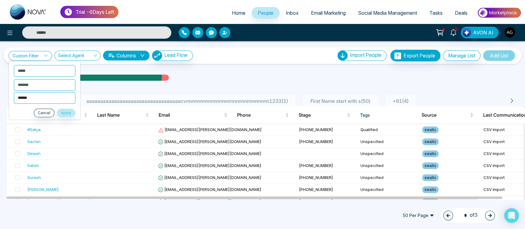
click at [56, 97] on select "**********" at bounding box center [44, 98] width 61 height 12
click at [277, 84] on div at bounding box center [262, 83] width 517 height 2
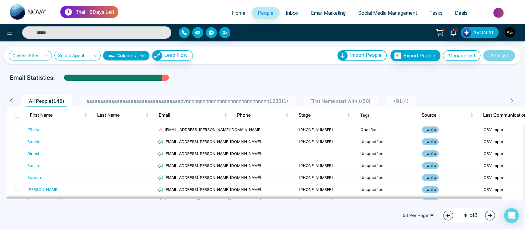
click at [38, 54] on link "Custom Filter" at bounding box center [30, 56] width 43 height 10
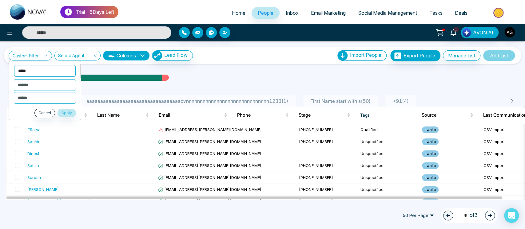
click at [55, 72] on select "**********" at bounding box center [44, 71] width 61 height 12
select select "******"
click at [14, 65] on select "**********" at bounding box center [44, 71] width 61 height 12
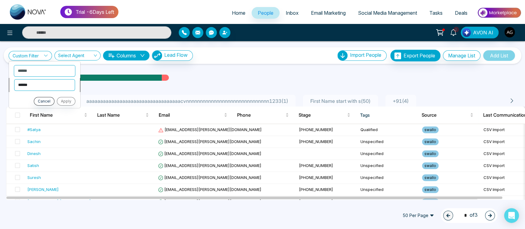
click at [59, 79] on select "**********" at bounding box center [44, 85] width 61 height 12
select select "*******"
click at [14, 79] on select "**********" at bounding box center [44, 85] width 61 height 12
click at [52, 97] on select "**********" at bounding box center [44, 98] width 61 height 12
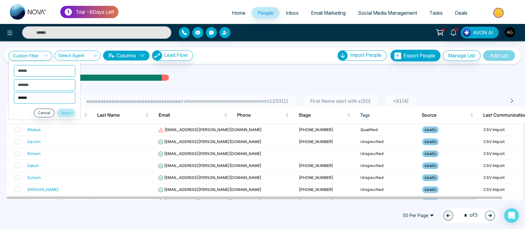
click at [52, 97] on select "**********" at bounding box center [44, 98] width 61 height 12
click at [43, 112] on button "Cancel" at bounding box center [44, 113] width 21 height 9
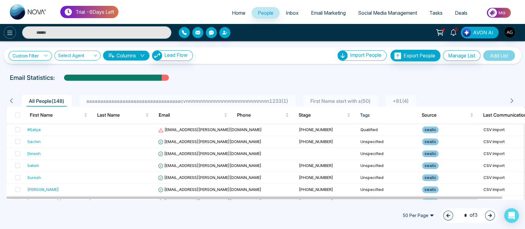
click at [12, 31] on icon at bounding box center [9, 32] width 7 height 7
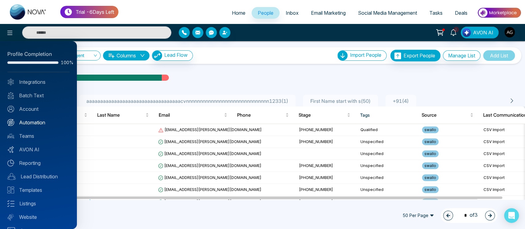
click at [43, 122] on link "Automation" at bounding box center [38, 122] width 62 height 7
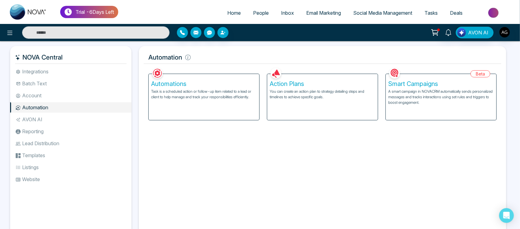
click at [443, 97] on p "A smart campaign in NOVACRM automatically sends personalized messages and track…" at bounding box center [442, 97] width 106 height 17
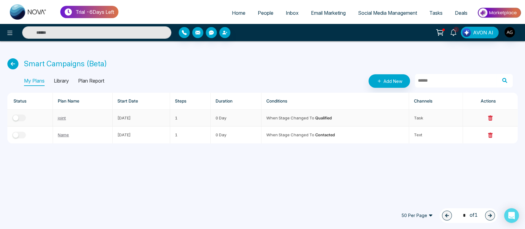
click at [17, 118] on div "button" at bounding box center [16, 118] width 6 height 6
click at [23, 117] on div "button" at bounding box center [23, 118] width 6 height 6
click at [18, 117] on button "button" at bounding box center [19, 118] width 14 height 7
click at [14, 65] on icon at bounding box center [12, 63] width 11 height 11
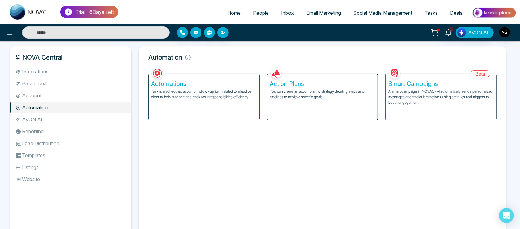
click at [65, 77] on ul "Integrations Batch Text Account Automation AVON AI Reporting Lead Distribution …" at bounding box center [70, 146] width 121 height 160
click at [37, 85] on li "Batch Text" at bounding box center [70, 83] width 121 height 10
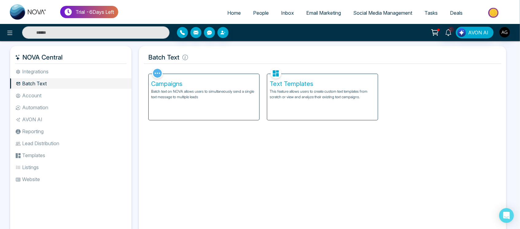
click at [237, 109] on div "Campaigns Batch text on NOVA allows users to simultaneously send a single text …" at bounding box center [204, 97] width 111 height 46
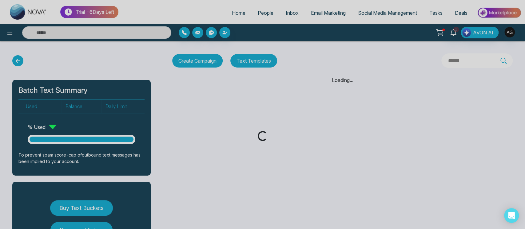
click at [21, 41] on div "Loading..." at bounding box center [262, 114] width 525 height 229
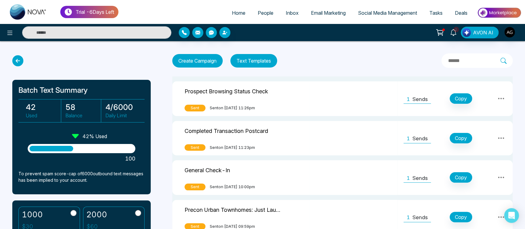
click at [17, 58] on icon at bounding box center [17, 60] width 11 height 11
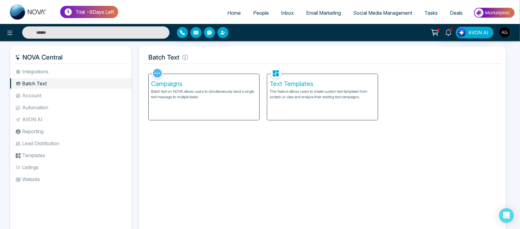
click at [255, 11] on span "People" at bounding box center [261, 13] width 16 height 6
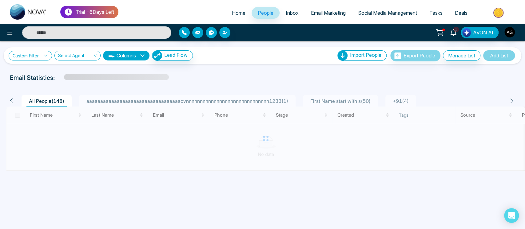
click at [37, 57] on link "Custom Filter" at bounding box center [30, 56] width 43 height 10
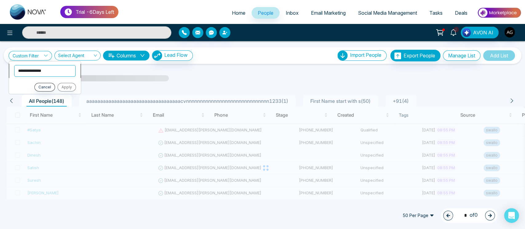
click at [54, 70] on select "**********" at bounding box center [44, 71] width 61 height 12
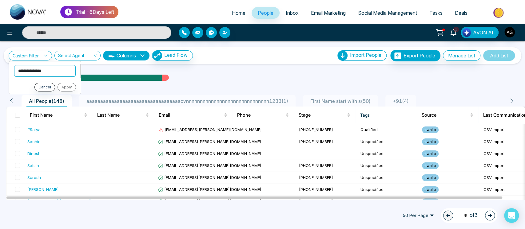
select select "*****"
click at [14, 65] on select "**********" at bounding box center [44, 71] width 61 height 12
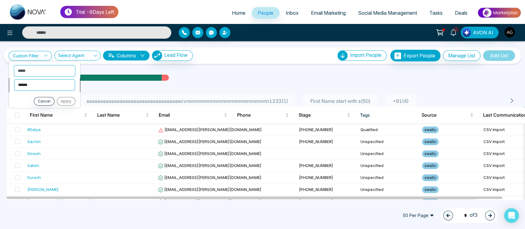
click at [57, 83] on select "**********" at bounding box center [44, 85] width 61 height 12
select select "*******"
click at [14, 79] on select "**********" at bounding box center [44, 85] width 61 height 12
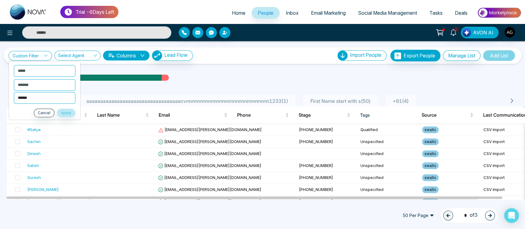
click at [47, 100] on select "**********" at bounding box center [44, 98] width 61 height 12
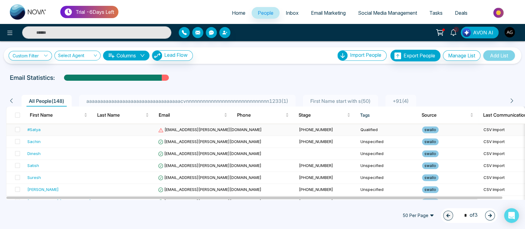
click at [215, 130] on td "cassidy93@irwin.com" at bounding box center [226, 130] width 141 height 12
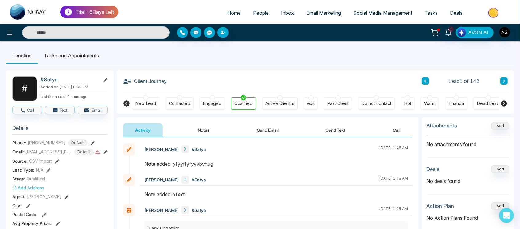
drag, startPoint x: 132, startPoint y: 81, endPoint x: 177, endPoint y: 82, distance: 45.2
click at [177, 82] on div "Client Journey Lead 1 of 148" at bounding box center [315, 80] width 385 height 21
drag, startPoint x: 177, startPoint y: 82, endPoint x: 174, endPoint y: 81, distance: 3.1
click at [174, 81] on div "Client Journey Lead 1 of 148" at bounding box center [315, 80] width 385 height 21
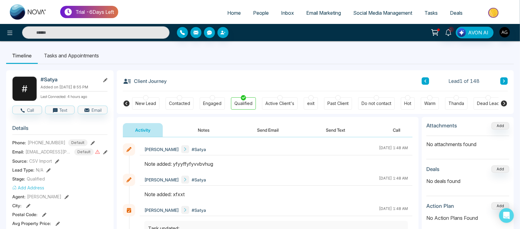
click at [208, 85] on div "Client Journey Lead 1 of 148" at bounding box center [315, 80] width 385 height 21
click at [504, 102] on icon at bounding box center [504, 103] width 7 height 7
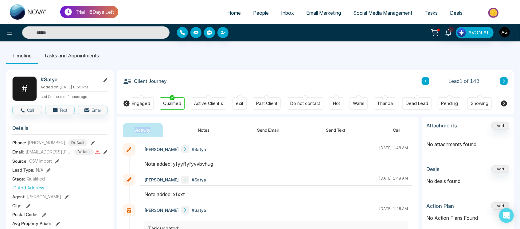
click at [504, 102] on icon at bounding box center [504, 103] width 7 height 7
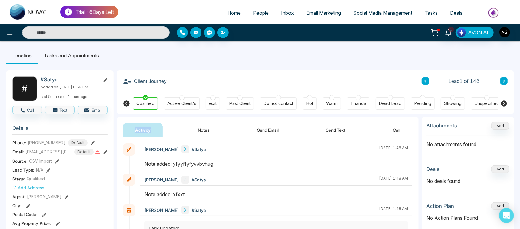
click at [504, 102] on icon at bounding box center [504, 103] width 7 height 7
click at [128, 104] on icon at bounding box center [127, 104] width 6 height 6
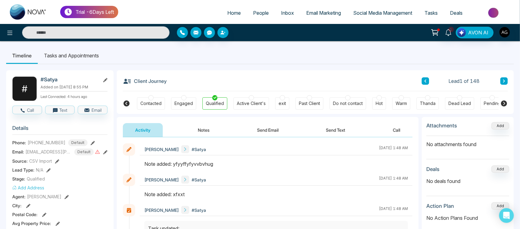
click at [128, 104] on icon at bounding box center [127, 104] width 6 height 6
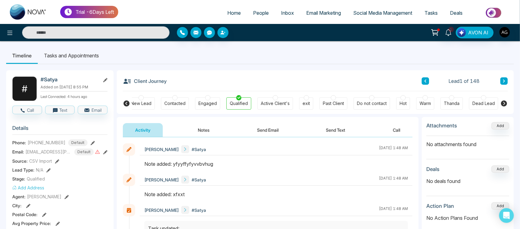
scroll to position [0, 0]
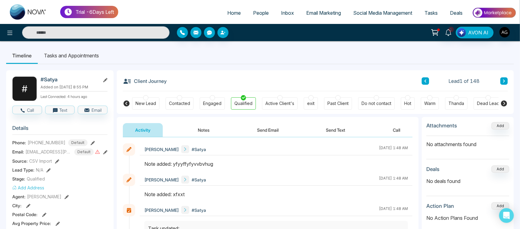
click at [128, 104] on icon at bounding box center [127, 104] width 6 height 6
click at [128, 105] on icon at bounding box center [127, 104] width 6 height 6
click at [506, 101] on icon at bounding box center [504, 104] width 6 height 6
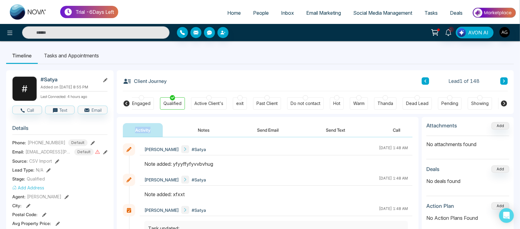
click at [506, 101] on icon at bounding box center [504, 104] width 6 height 6
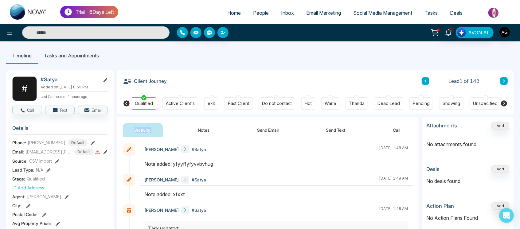
click at [506, 101] on icon at bounding box center [504, 104] width 6 height 6
click at [505, 102] on icon at bounding box center [504, 104] width 6 height 6
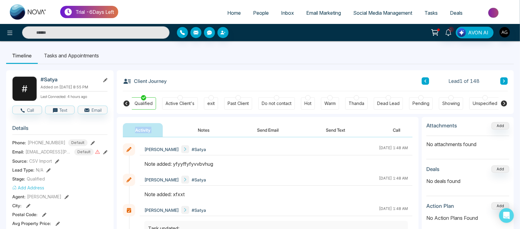
click at [505, 102] on icon at bounding box center [504, 104] width 6 height 6
click at [504, 102] on icon at bounding box center [504, 104] width 6 height 6
click at [226, 7] on link "Home" at bounding box center [234, 13] width 26 height 12
select select "*"
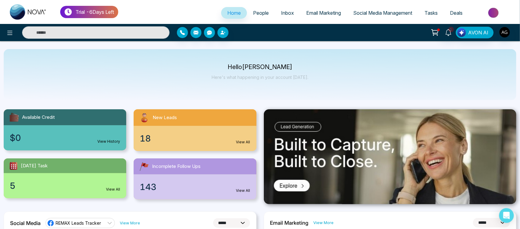
click at [261, 7] on link "People" at bounding box center [261, 13] width 28 height 12
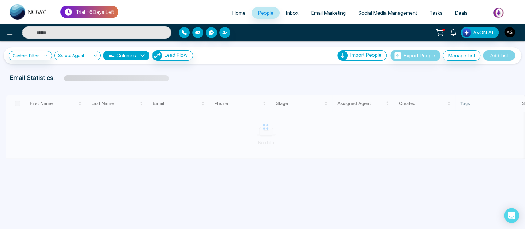
click at [237, 12] on span "Home" at bounding box center [239, 13] width 14 height 6
select select "*"
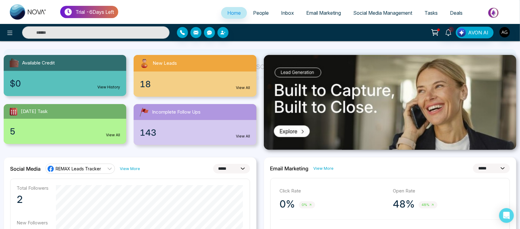
scroll to position [47, 0]
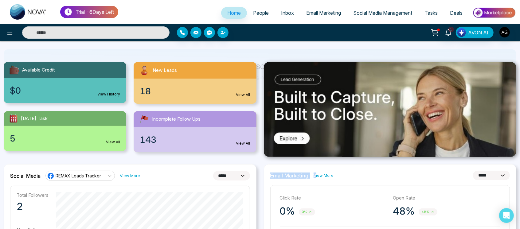
drag, startPoint x: 271, startPoint y: 175, endPoint x: 315, endPoint y: 175, distance: 43.3
click at [315, 175] on div "Email Marketing View More" at bounding box center [302, 176] width 64 height 6
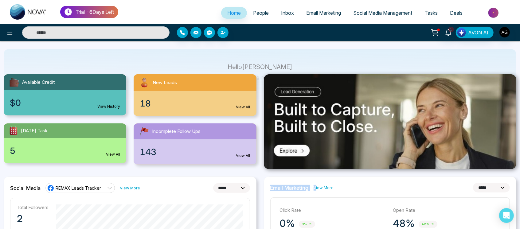
scroll to position [35, 0]
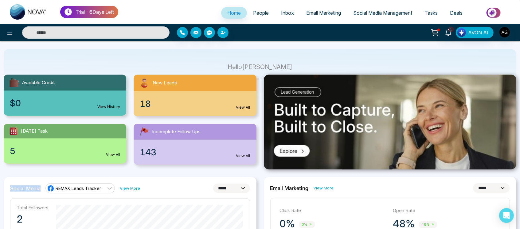
drag, startPoint x: 9, startPoint y: 191, endPoint x: 42, endPoint y: 191, distance: 33.2
click at [105, 190] on link "REMAX Leads Tracker" at bounding box center [79, 189] width 69 height 10
click at [159, 186] on div "**********" at bounding box center [130, 189] width 240 height 10
click at [110, 150] on div "5 View All" at bounding box center [65, 151] width 123 height 25
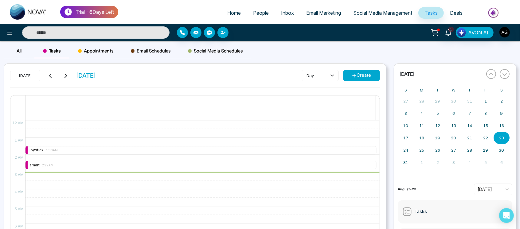
click at [232, 10] on span "Home" at bounding box center [234, 13] width 14 height 6
select select "*"
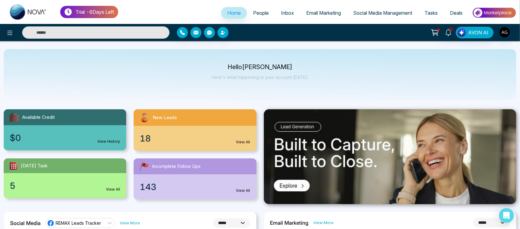
click at [115, 184] on div "5 View All" at bounding box center [65, 185] width 123 height 25
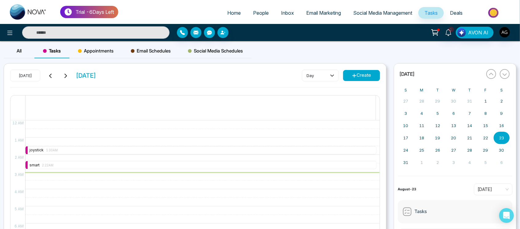
click at [228, 16] on link "Home" at bounding box center [234, 13] width 26 height 12
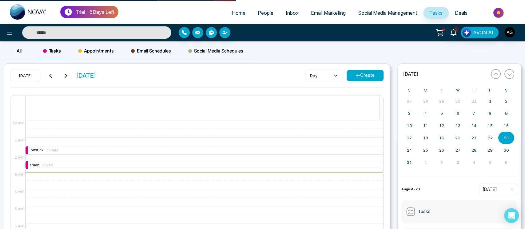
select select "*"
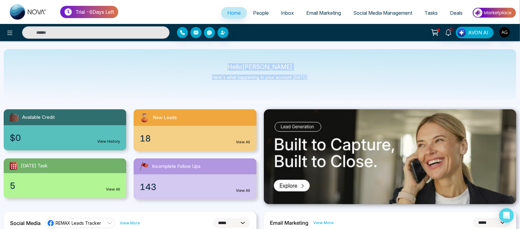
drag, startPoint x: 231, startPoint y: 64, endPoint x: 310, endPoint y: 78, distance: 80.2
click at [310, 78] on div "Hello Anit Gupta Here's what happening in your account today." at bounding box center [260, 74] width 513 height 51
drag, startPoint x: 310, startPoint y: 78, endPoint x: 209, endPoint y: 68, distance: 101.6
click at [209, 68] on div "Hello Anit Gupta Here's what happening in your account today." at bounding box center [260, 74] width 513 height 51
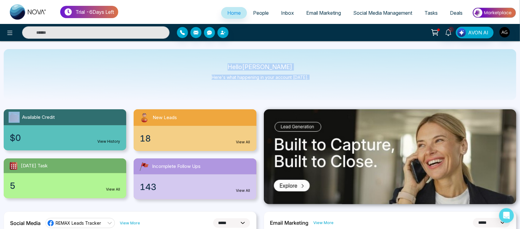
click at [238, 61] on div "Hello Anit Gupta Here's what happening in your account today." at bounding box center [260, 74] width 513 height 51
drag, startPoint x: 231, startPoint y: 62, endPoint x: 333, endPoint y: 79, distance: 103.5
click at [333, 79] on div "Hello Anit Gupta Here's what happening in your account today." at bounding box center [260, 74] width 513 height 51
drag, startPoint x: 312, startPoint y: 81, endPoint x: 228, endPoint y: 62, distance: 85.5
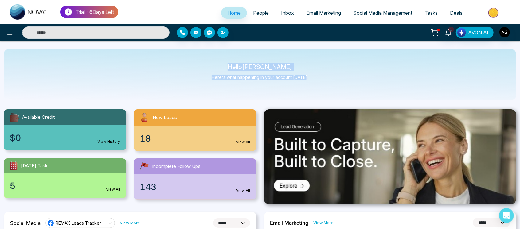
click at [228, 62] on div "Hello Anit Gupta Here's what happening in your account today." at bounding box center [260, 74] width 513 height 51
click at [10, 36] on icon at bounding box center [9, 32] width 7 height 7
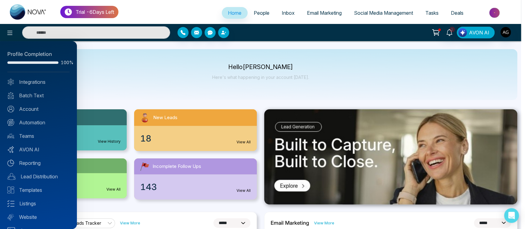
click at [141, 80] on div at bounding box center [262, 114] width 525 height 229
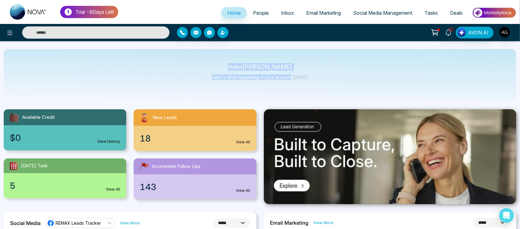
drag, startPoint x: 229, startPoint y: 68, endPoint x: 293, endPoint y: 70, distance: 64.0
click at [293, 70] on div "Hello Anit Gupta Here's what happening in your account today." at bounding box center [260, 75] width 97 height 20
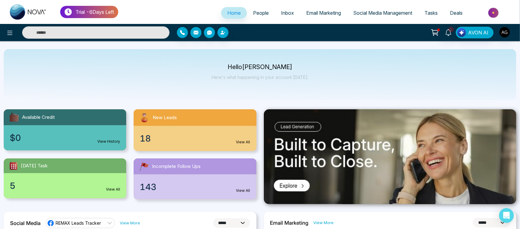
click at [314, 77] on div "Hello Anit Gupta Here's what happening in your account today." at bounding box center [260, 74] width 513 height 51
drag, startPoint x: 235, startPoint y: 65, endPoint x: 329, endPoint y: 81, distance: 95.7
click at [329, 81] on div "Hello Anit Gupta Here's what happening in your account today." at bounding box center [260, 74] width 513 height 51
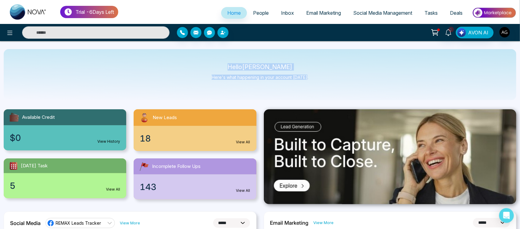
click at [329, 81] on div "Hello Anit Gupta Here's what happening in your account today." at bounding box center [260, 74] width 513 height 51
drag, startPoint x: 329, startPoint y: 81, endPoint x: 211, endPoint y: 64, distance: 119.0
click at [211, 64] on div "Hello Anit Gupta Here's what happening in your account today." at bounding box center [260, 74] width 513 height 51
drag, startPoint x: 233, startPoint y: 65, endPoint x: 320, endPoint y: 84, distance: 89.4
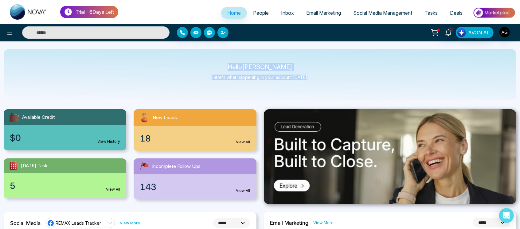
click at [320, 84] on div "Hello Anit Gupta Here's what happening in your account today." at bounding box center [260, 74] width 513 height 51
drag, startPoint x: 320, startPoint y: 84, endPoint x: 220, endPoint y: 62, distance: 102.6
click at [220, 62] on div "Hello Anit Gupta Here's what happening in your account today." at bounding box center [260, 74] width 513 height 51
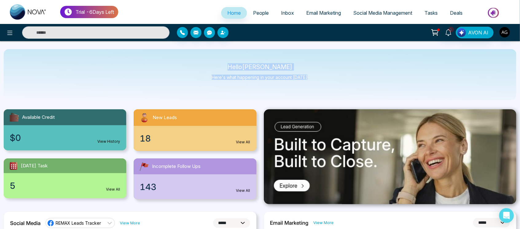
drag, startPoint x: 226, startPoint y: 64, endPoint x: 324, endPoint y: 89, distance: 101.0
click at [324, 89] on div "Hello Anit Gupta Here's what happening in your account today." at bounding box center [260, 74] width 513 height 51
drag, startPoint x: 324, startPoint y: 89, endPoint x: 222, endPoint y: 65, distance: 104.8
click at [222, 65] on div "Hello Anit Gupta Here's what happening in your account today." at bounding box center [260, 74] width 513 height 51
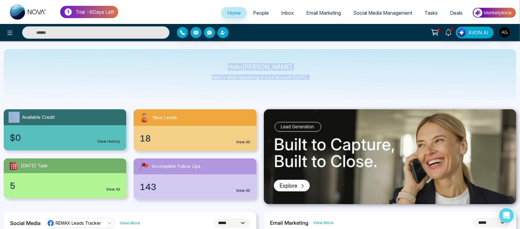
click at [222, 65] on p "Hello Anit Gupta" at bounding box center [260, 67] width 97 height 5
click at [323, 11] on span "Email Marketing" at bounding box center [323, 13] width 35 height 6
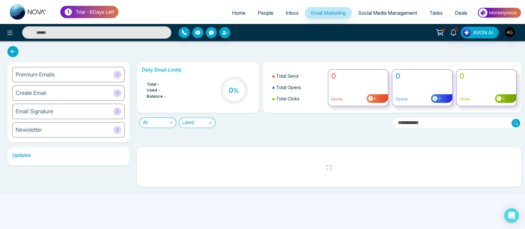
click at [96, 73] on div "Premium Emails" at bounding box center [68, 74] width 112 height 15
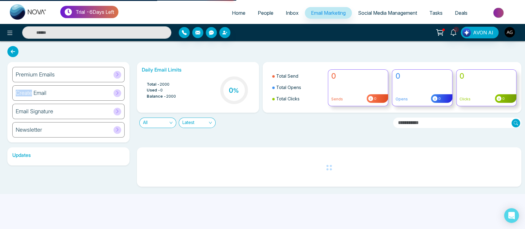
click at [96, 73] on div "Premium Emails" at bounding box center [68, 74] width 112 height 15
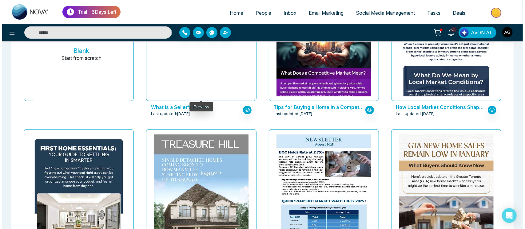
scroll to position [109, 0]
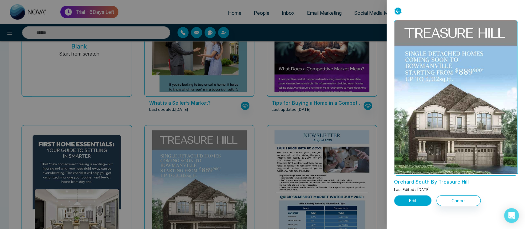
click at [398, 196] on button "Edit" at bounding box center [412, 200] width 37 height 11
click at [408, 196] on button "Edit" at bounding box center [412, 200] width 37 height 11
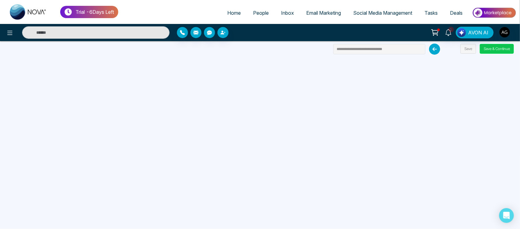
click at [496, 49] on button "Save & Continue" at bounding box center [497, 49] width 34 height 10
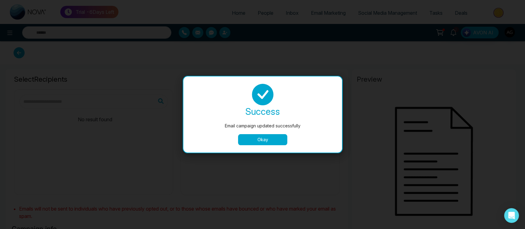
type input "**********"
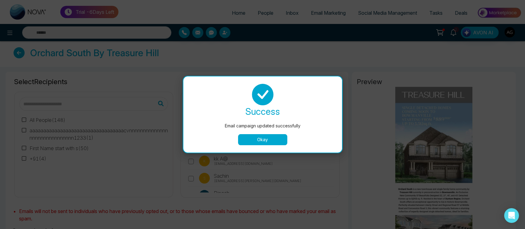
click at [274, 141] on button "Okay" at bounding box center [262, 139] width 49 height 11
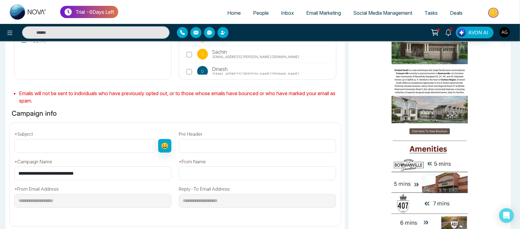
scroll to position [135, 0]
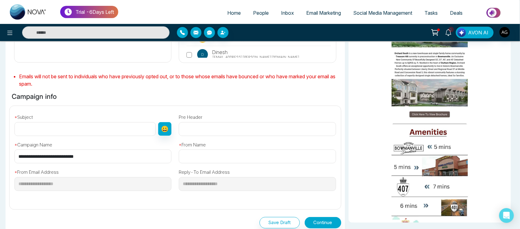
drag, startPoint x: 97, startPoint y: 161, endPoint x: 16, endPoint y: 163, distance: 81.2
click at [16, 163] on input "**********" at bounding box center [92, 157] width 157 height 14
click at [44, 126] on input "text" at bounding box center [84, 129] width 141 height 14
paste input "**********"
type input "**********"
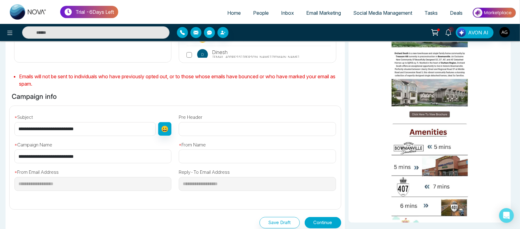
click at [195, 162] on input "text" at bounding box center [257, 157] width 157 height 14
type input "****"
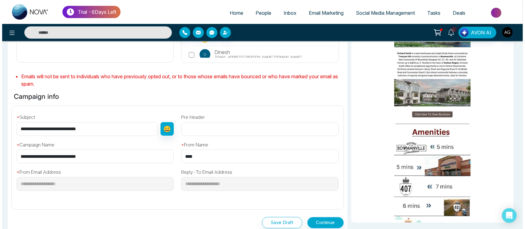
scroll to position [154, 0]
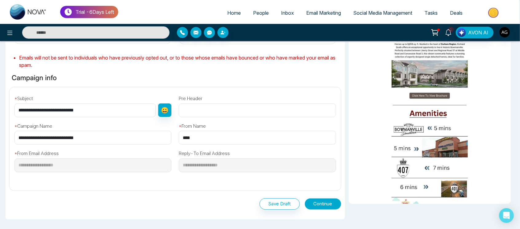
click at [324, 205] on button "Continue" at bounding box center [323, 204] width 37 height 11
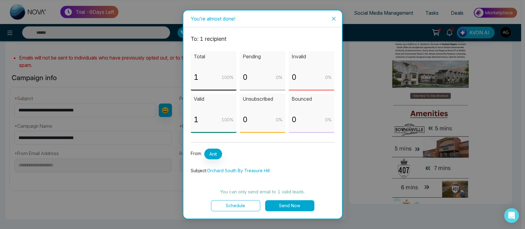
click at [248, 203] on button "Schedule" at bounding box center [235, 205] width 49 height 11
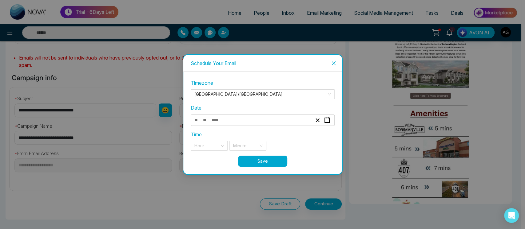
click at [233, 116] on div "- -" at bounding box center [263, 120] width 144 height 11
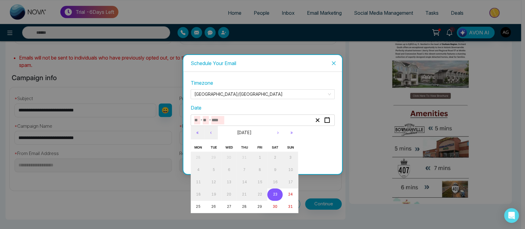
click at [221, 122] on input "number" at bounding box center [217, 120] width 13 height 8
click at [197, 205] on abbr "25" at bounding box center [198, 207] width 5 height 4
type input "*"
type input "**"
type input "****"
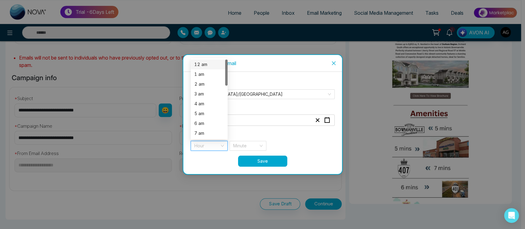
click at [217, 143] on input "search" at bounding box center [206, 145] width 25 height 9
click at [200, 119] on div "7 pm" at bounding box center [209, 122] width 30 height 7
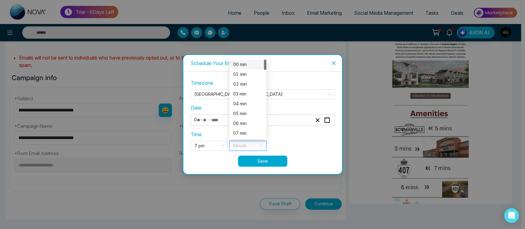
click at [243, 150] on input "search" at bounding box center [245, 145] width 25 height 9
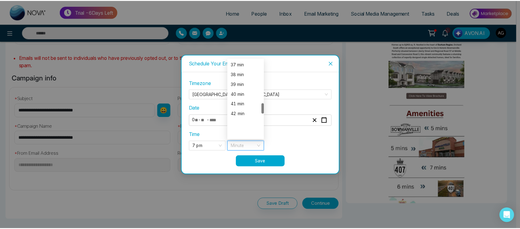
scroll to position [385, 0]
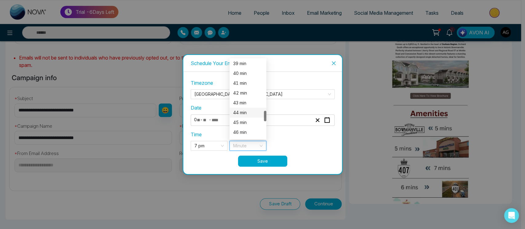
click at [249, 113] on div "44 min" at bounding box center [248, 112] width 30 height 7
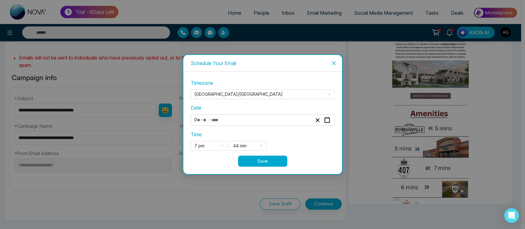
click at [259, 157] on button "Save" at bounding box center [262, 161] width 49 height 11
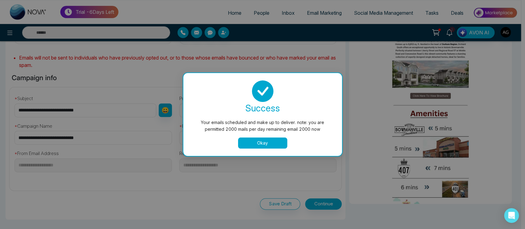
click at [260, 138] on button "Okay" at bounding box center [262, 143] width 49 height 11
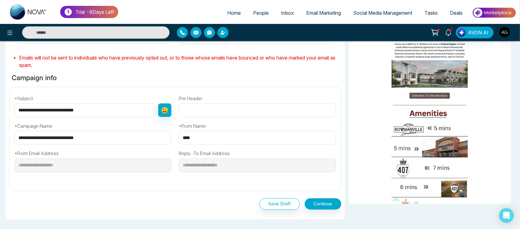
click at [264, 146] on div "**********" at bounding box center [257, 163] width 164 height 36
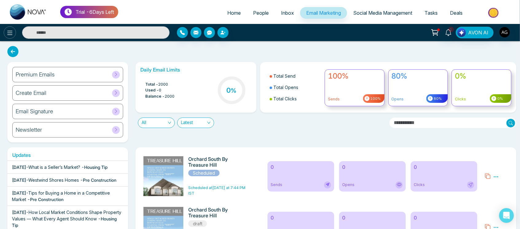
click at [10, 35] on icon at bounding box center [9, 32] width 7 height 7
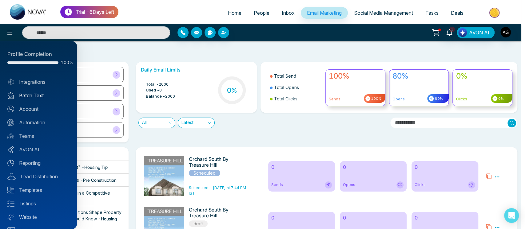
click at [42, 97] on link "Batch Text" at bounding box center [38, 95] width 62 height 7
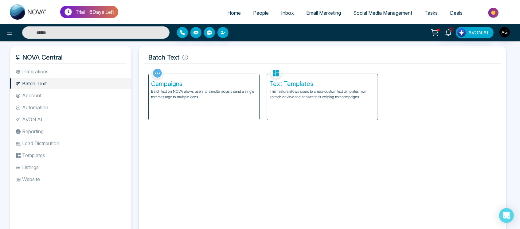
click at [286, 101] on div "Text Templates This feature allows users to create custom text templates from s…" at bounding box center [322, 97] width 111 height 46
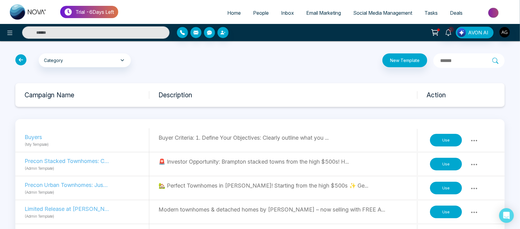
click at [450, 187] on button "Use" at bounding box center [446, 188] width 32 height 13
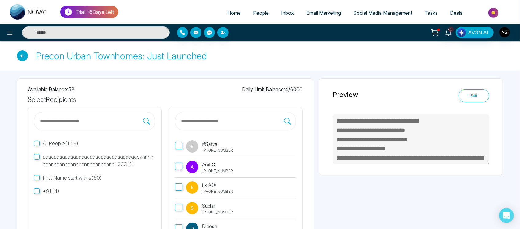
scroll to position [31, 0]
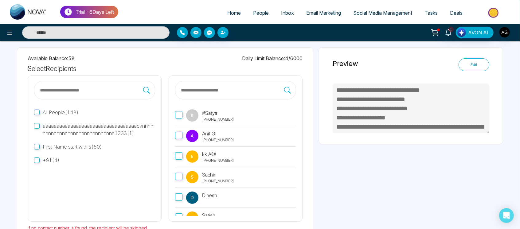
click at [180, 140] on label "A Anit G! +919930053035" at bounding box center [235, 136] width 121 height 21
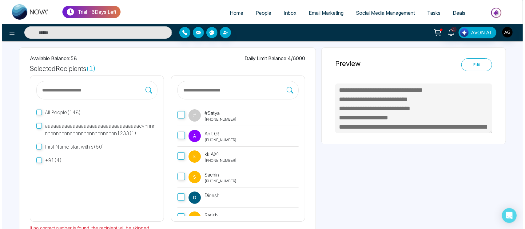
scroll to position [69, 0]
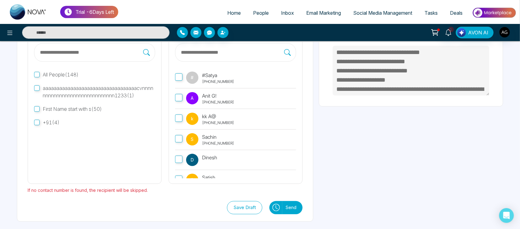
click at [278, 204] on icon at bounding box center [276, 207] width 7 height 7
type textarea "**********"
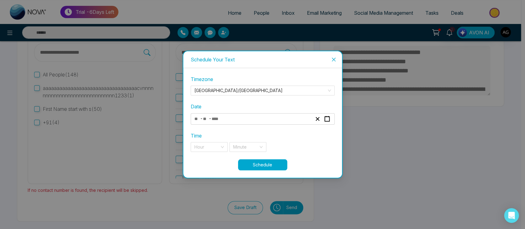
click at [239, 123] on div "- -" at bounding box center [252, 119] width 119 height 8
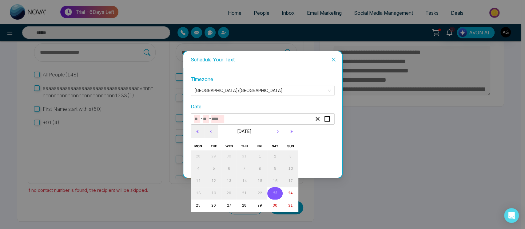
click at [281, 191] on button "23" at bounding box center [274, 193] width 15 height 12
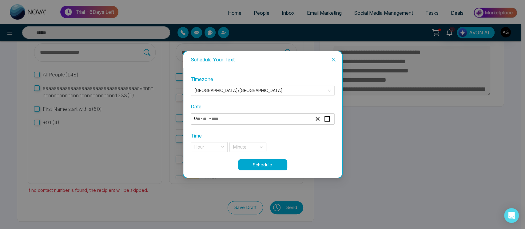
type input "*"
type input "**"
type input "****"
click at [246, 120] on div "**********" at bounding box center [252, 119] width 119 height 8
type textarea "**********"
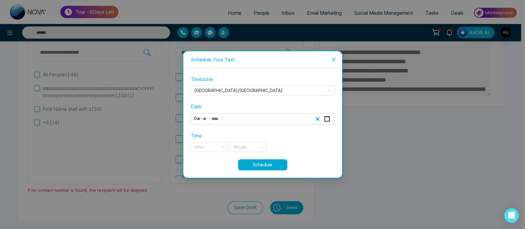
click at [315, 116] on icon "button" at bounding box center [317, 119] width 6 height 6
click at [225, 119] on div "- -" at bounding box center [252, 119] width 119 height 8
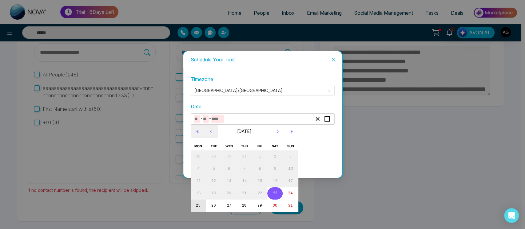
type textarea "**********"
click at [199, 201] on button "25" at bounding box center [198, 206] width 15 height 12
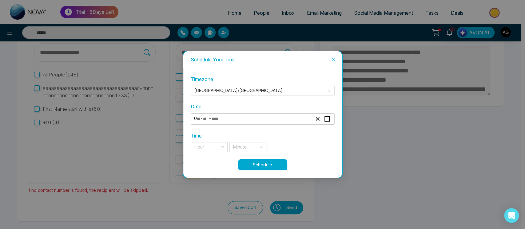
type input "*"
type input "**"
type input "****"
click at [219, 150] on input "search" at bounding box center [206, 147] width 25 height 9
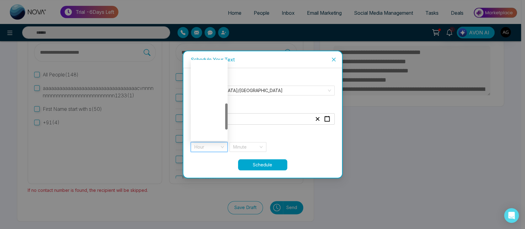
scroll to position [157, 0]
click at [203, 108] on div "8 pm" at bounding box center [209, 105] width 30 height 7
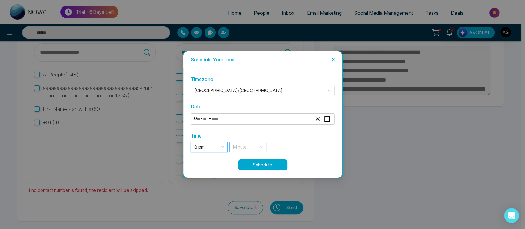
click at [243, 146] on input "search" at bounding box center [245, 147] width 25 height 9
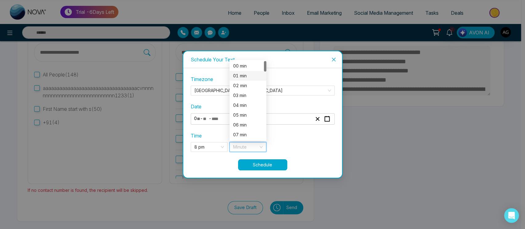
click at [244, 77] on div "01 min" at bounding box center [248, 76] width 30 height 7
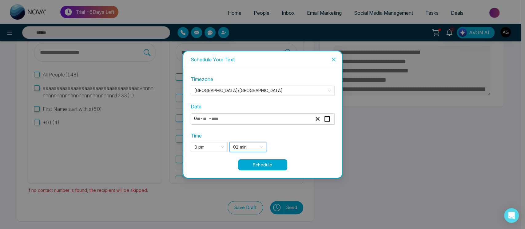
click at [272, 163] on button "Schedule" at bounding box center [262, 165] width 49 height 11
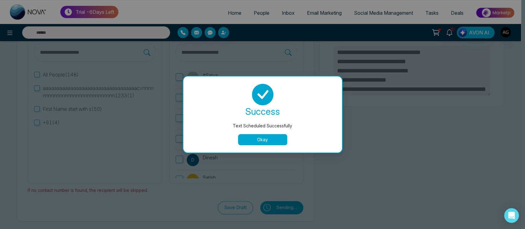
type textarea "**********"
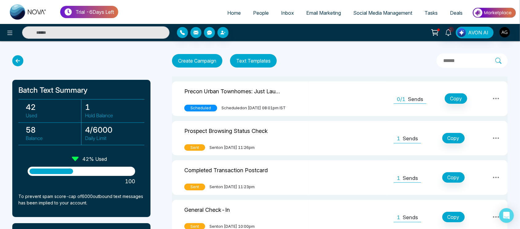
click at [21, 60] on icon at bounding box center [17, 60] width 11 height 11
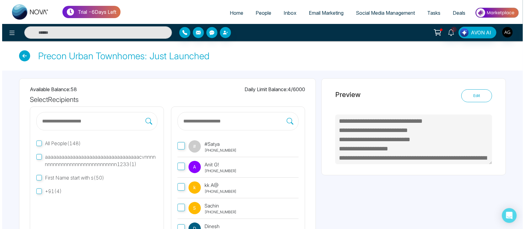
scroll to position [69, 0]
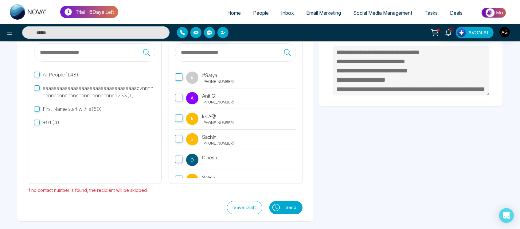
click at [276, 206] on icon at bounding box center [276, 207] width 7 height 7
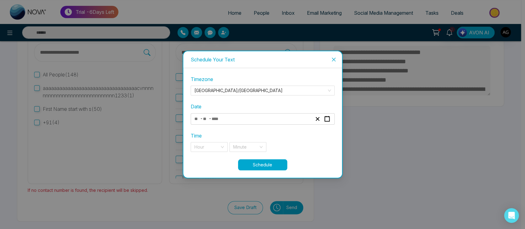
type textarea "**********"
click at [246, 119] on div "- -" at bounding box center [252, 119] width 119 height 8
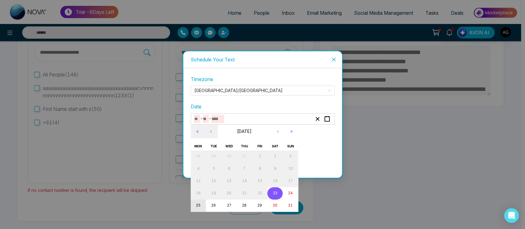
click at [200, 203] on button "25" at bounding box center [198, 206] width 15 height 12
type input "*"
type input "**"
type input "****"
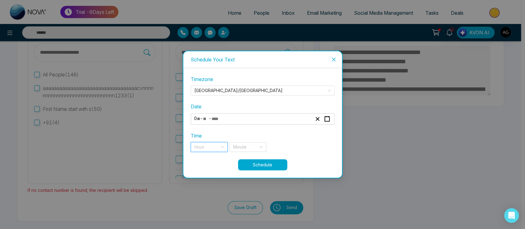
click at [218, 150] on input "search" at bounding box center [206, 147] width 25 height 9
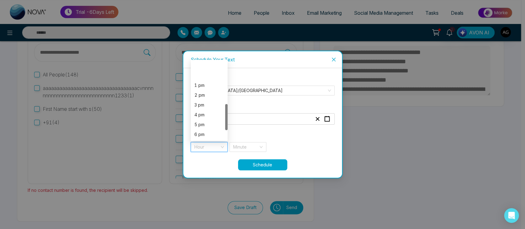
scroll to position [148, 0]
click at [204, 107] on div "7 pm" at bounding box center [209, 104] width 30 height 7
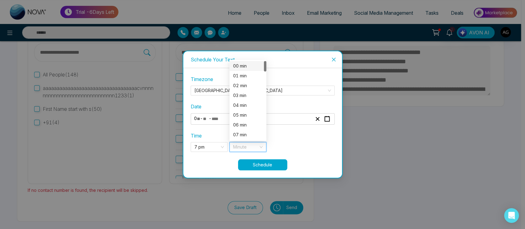
click at [247, 145] on input "search" at bounding box center [245, 147] width 25 height 9
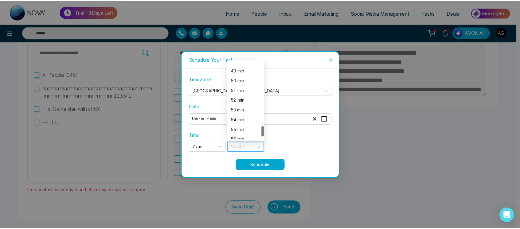
scroll to position [489, 0]
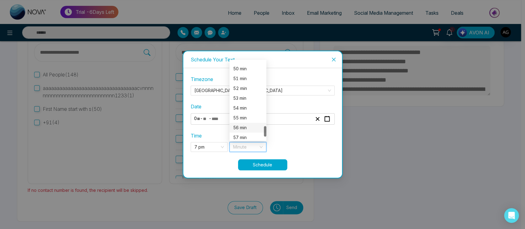
click at [239, 126] on div "56 min" at bounding box center [248, 127] width 30 height 7
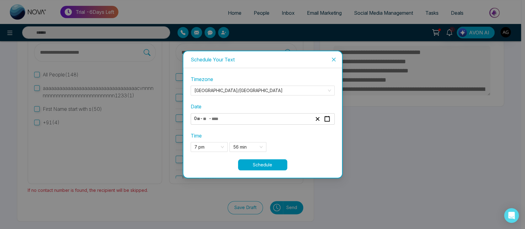
click at [270, 165] on button "Schedule" at bounding box center [262, 165] width 49 height 11
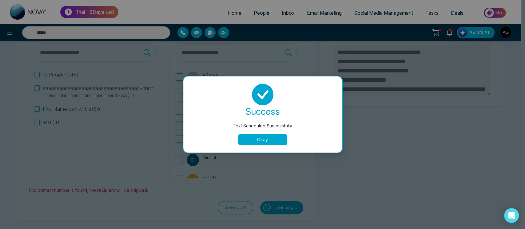
click at [262, 136] on button "Okay" at bounding box center [262, 139] width 49 height 11
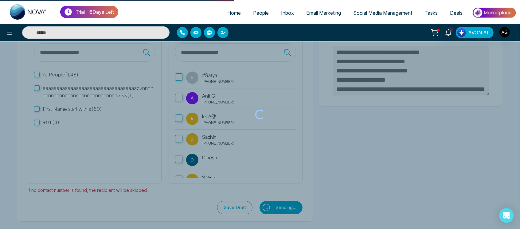
type textarea "**********"
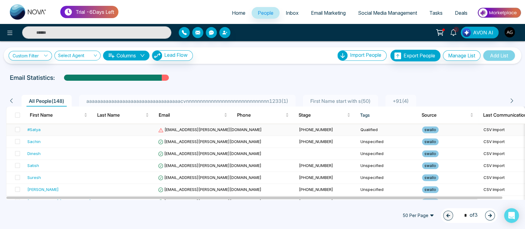
click at [103, 128] on td at bounding box center [124, 130] width 61 height 12
